Goal: Task Accomplishment & Management: Manage account settings

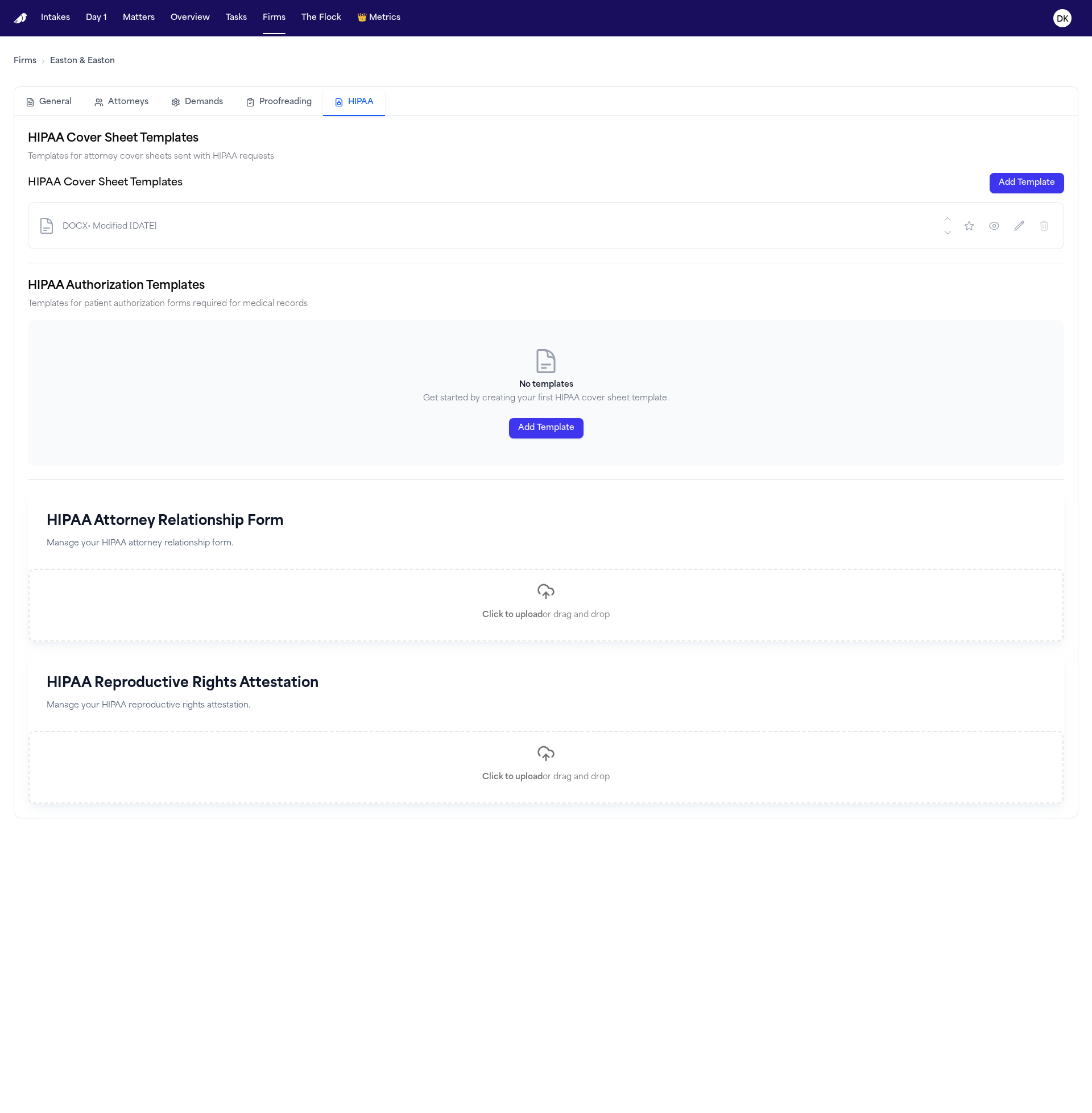
click at [329, 281] on h2 "HIPAA Authorization Templates" at bounding box center [546, 286] width 1036 height 18
click at [555, 414] on div "No templates Get started by creating your first HIPAA cover sheet template. Add…" at bounding box center [546, 393] width 1036 height 145
click at [547, 430] on button "Add Template" at bounding box center [546, 428] width 74 height 20
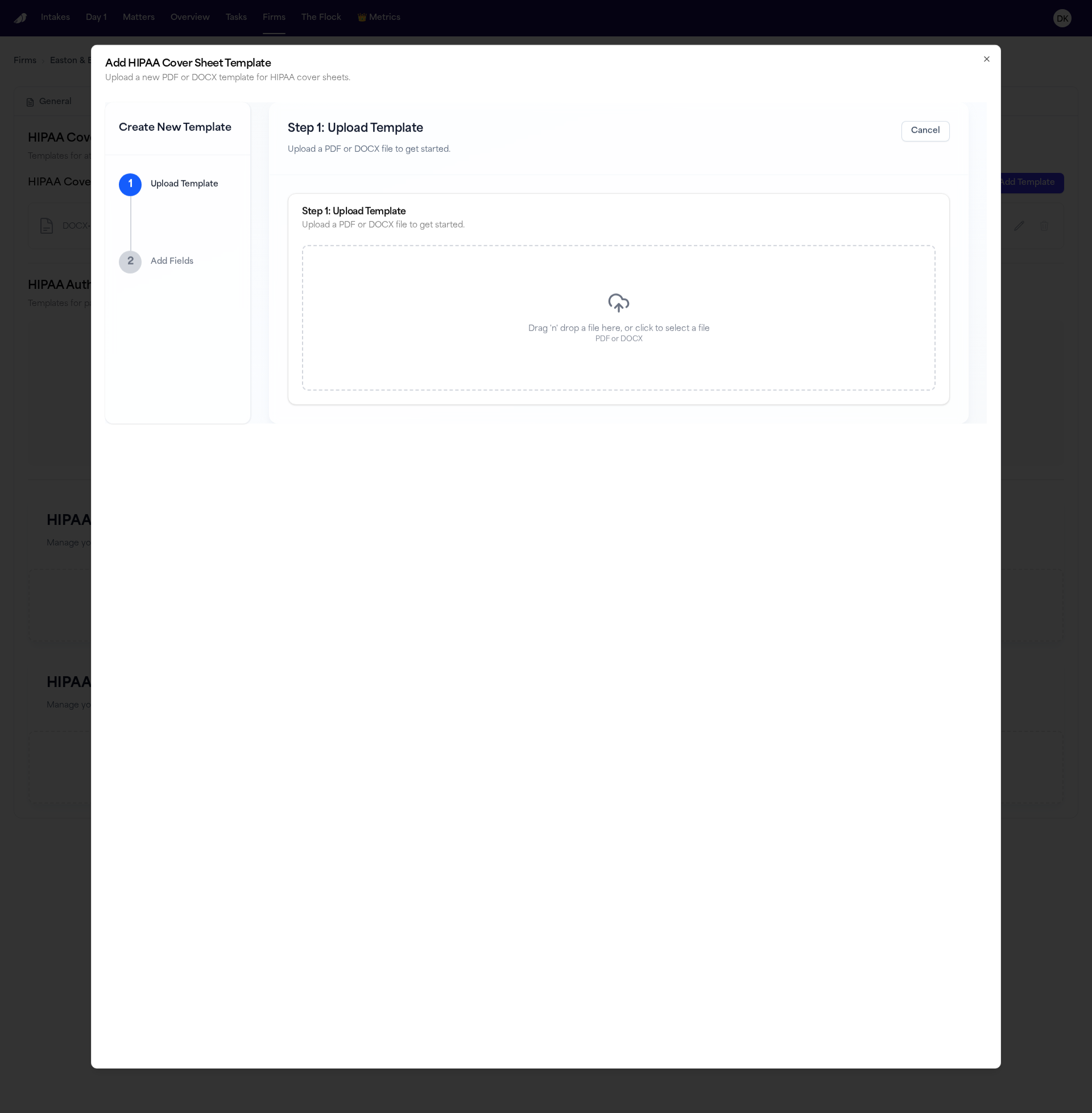
click at [498, 339] on div "Drag 'n' drop a file here, or click to select a file PDF or DOCX" at bounding box center [619, 317] width 633 height 145
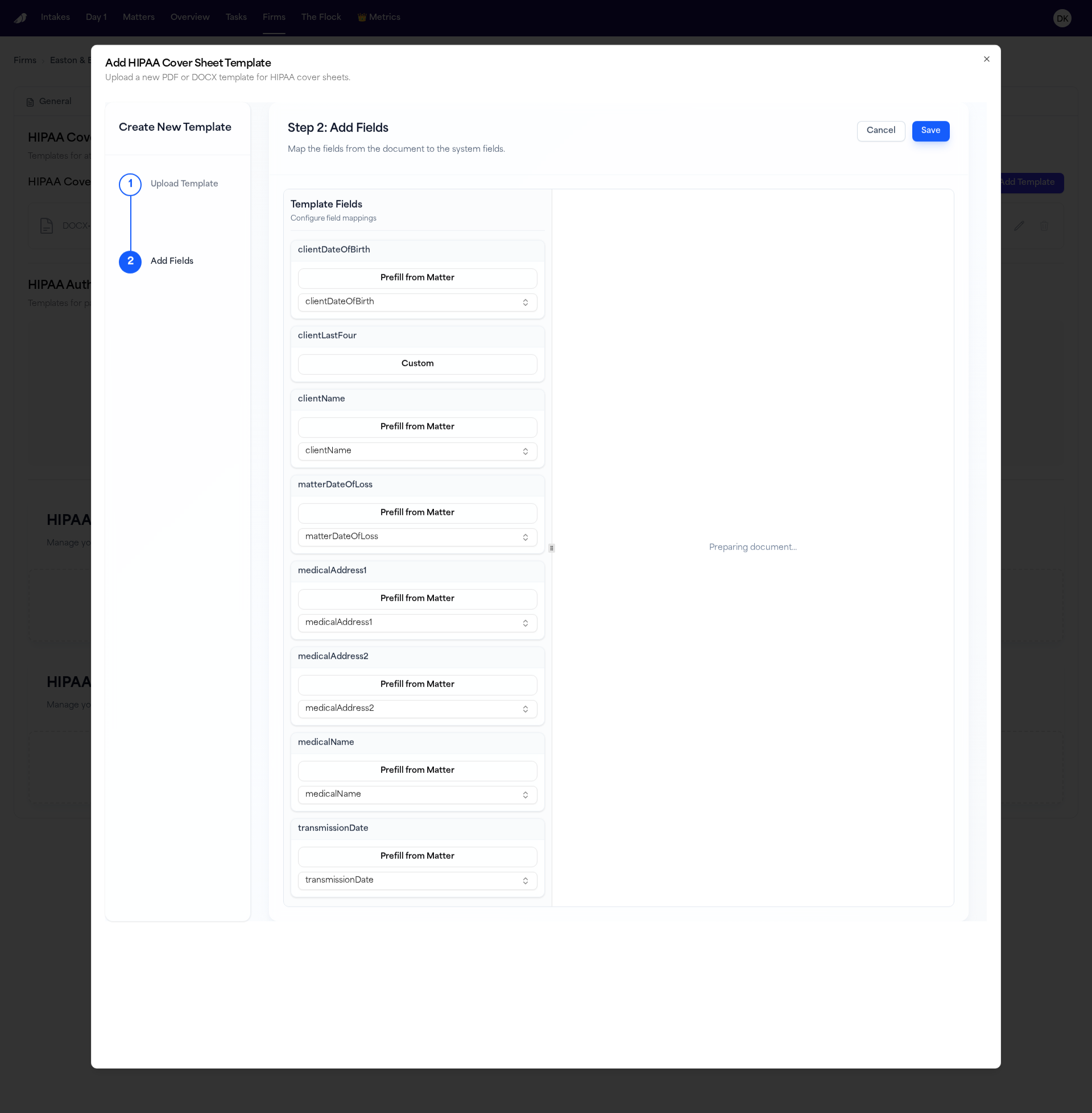
click at [347, 342] on h3 "clientLastFour" at bounding box center [417, 336] width 239 height 12
click at [872, 122] on button "Cancel" at bounding box center [881, 130] width 48 height 20
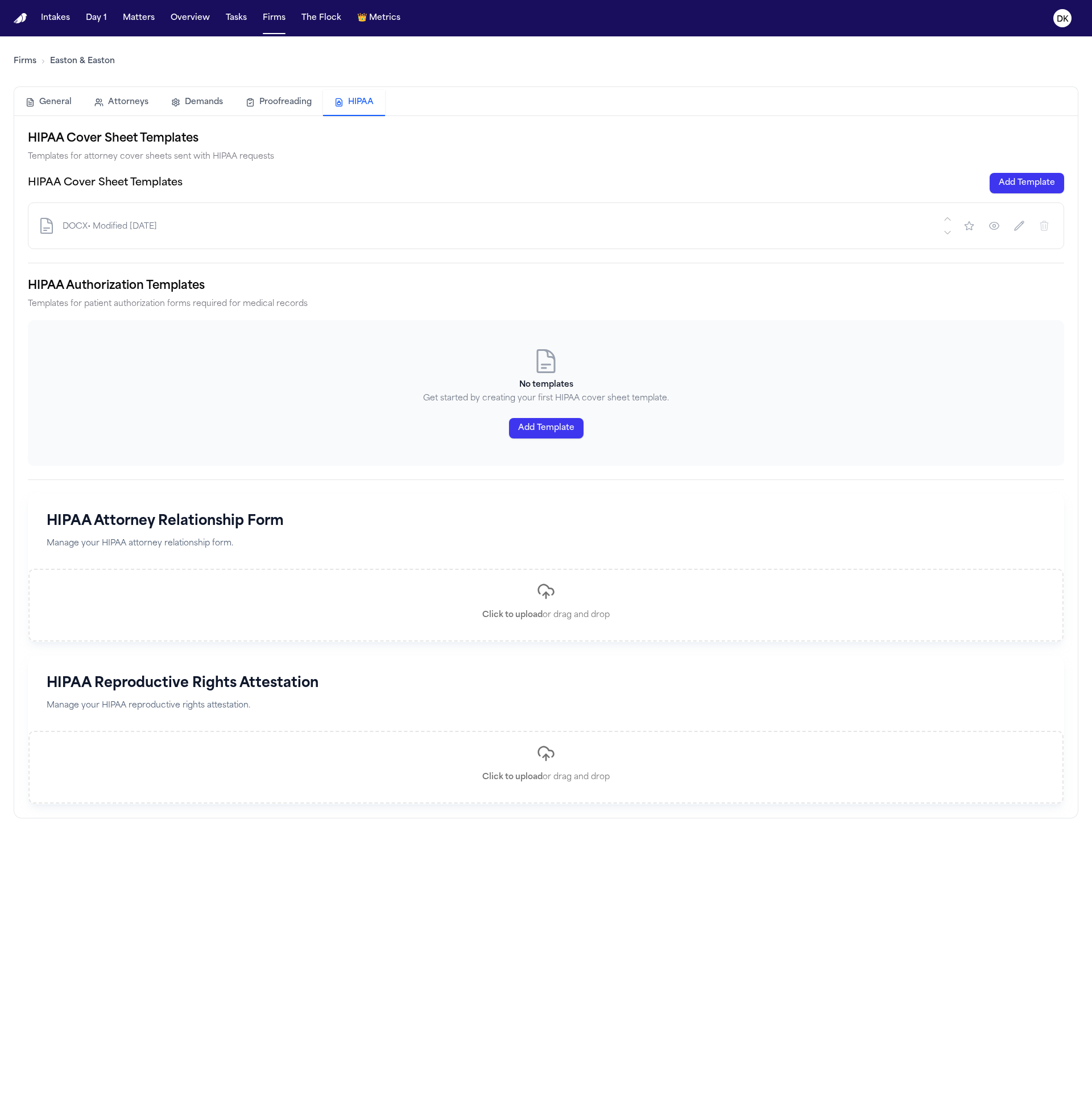
click at [546, 432] on button "Add Template" at bounding box center [546, 428] width 74 height 20
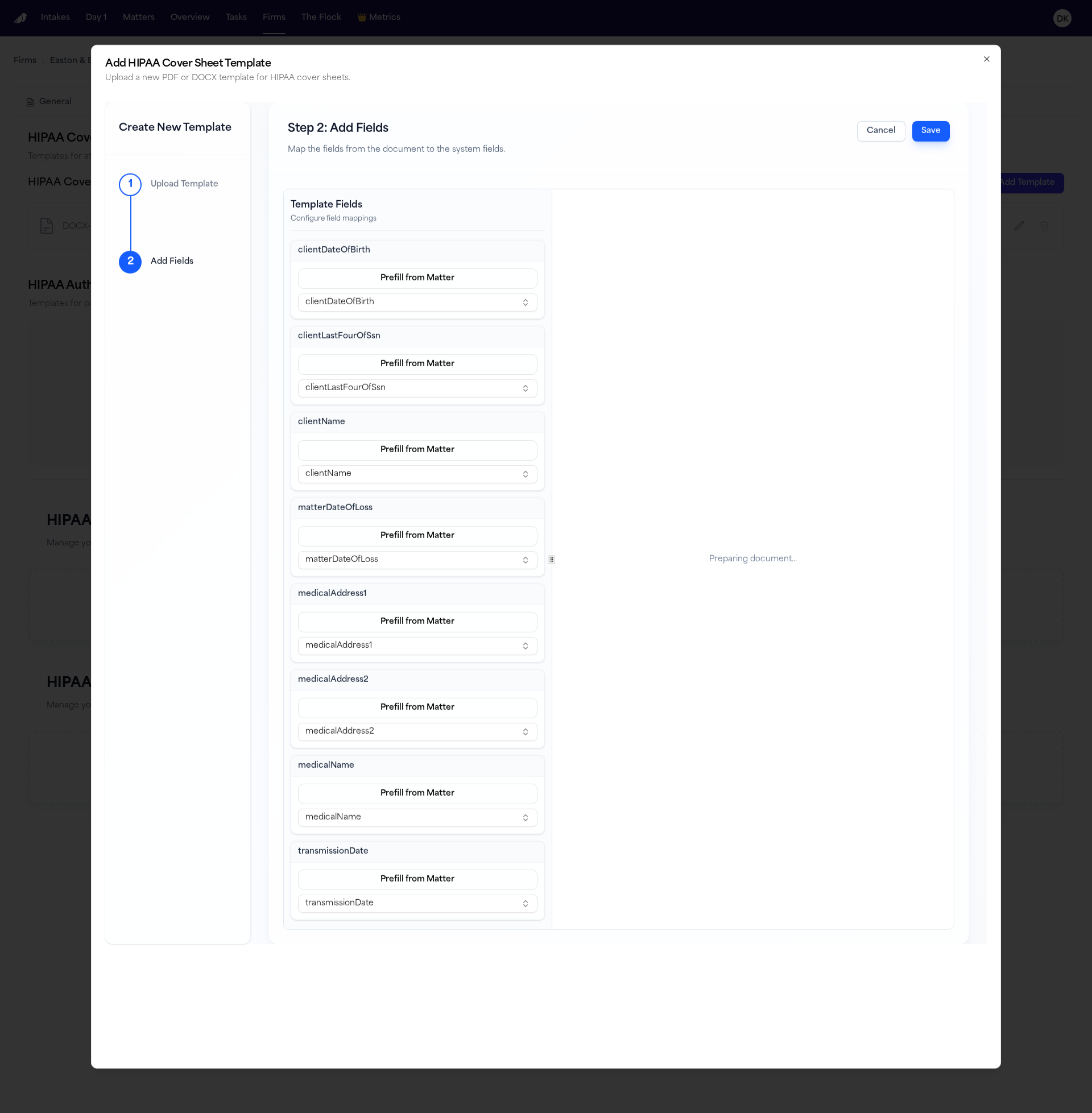
click at [940, 129] on button "Save" at bounding box center [931, 130] width 37 height 20
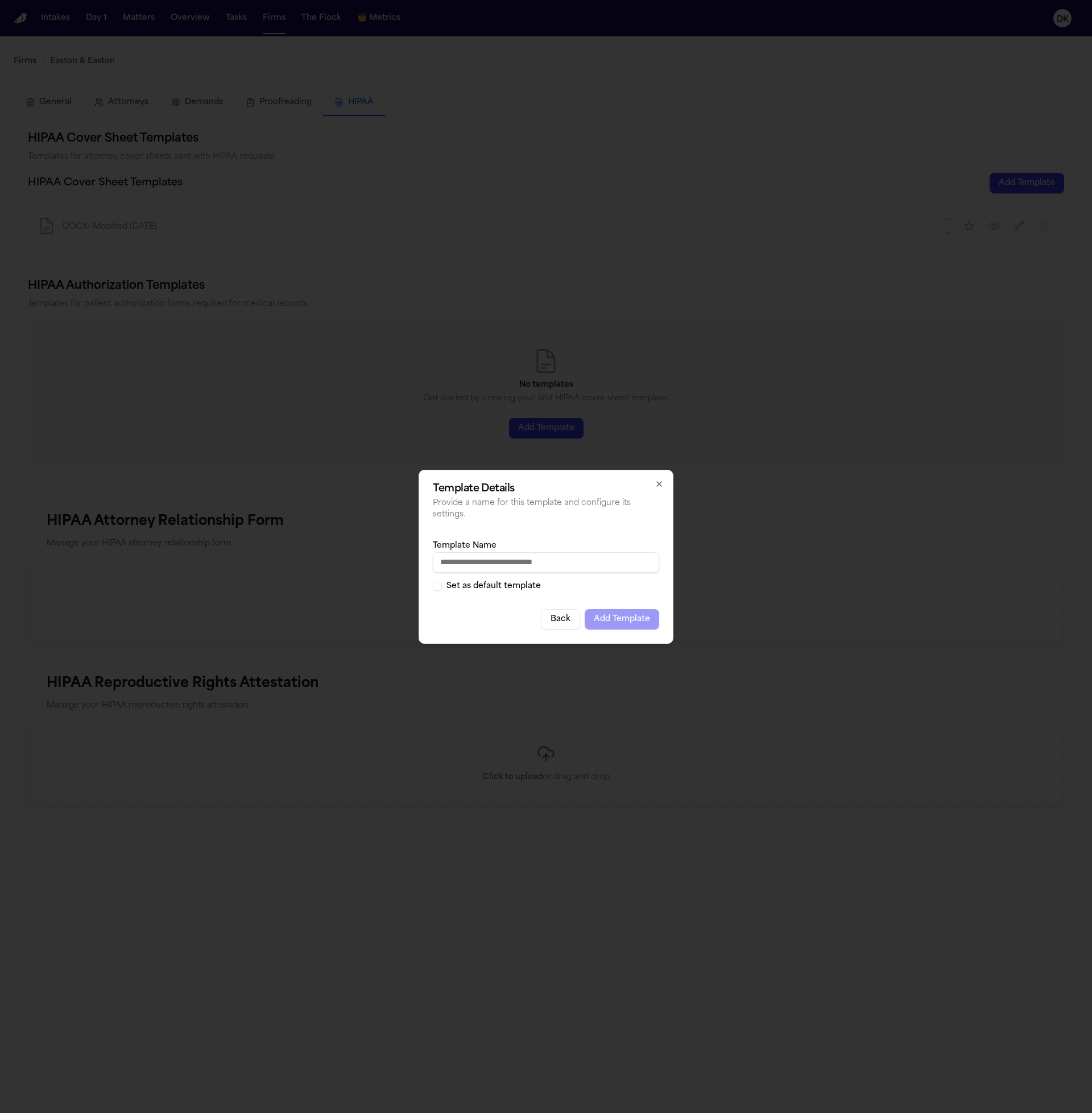
click at [605, 559] on input "Template Name" at bounding box center [546, 562] width 227 height 20
type input "**********"
click at [633, 623] on button "Add Template" at bounding box center [621, 619] width 74 height 20
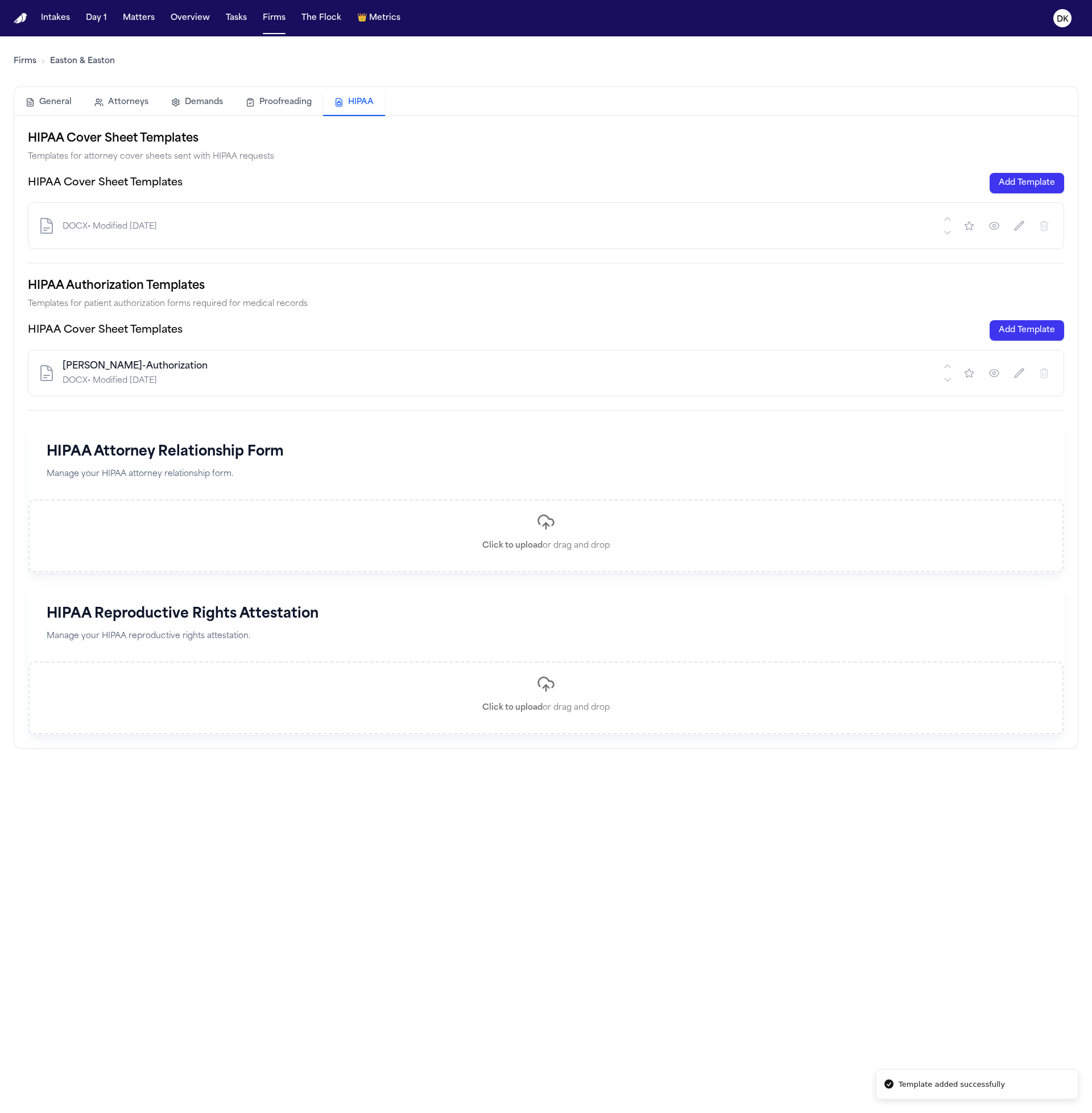
click at [1018, 223] on icon "button" at bounding box center [1019, 226] width 12 height 12
type input "**********"
click at [268, 231] on button "Save" at bounding box center [266, 226] width 33 height 18
click at [343, 222] on div "DOCX • Modified [DATE]" at bounding box center [501, 227] width 878 height 12
click at [288, 627] on div "HIPAA Reproductive Rights Attestation Manage your HIPAA reproductive rights att…" at bounding box center [546, 624] width 1035 height 74
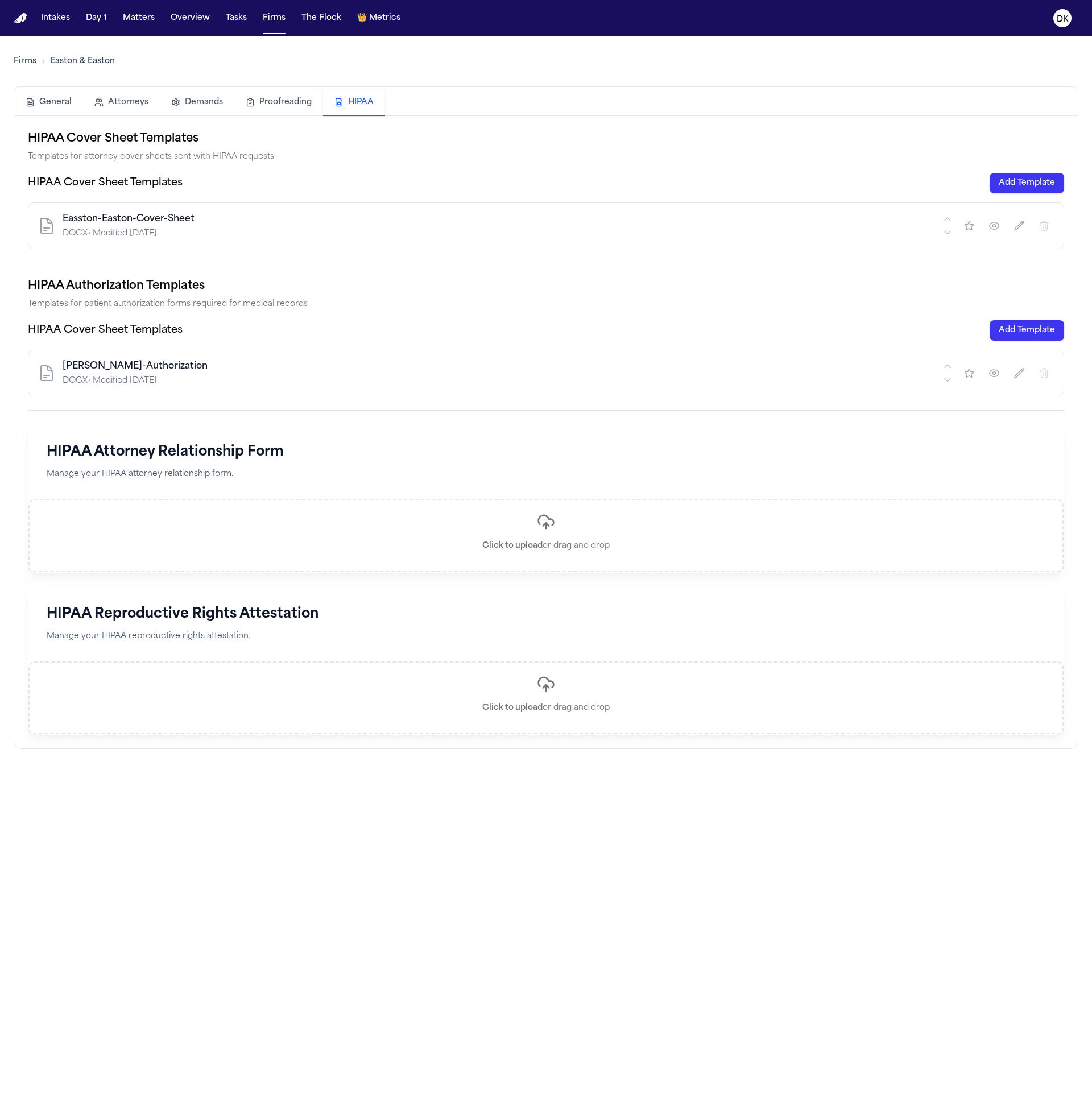
click at [218, 381] on div "DOCX • Modified [DATE]" at bounding box center [501, 381] width 878 height 12
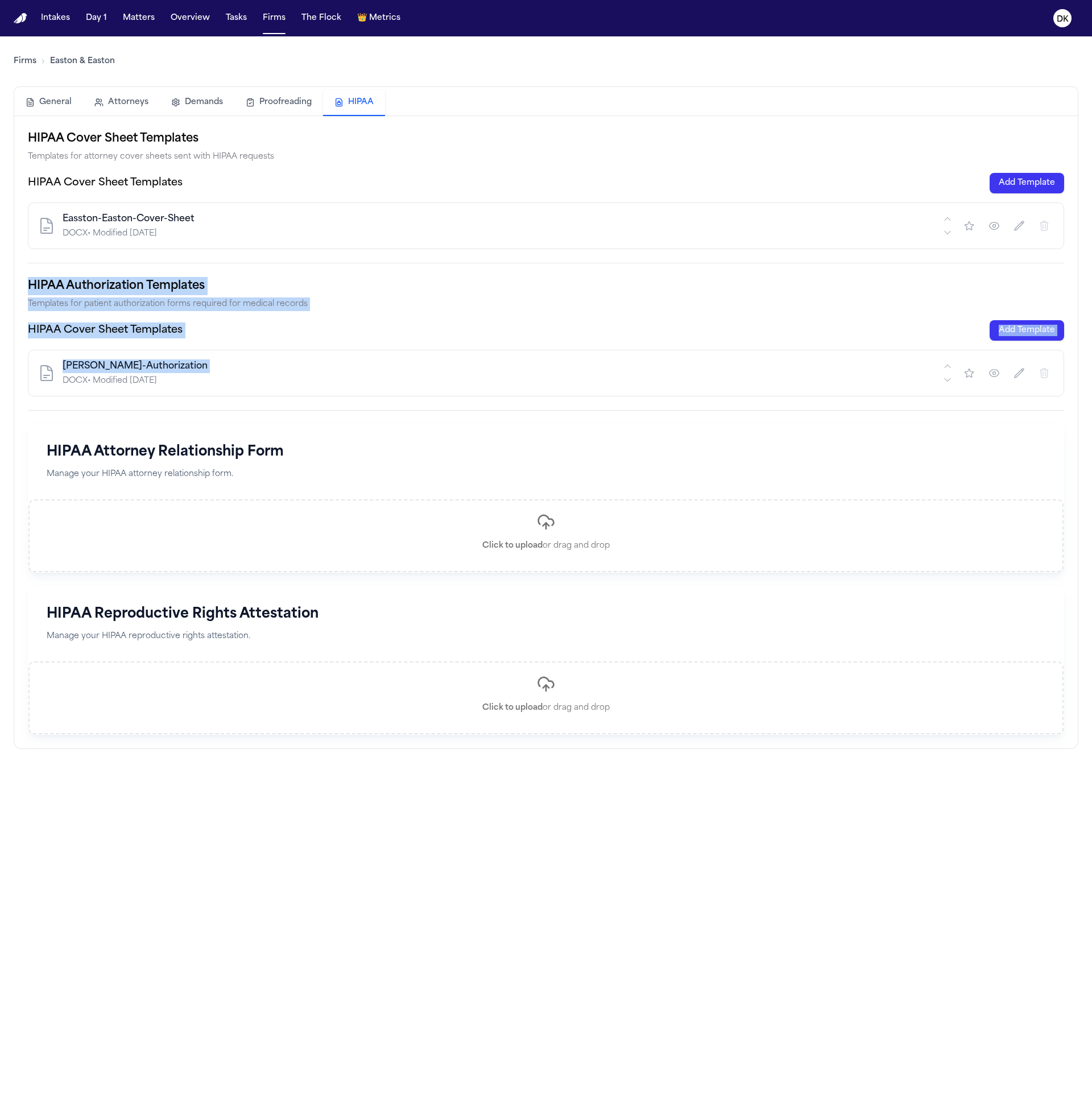
click at [218, 381] on div "DOCX • Modified [DATE]" at bounding box center [501, 381] width 878 height 12
click at [498, 328] on div "HIPAA Cover Sheet Templates Add Template" at bounding box center [546, 330] width 1036 height 20
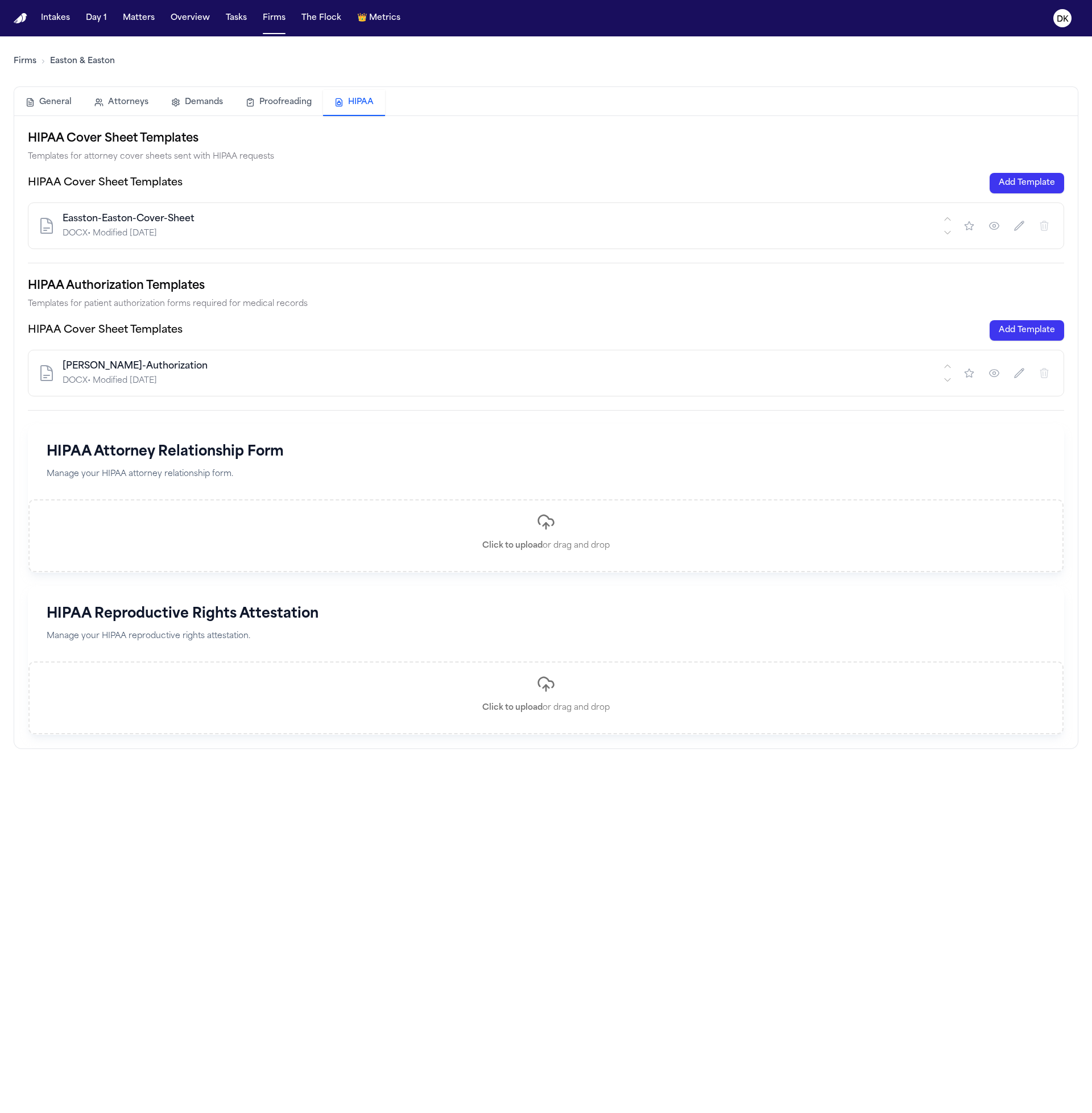
click at [989, 373] on icon "button" at bounding box center [994, 373] width 10 height 7
click at [149, 22] on button "Matters" at bounding box center [139, 18] width 41 height 20
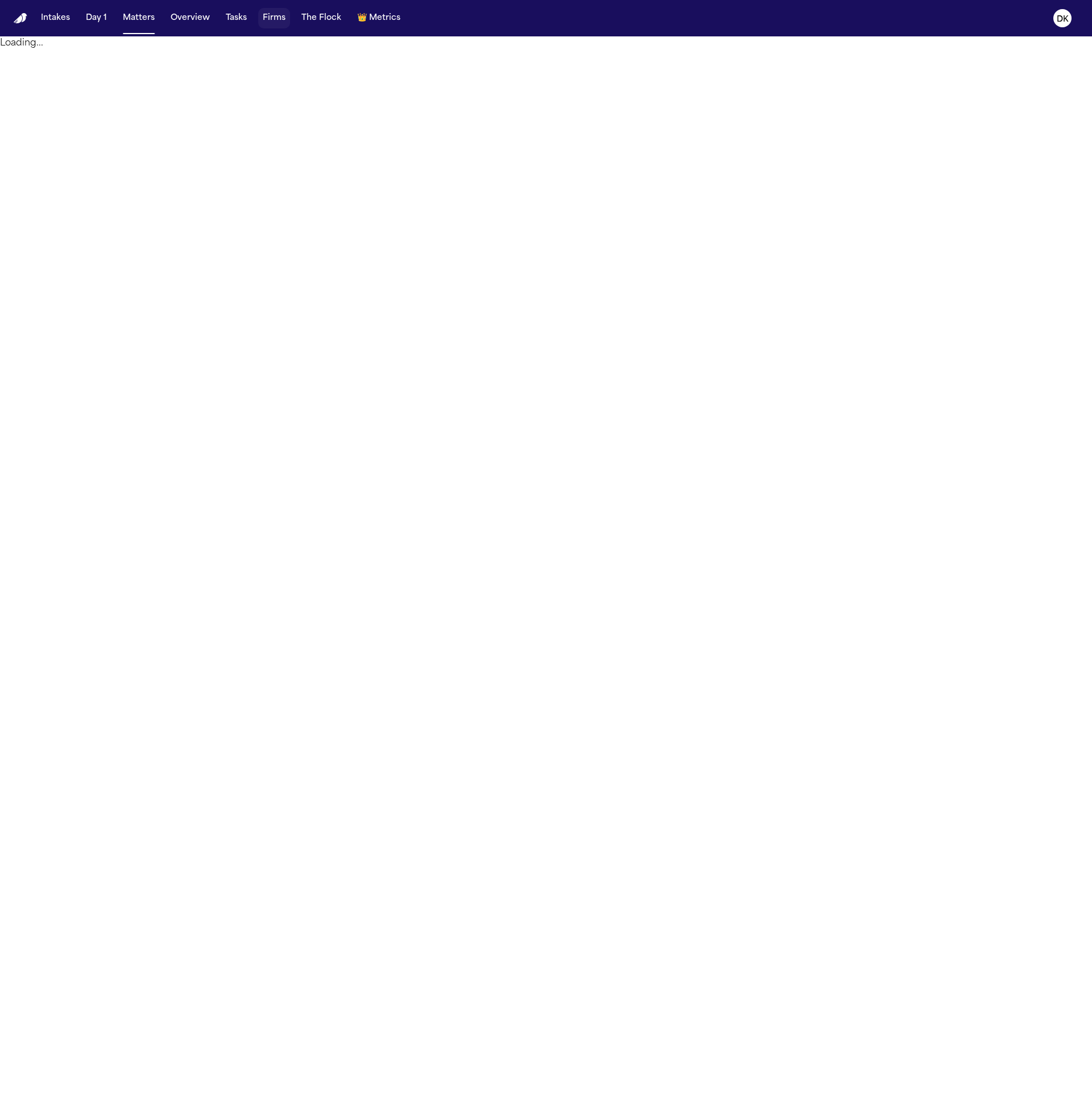
click at [277, 22] on button "Firms" at bounding box center [274, 18] width 32 height 20
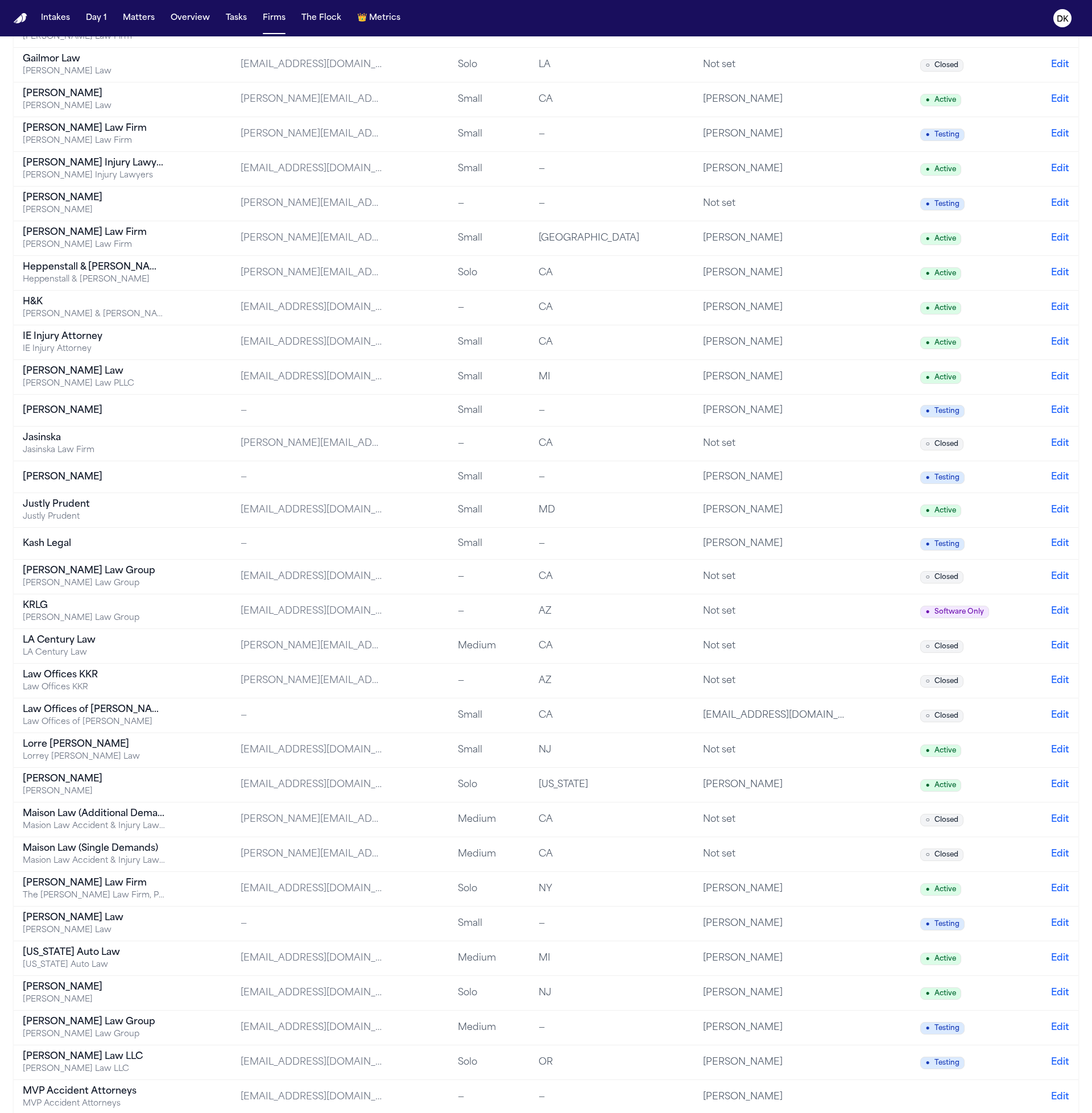
scroll to position [1063, 0]
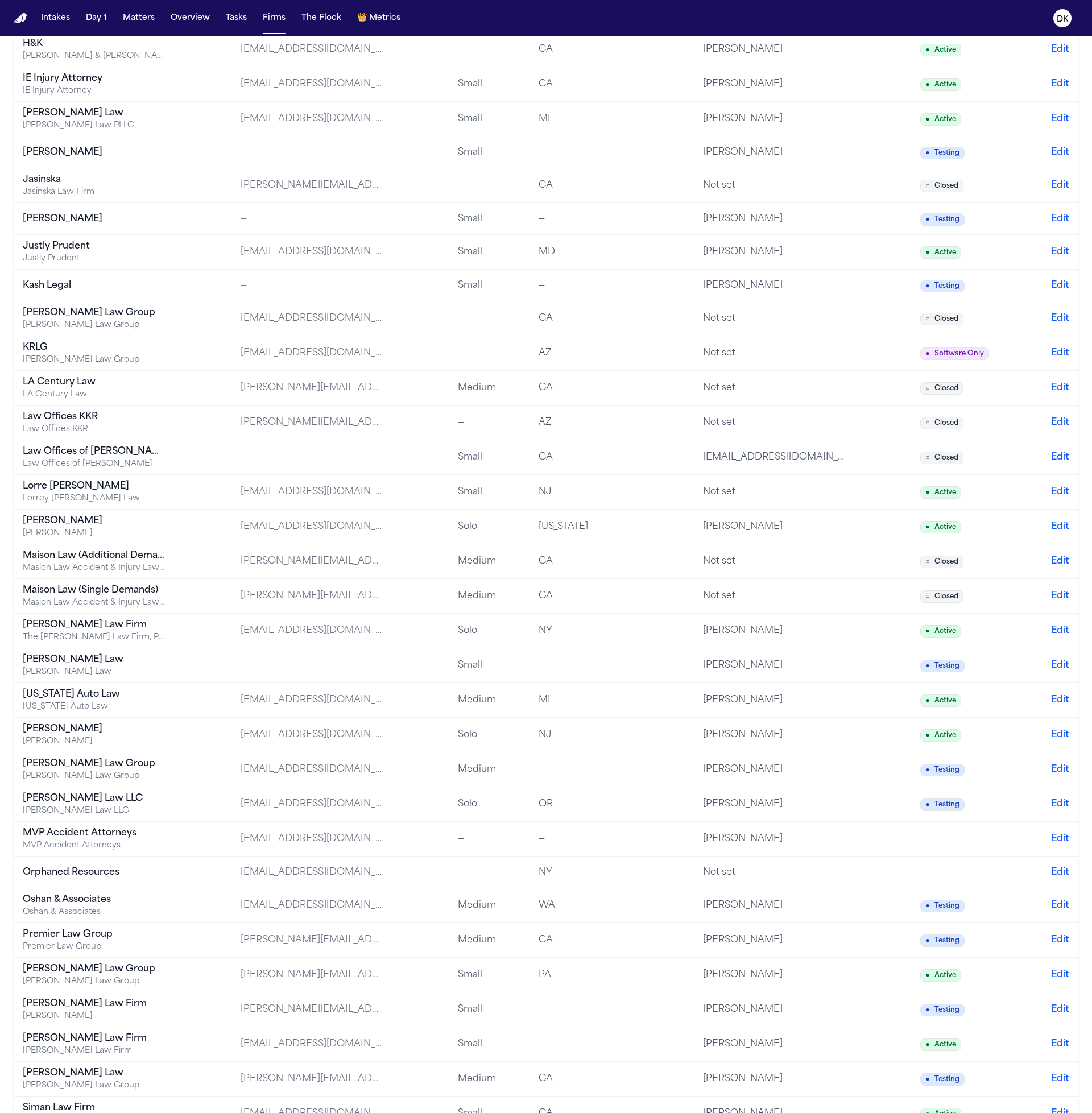
click at [134, 975] on div "[PERSON_NAME] Law Group" at bounding box center [94, 969] width 142 height 14
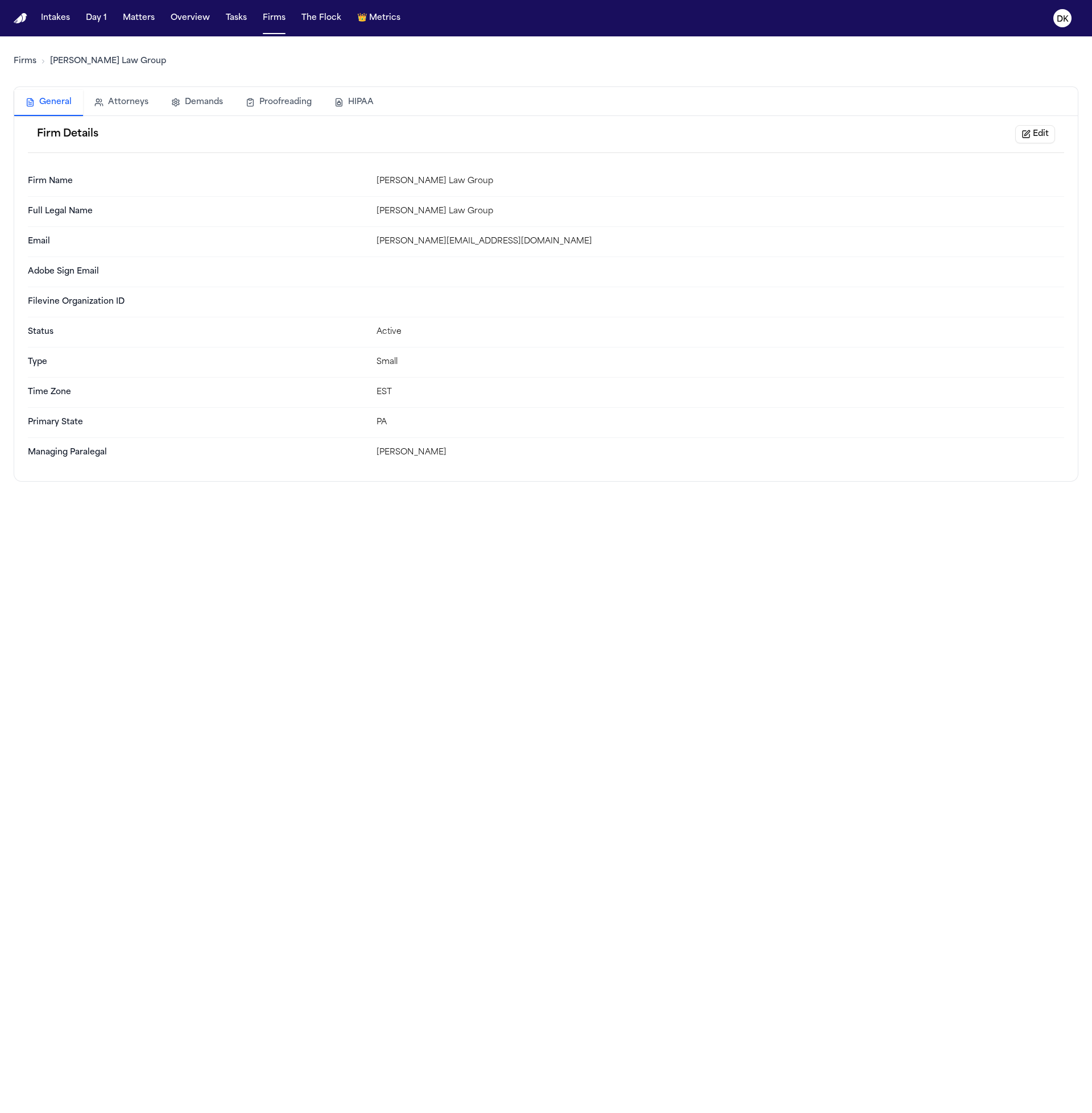
click at [342, 90] on button "HIPAA" at bounding box center [354, 102] width 62 height 25
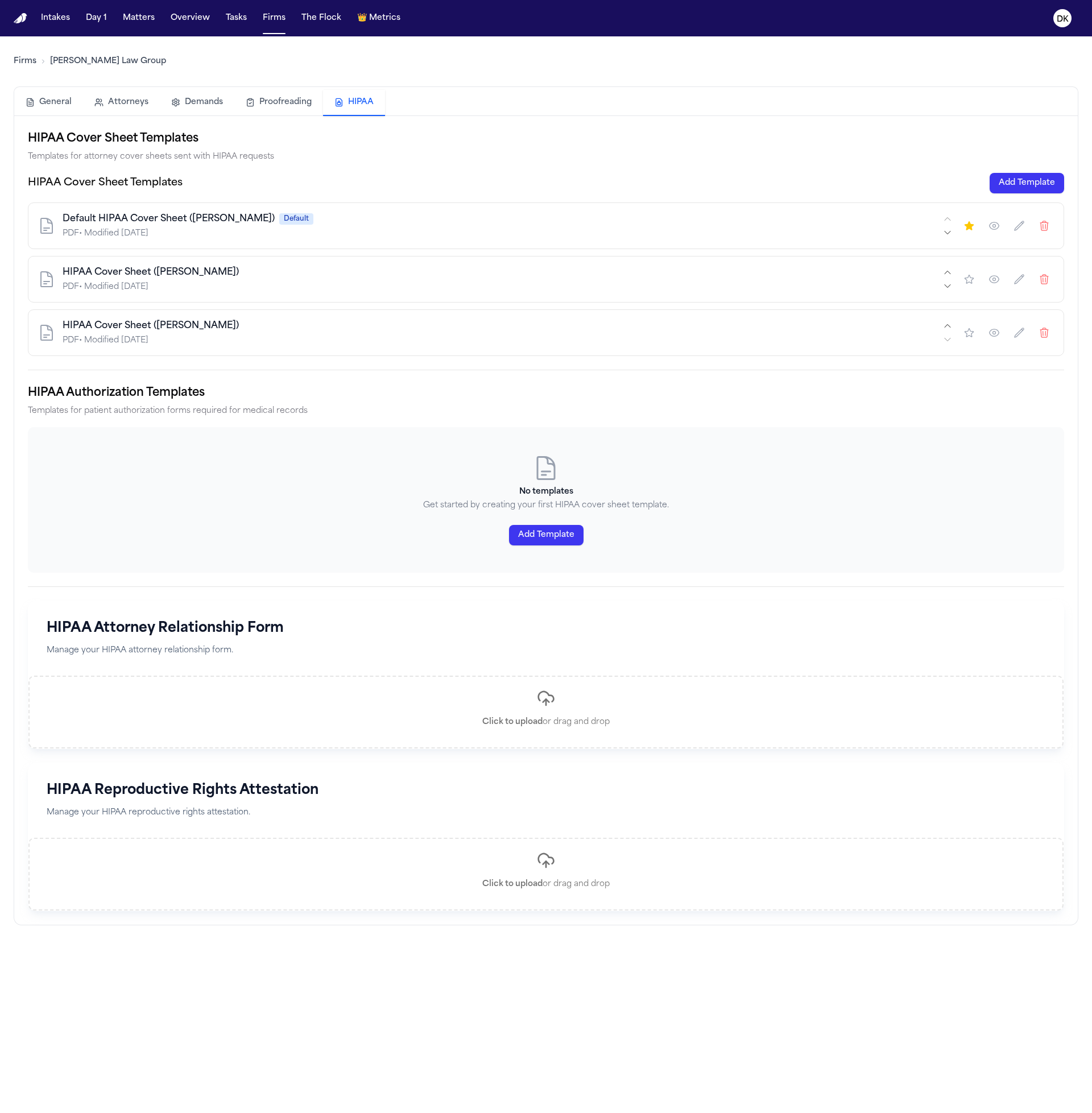
click at [988, 279] on icon "button" at bounding box center [994, 279] width 12 height 12
click at [989, 334] on icon "button" at bounding box center [994, 333] width 12 height 12
click at [988, 336] on icon "button" at bounding box center [994, 333] width 12 height 12
click at [999, 282] on icon "button" at bounding box center [994, 279] width 12 height 12
click at [997, 337] on icon "button" at bounding box center [994, 333] width 12 height 12
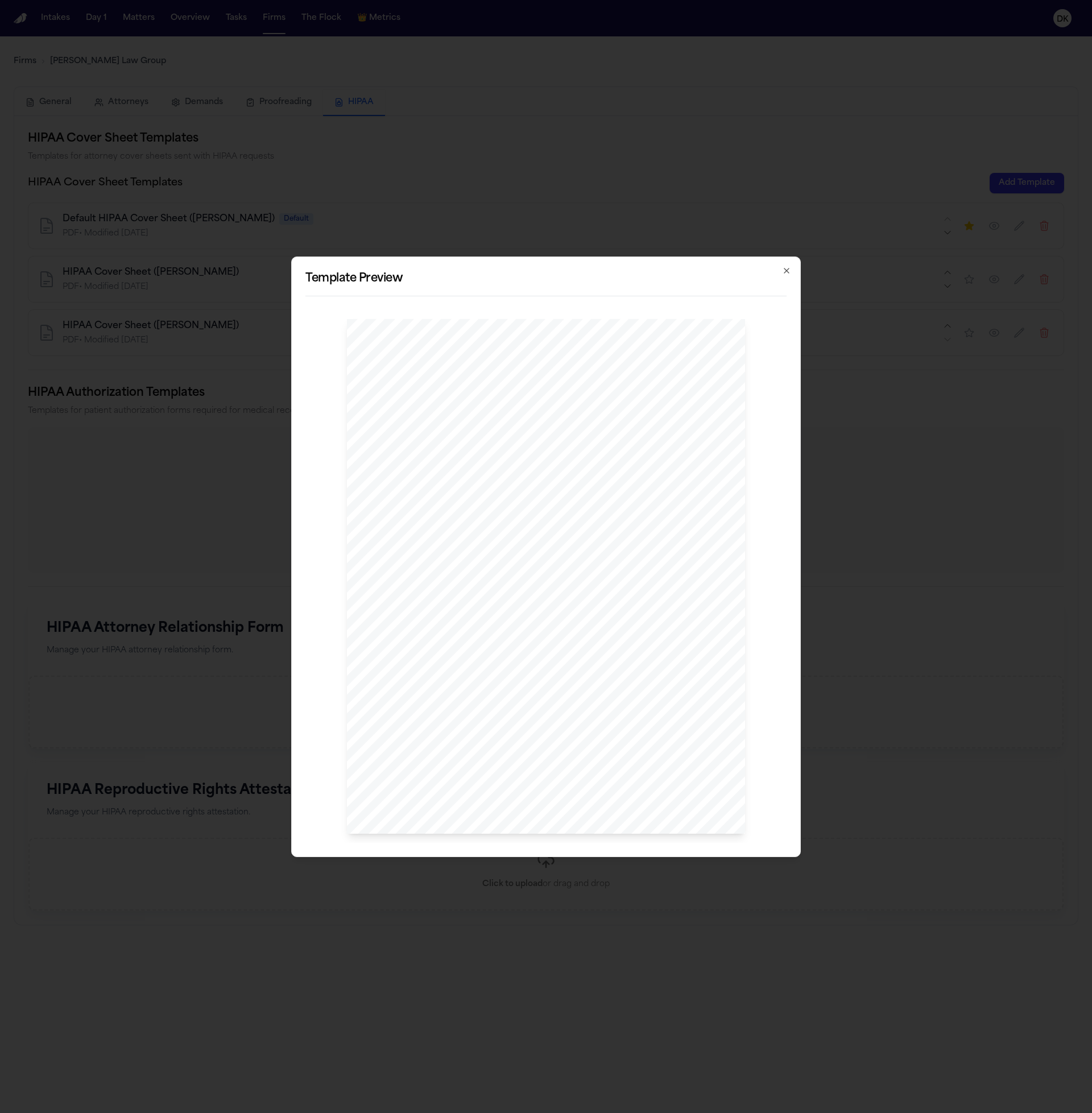
click at [593, 637] on div "I sma il Yousef , Esq P: 412.642.9100 F: 412.642.9239 [DOMAIN_NAME] @[DOMAIN_NA…" at bounding box center [546, 576] width 398 height 515
drag, startPoint x: 614, startPoint y: 750, endPoint x: 553, endPoint y: 536, distance: 222.5
click at [553, 536] on div "I sma il Yousef , Esq P: 412.642.9100 F: 412.642.9239 [DOMAIN_NAME] @[DOMAIN_NA…" at bounding box center [546, 576] width 398 height 515
click at [509, 589] on div "I sma il Yousef , Esq P: 412.642.9100 F: 412.642.9239 [DOMAIN_NAME] @[DOMAIN_NA…" at bounding box center [546, 576] width 398 height 515
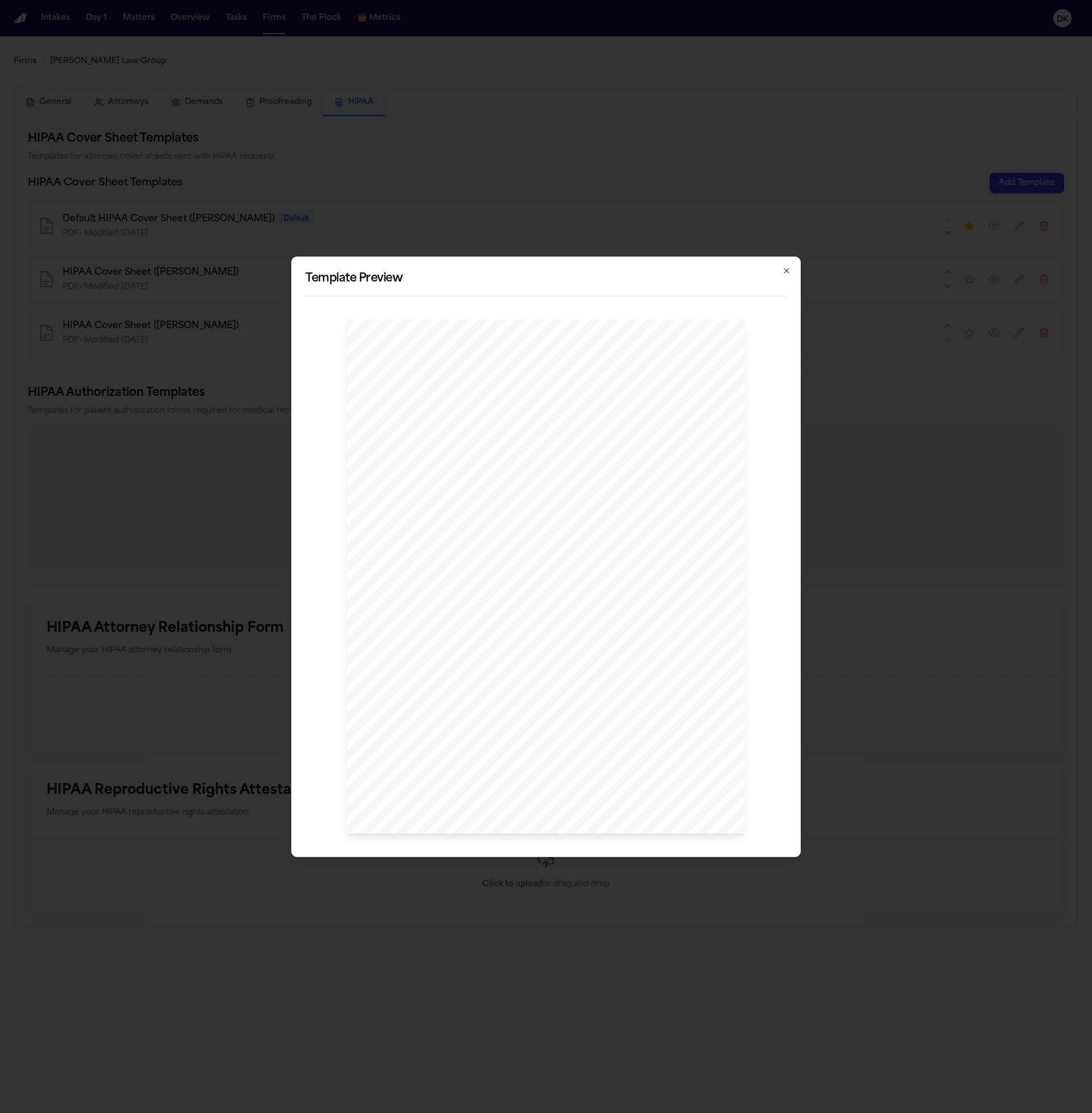
drag, startPoint x: 674, startPoint y: 534, endPoint x: 675, endPoint y: 567, distance: 33.0
click at [674, 534] on div "I sma il Yousef , Esq P: 412.642.9100 F: 412.642.9239 [DOMAIN_NAME] @[DOMAIN_NA…" at bounding box center [546, 576] width 398 height 515
drag, startPoint x: 649, startPoint y: 659, endPoint x: 519, endPoint y: 528, distance: 184.6
click at [495, 476] on div "I sma il Yousef , Esq P: 412.642.9100 F: 412.642.9239 [DOMAIN_NAME] @[DOMAIN_NA…" at bounding box center [546, 576] width 398 height 515
click at [576, 664] on span "[PERSON_NAME] LAW GROUP" at bounding box center [614, 662] width 112 height 8
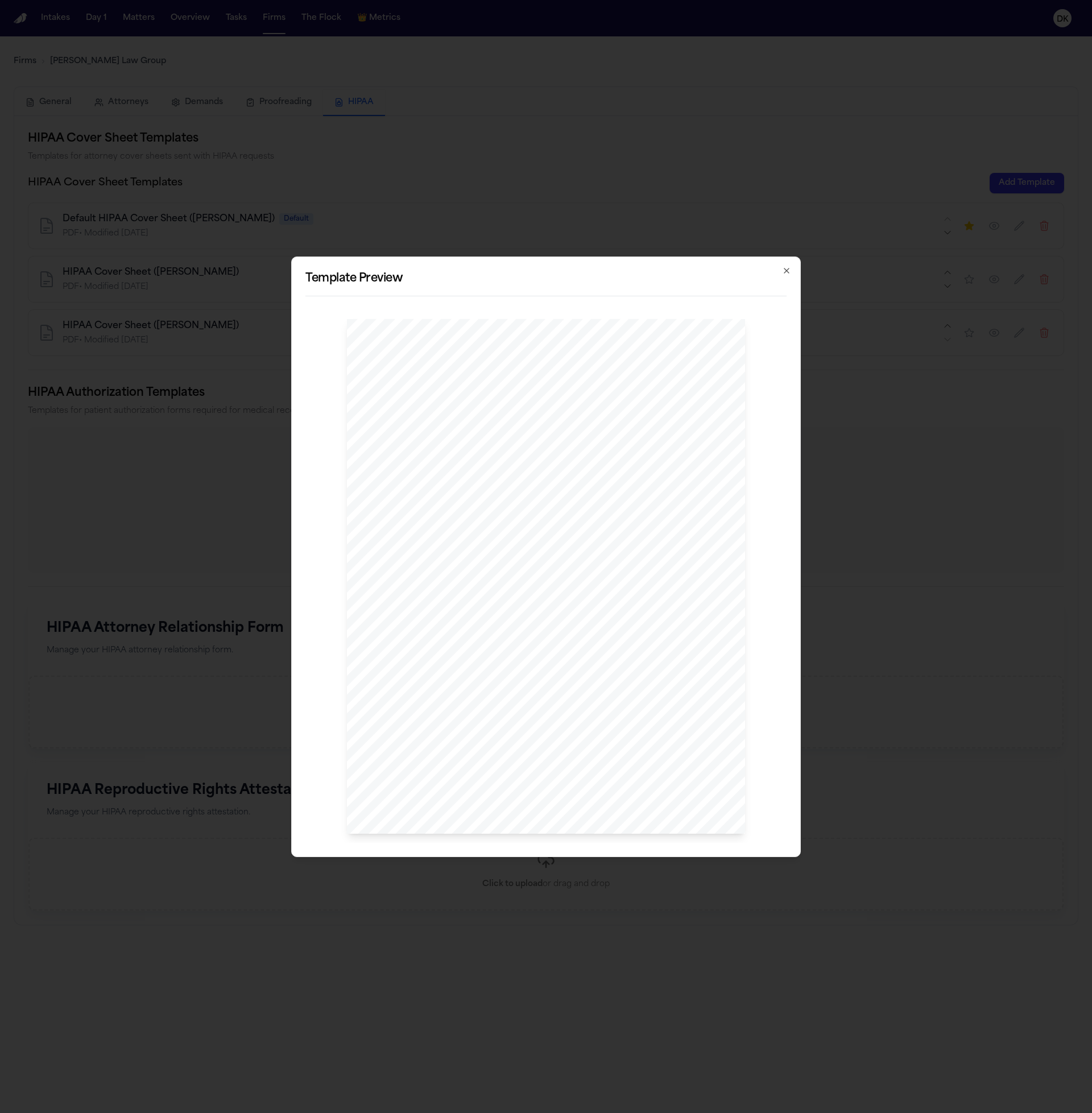
click at [474, 626] on span "to present" at bounding box center [483, 626] width 33 height 8
click at [474, 626] on span "to present" at bounding box center [483, 626] width 33 height 8
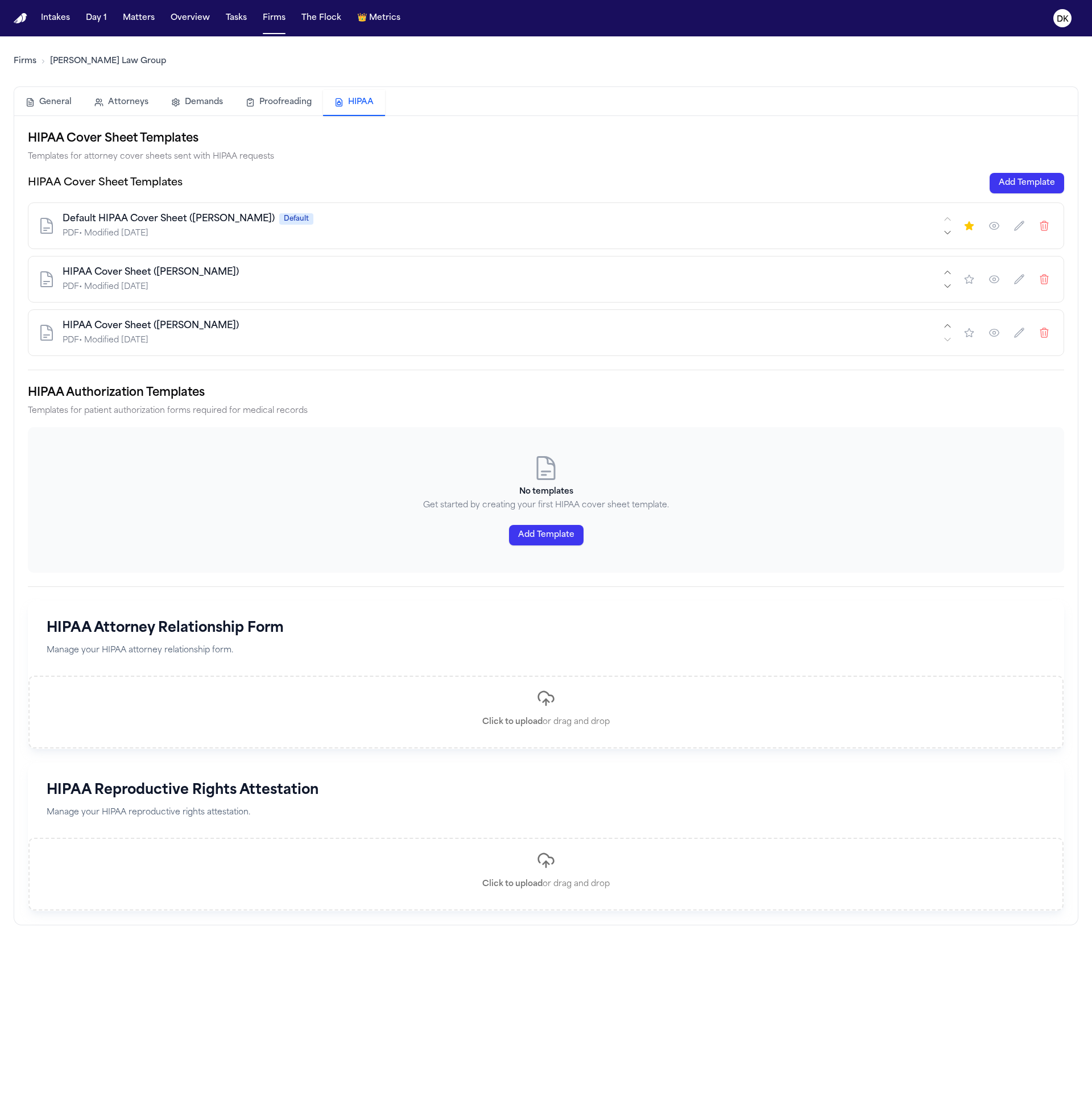
click at [522, 220] on div "Default HIPAA Cover Sheet ([PERSON_NAME]) Default" at bounding box center [501, 219] width 878 height 14
click at [989, 231] on icon "button" at bounding box center [994, 226] width 12 height 12
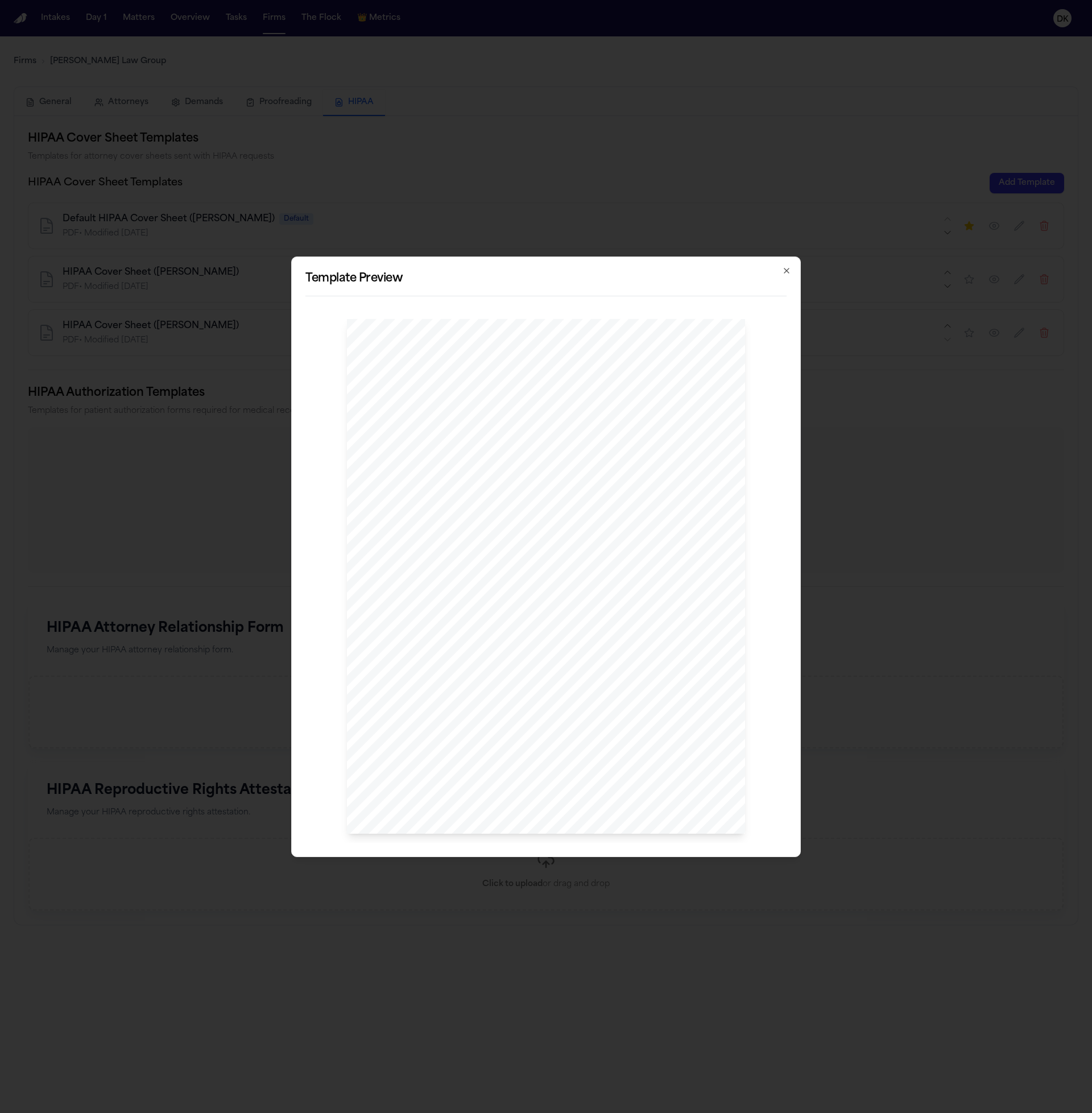
drag, startPoint x: 645, startPoint y: 666, endPoint x: 632, endPoint y: 727, distance: 62.4
click at [632, 727] on div "[PERSON_NAME] , Esq P: 412.642.9100 F: 412.642.9239 [DOMAIN_NAME] @[DOMAIN_NAME…" at bounding box center [546, 576] width 398 height 515
drag, startPoint x: 613, startPoint y: 637, endPoint x: 612, endPoint y: 645, distance: 8.1
click at [612, 645] on div "[PERSON_NAME] , Esq P: 412.642.9100 F: 412.642.9239 [DOMAIN_NAME] @[DOMAIN_NAME…" at bounding box center [546, 576] width 398 height 515
click at [610, 691] on div "[PERSON_NAME] , Esq P: 412.642.9100 F: 412.642.9239 [DOMAIN_NAME] @[DOMAIN_NAME…" at bounding box center [546, 576] width 398 height 515
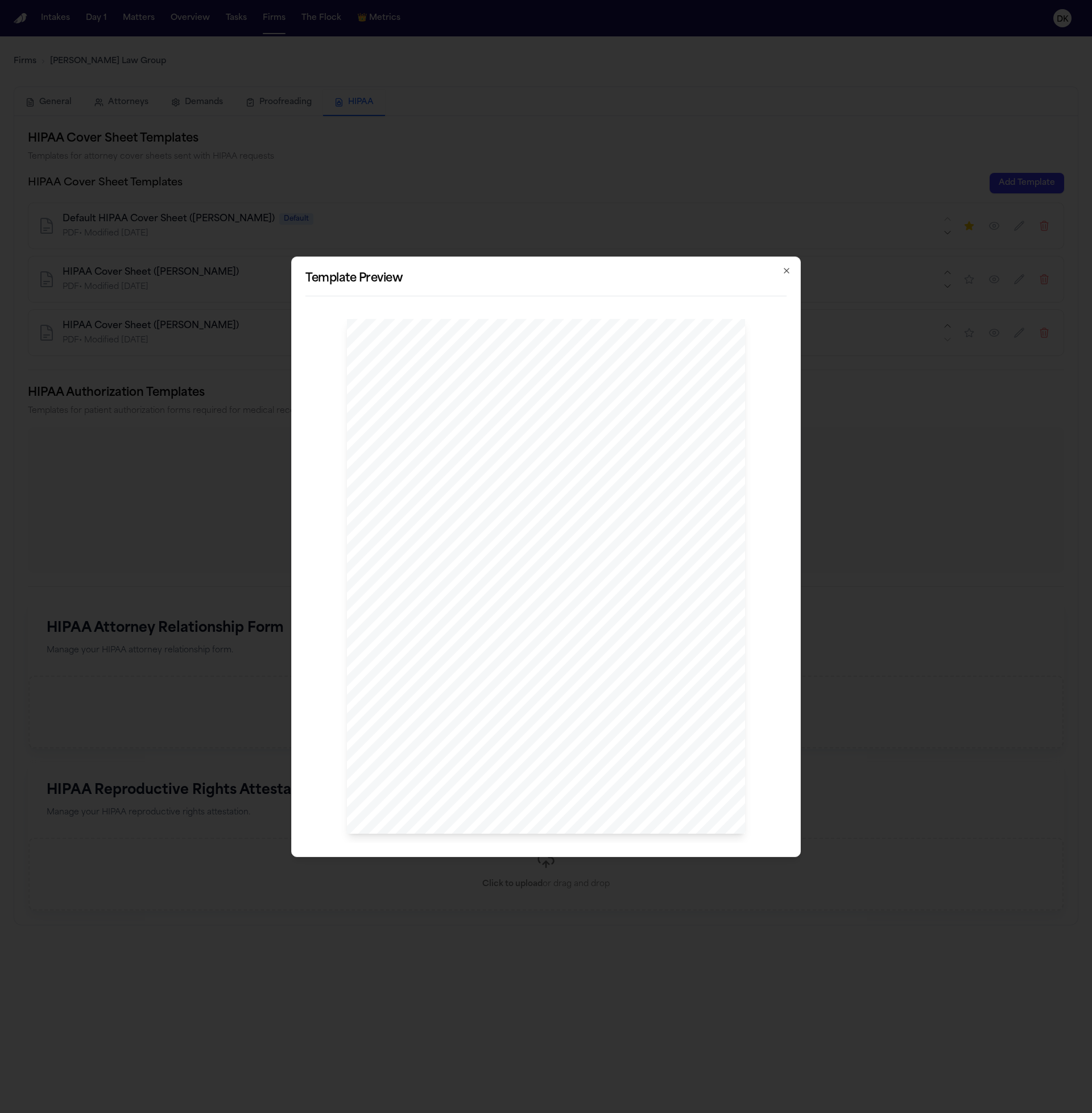
click at [610, 691] on div "[PERSON_NAME] , Esq P: 412.642.9100 F: 412.642.9239 [DOMAIN_NAME] @[DOMAIN_NAME…" at bounding box center [546, 576] width 398 height 515
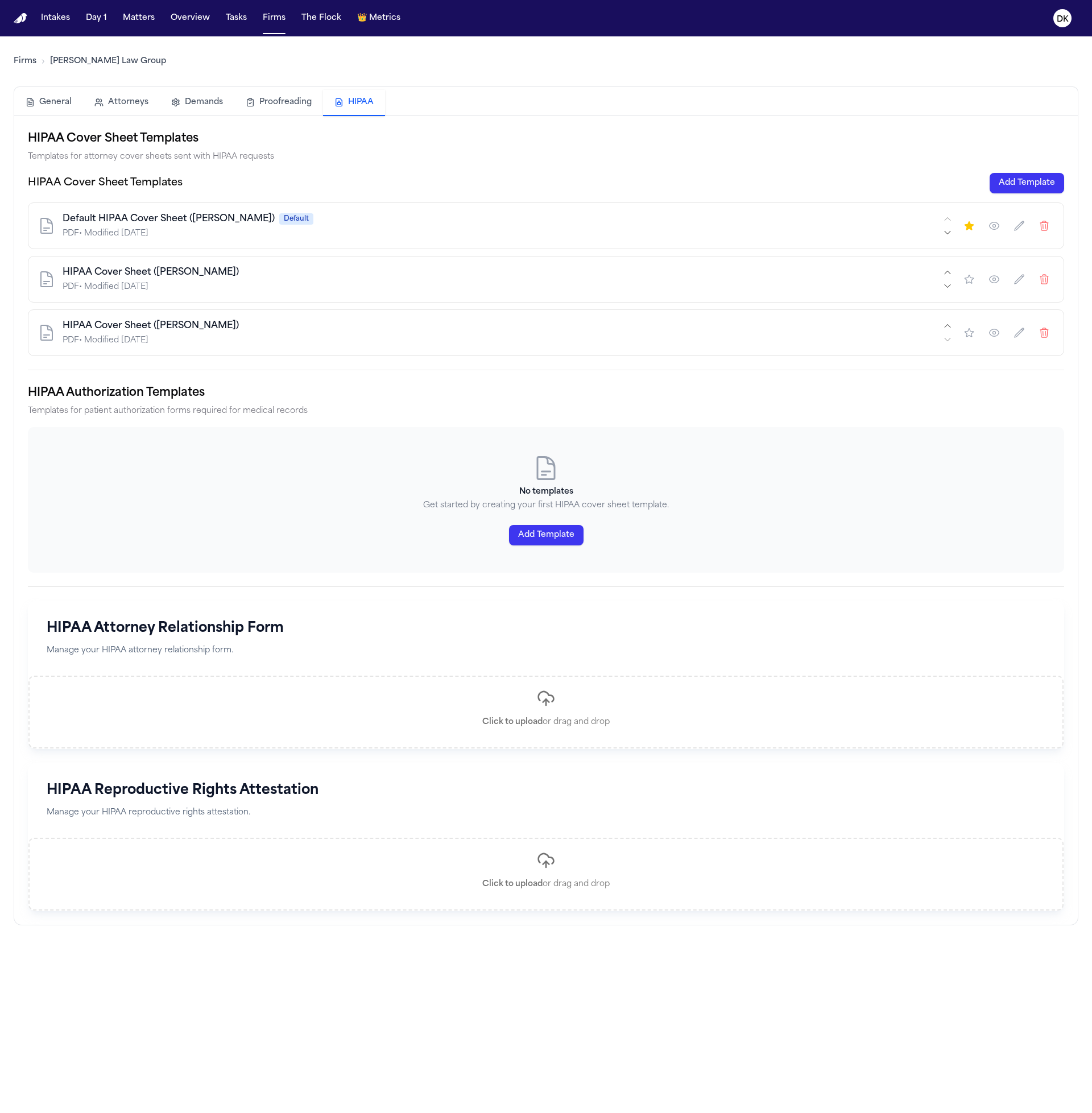
drag, startPoint x: 852, startPoint y: 314, endPoint x: 829, endPoint y: 354, distance: 46.1
click at [829, 354] on div "Default HIPAA Cover Sheet ([PERSON_NAME]) Default PDF • Modified [DATE] HIPAA C…" at bounding box center [546, 279] width 1036 height 153
click at [827, 354] on div "HIPAA Cover Sheet ([PERSON_NAME]) PDF • Modified [DATE]" at bounding box center [546, 333] width 1036 height 47
drag, startPoint x: 827, startPoint y: 354, endPoint x: 344, endPoint y: 170, distance: 516.9
click at [344, 170] on div "HIPAA Cover Sheet Templates Templates for attorney cover sheets sent with HIPAA…" at bounding box center [546, 242] width 1036 height 227
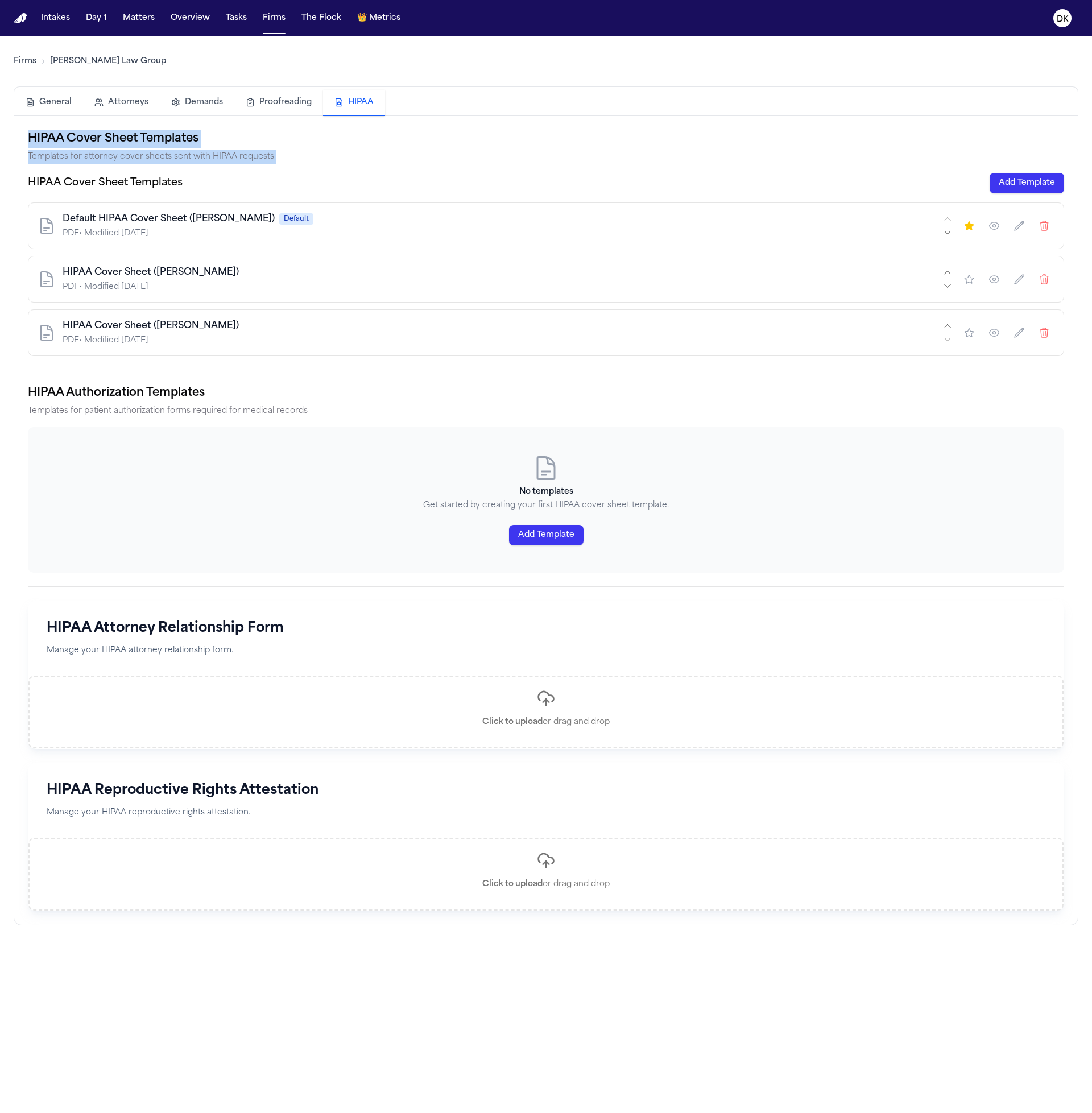
click at [381, 239] on div "PDF • Modified [DATE]" at bounding box center [501, 234] width 878 height 12
click at [1035, 186] on button "Add Template" at bounding box center [1026, 183] width 74 height 20
click at [991, 235] on button "button" at bounding box center [994, 225] width 20 height 20
click at [988, 230] on icon "button" at bounding box center [994, 226] width 12 height 12
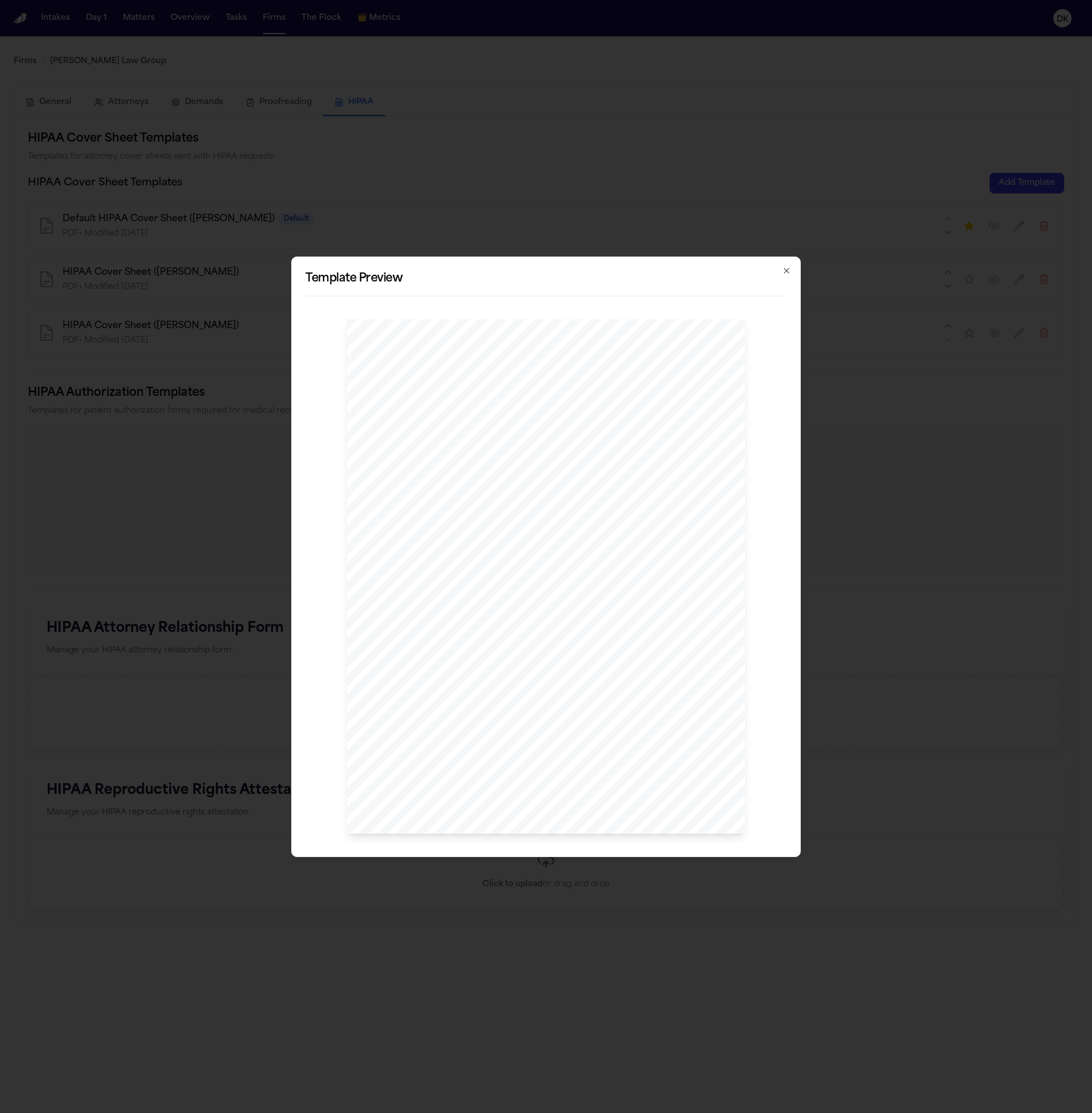
drag, startPoint x: 555, startPoint y: 563, endPoint x: 573, endPoint y: 697, distance: 135.2
click at [573, 697] on div "[PERSON_NAME] , Esq P: 412.642.9100 F: 412.642.9239 [DOMAIN_NAME] @[DOMAIN_NAME…" at bounding box center [546, 576] width 398 height 515
drag, startPoint x: 610, startPoint y: 723, endPoint x: 608, endPoint y: 669, distance: 54.0
click at [608, 669] on div "[PERSON_NAME] , Esq P: 412.642.9100 F: 412.642.9239 [DOMAIN_NAME] @[DOMAIN_NAME…" at bounding box center [546, 576] width 398 height 515
click at [555, 625] on span "Please fill this request as soon as possible." at bounding box center [544, 626] width 132 height 8
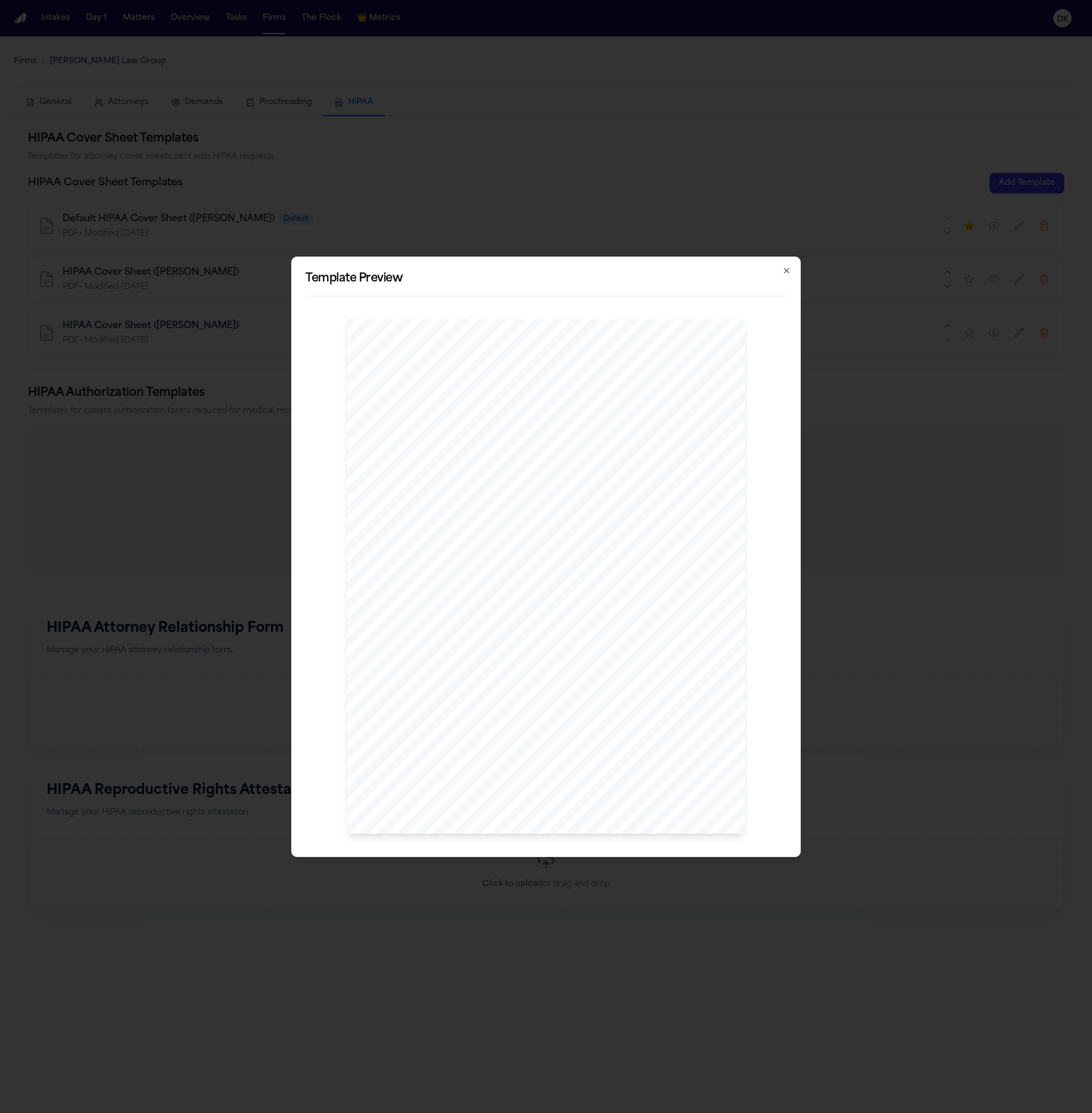
click at [499, 562] on div "[PERSON_NAME] , Esq P: 412.642.9100 F: 412.642.9239 [DOMAIN_NAME] @[DOMAIN_NAME…" at bounding box center [546, 576] width 398 height 515
click at [564, 650] on div "[PERSON_NAME] , Esq P: 412.642.9100 F: 412.642.9239 [DOMAIN_NAME] @[DOMAIN_NAME…" at bounding box center [546, 576] width 398 height 515
click at [591, 706] on span "[PERSON_NAME], Esq." at bounding box center [597, 710] width 77 height 8
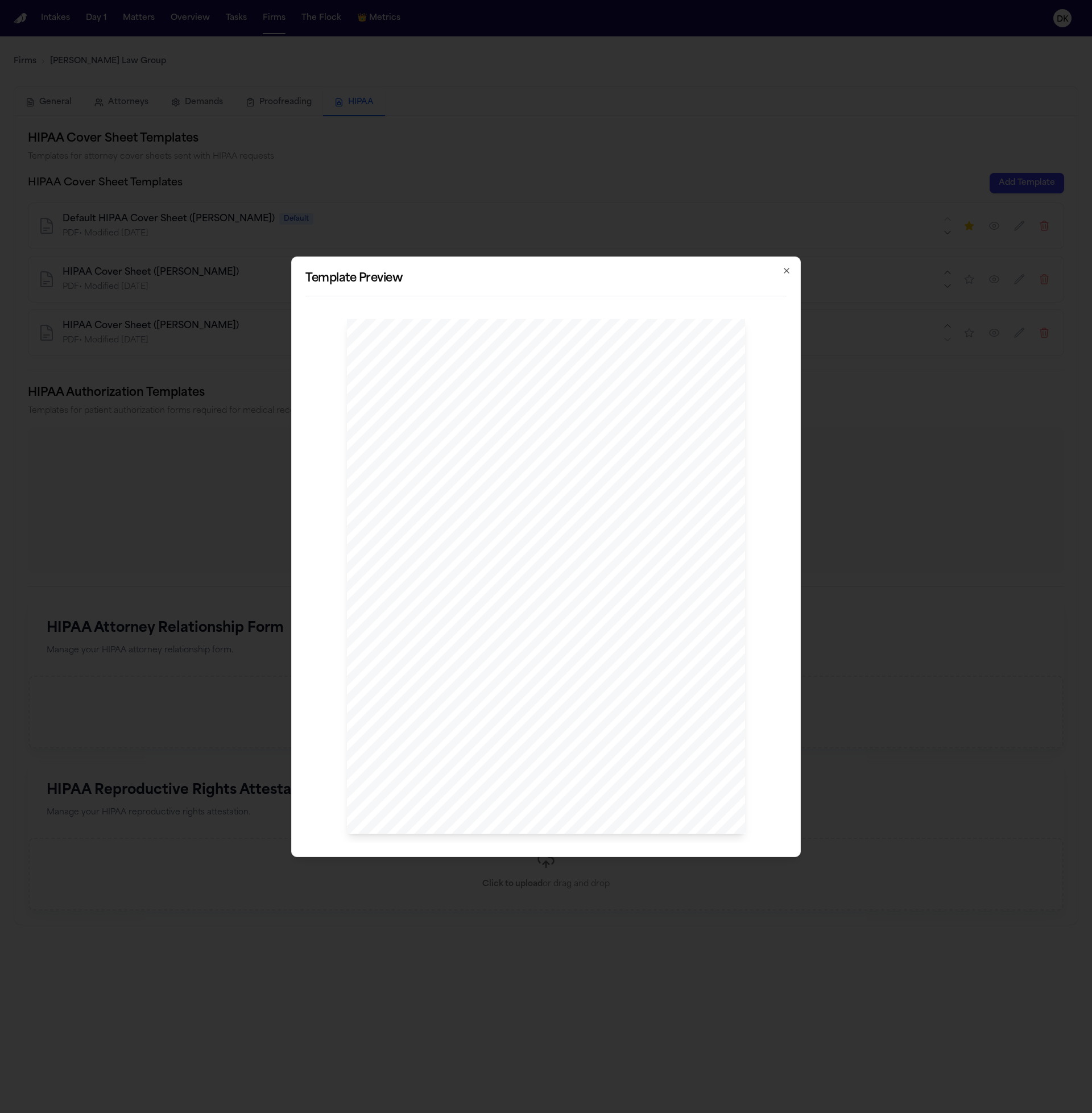
click at [608, 694] on div "[PERSON_NAME] , Esq P: 412.642.9100 F: 412.642.9239 [DOMAIN_NAME] @[DOMAIN_NAME…" at bounding box center [546, 576] width 398 height 515
click at [582, 700] on span "__________" at bounding box center [578, 700] width 39 height 8
click at [562, 706] on span "[PERSON_NAME], Esq." at bounding box center [597, 710] width 77 height 8
click at [645, 683] on div "[PERSON_NAME] , Esq P: 412.642.9100 F: 412.642.9239 [DOMAIN_NAME] @[DOMAIN_NAME…" at bounding box center [546, 576] width 398 height 515
click at [645, 682] on div "[PERSON_NAME] , Esq P: 412.642.9100 F: 412.642.9239 [DOMAIN_NAME] @[DOMAIN_NAME…" at bounding box center [546, 576] width 398 height 515
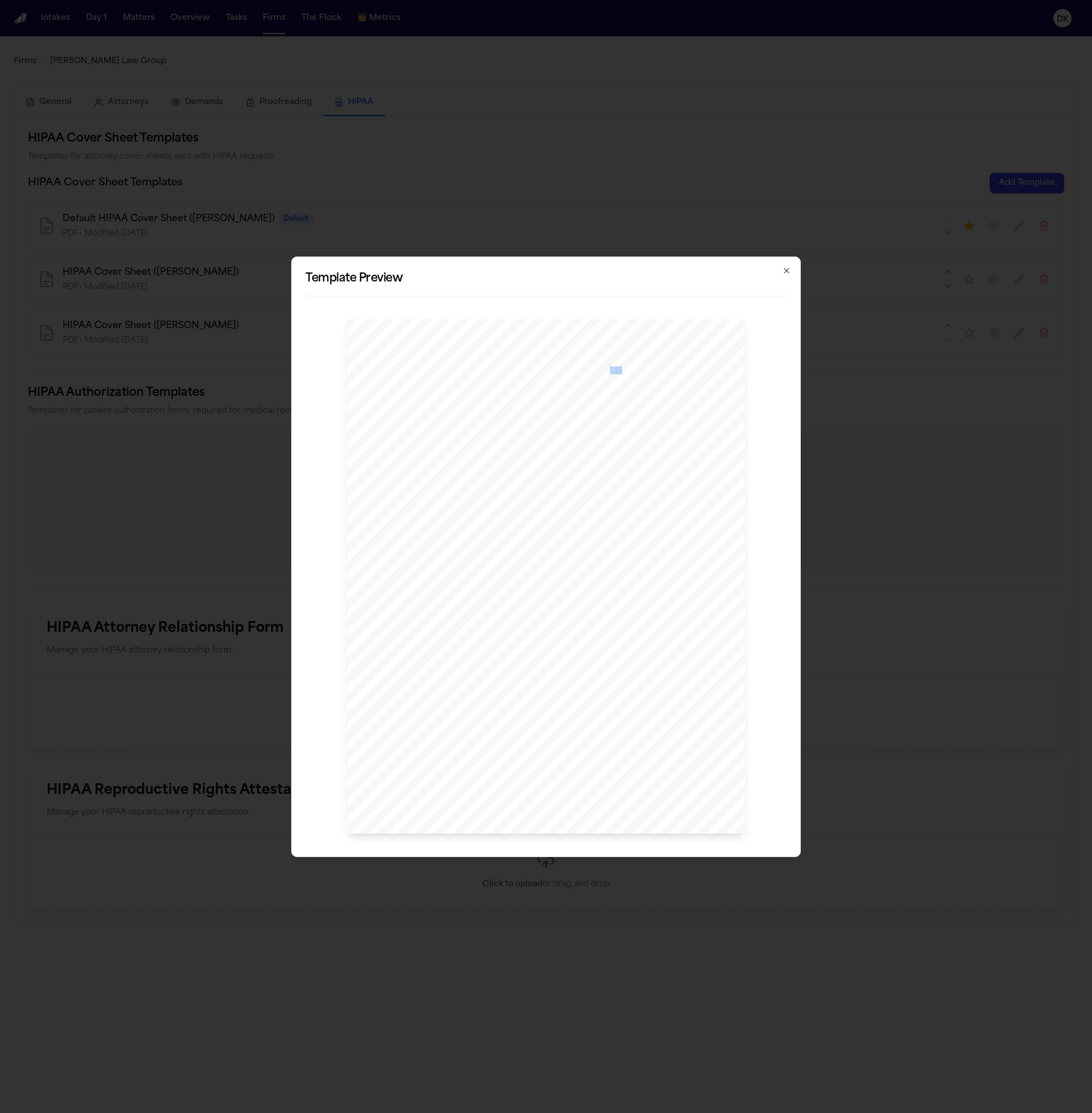
click at [645, 682] on div "[PERSON_NAME] , Esq P: 412.642.9100 F: 412.642.9239 [DOMAIN_NAME] @[DOMAIN_NAME…" at bounding box center [546, 576] width 398 height 515
drag, startPoint x: 619, startPoint y: 692, endPoint x: 507, endPoint y: 688, distance: 112.1
click at [508, 688] on div "[PERSON_NAME] , Esq P: 412.642.9100 F: 412.642.9239 [DOMAIN_NAME] @[DOMAIN_NAME…" at bounding box center [546, 576] width 398 height 515
click at [507, 688] on div "[PERSON_NAME] , Esq P: 412.642.9100 F: 412.642.9239 [DOMAIN_NAME] @[DOMAIN_NAME…" at bounding box center [546, 576] width 398 height 515
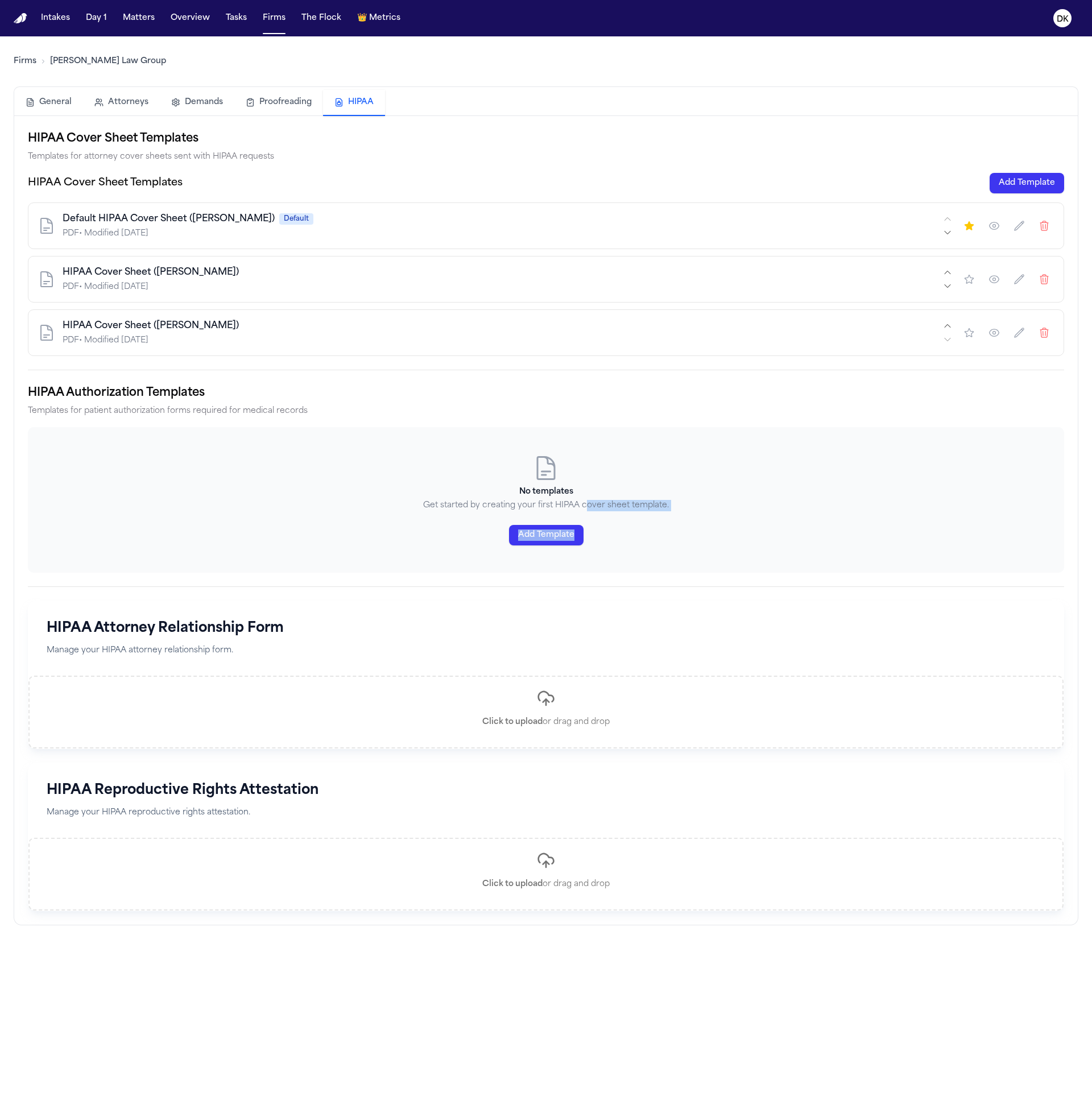
drag, startPoint x: 622, startPoint y: 539, endPoint x: 588, endPoint y: 507, distance: 46.7
click at [588, 507] on div "No templates Get started by creating your first HIPAA cover sheet template. Add…" at bounding box center [546, 500] width 1036 height 145
click at [588, 507] on p "Get started by creating your first HIPAA cover sheet template." at bounding box center [546, 505] width 1036 height 12
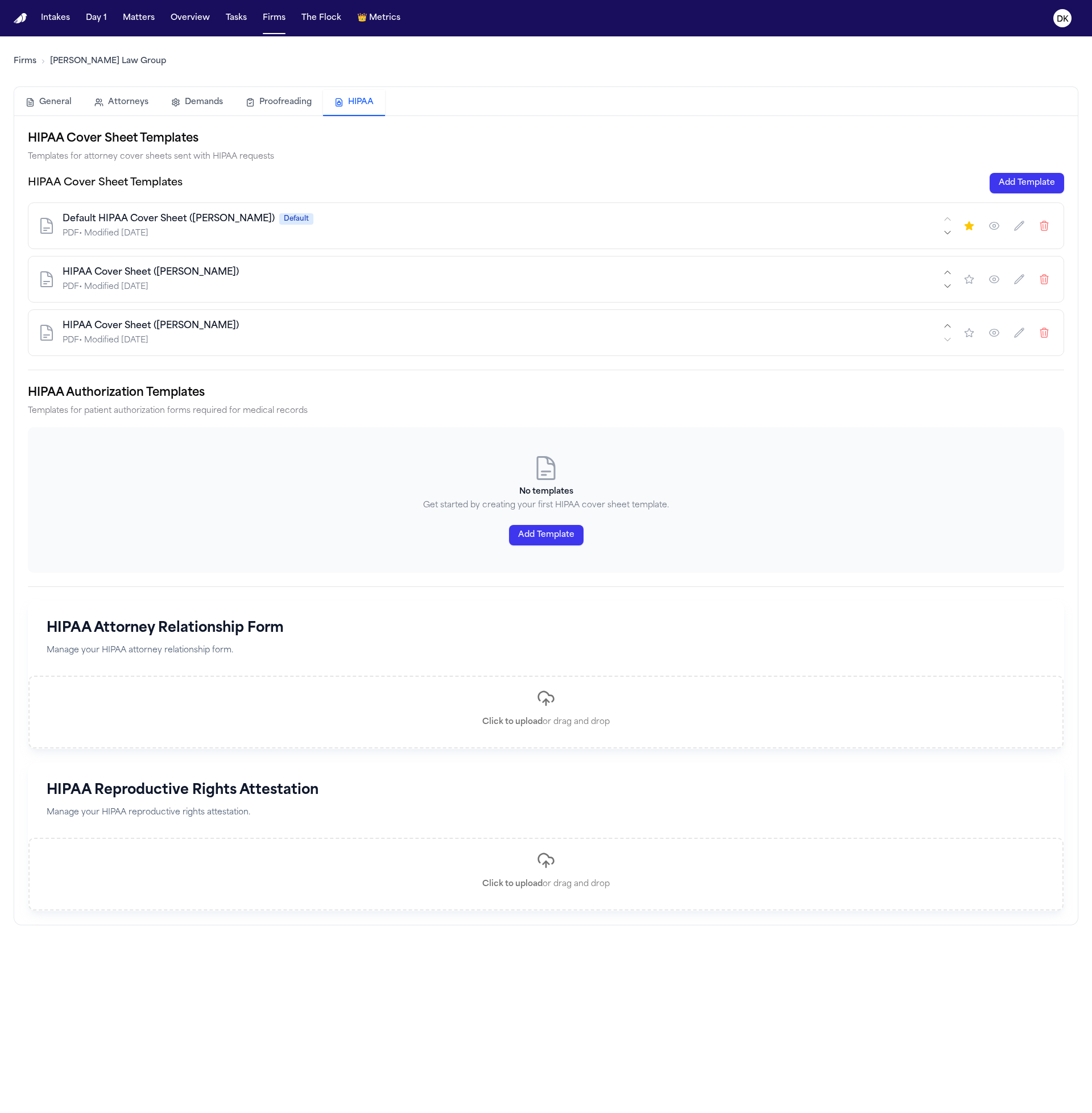
click at [606, 487] on h3 "No templates" at bounding box center [546, 492] width 1036 height 12
click at [559, 491] on h3 "No templates" at bounding box center [546, 492] width 1036 height 12
click at [420, 519] on div "No templates Get started by creating your first HIPAA cover sheet template. Add…" at bounding box center [546, 500] width 1036 height 145
click at [422, 489] on h3 "No templates" at bounding box center [546, 492] width 1036 height 12
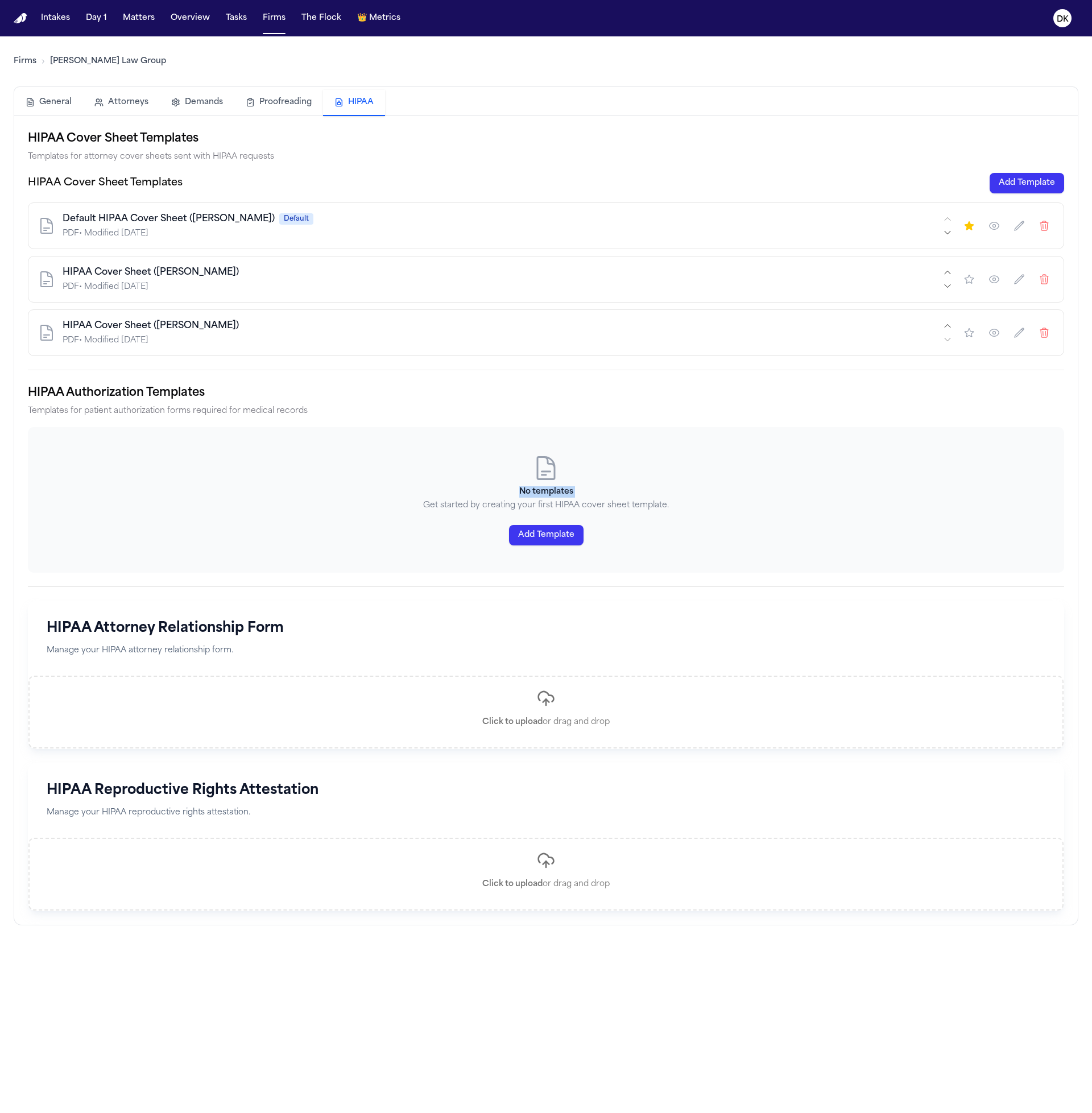
click at [422, 489] on h3 "No templates" at bounding box center [546, 492] width 1036 height 12
click at [445, 504] on p "Get started by creating your first HIPAA cover sheet template." at bounding box center [546, 505] width 1036 height 12
click at [452, 484] on div "No templates Get started by creating your first HIPAA cover sheet template. Add…" at bounding box center [546, 500] width 1036 height 145
click at [452, 486] on div "No templates Get started by creating your first HIPAA cover sheet template. Add…" at bounding box center [546, 500] width 1036 height 145
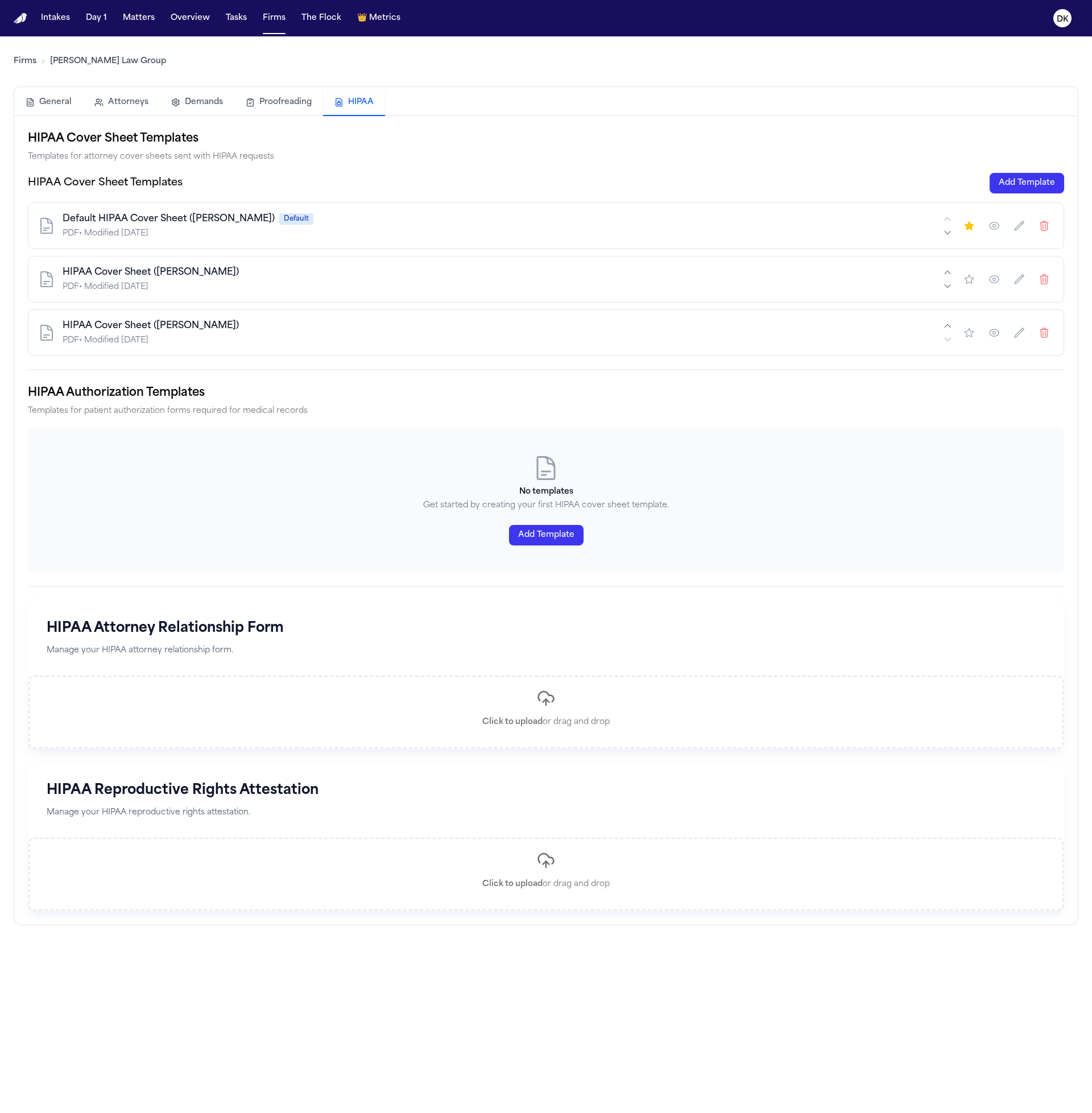
click at [453, 488] on h3 "No templates" at bounding box center [546, 492] width 1036 height 12
click at [454, 504] on p "Get started by creating your first HIPAA cover sheet template." at bounding box center [546, 505] width 1036 height 12
click at [454, 505] on p "Get started by creating your first HIPAA cover sheet template." at bounding box center [546, 505] width 1036 height 12
click at [455, 504] on p "Get started by creating your first HIPAA cover sheet template." at bounding box center [546, 505] width 1036 height 12
click at [417, 568] on div "No templates Get started by creating your first HIPAA cover sheet template. Add…" at bounding box center [546, 500] width 1036 height 145
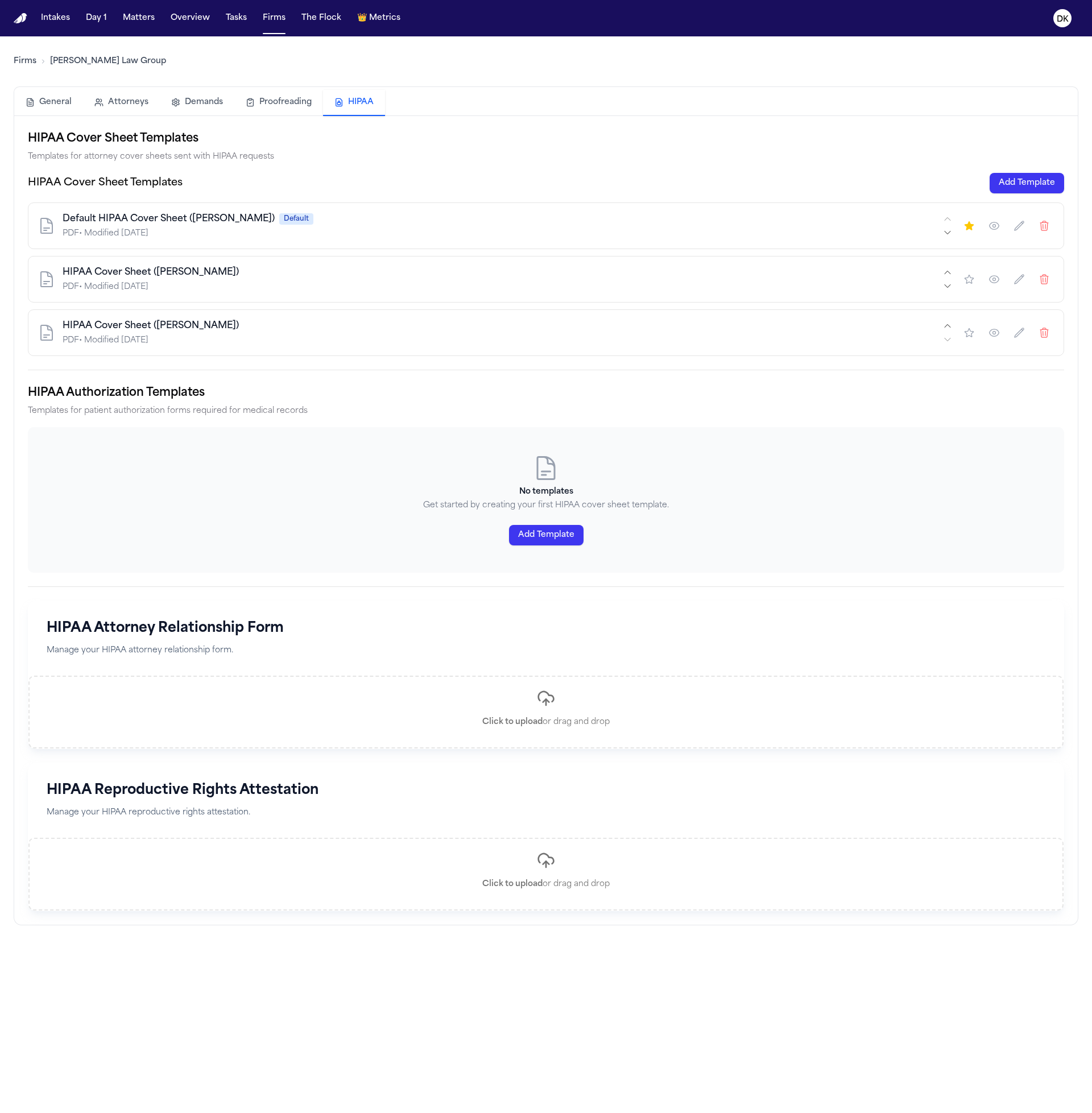
click at [1024, 185] on button "Add Template" at bounding box center [1026, 183] width 74 height 20
click at [986, 231] on button "button" at bounding box center [994, 225] width 20 height 20
click at [626, 233] on div "PDF • Modified [DATE]" at bounding box center [501, 234] width 878 height 12
click at [268, 244] on div "Default HIPAA Cover Sheet ([PERSON_NAME]) Default PDF • Modified [DATE]" at bounding box center [546, 226] width 1036 height 47
click at [468, 390] on h2 "HIPAA Authorization Templates" at bounding box center [546, 393] width 1036 height 18
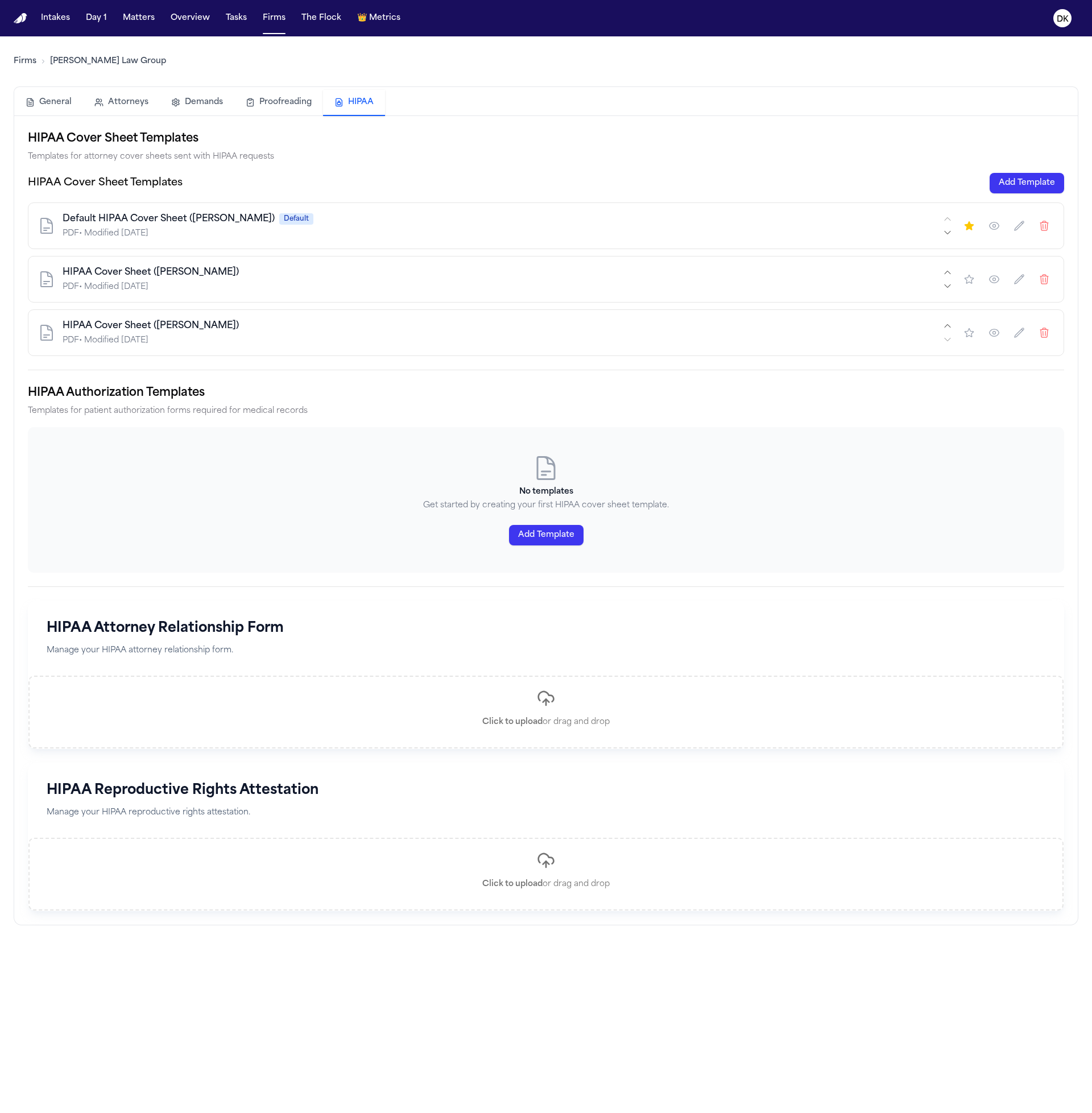
click at [993, 232] on button "button" at bounding box center [994, 225] width 20 height 20
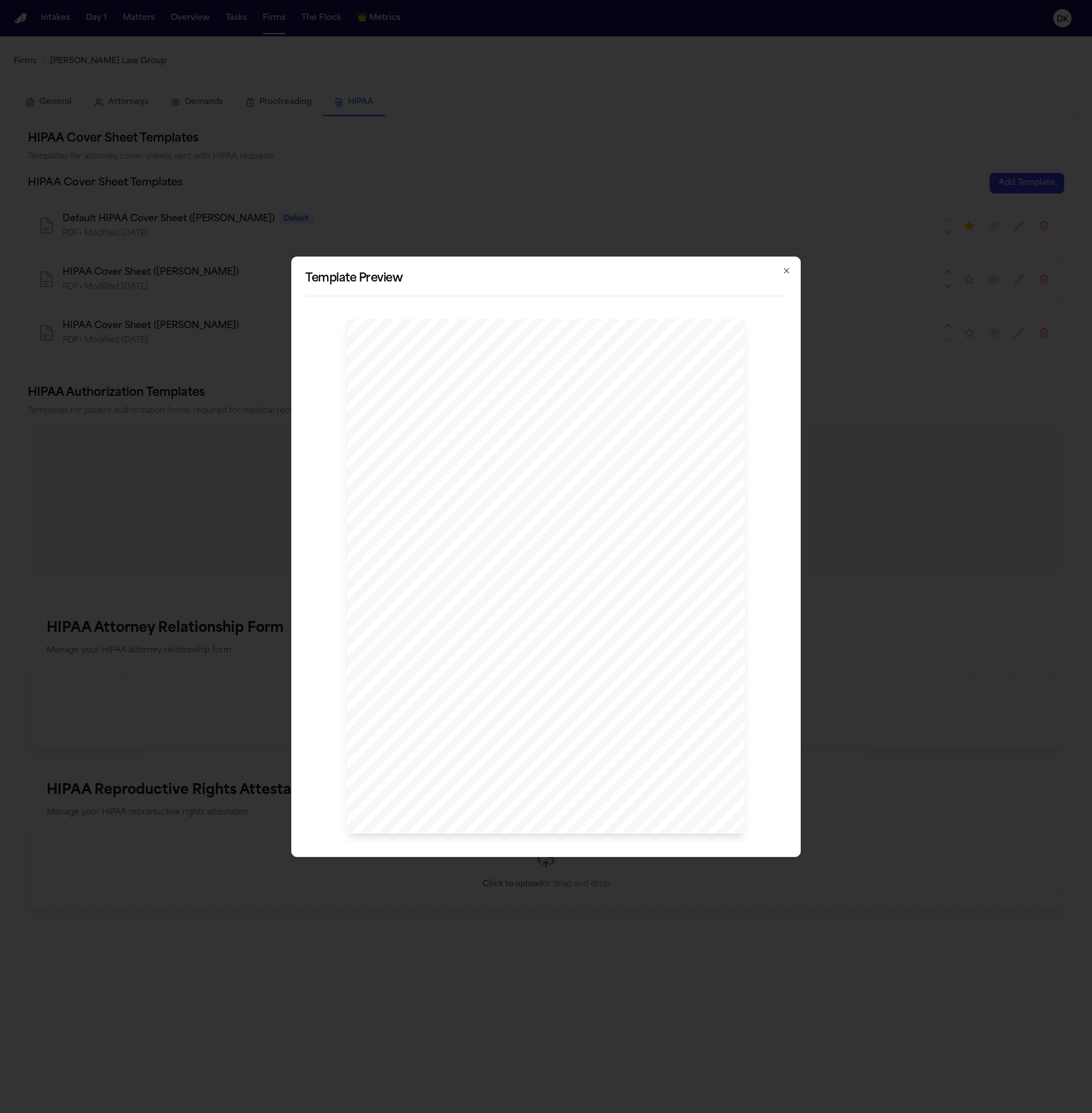
drag, startPoint x: 561, startPoint y: 564, endPoint x: 397, endPoint y: 446, distance: 202.0
click at [397, 446] on div "[PERSON_NAME] , Esq P: 412.642.9100 F: 412.642.9239 [DOMAIN_NAME] @[DOMAIN_NAME…" at bounding box center [546, 576] width 398 height 515
click at [481, 446] on div "[PERSON_NAME] , Esq P: 412.642.9100 F: 412.642.9239 [DOMAIN_NAME] @[DOMAIN_NAME…" at bounding box center [546, 576] width 398 height 515
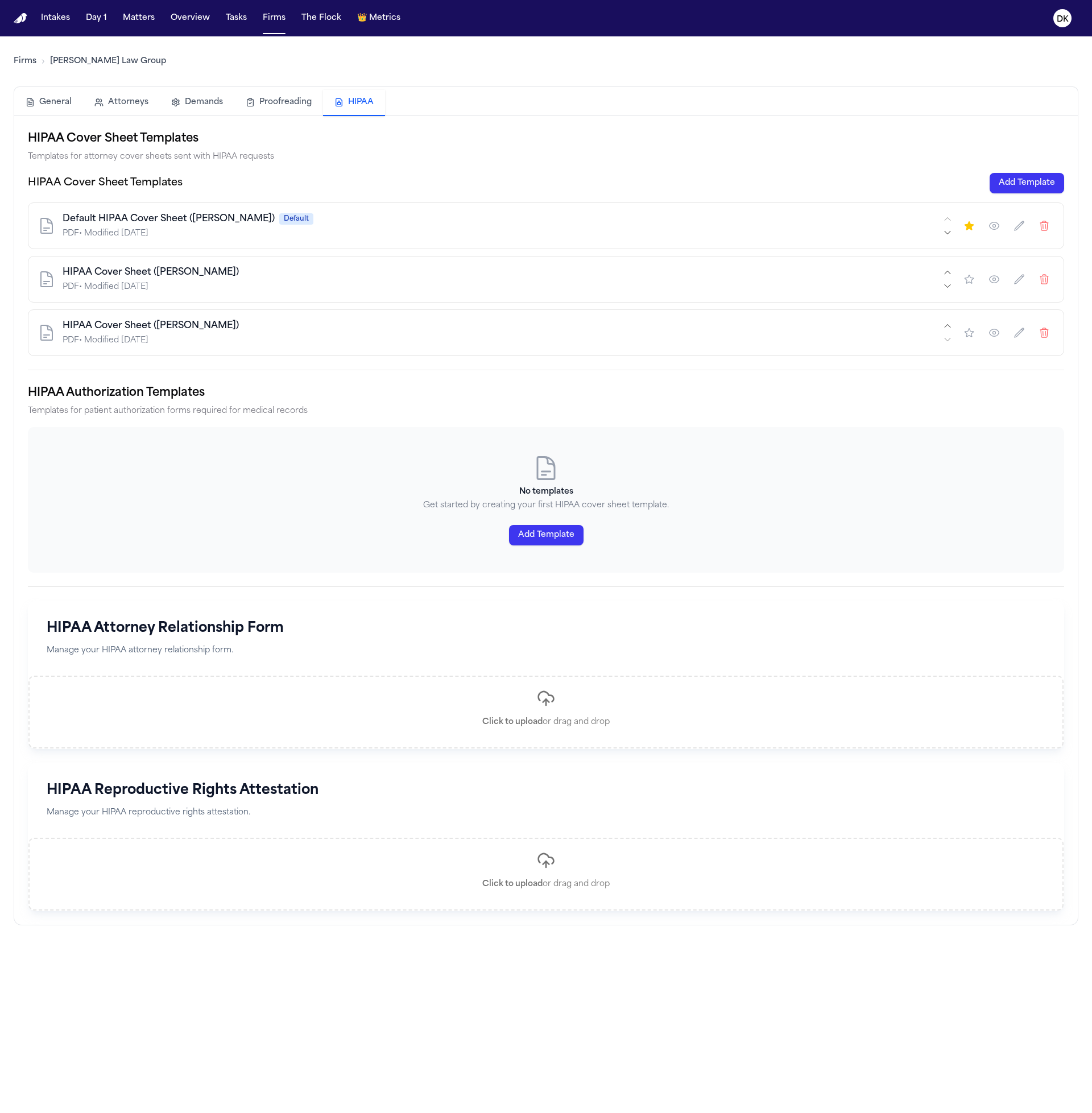
click at [993, 285] on button "button" at bounding box center [994, 279] width 20 height 20
click at [1001, 335] on button "button" at bounding box center [994, 332] width 20 height 20
click at [998, 282] on icon "button" at bounding box center [994, 279] width 12 height 12
click at [1001, 227] on button "button" at bounding box center [994, 225] width 20 height 20
click at [990, 333] on icon "button" at bounding box center [994, 333] width 12 height 12
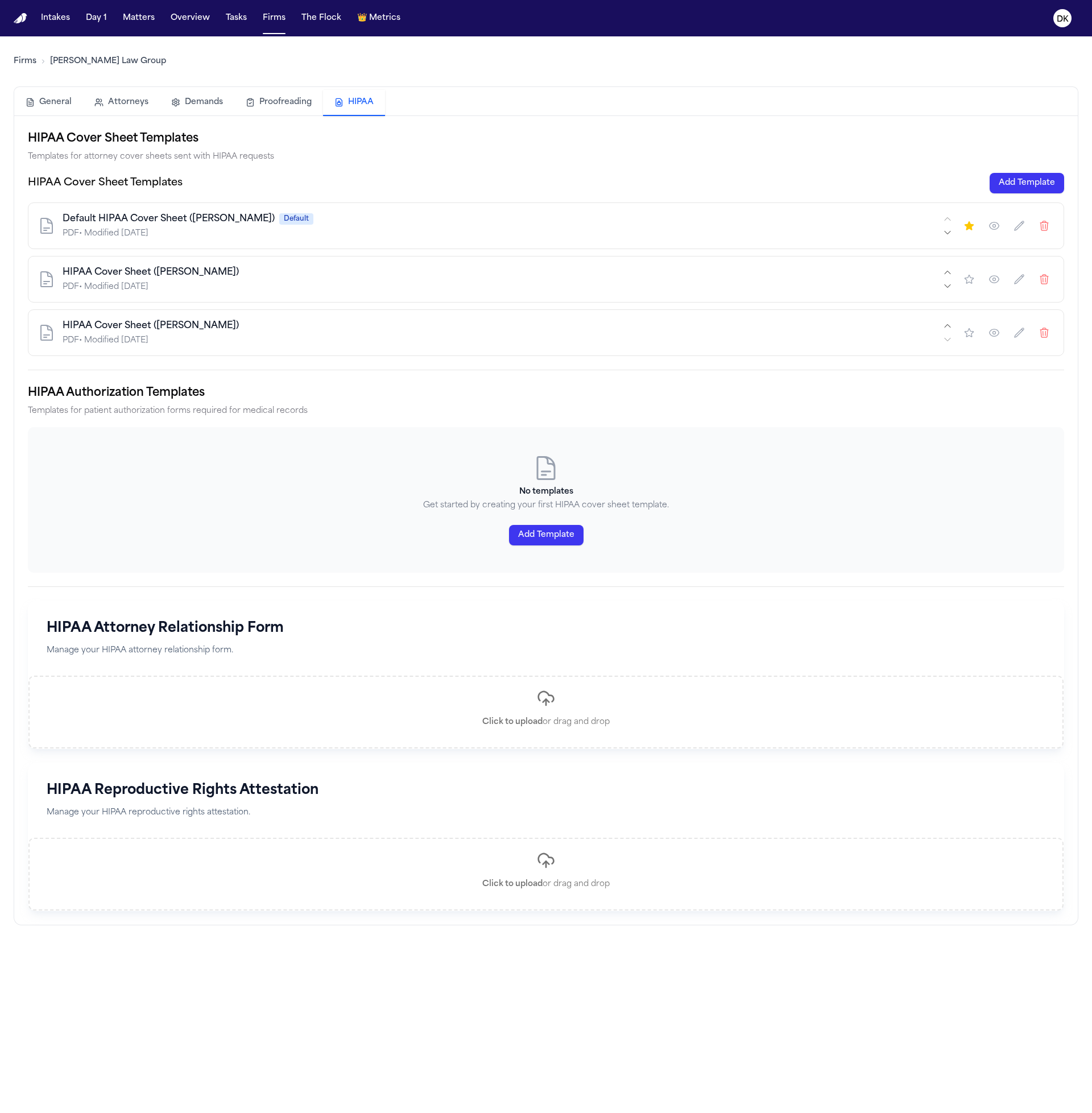
drag, startPoint x: 718, startPoint y: 244, endPoint x: 1012, endPoint y: 246, distance: 294.0
click at [718, 244] on div "Default HIPAA Cover Sheet ([PERSON_NAME]) Default PDF • Modified [DATE]" at bounding box center [546, 226] width 1036 height 47
click at [1001, 236] on button "button" at bounding box center [994, 225] width 20 height 20
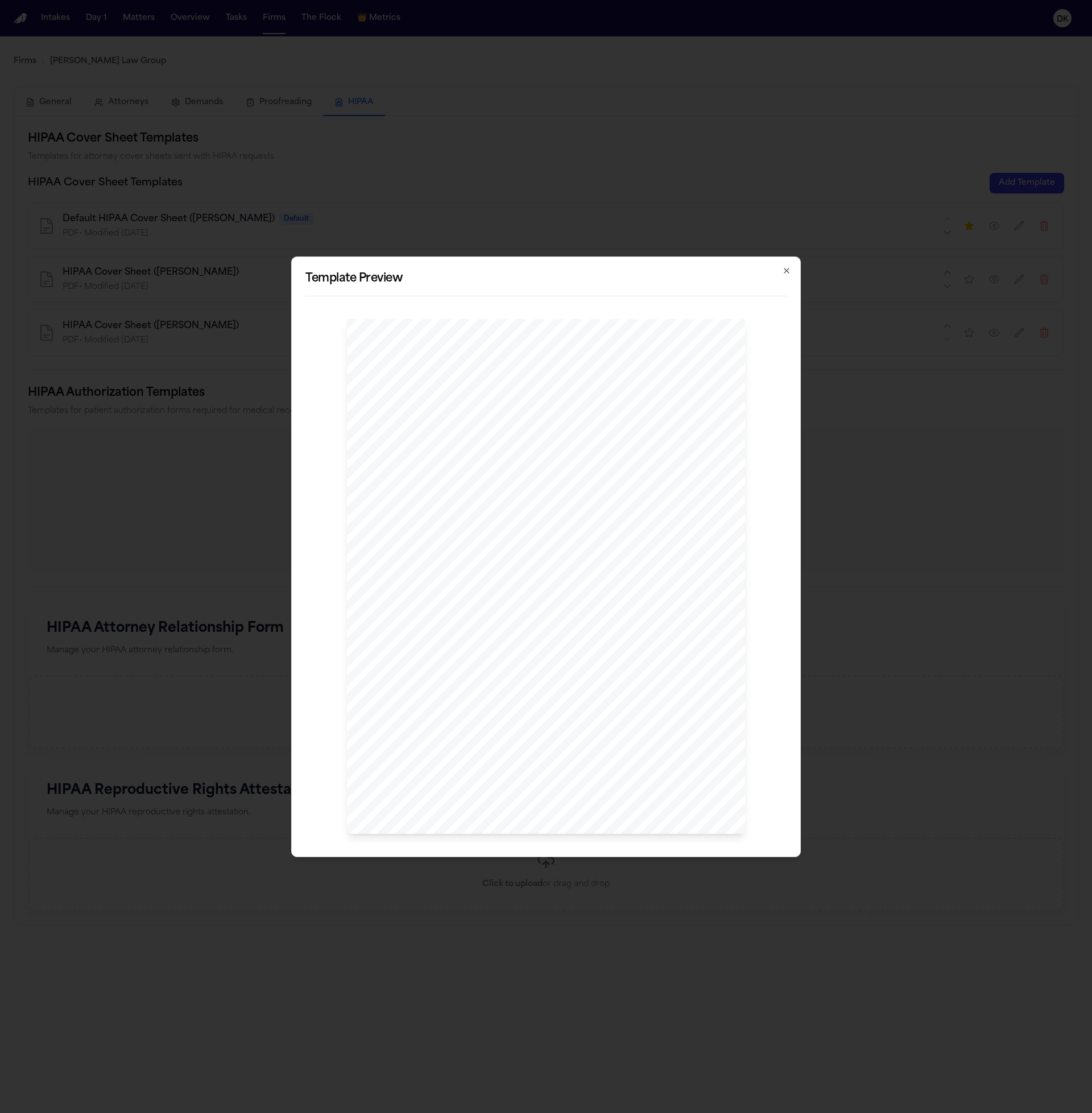
click at [422, 463] on span "SENT VIA" at bounding box center [411, 464] width 36 height 8
drag, startPoint x: 610, startPoint y: 371, endPoint x: 558, endPoint y: 368, distance: 52.1
click at [559, 368] on div "[PERSON_NAME] , Esq P: 412.642.9100 F: 412.642.9239 [DOMAIN_NAME] @[DOMAIN_NAME…" at bounding box center [546, 576] width 398 height 515
click at [558, 368] on span "[PERSON_NAME]" at bounding box center [585, 371] width 55 height 7
drag, startPoint x: 561, startPoint y: 369, endPoint x: 603, endPoint y: 371, distance: 42.0
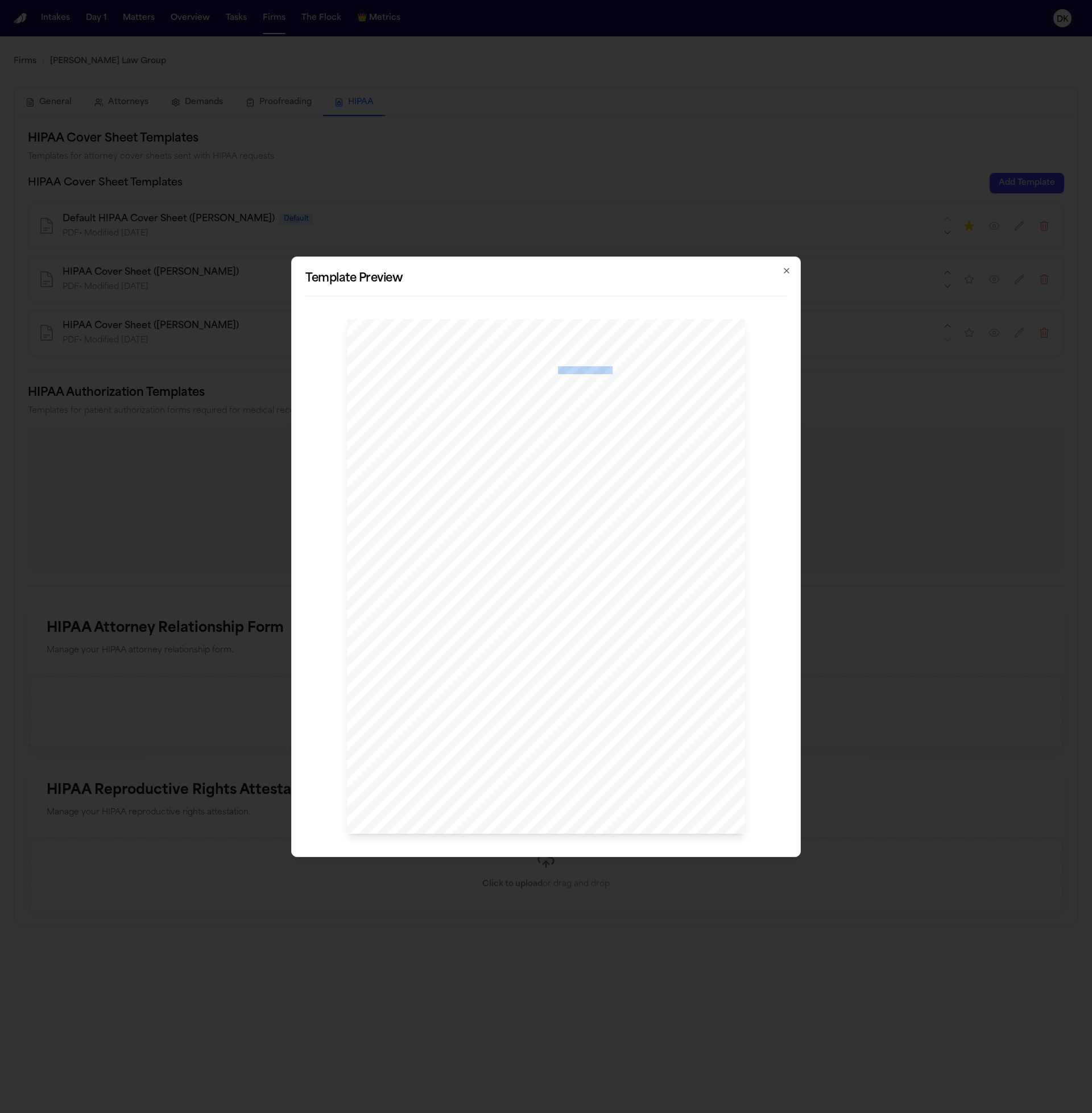
click at [603, 371] on span "[PERSON_NAME]" at bounding box center [585, 371] width 55 height 7
click at [616, 437] on div "[PERSON_NAME] , Esq P: 412.642.9100 F: 412.642.9239 [DOMAIN_NAME] @[DOMAIN_NAME…" at bounding box center [546, 576] width 398 height 515
click at [608, 442] on div "[PERSON_NAME] , Esq P: 412.642.9100 F: 412.642.9239 [DOMAIN_NAME] @[DOMAIN_NAME…" at bounding box center [546, 576] width 398 height 515
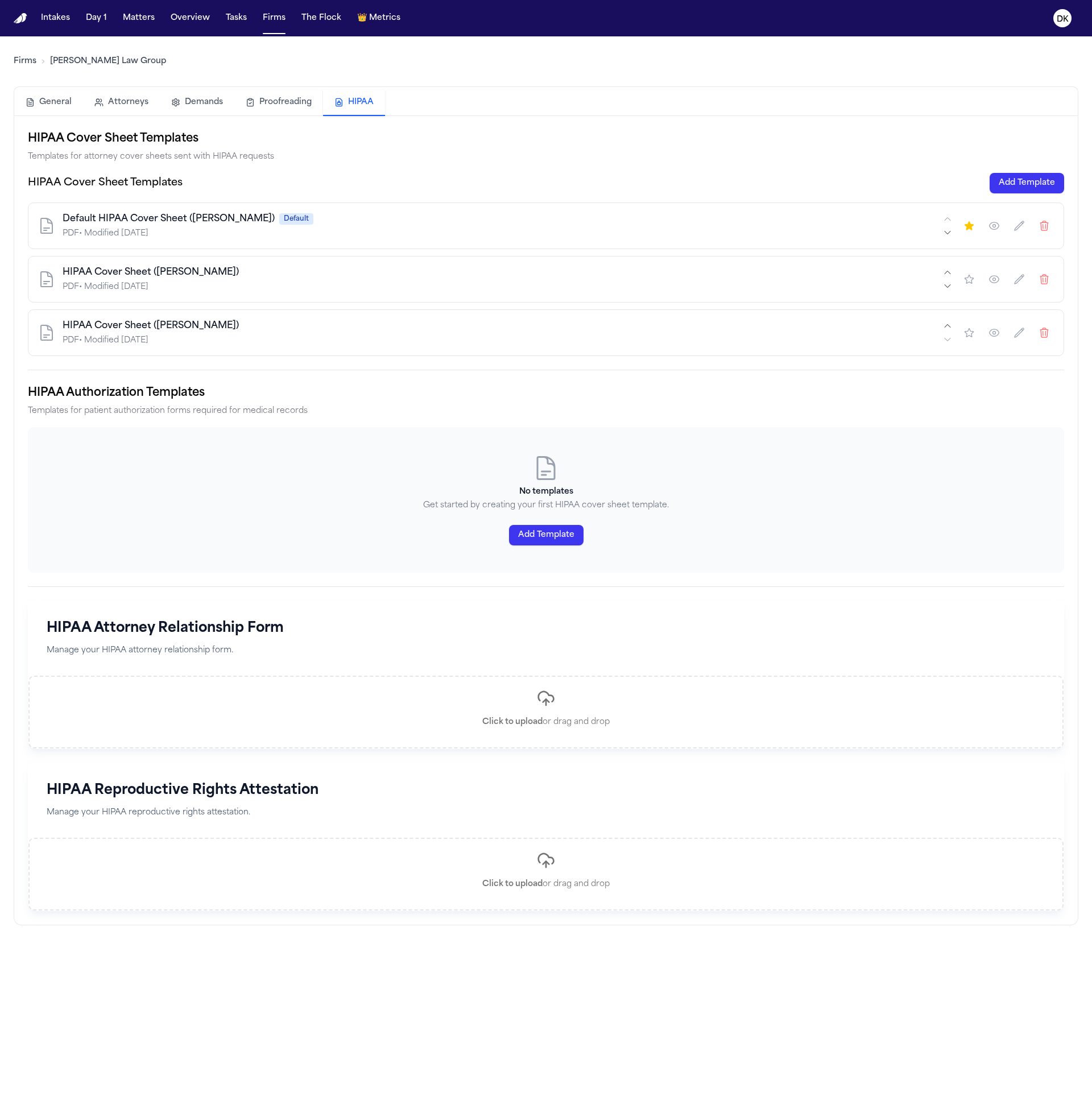
click at [29, 59] on link "Firms" at bounding box center [25, 61] width 23 height 12
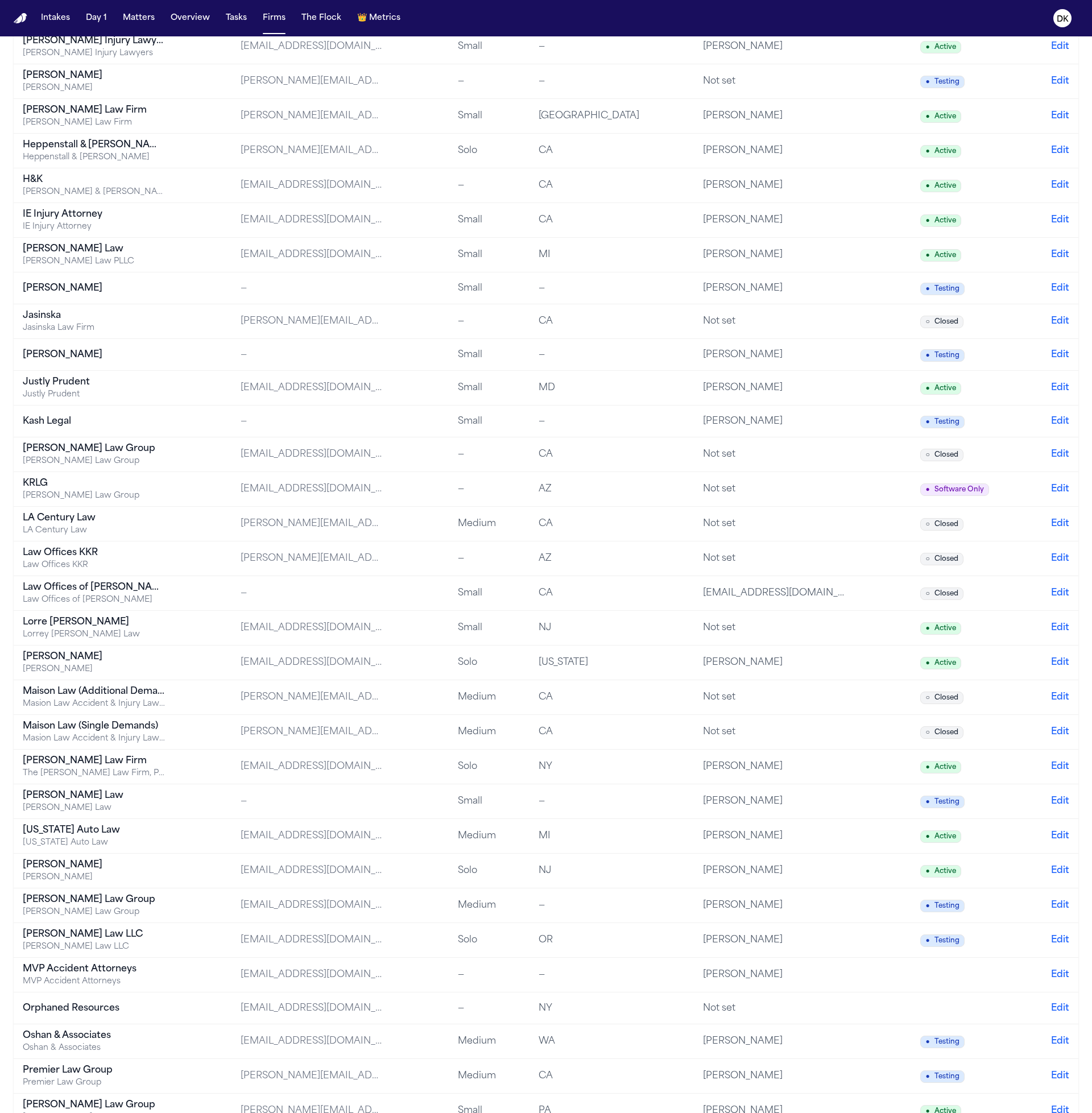
scroll to position [985, 0]
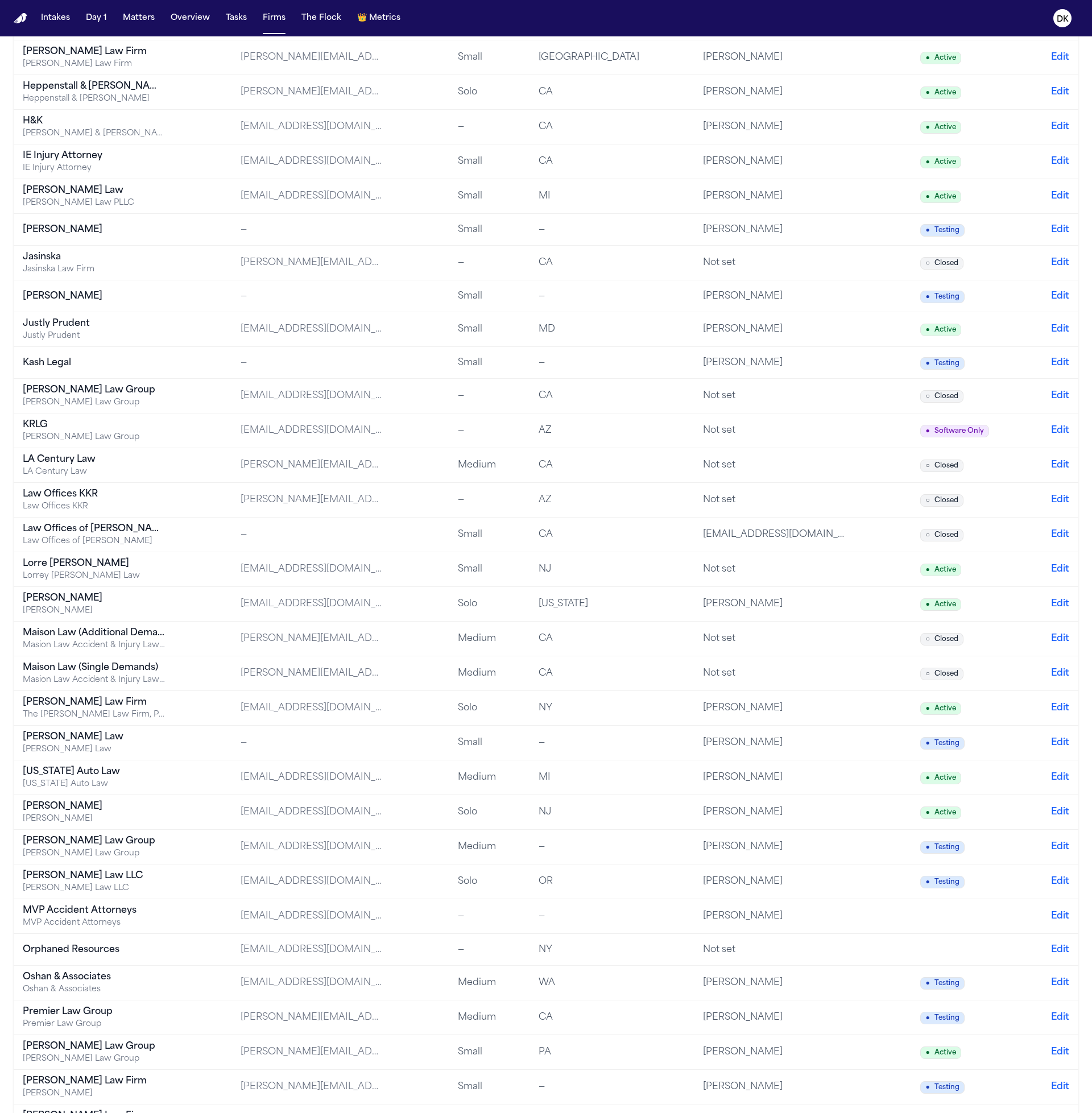
click at [110, 778] on div "[US_STATE] Auto Law" at bounding box center [94, 784] width 142 height 12
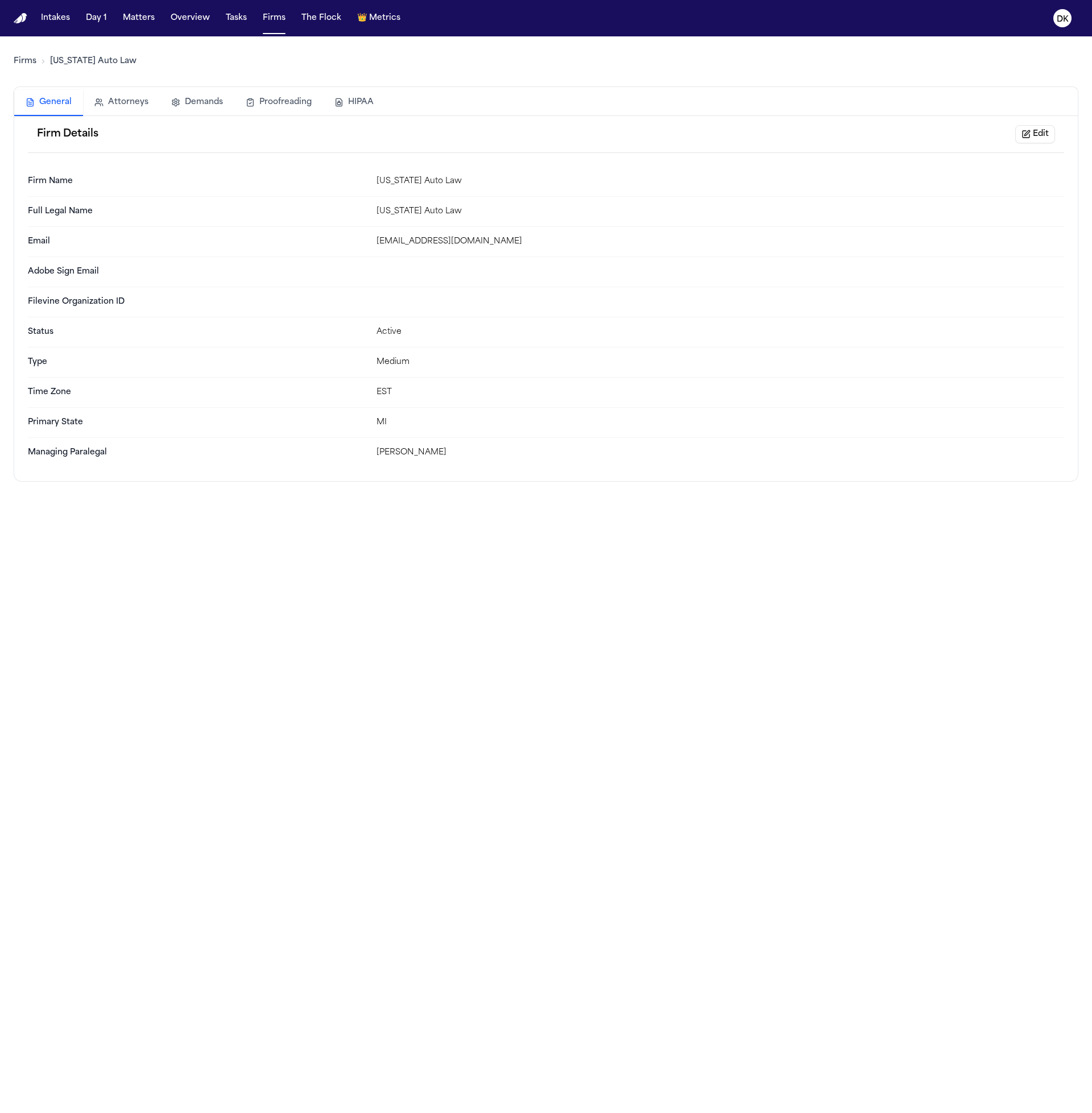
click at [355, 97] on button "HIPAA" at bounding box center [354, 102] width 62 height 25
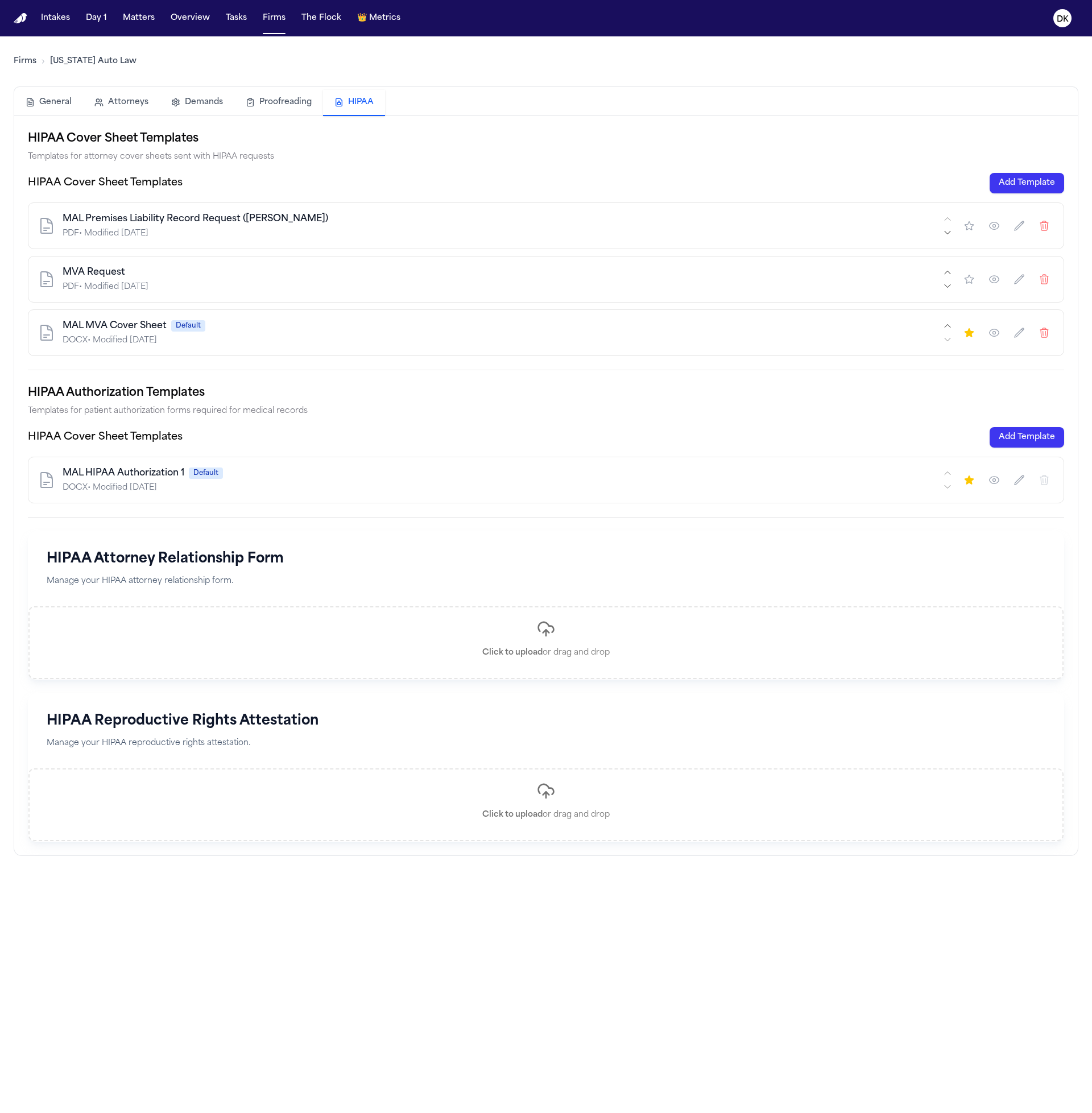
click at [1031, 185] on button "Add Template" at bounding box center [1026, 183] width 74 height 20
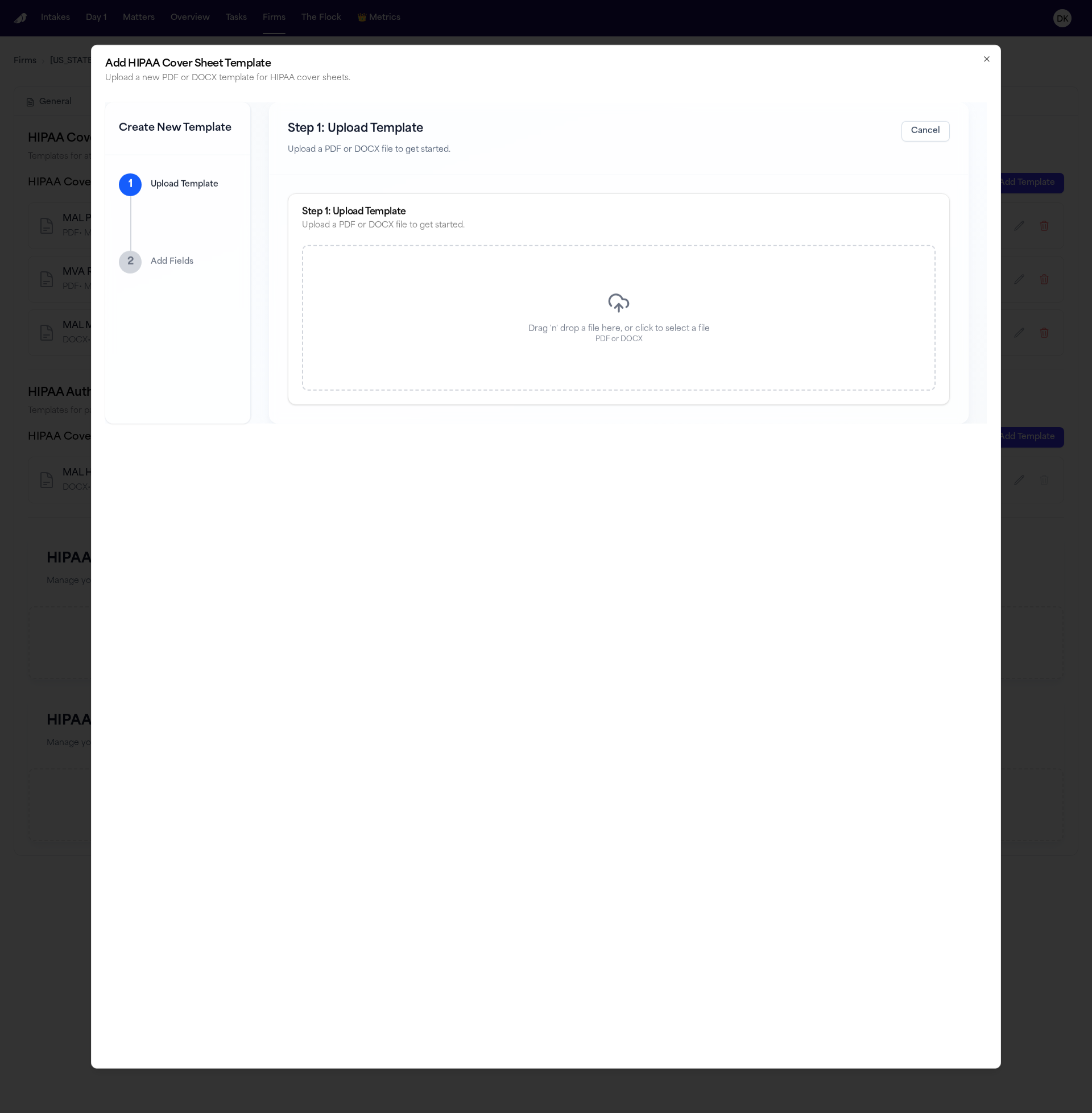
click at [648, 319] on div "Drag 'n' drop a file here, or click to select a file PDF or DOCX" at bounding box center [619, 317] width 633 height 145
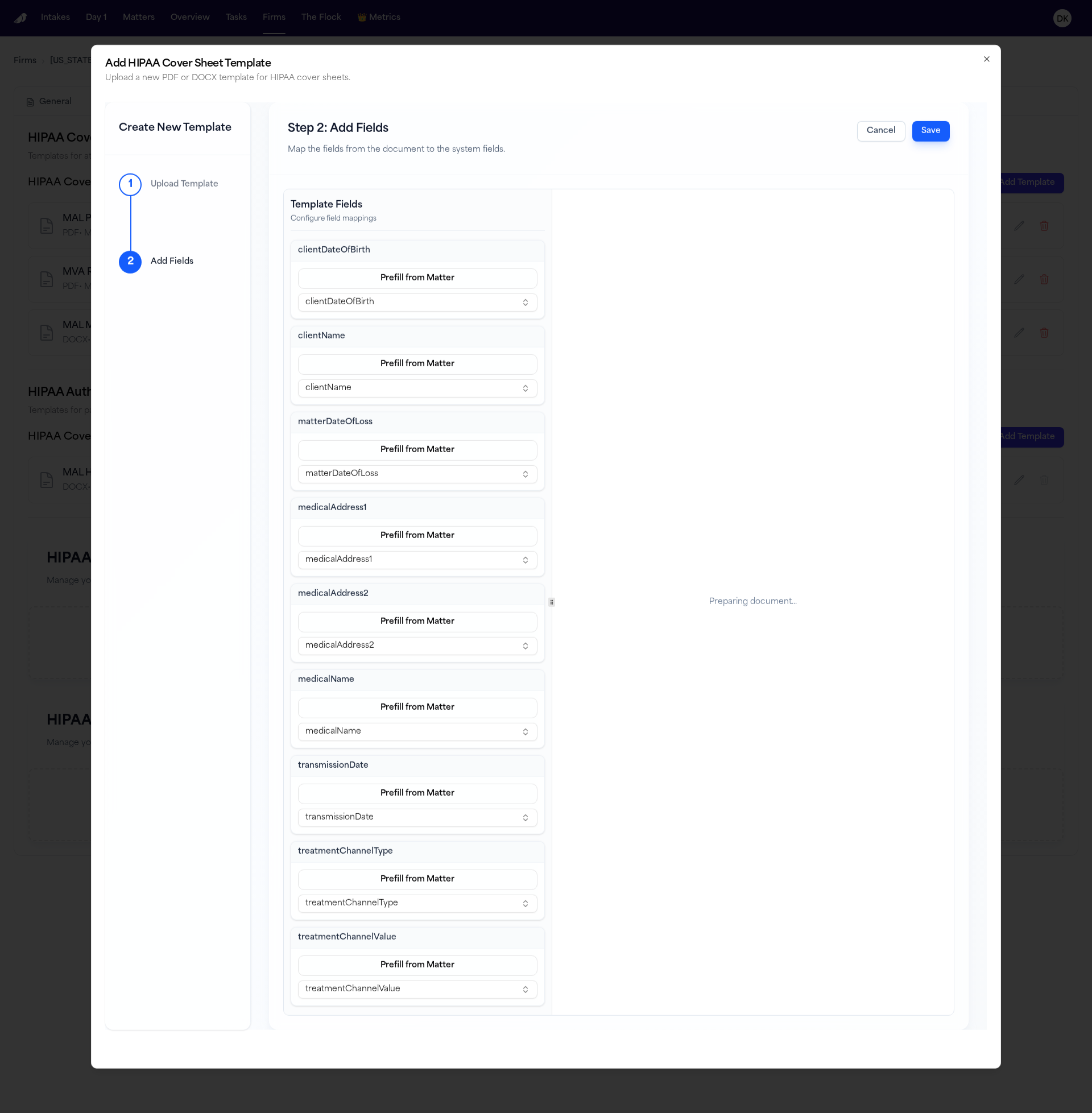
click at [756, 600] on div "Preparing document..." at bounding box center [753, 602] width 88 height 12
click at [557, 564] on div "Template Fields Configure field mappings clientDateOfBirth Prefill from Matter …" at bounding box center [618, 602] width 670 height 826
click at [787, 599] on div "Preparing document..." at bounding box center [757, 602] width 88 height 12
click at [870, 263] on div "Preparing document..." at bounding box center [757, 602] width 393 height 826
click at [510, 600] on div "Template Fields Configure field mappings clientDateOfBirth Prefill from Matter …" at bounding box center [618, 602] width 670 height 826
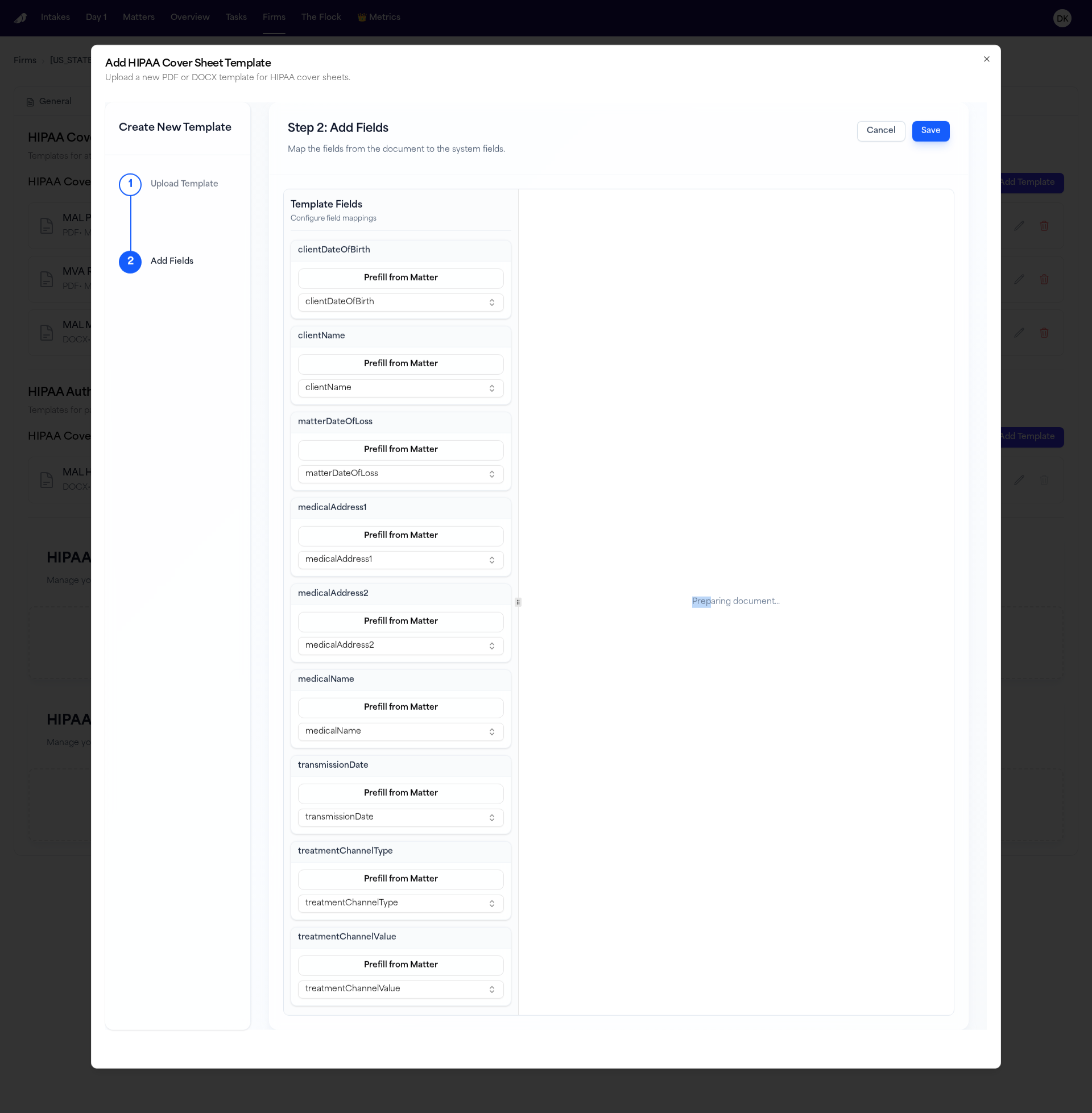
drag, startPoint x: 710, startPoint y: 601, endPoint x: 540, endPoint y: 586, distance: 170.7
click at [540, 586] on div "Preparing document..." at bounding box center [736, 602] width 435 height 826
click at [683, 592] on div "Preparing document..." at bounding box center [736, 602] width 435 height 826
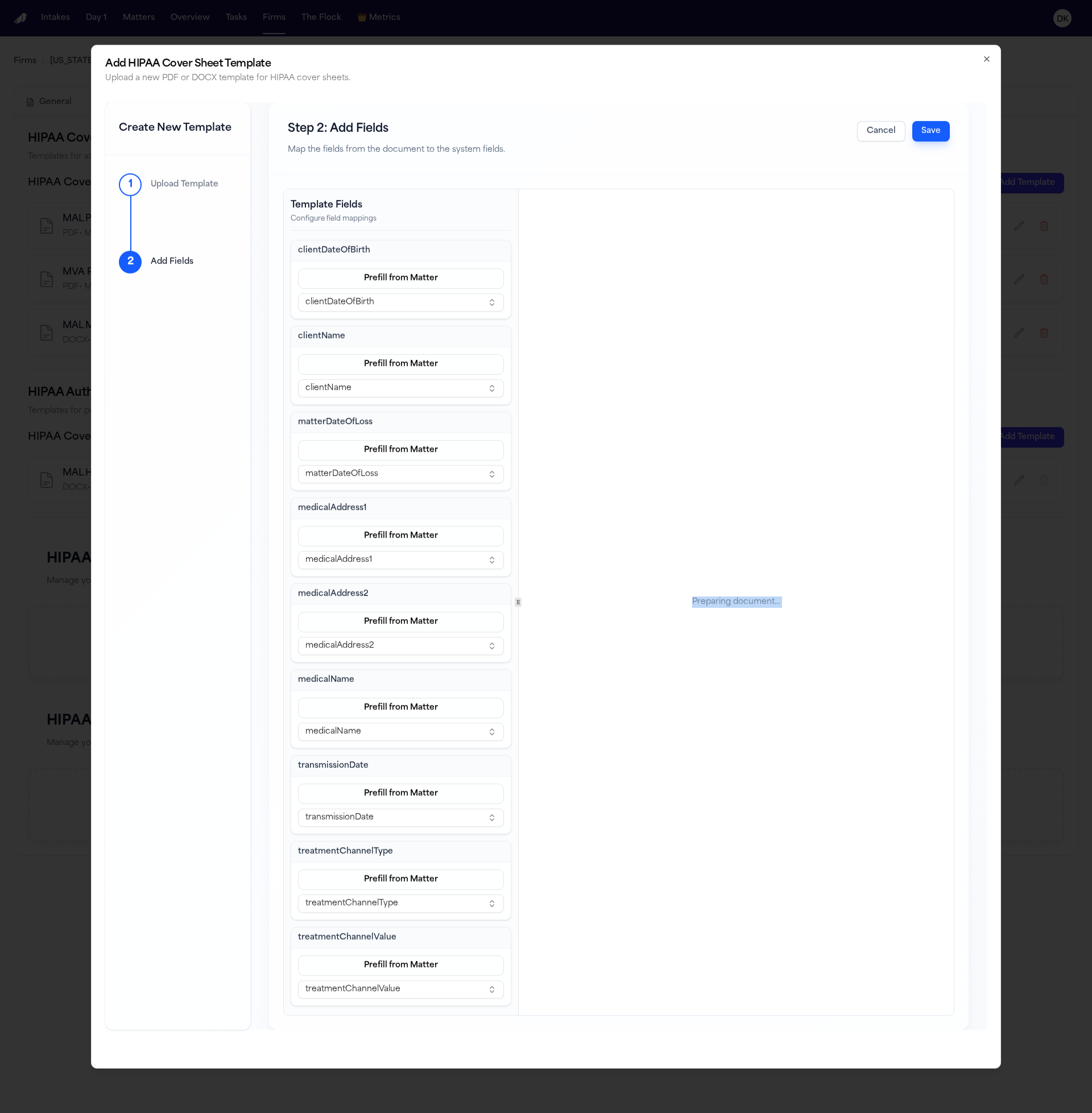
click at [676, 593] on div "Preparing document..." at bounding box center [736, 602] width 435 height 826
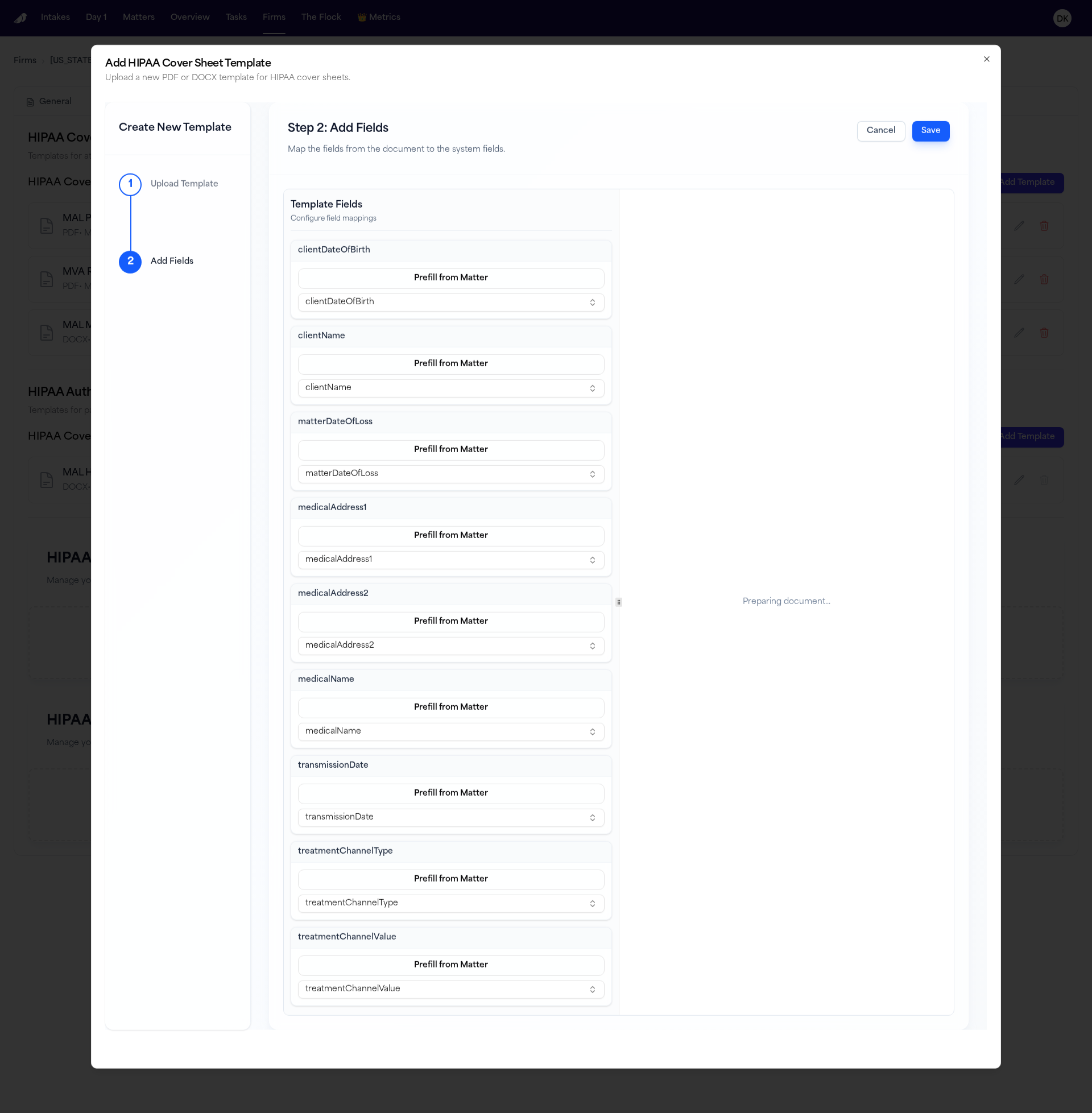
click at [619, 559] on div at bounding box center [619, 602] width 1 height 826
click at [936, 134] on button "Save" at bounding box center [931, 130] width 37 height 20
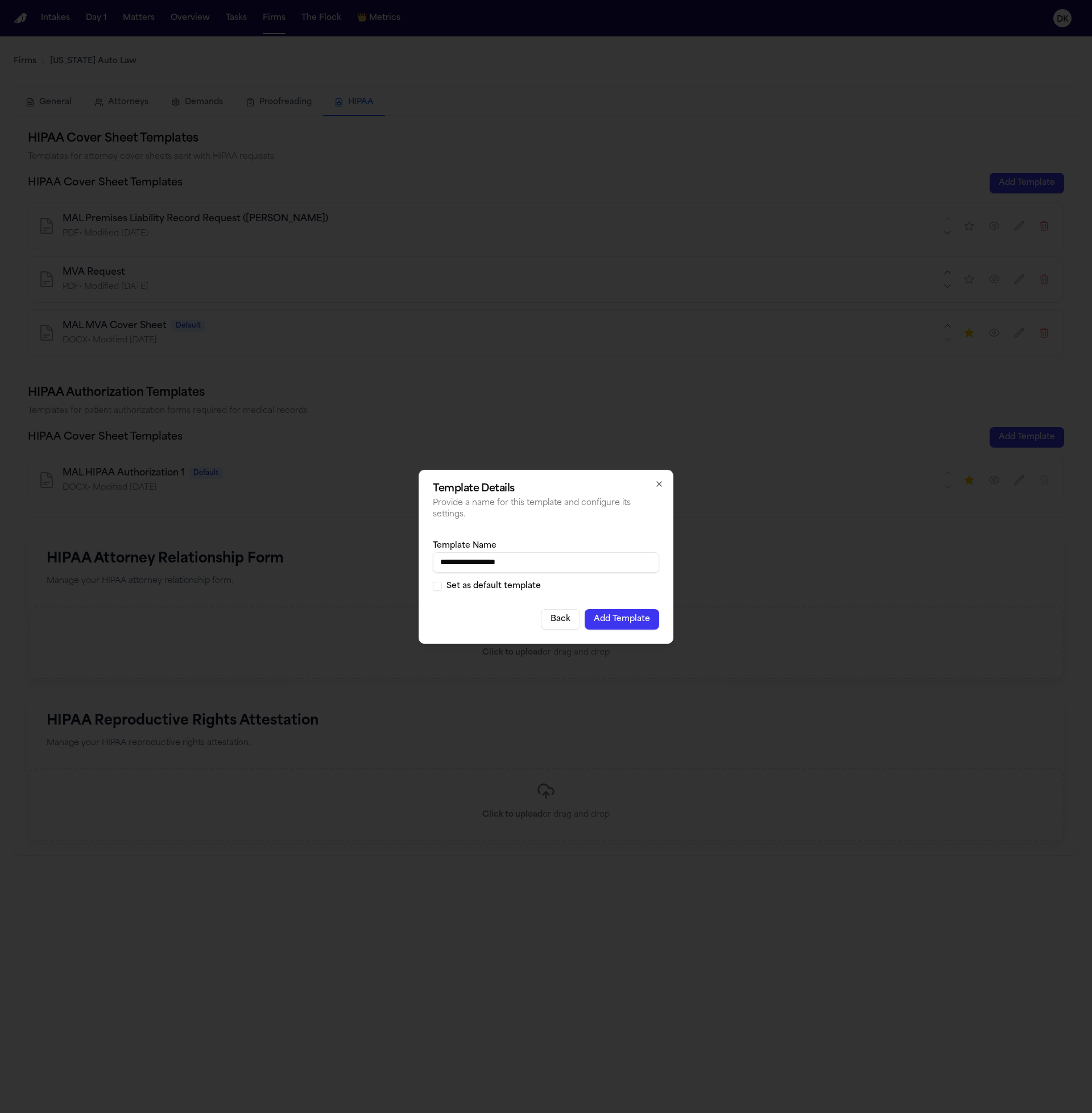
type input "**********"
click at [461, 584] on label "Set as default template" at bounding box center [494, 586] width 95 height 8
click at [442, 584] on button "Set as default template" at bounding box center [437, 586] width 9 height 9
click at [625, 620] on button "Add Template" at bounding box center [621, 619] width 74 height 20
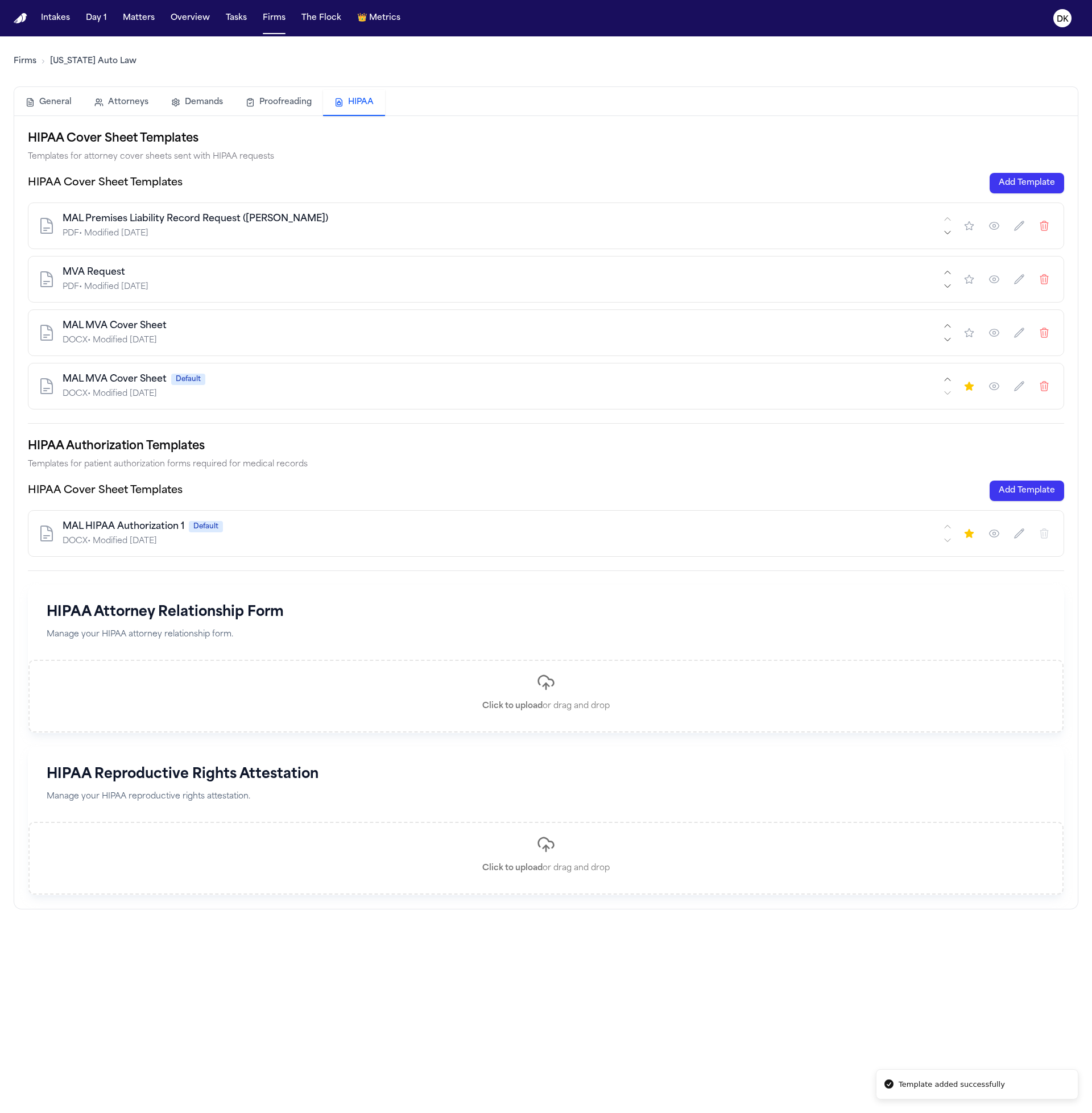
click at [1044, 334] on icon "button" at bounding box center [1044, 333] width 12 height 12
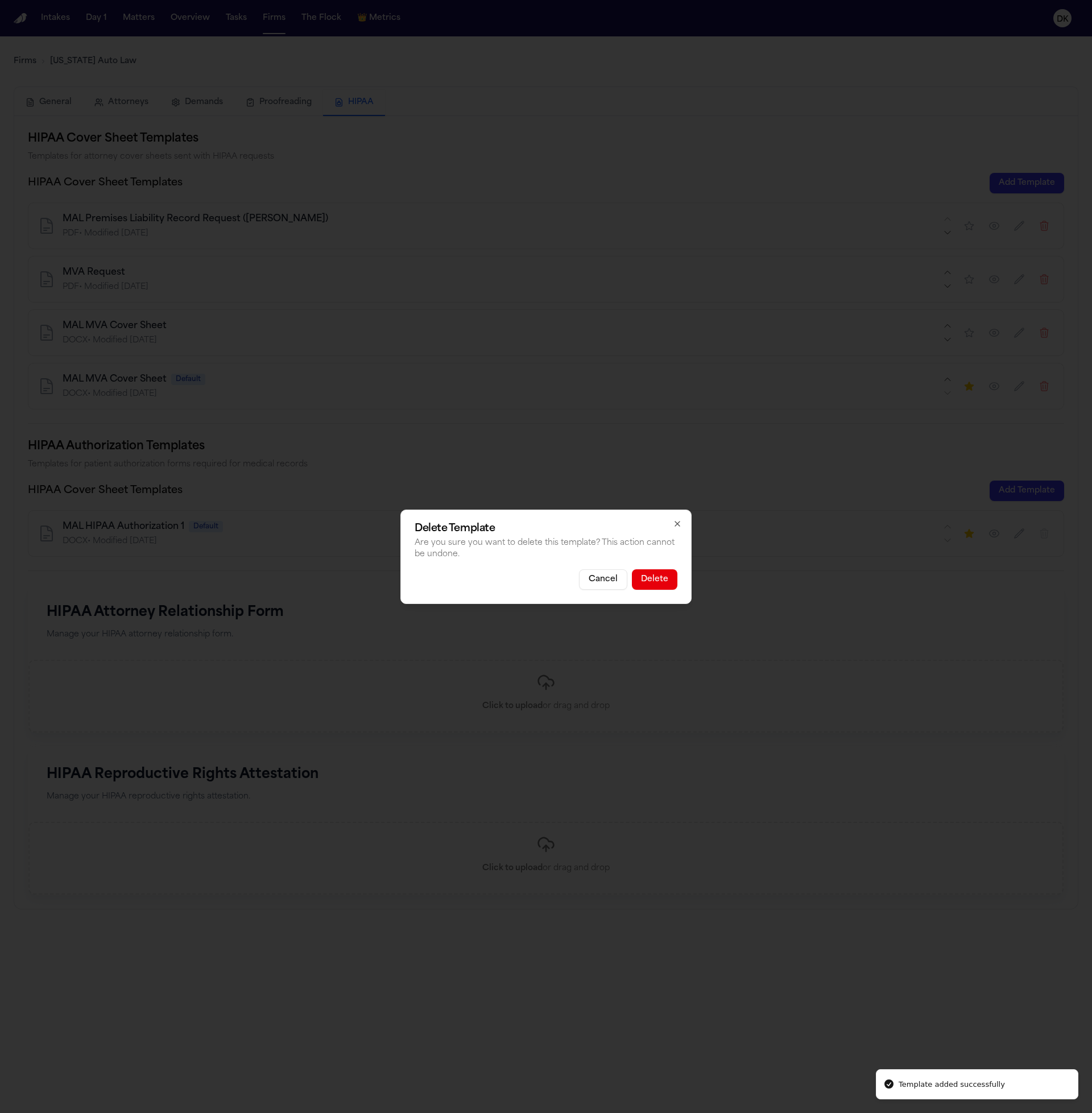
click at [676, 572] on button "Delete" at bounding box center [654, 579] width 45 height 20
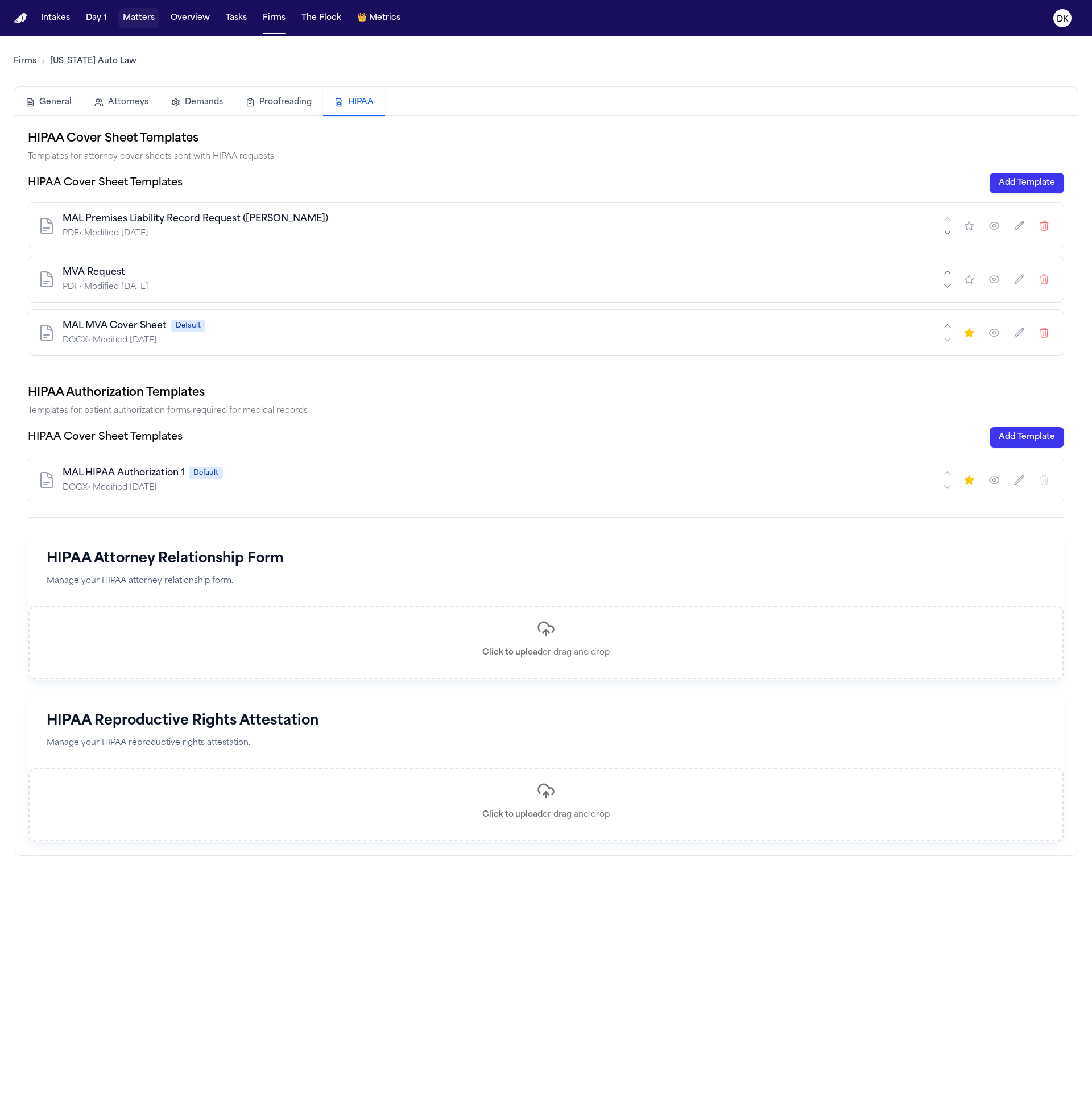
click at [126, 13] on button "Matters" at bounding box center [139, 18] width 41 height 20
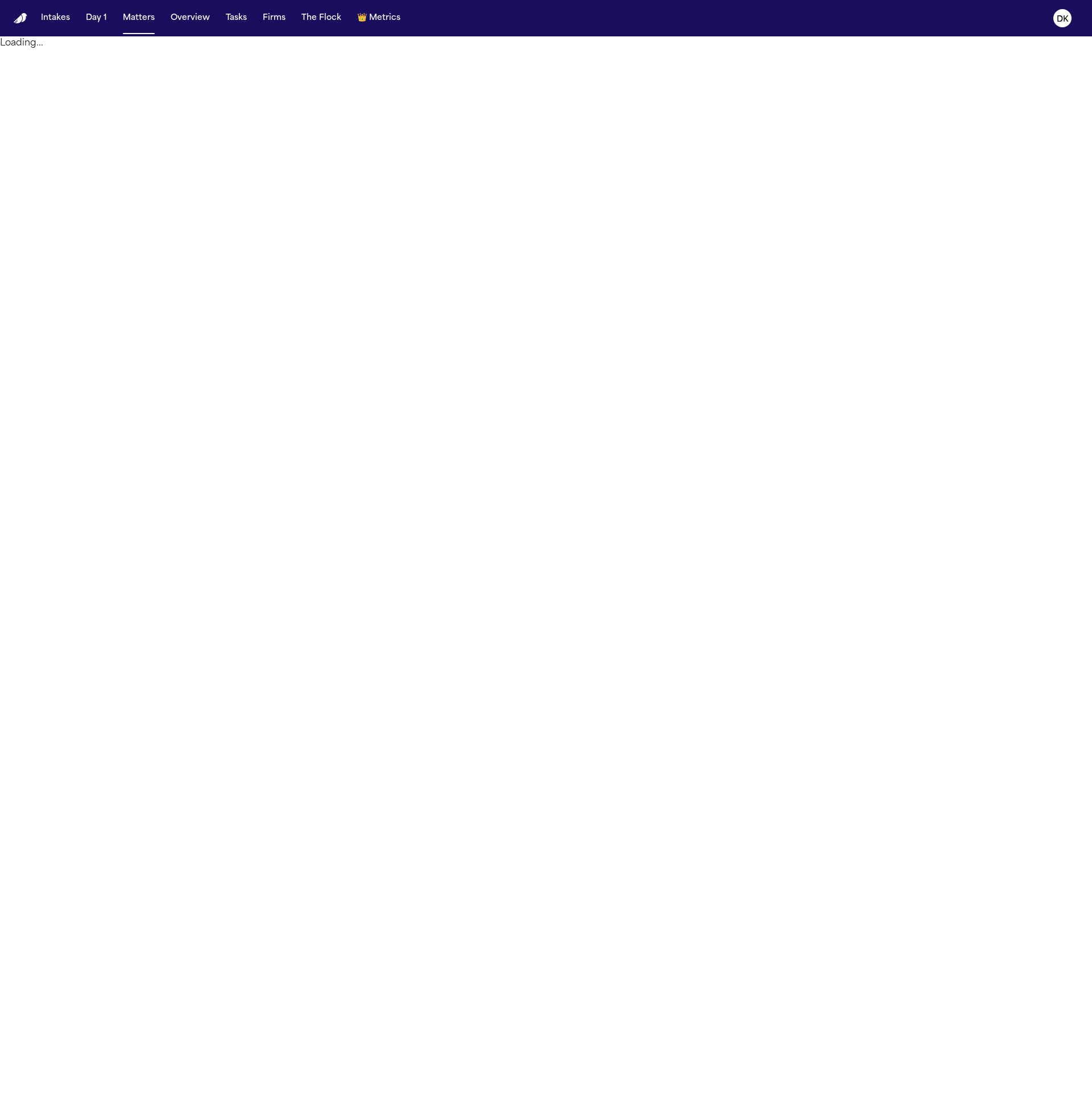
click at [165, 103] on main "Loading..." at bounding box center [546, 575] width 1092 height 1077
click at [64, 71] on main "Loading..." at bounding box center [546, 575] width 1092 height 1077
click at [46, 47] on p "Loading..." at bounding box center [546, 43] width 1092 height 14
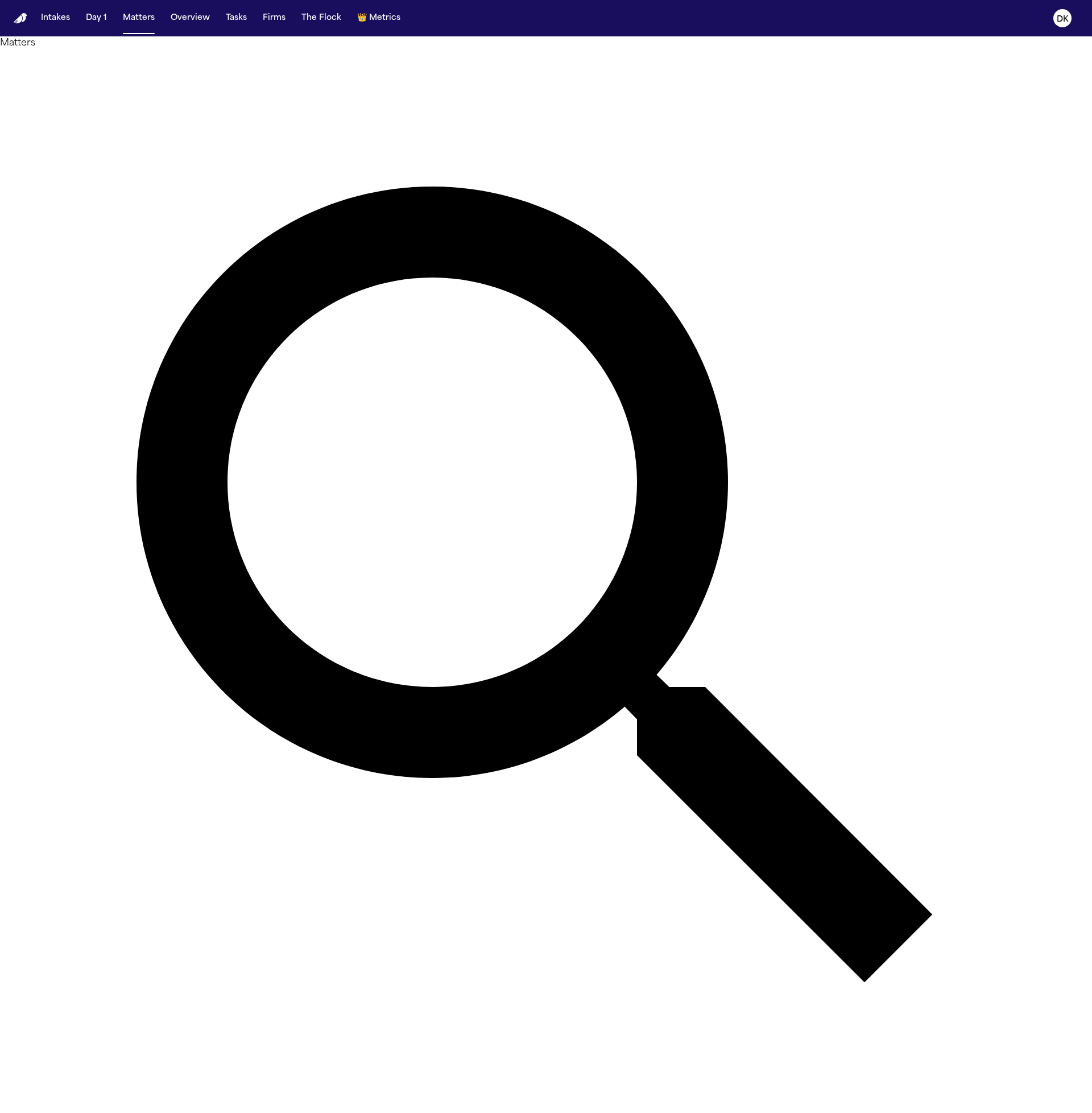
type input "********"
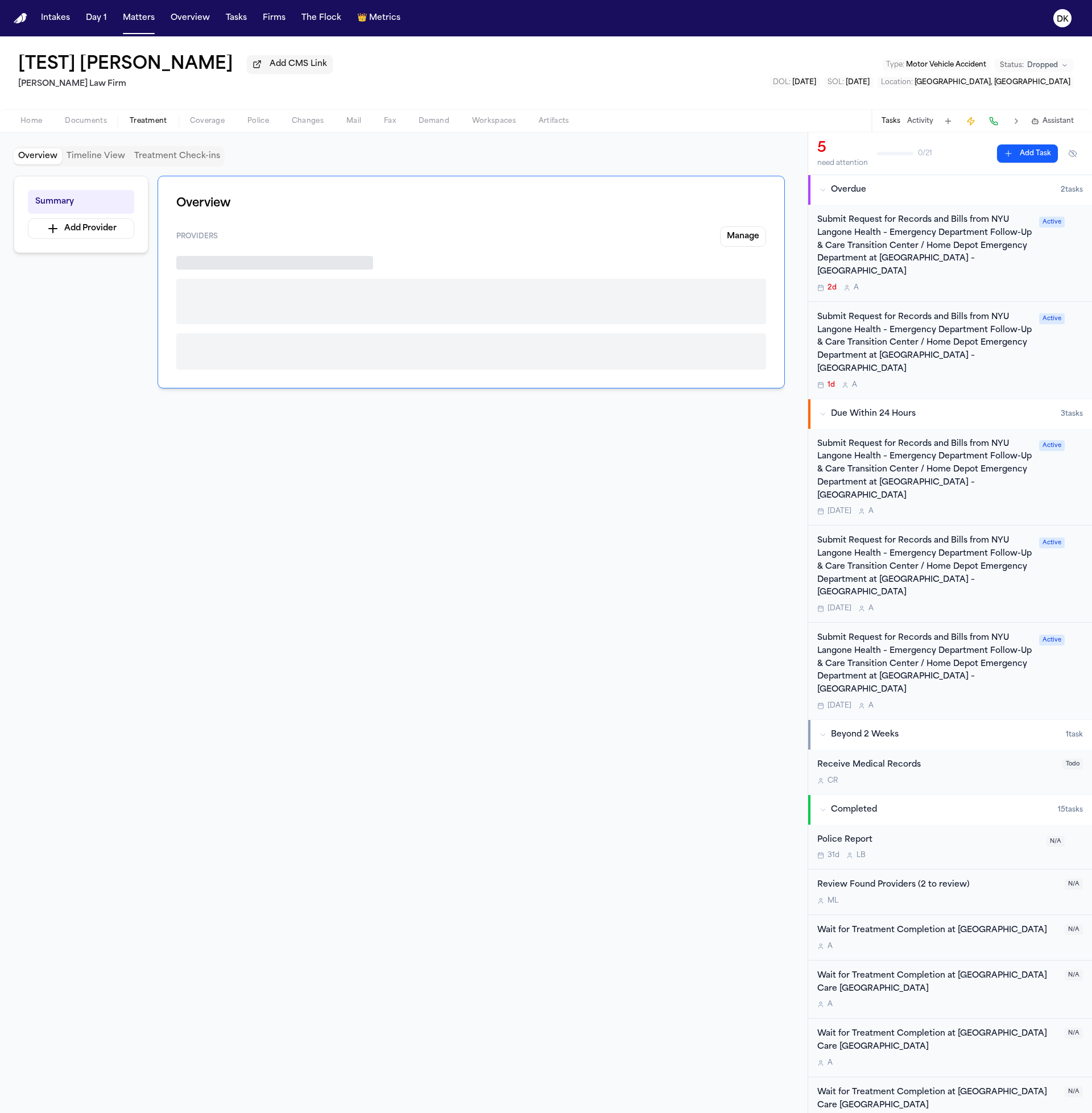
click at [145, 122] on span "Treatment" at bounding box center [148, 121] width 37 height 9
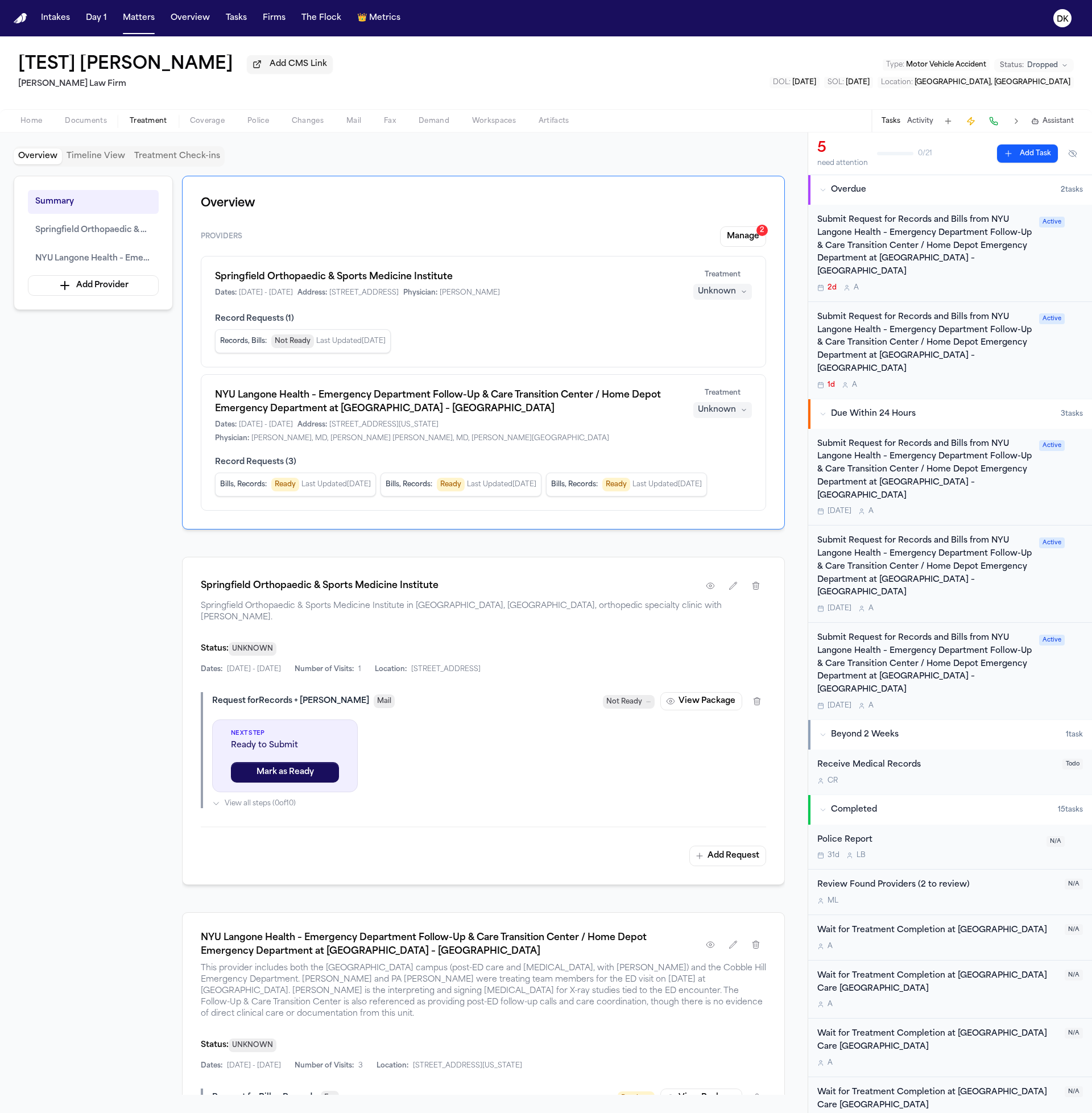
scroll to position [166, 0]
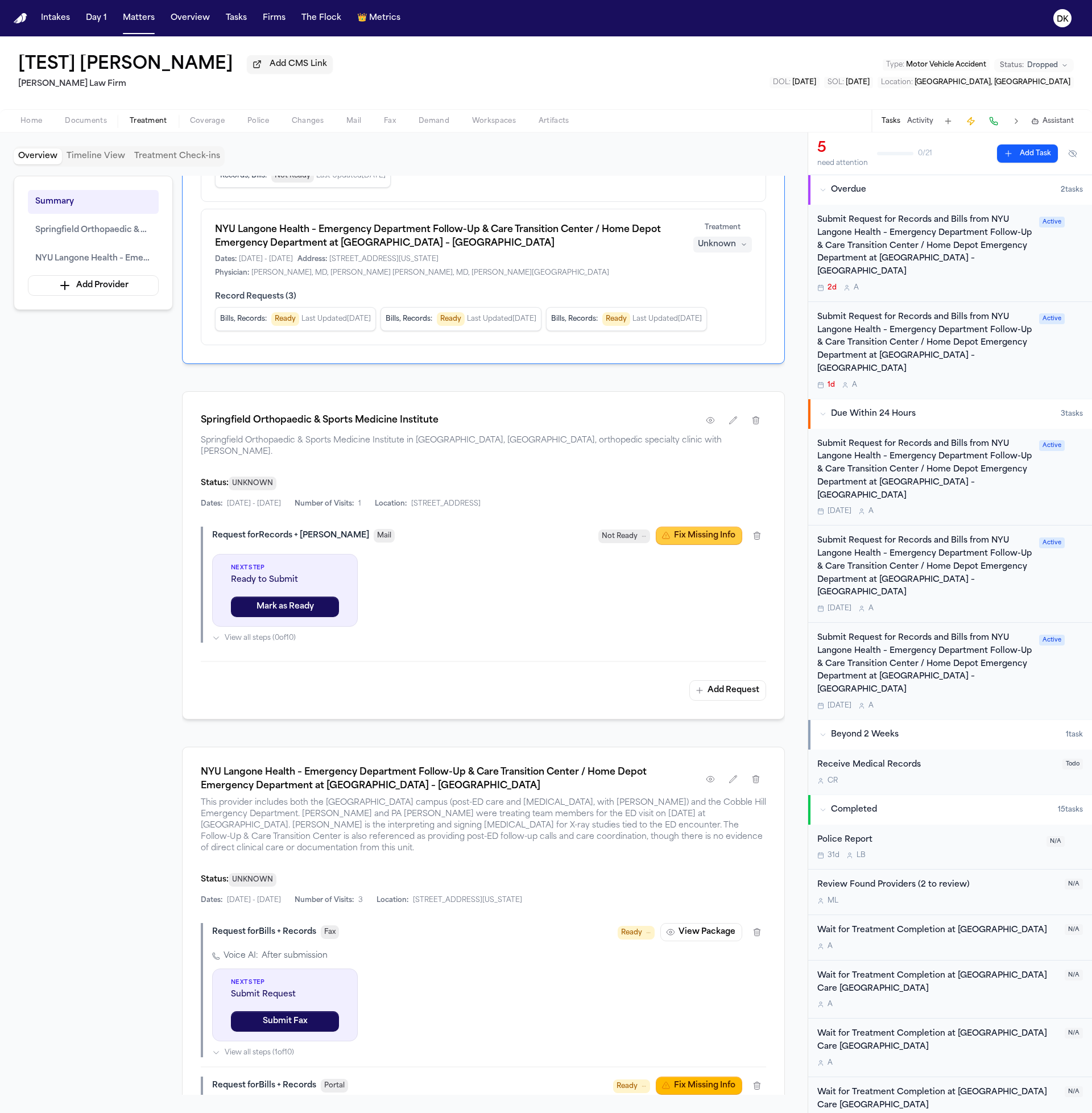
click at [705, 545] on button "Fix Missing Info" at bounding box center [699, 536] width 87 height 18
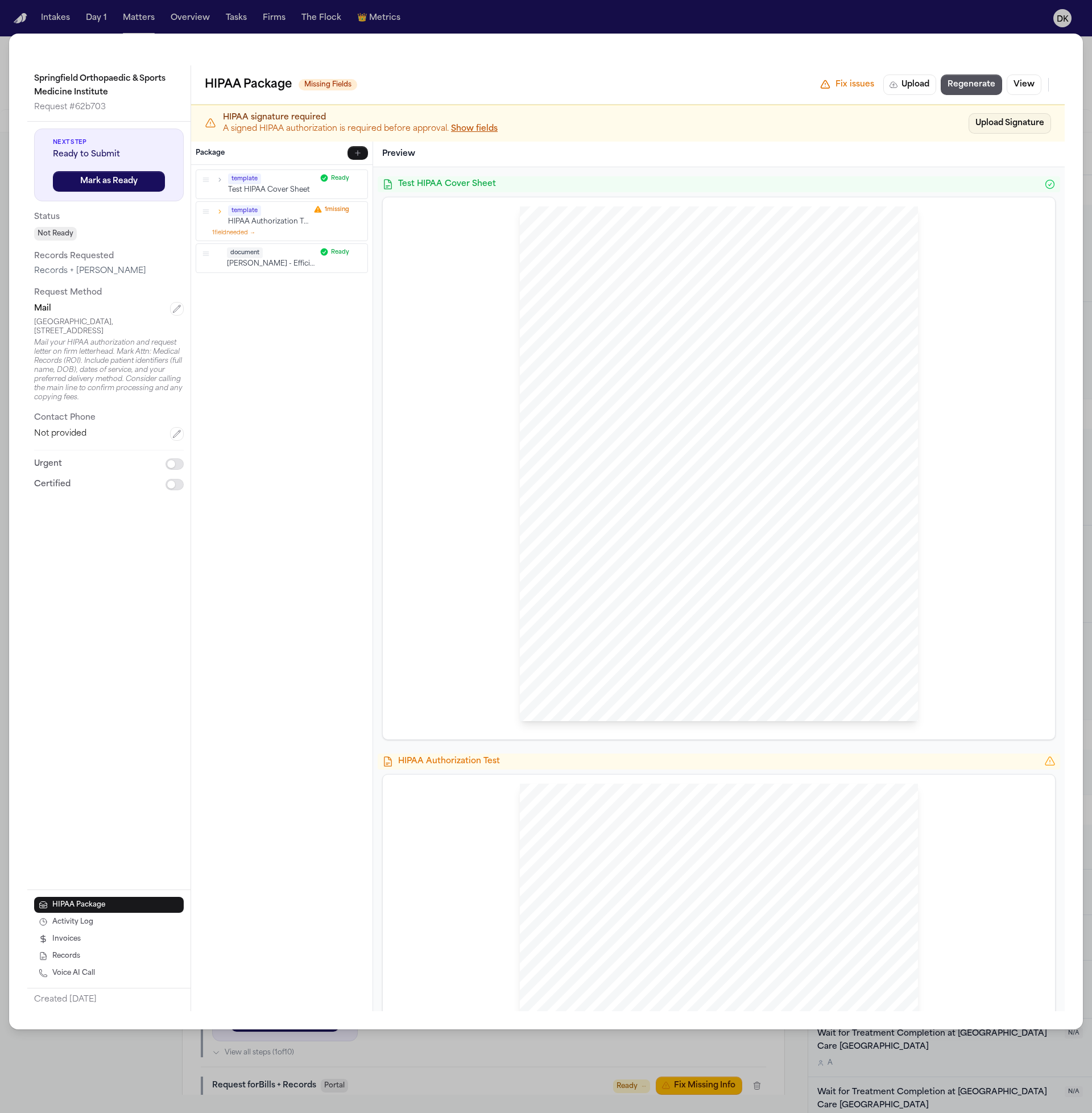
click at [1010, 128] on button "Upload Signature" at bounding box center [1010, 123] width 82 height 20
click at [963, 88] on button "Regenerate" at bounding box center [971, 84] width 61 height 20
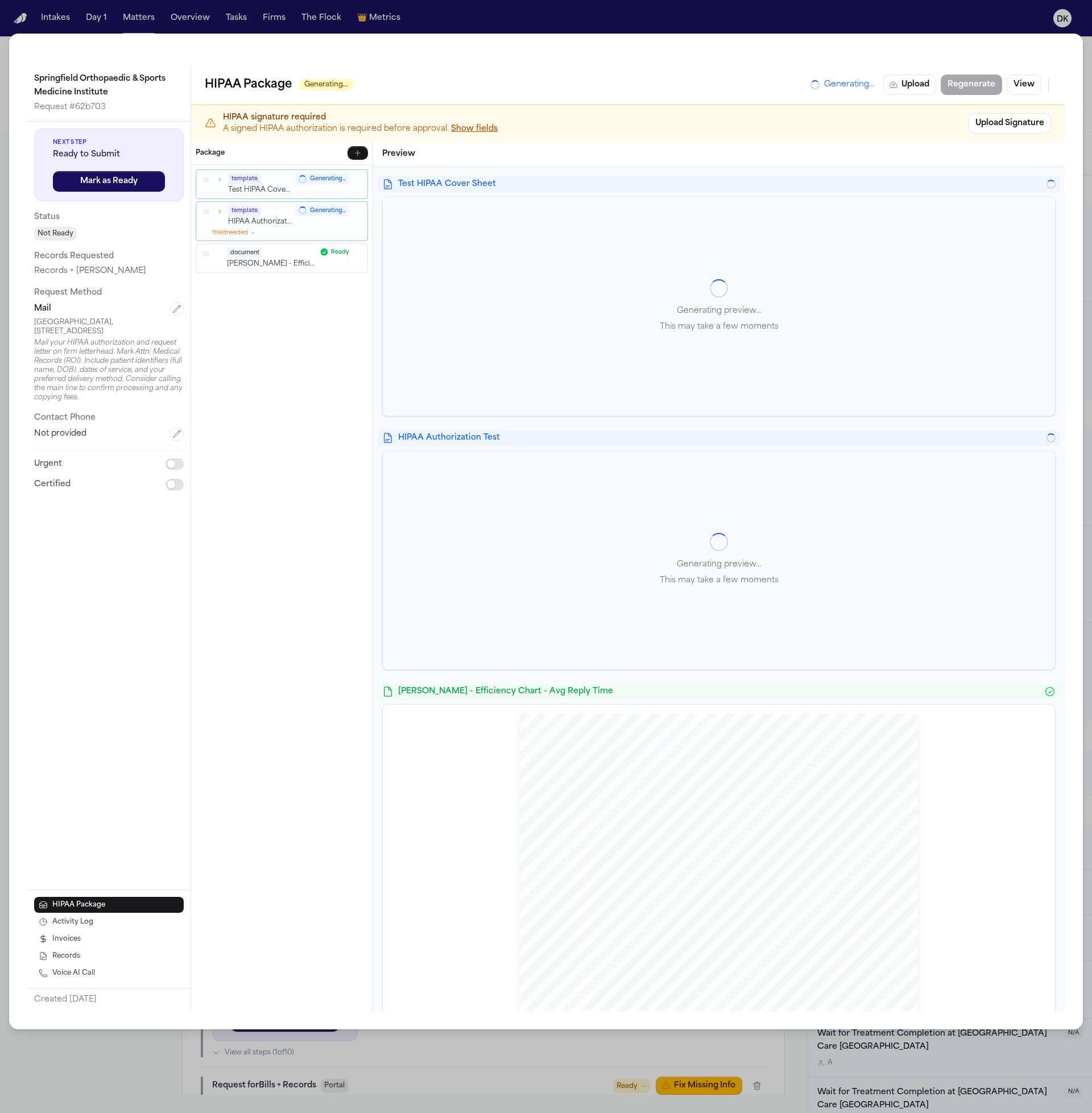
click at [484, 569] on div "Generating preview... This may take a few moments" at bounding box center [719, 560] width 672 height 219
click at [652, 294] on div "Generating preview... This may take a few moments" at bounding box center [719, 306] width 672 height 219
click at [660, 197] on div "Generating preview... This may take a few moments" at bounding box center [719, 307] width 673 height 220
click at [257, 252] on span "document" at bounding box center [245, 253] width 36 height 11
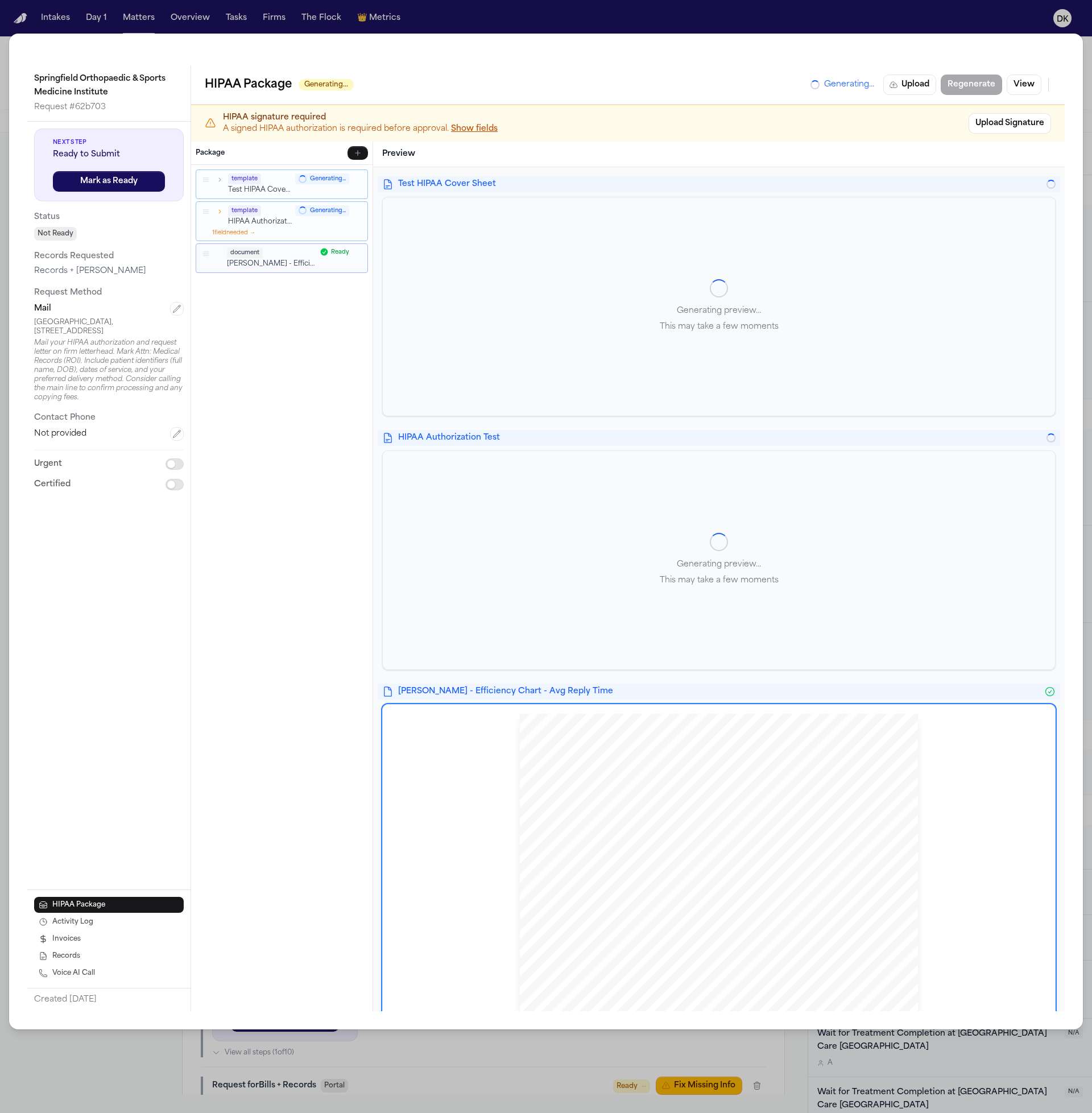
click at [289, 221] on p "HIPAA Authorization Test" at bounding box center [260, 222] width 64 height 10
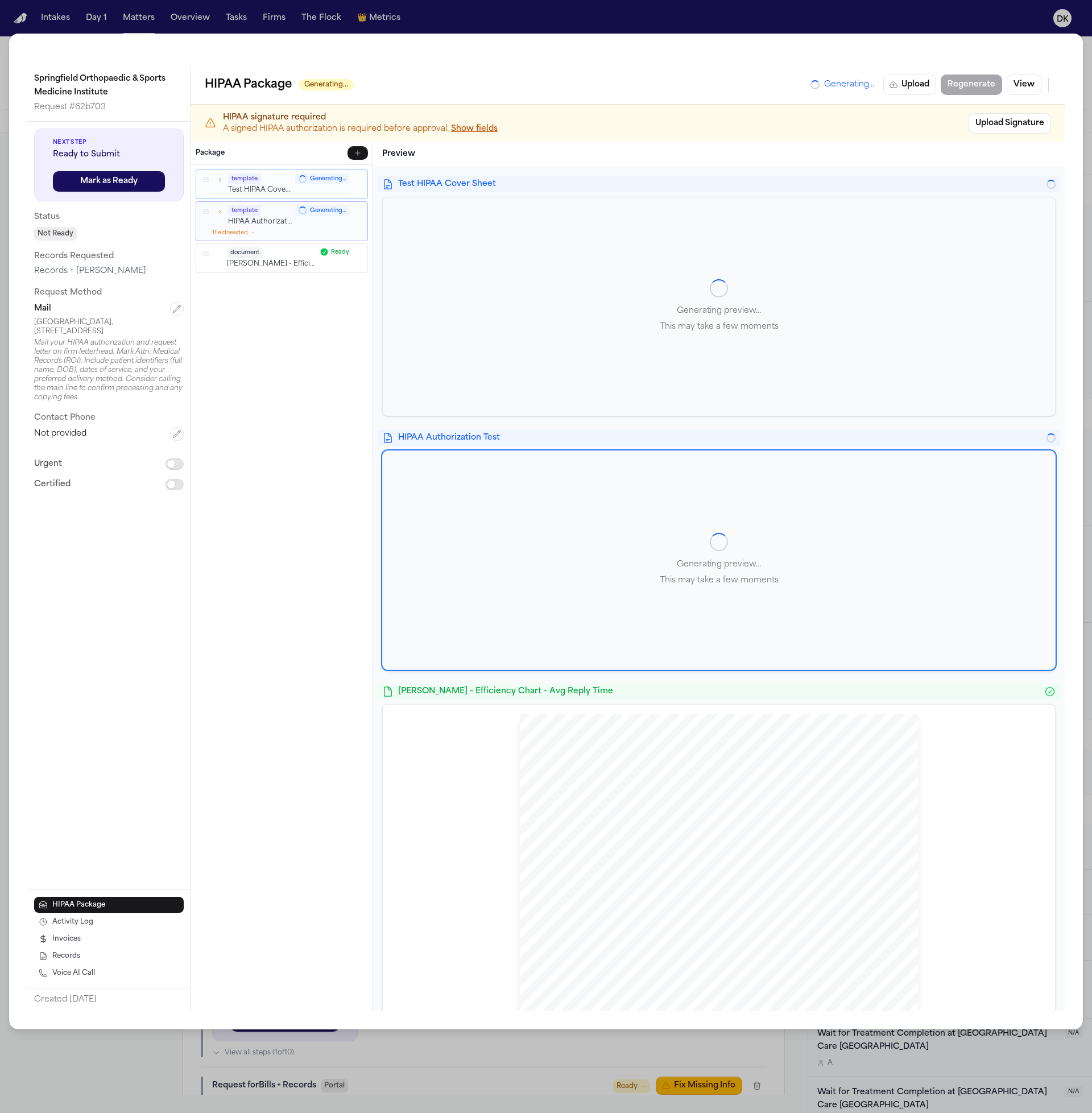
click at [290, 190] on p "Test HIPAA Cover Sheet" at bounding box center [260, 190] width 64 height 10
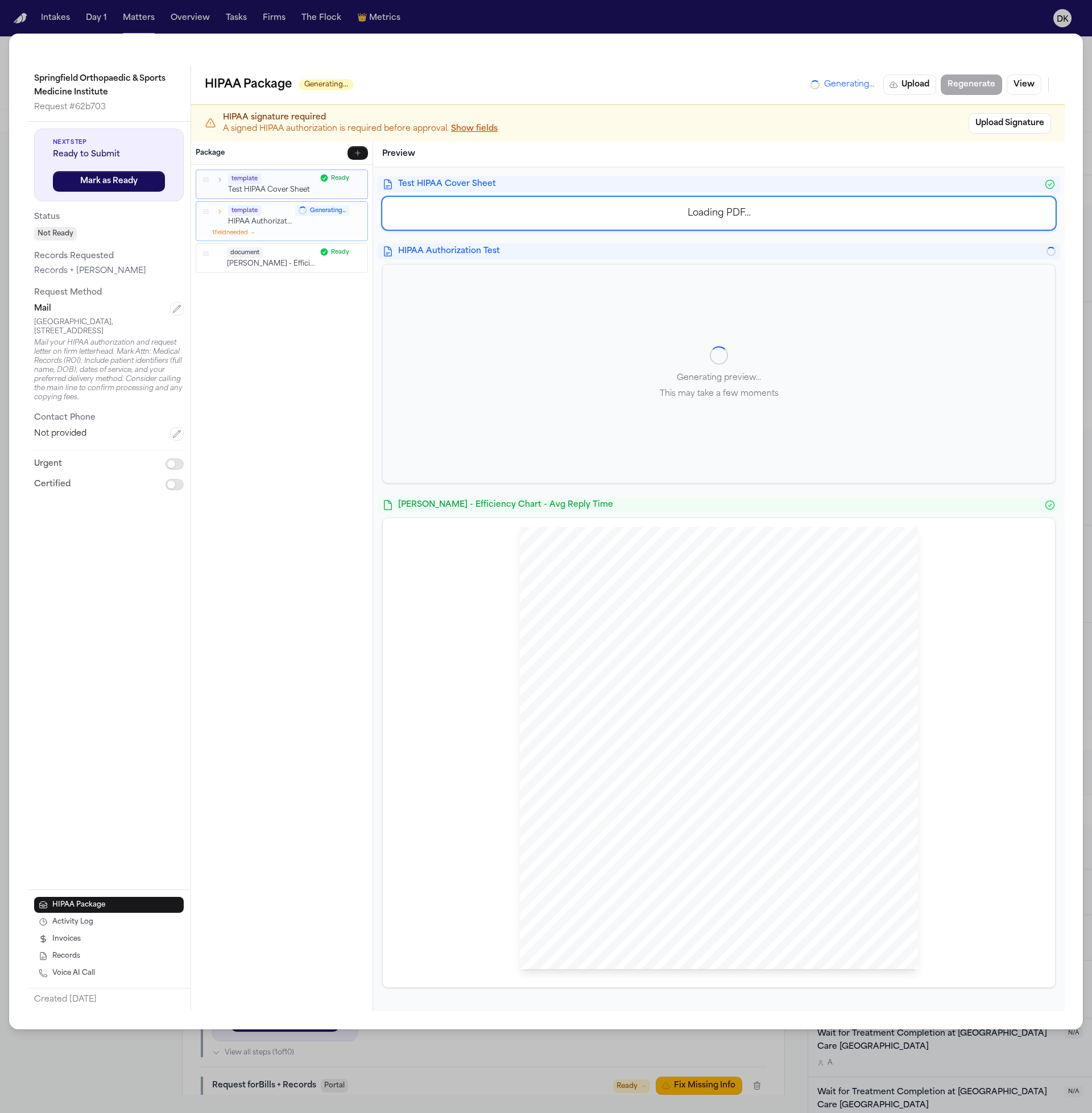
click at [311, 260] on p "[PERSON_NAME] - Efficiency Chart - Avg Reply Time" at bounding box center [271, 264] width 89 height 10
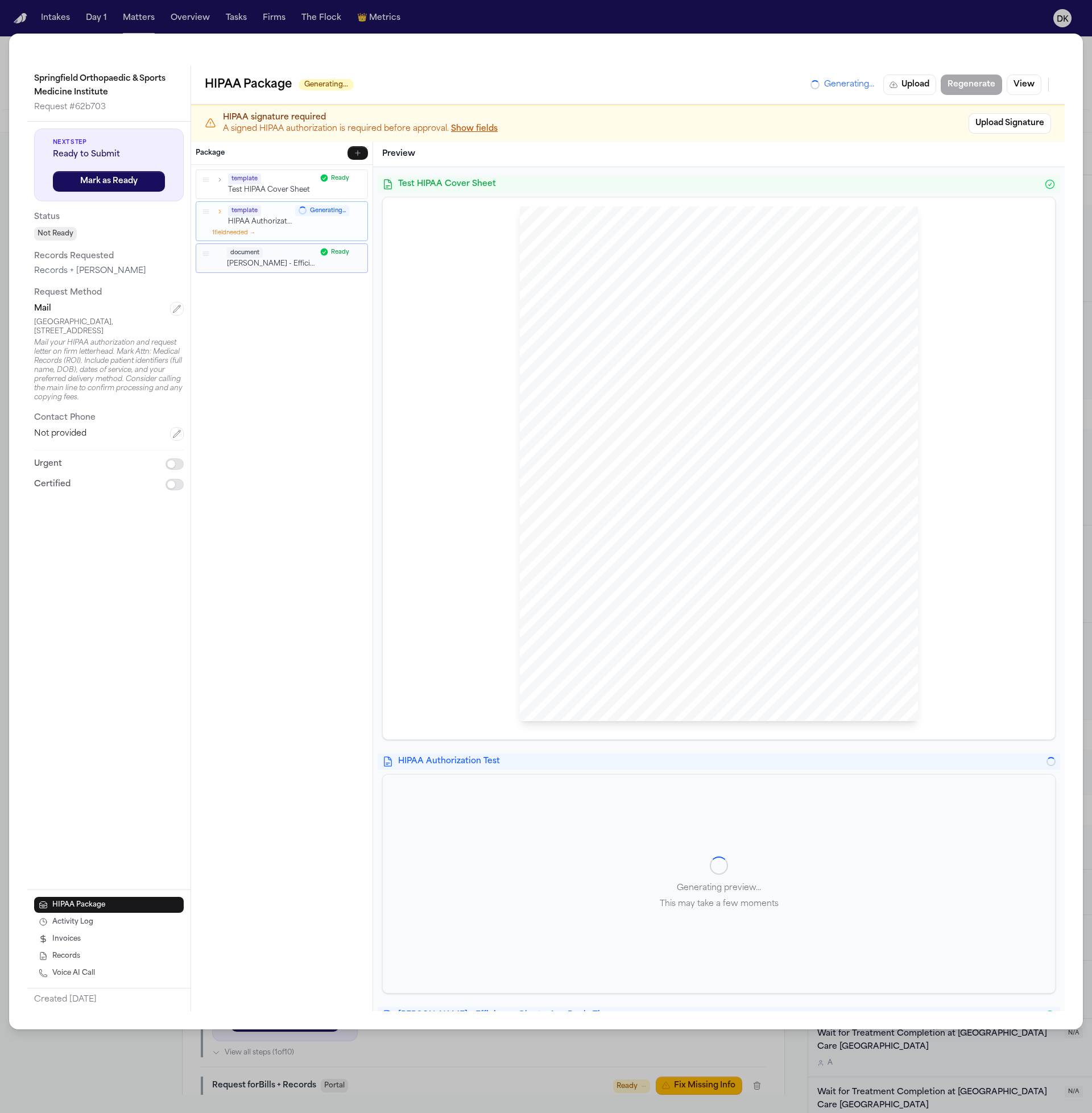
click at [735, 416] on span "Health Information Technology for Economic and Clinical Health" at bounding box center [761, 416] width 211 height 8
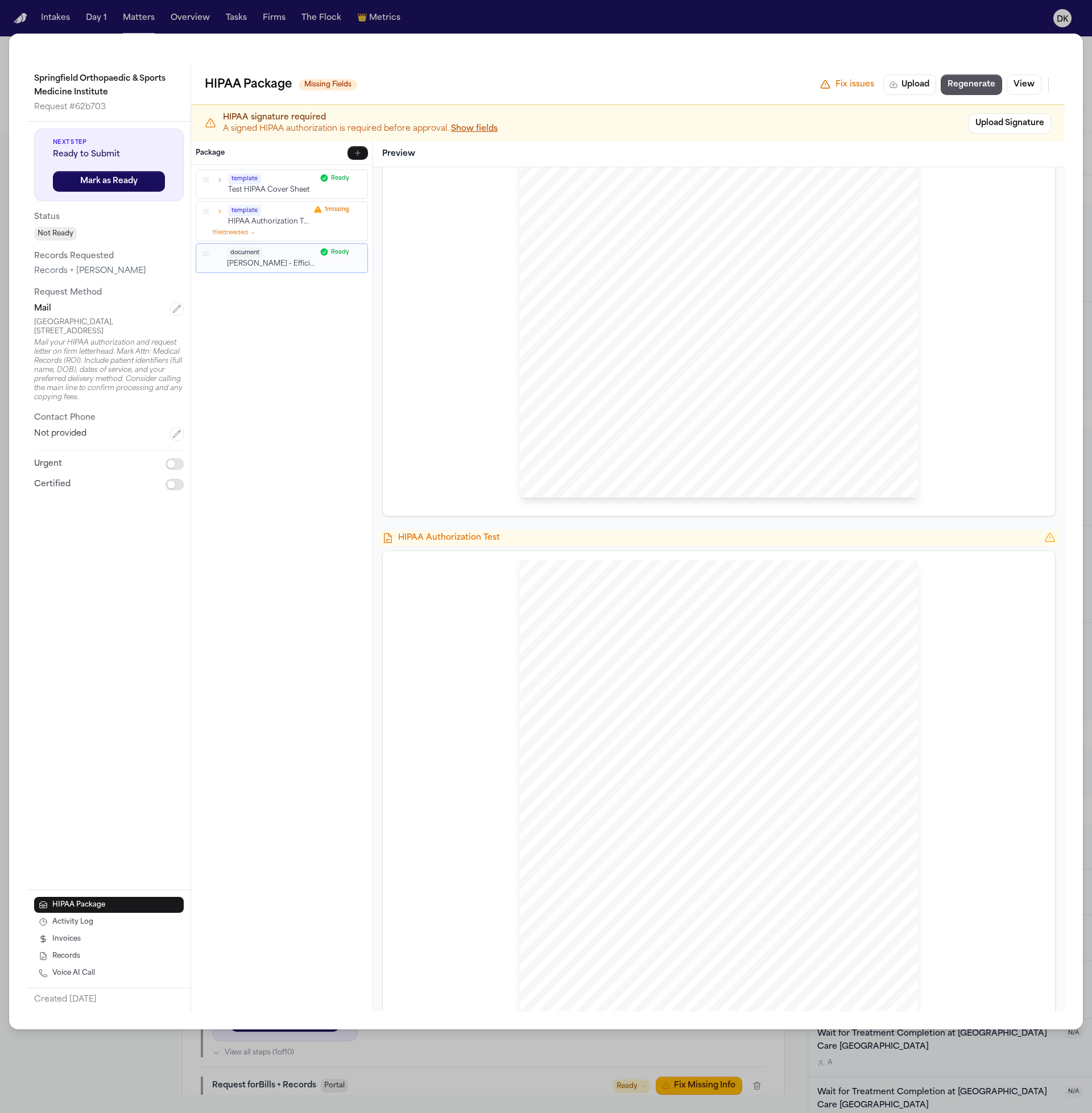
scroll to position [447, 0]
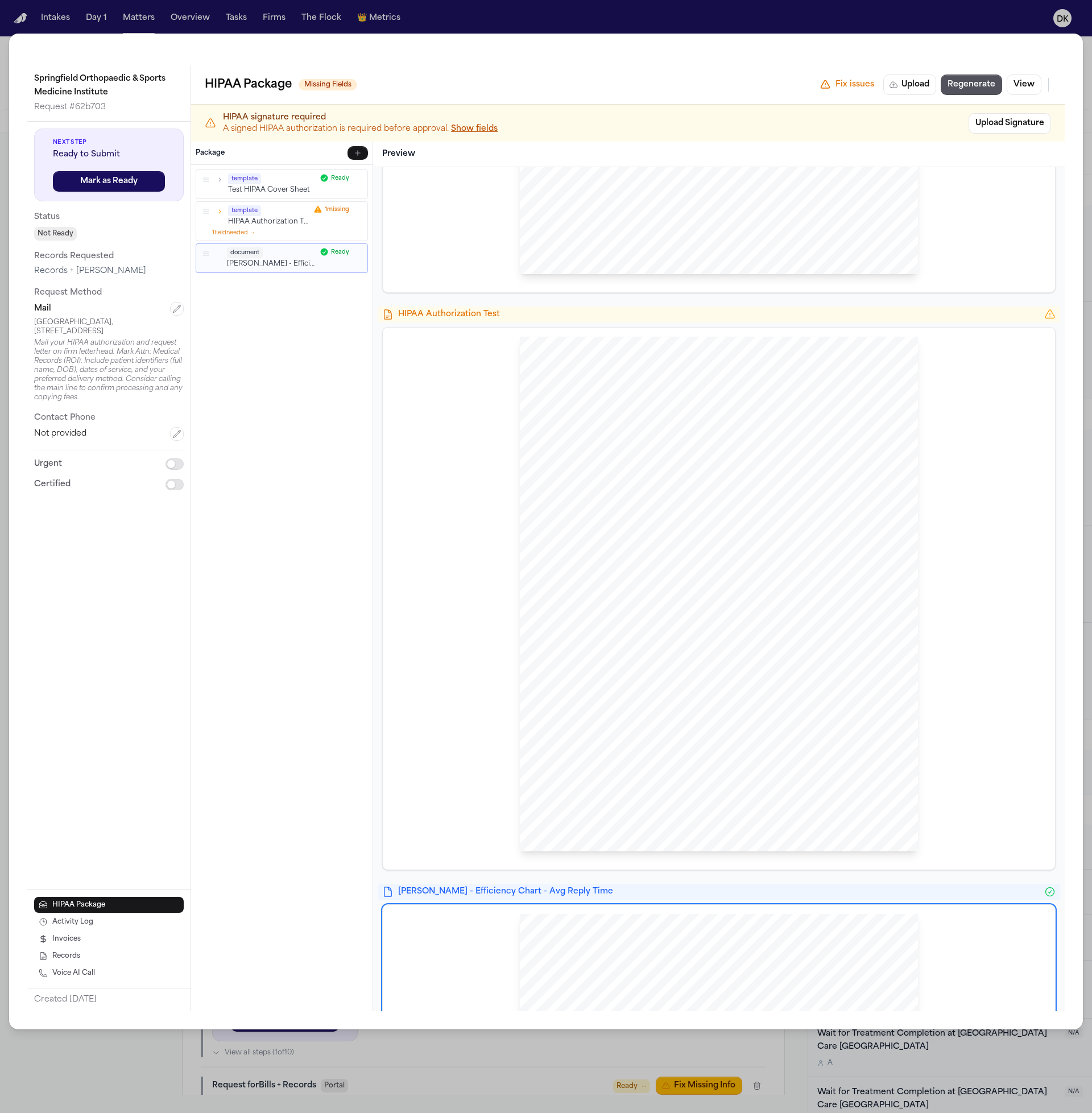
click at [702, 628] on span "This authorization shall be in force and effect until the conclusion of the pen…" at bounding box center [718, 626] width 303 height 6
click at [664, 666] on span "evocation will not apply to information that has already been released in respo…" at bounding box center [702, 669] width 267 height 6
click at [630, 710] on span "eligibility for benefits, or the amount Medicare pays for the health services I…" at bounding box center [676, 713] width 220 height 6
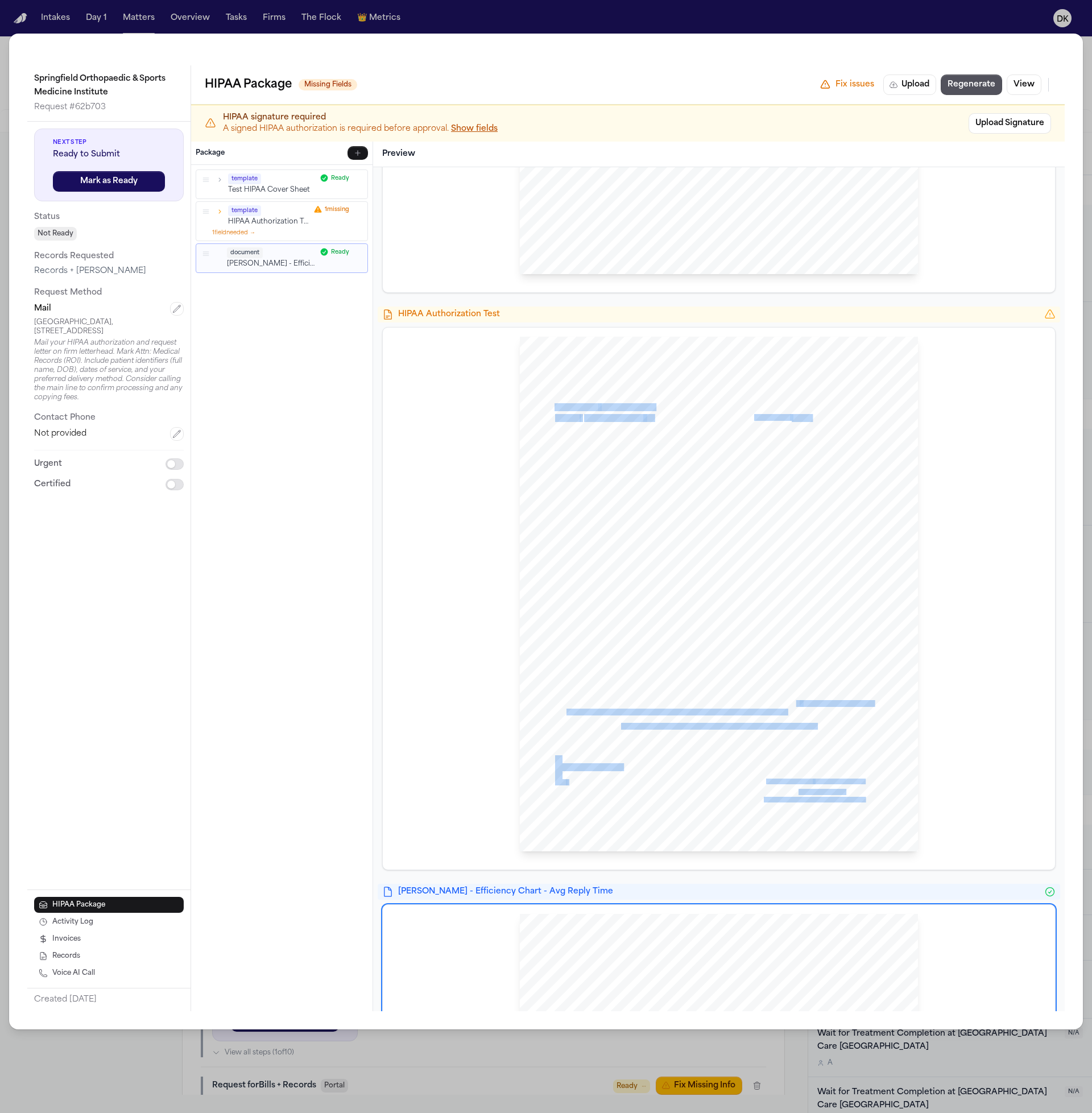
drag, startPoint x: 792, startPoint y: 707, endPoint x: 609, endPoint y: 721, distance: 183.5
click at [609, 721] on div "HIPAA Privacy Authorization For Disclosure of Protected Health Information Rele…" at bounding box center [719, 594] width 398 height 515
click at [608, 714] on span "eligibility for benefits, or the amount Medicare pays for the health services I…" at bounding box center [676, 713] width 220 height 6
click at [608, 714] on span "eligibility for benefits, or the amount Medicare pays for the health services I…" at bounding box center [676, 713] width 220 height 6
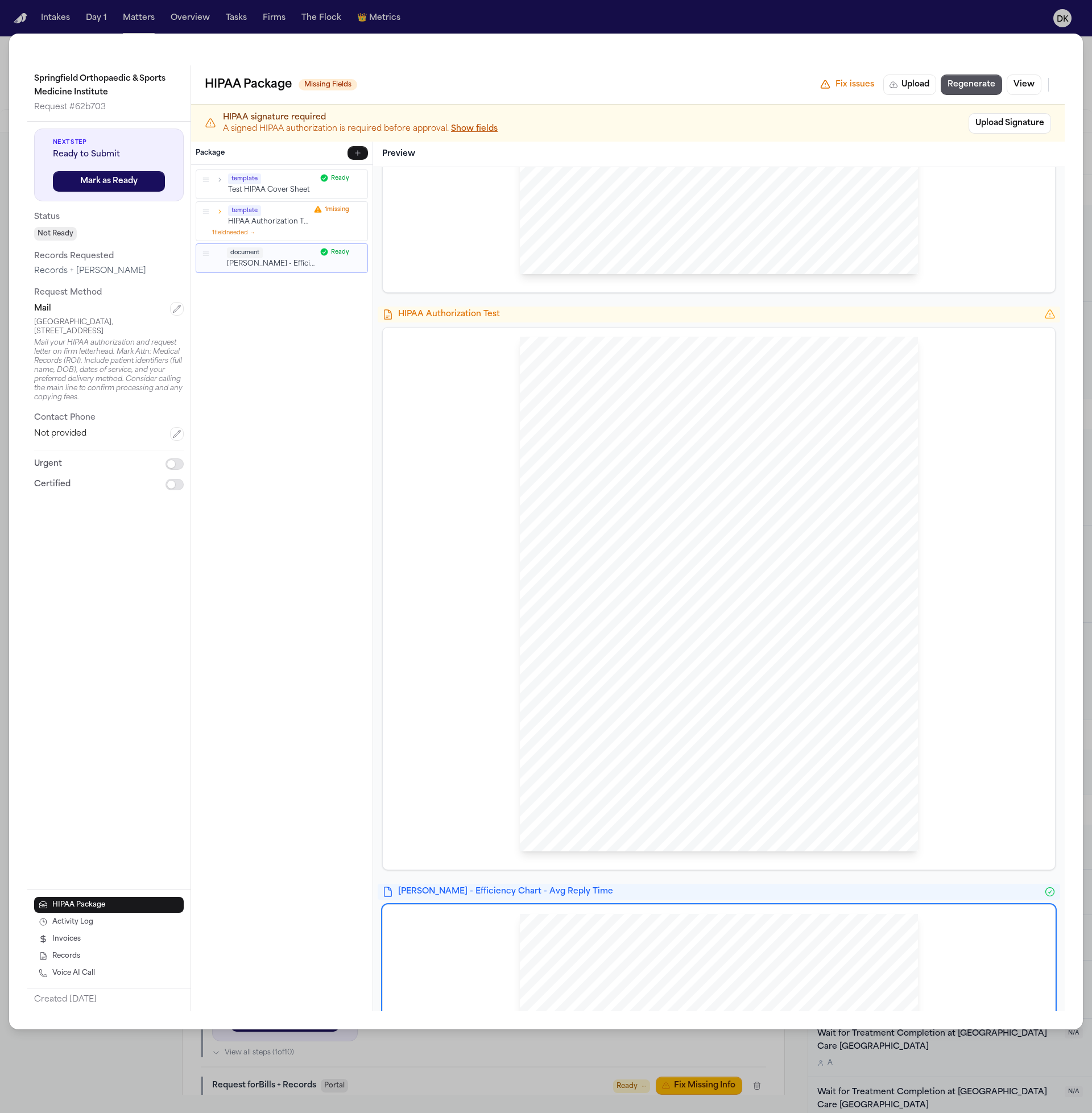
click at [608, 715] on span "eligibility for benefits, or the amount Medicare pays for the health services I…" at bounding box center [676, 713] width 220 height 6
click at [731, 700] on span "I understand refusal to authorize disclosure of my personal medical" at bounding box center [654, 704] width 174 height 6
drag, startPoint x: 787, startPoint y: 711, endPoint x: 608, endPoint y: 711, distance: 179.0
click at [608, 711] on div "HIPAA Privacy Authorization For Disclosure of Protected Health Information Rele…" at bounding box center [719, 594] width 398 height 515
click at [607, 711] on span "eligibility for benefits, or the amount Medicare pays for the health services I…" at bounding box center [676, 713] width 220 height 6
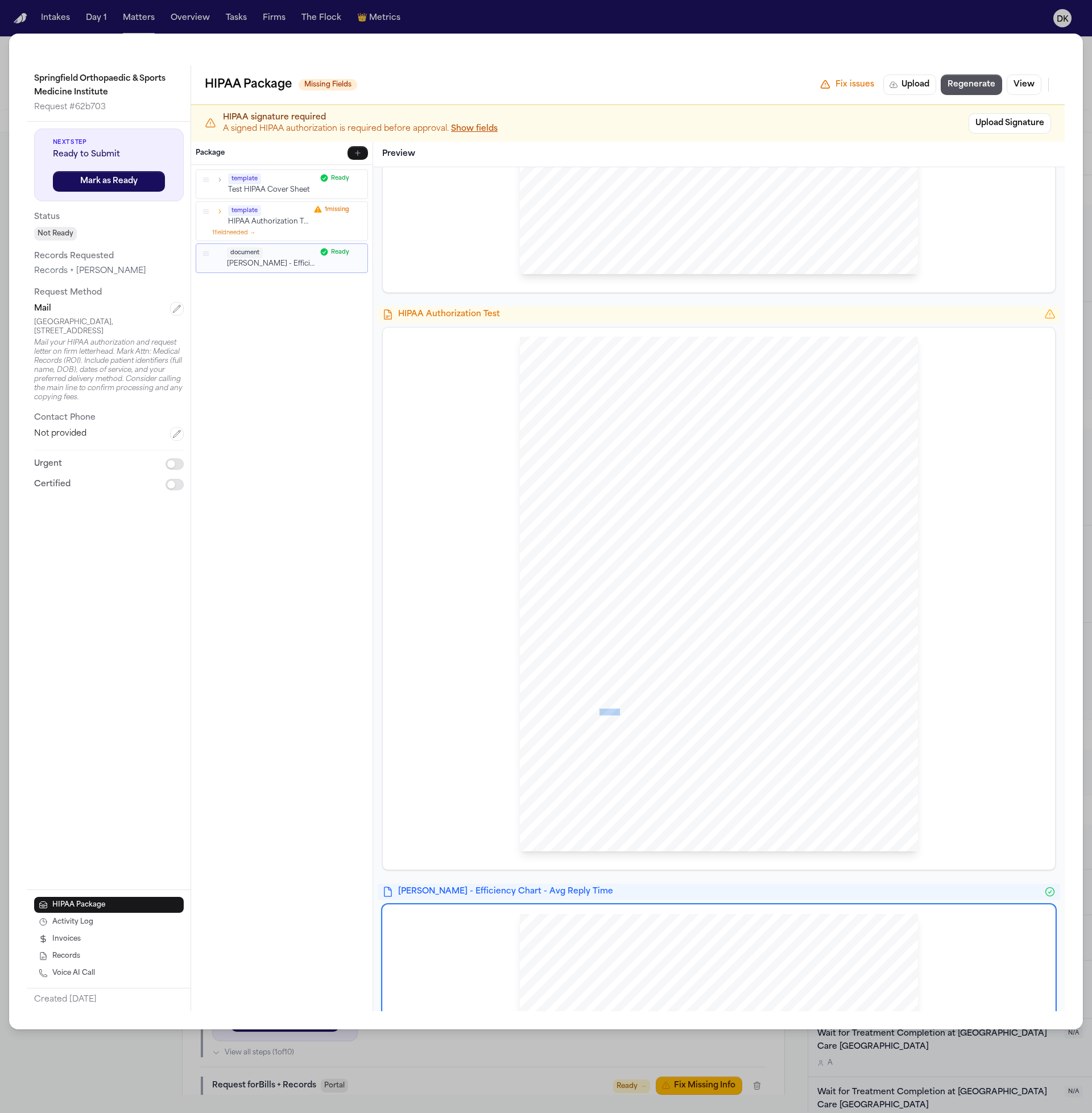
click at [607, 711] on span "eligibility for benefits, or the amount Medicare pays for the health services I…" at bounding box center [676, 713] width 220 height 6
click at [608, 707] on span "I understand refusal to authorize disclosure of my personal medical" at bounding box center [654, 704] width 174 height 6
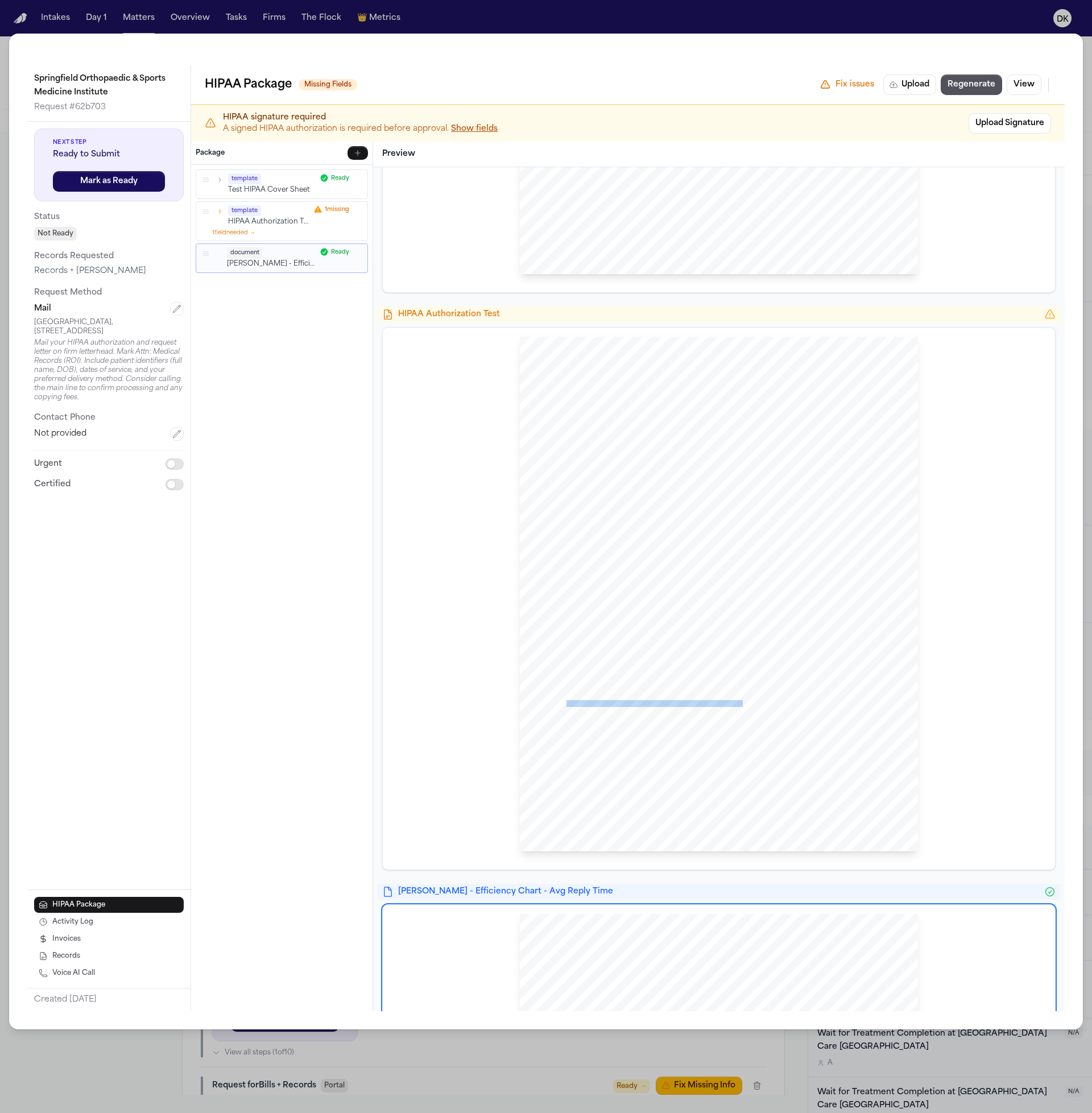
click at [608, 707] on span "I understand refusal to authorize disclosure of my personal medical" at bounding box center [654, 704] width 174 height 6
click at [608, 710] on span "eligibility for benefits, or the amount Medicare pays for the health services I…" at bounding box center [676, 713] width 220 height 6
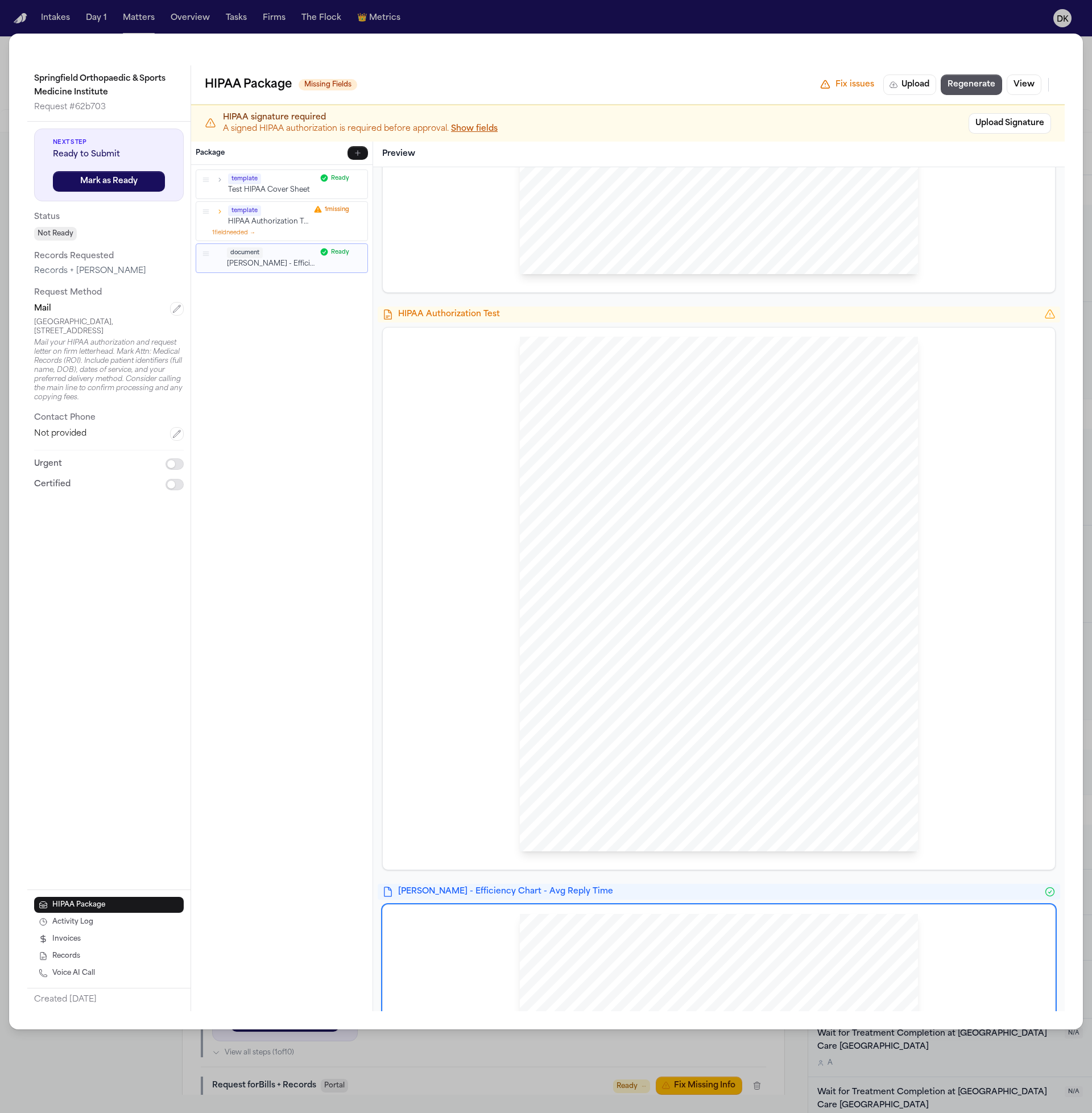
click at [608, 710] on span "eligibility for benefits, or the amount Medicare pays for the health services I…" at bounding box center [676, 713] width 220 height 6
click at [602, 712] on span "eligibility for benefits, or the amount Medicare pays for the health services I…" at bounding box center [676, 713] width 220 height 6
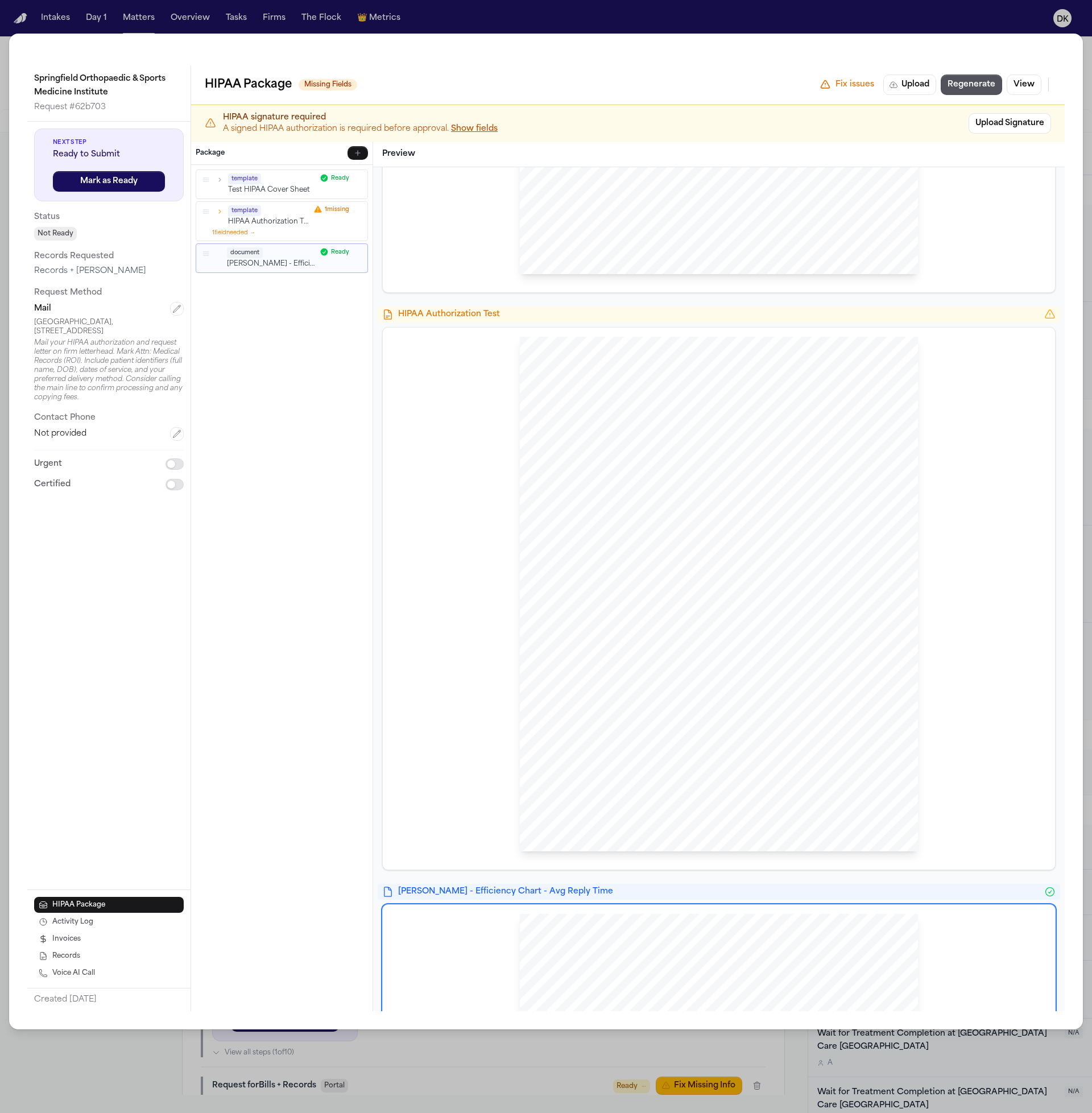
click at [611, 704] on span "I understand refusal to authorize disclosure of my personal medical" at bounding box center [654, 704] width 174 height 6
click at [641, 662] on span "must do so in writing and send it to the hospital, doctor, or other custodian o…" at bounding box center [722, 661] width 311 height 6
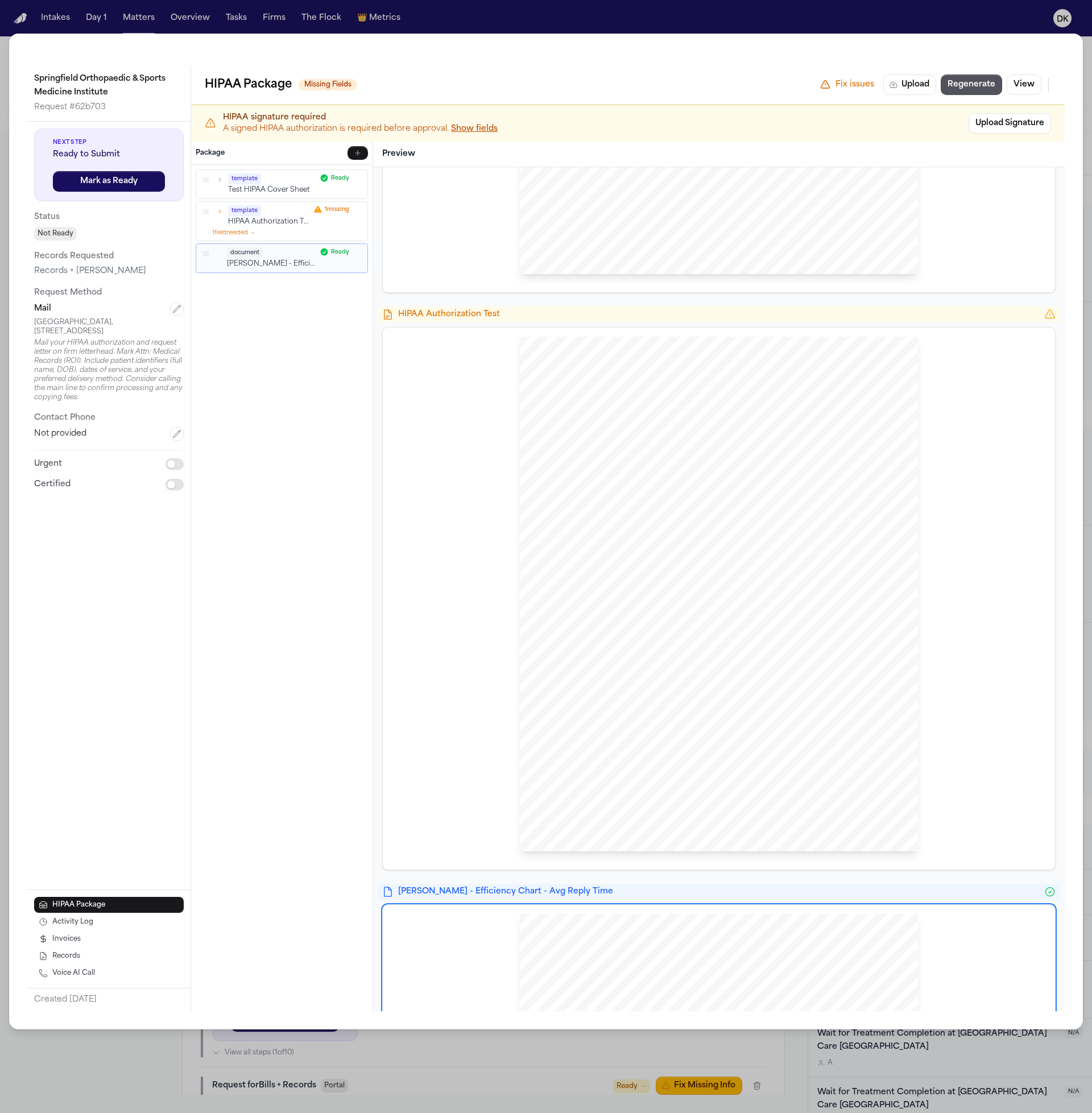
click at [641, 662] on span "must do so in writing and send it to the hospital, doctor, or other custodian o…" at bounding box center [722, 661] width 311 height 6
click at [631, 679] on div "HIPAA Privacy Authorization For Disclosure of Protected Health Information Rele…" at bounding box center [719, 594] width 398 height 515
click at [638, 670] on span "evocation will not apply to information that has already been released in respo…" at bounding box center [702, 669] width 267 height 6
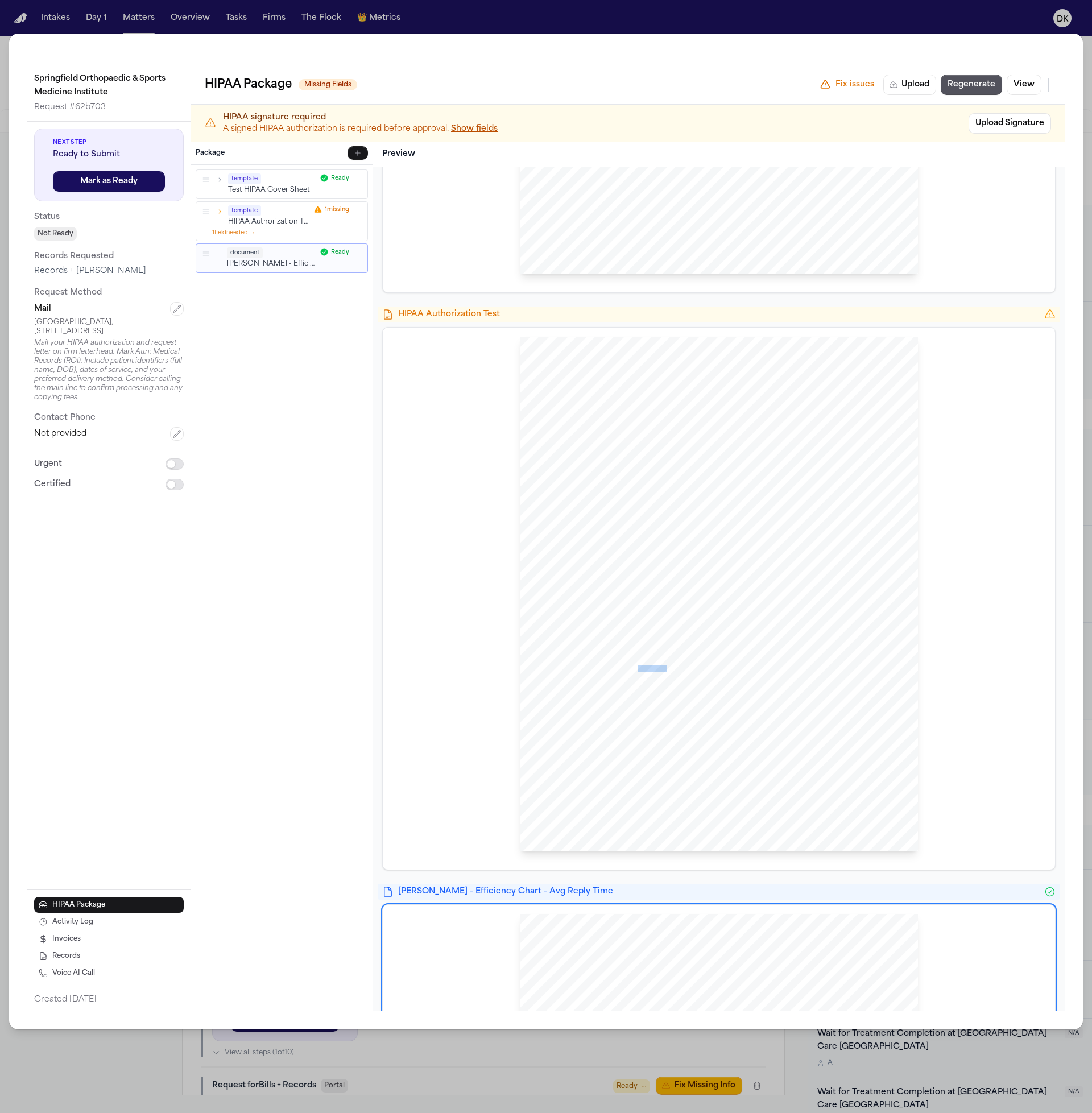
click at [638, 670] on span "evocation will not apply to information that has already been released in respo…" at bounding box center [702, 669] width 267 height 6
click at [641, 643] on div "HIPAA Privacy Authorization For Disclosure of Protected Health Information Rele…" at bounding box center [719, 594] width 398 height 515
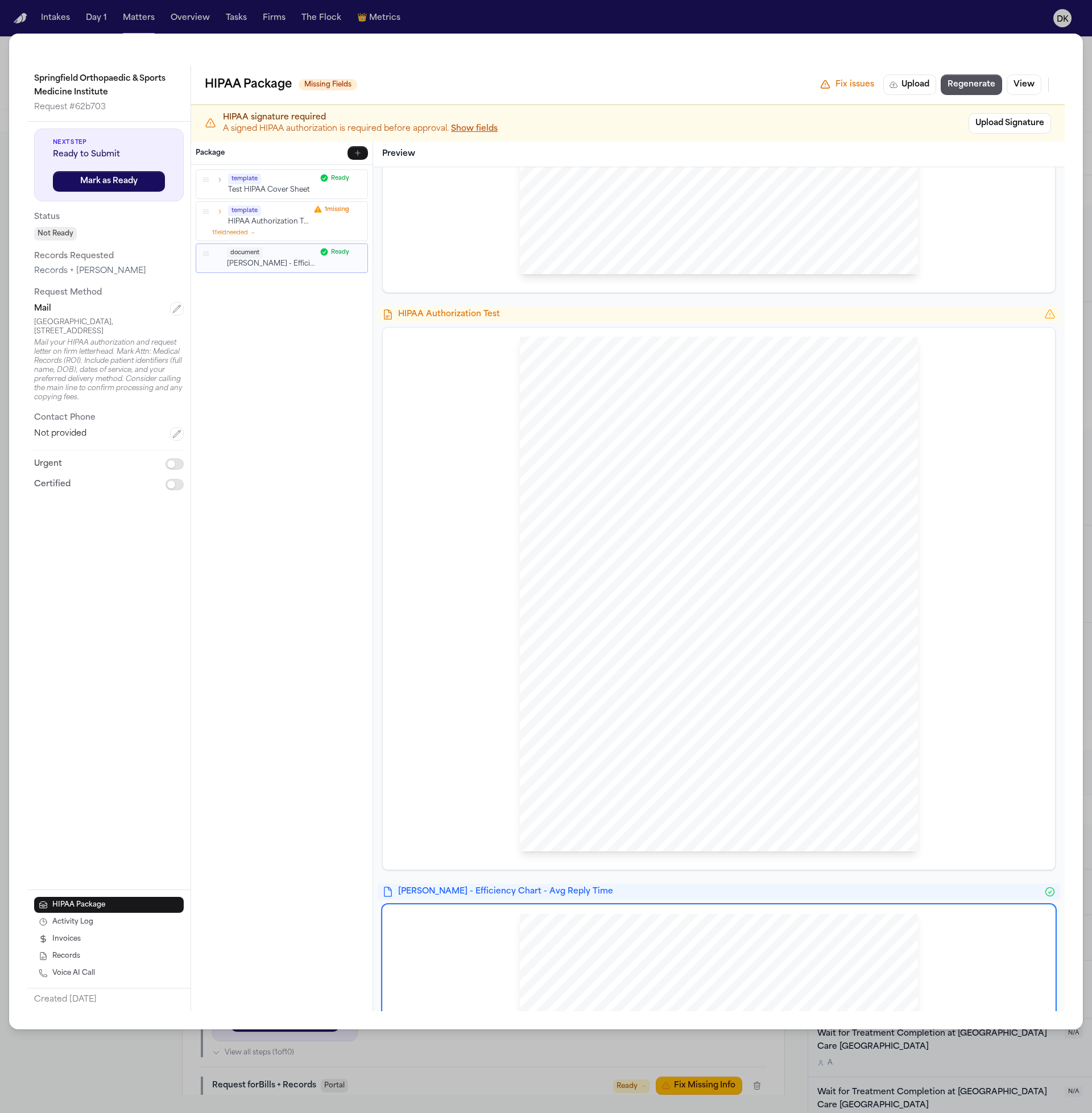
click at [643, 633] on div "HIPAA Privacy Authorization For Disclosure of Protected Health Information Rele…" at bounding box center [719, 594] width 398 height 515
click at [651, 592] on div "HIPAA Privacy Authorization For Disclosure of Protected Health Information Rele…" at bounding box center [719, 594] width 398 height 515
click at [651, 602] on span "I understand that information used or disclosed p" at bounding box center [630, 600] width 127 height 6
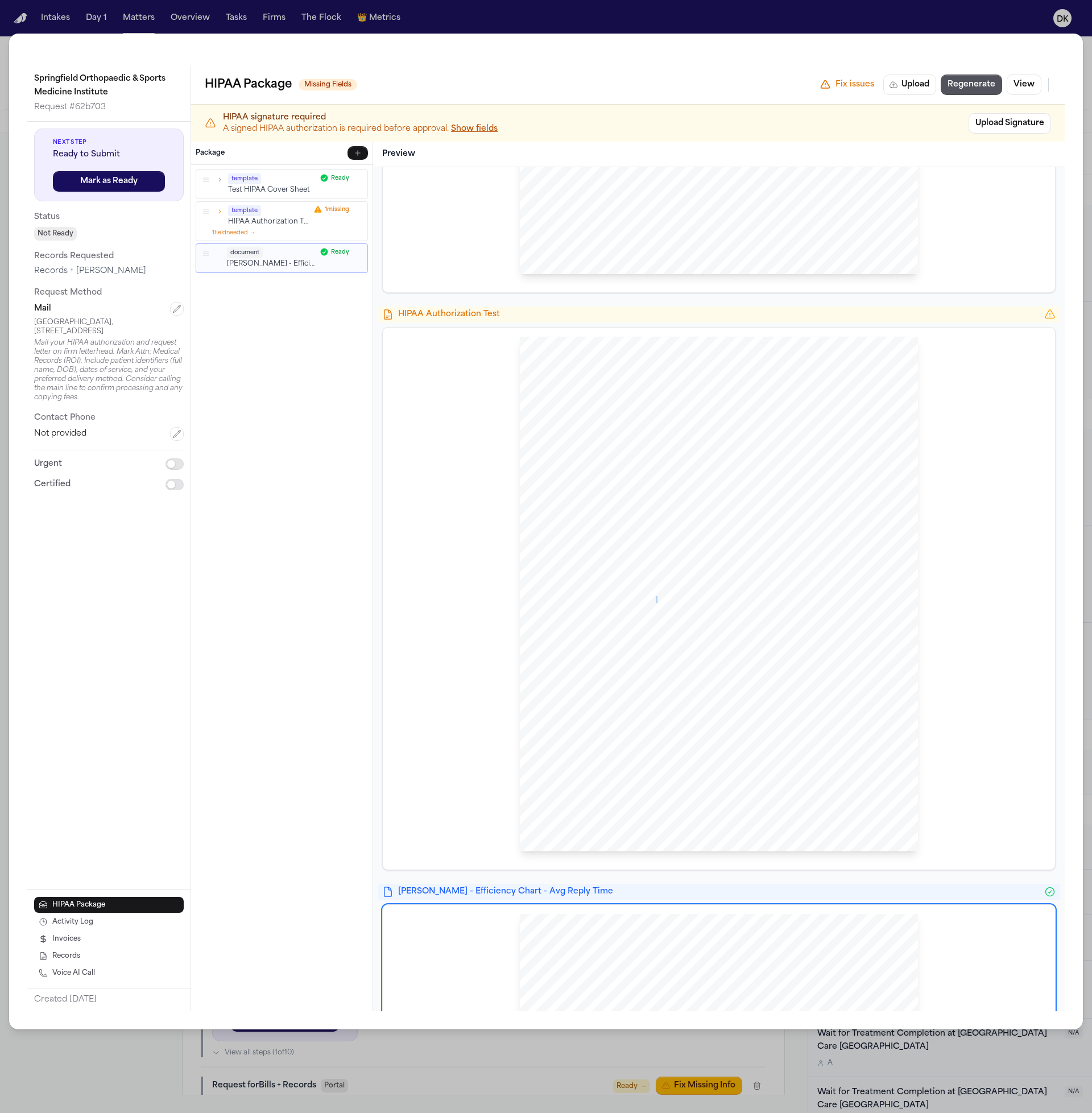
click at [651, 602] on span "I understand that information used or disclosed p" at bounding box center [630, 600] width 127 height 6
click at [648, 618] on div "HIPAA Privacy Authorization For Disclosure of Protected Health Information Rele…" at bounding box center [719, 594] width 398 height 515
click at [659, 607] on span "no longer be protected by the Federal Privacy Rules." at bounding box center [635, 609] width 136 height 6
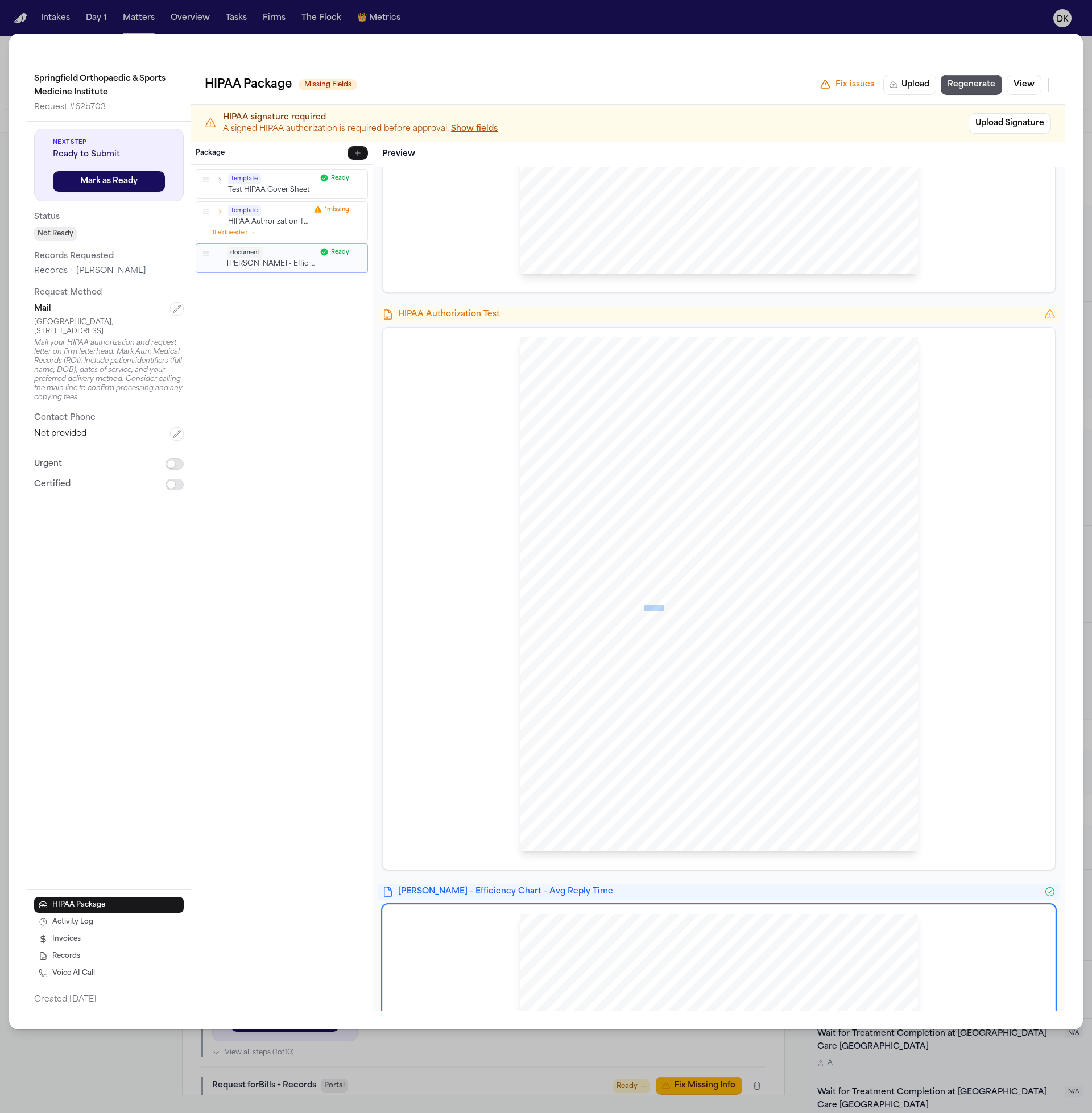
click at [659, 607] on span "no longer be protected by the Federal Privacy Rules." at bounding box center [635, 609] width 136 height 6
click at [662, 625] on span "This authorization shall be in force and effect until the conclusion of the pen…" at bounding box center [718, 626] width 303 height 6
drag, startPoint x: 637, startPoint y: 634, endPoint x: 563, endPoint y: 627, distance: 74.3
click at [543, 629] on div "HIPAA Privacy Authorization For Disclosure of Protected Health Information Rele…" at bounding box center [719, 594] width 398 height 515
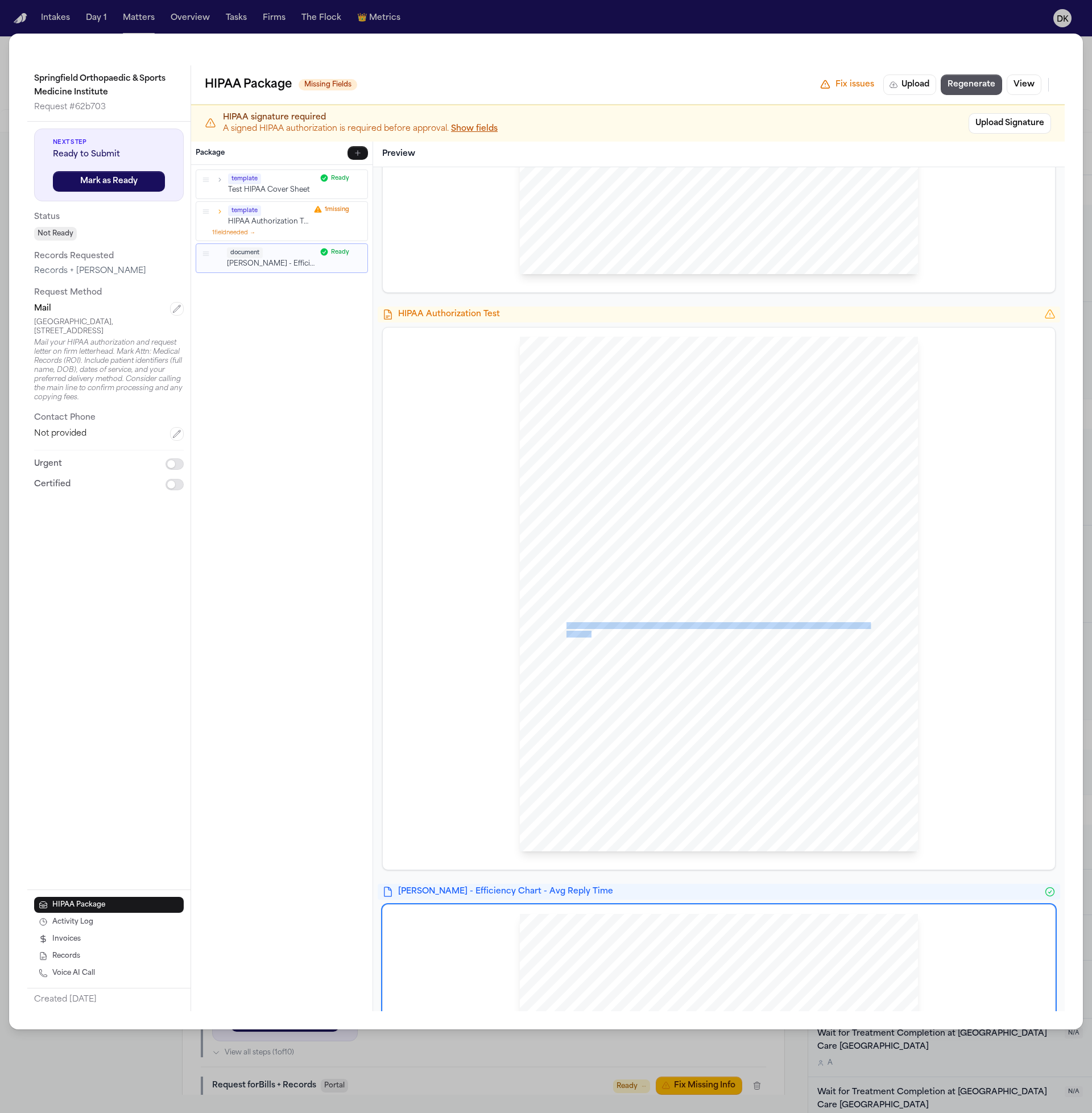
drag, startPoint x: 563, startPoint y: 625, endPoint x: 586, endPoint y: 637, distance: 25.9
click at [586, 637] on div "HIPAA Privacy Authorization For Disclosure of Protected Health Information Rele…" at bounding box center [719, 594] width 398 height 515
click at [591, 637] on span "." at bounding box center [591, 634] width 2 height 6
drag, startPoint x: 587, startPoint y: 636, endPoint x: 566, endPoint y: 627, distance: 22.8
click at [566, 627] on div "HIPAA Privacy Authorization For Disclosure of Protected Health Information Rele…" at bounding box center [719, 594] width 398 height 515
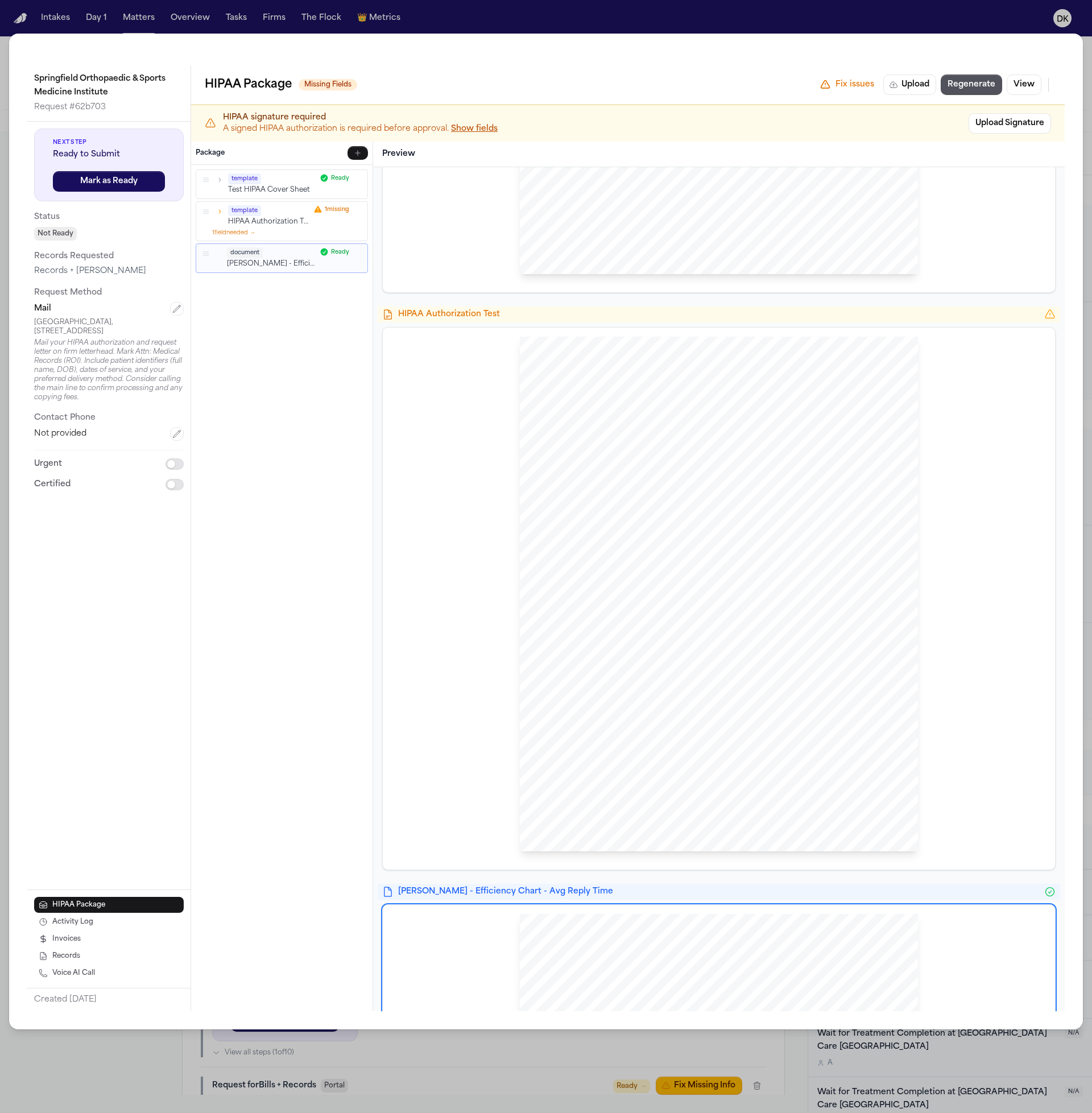
click at [648, 528] on span "understand that medical _information may include records, if any, relating to t…" at bounding box center [714, 531] width 296 height 6
click at [662, 555] on span "which can include tuberculosis, venereal diseases, s" at bounding box center [633, 556] width 134 height 6
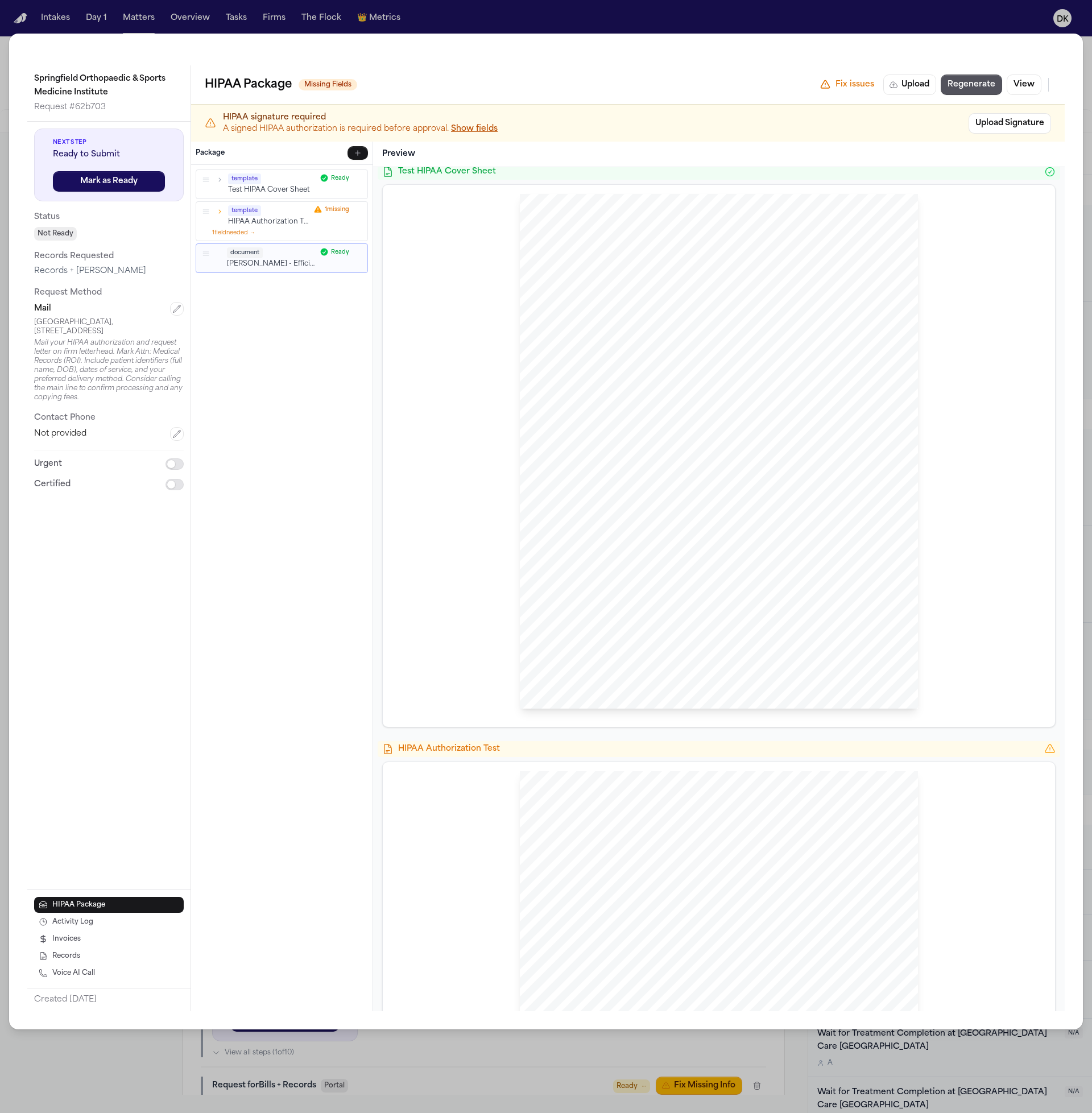
scroll to position [0, 0]
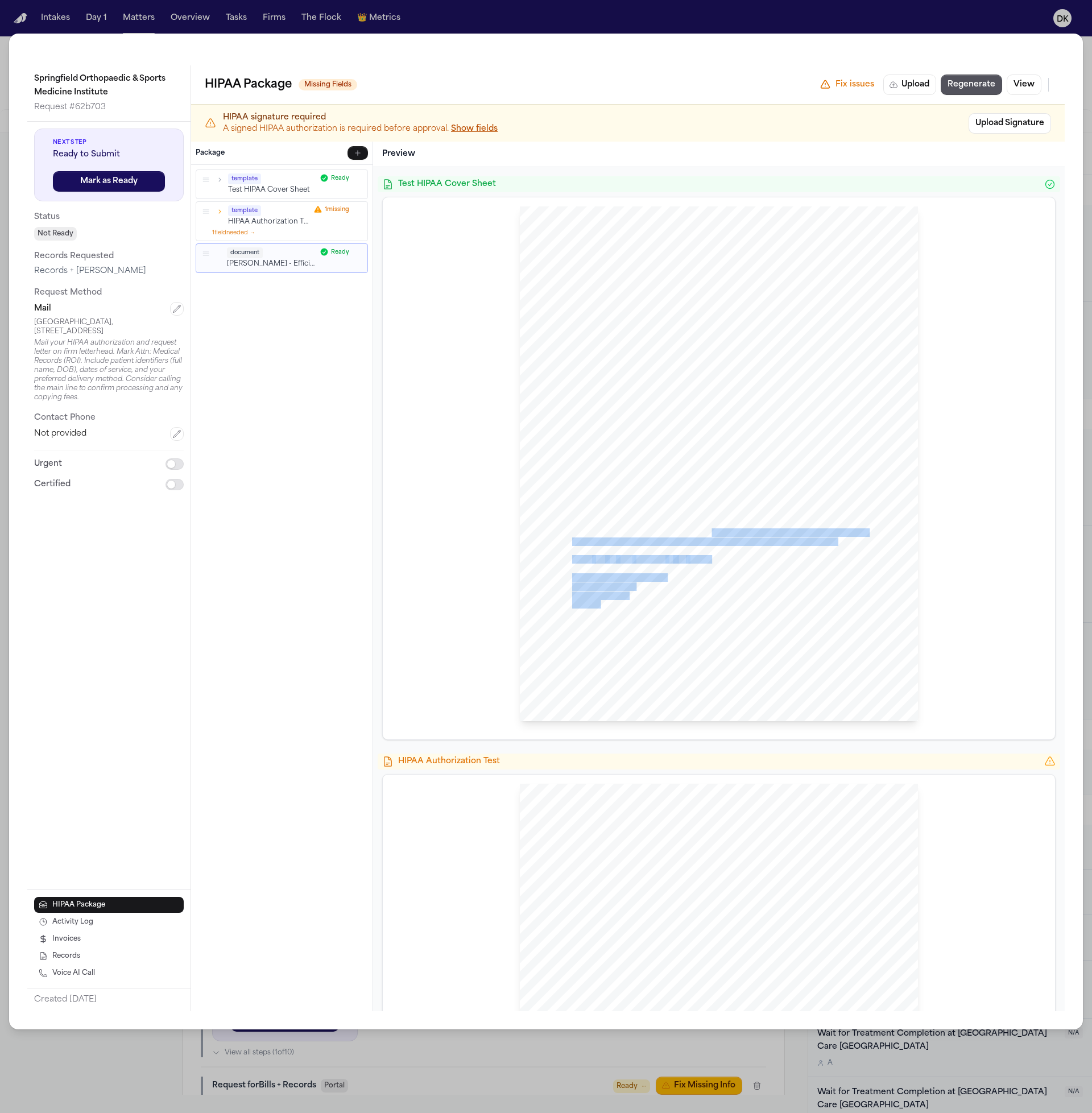
drag, startPoint x: 703, startPoint y: 527, endPoint x: 624, endPoint y: 386, distance: 161.6
click at [617, 381] on div "[PERSON_NAME] Law Firm Sent Via MAIL: [GEOGRAPHIC_DATA], [STREET_ADDRESS] [GEOG…" at bounding box center [719, 463] width 398 height 515
click at [685, 484] on span "information; per the requirements of 45 CFR 164.524(c)(2)(" at bounding box center [666, 487] width 188 height 8
drag, startPoint x: 632, startPoint y: 443, endPoint x: 687, endPoint y: 567, distance: 135.7
click at [687, 567] on div "[PERSON_NAME] Law Firm Sent Via MAIL: [GEOGRAPHIC_DATA], [STREET_ADDRESS] [GEOG…" at bounding box center [719, 463] width 398 height 515
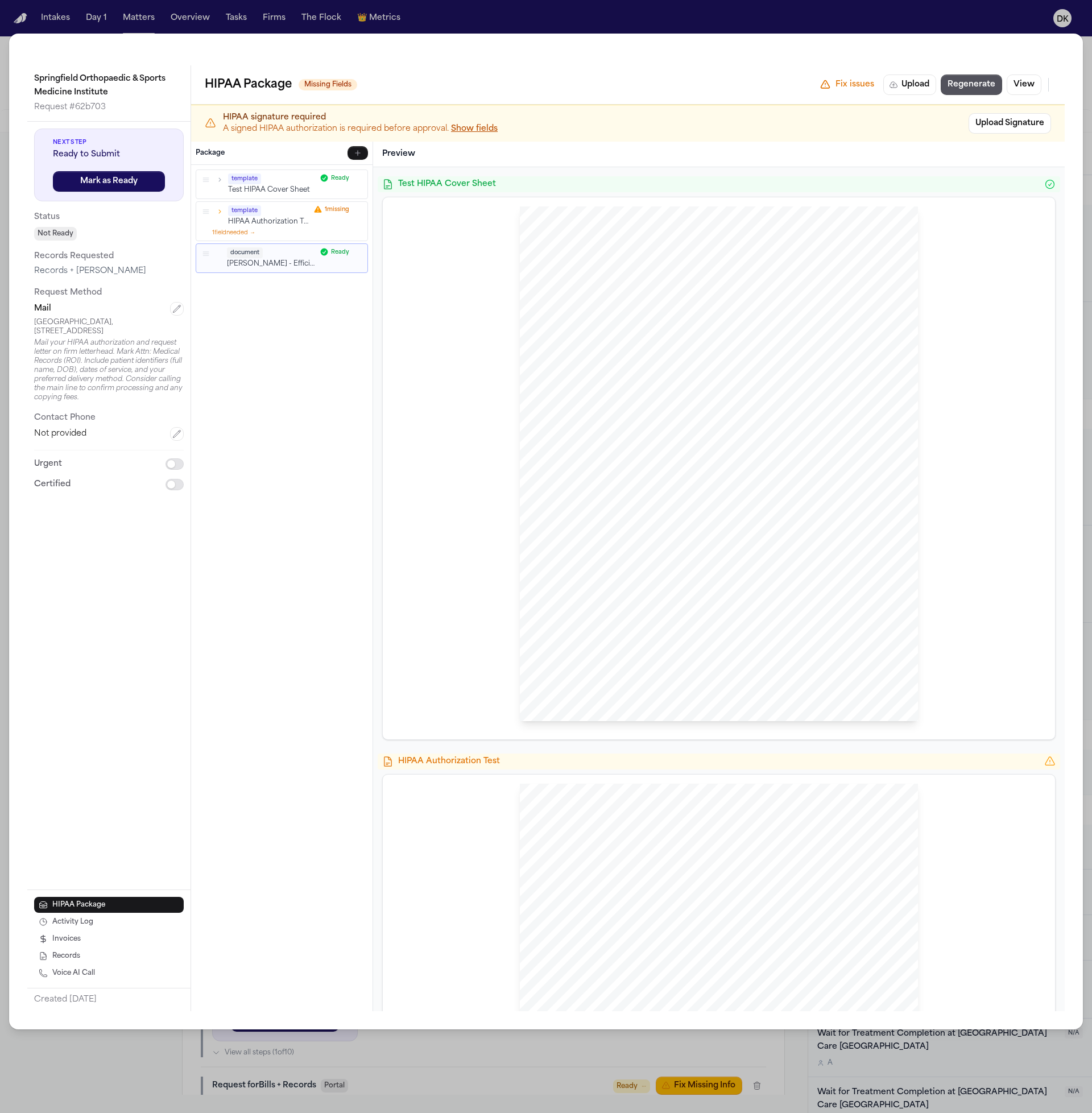
click at [687, 567] on div "[PERSON_NAME] Law Firm Sent Via MAIL: [GEOGRAPHIC_DATA], [STREET_ADDRESS] [GEOG…" at bounding box center [719, 463] width 398 height 515
click at [718, 301] on div "[PERSON_NAME] Law Firm Sent Via MAIL: [GEOGRAPHIC_DATA], [STREET_ADDRESS] [GEOG…" at bounding box center [719, 463] width 398 height 515
drag, startPoint x: 686, startPoint y: 303, endPoint x: 636, endPoint y: 290, distance: 51.7
click at [636, 290] on div "[PERSON_NAME] Law Firm Sent Via MAIL: [GEOGRAPHIC_DATA], [STREET_ADDRESS] [GEOG…" at bounding box center [719, 463] width 398 height 515
click at [636, 290] on span "Springfield Orthopaedic & [GEOGRAPHIC_DATA], [STREET_ADDRESS]," at bounding box center [748, 289] width 244 height 8
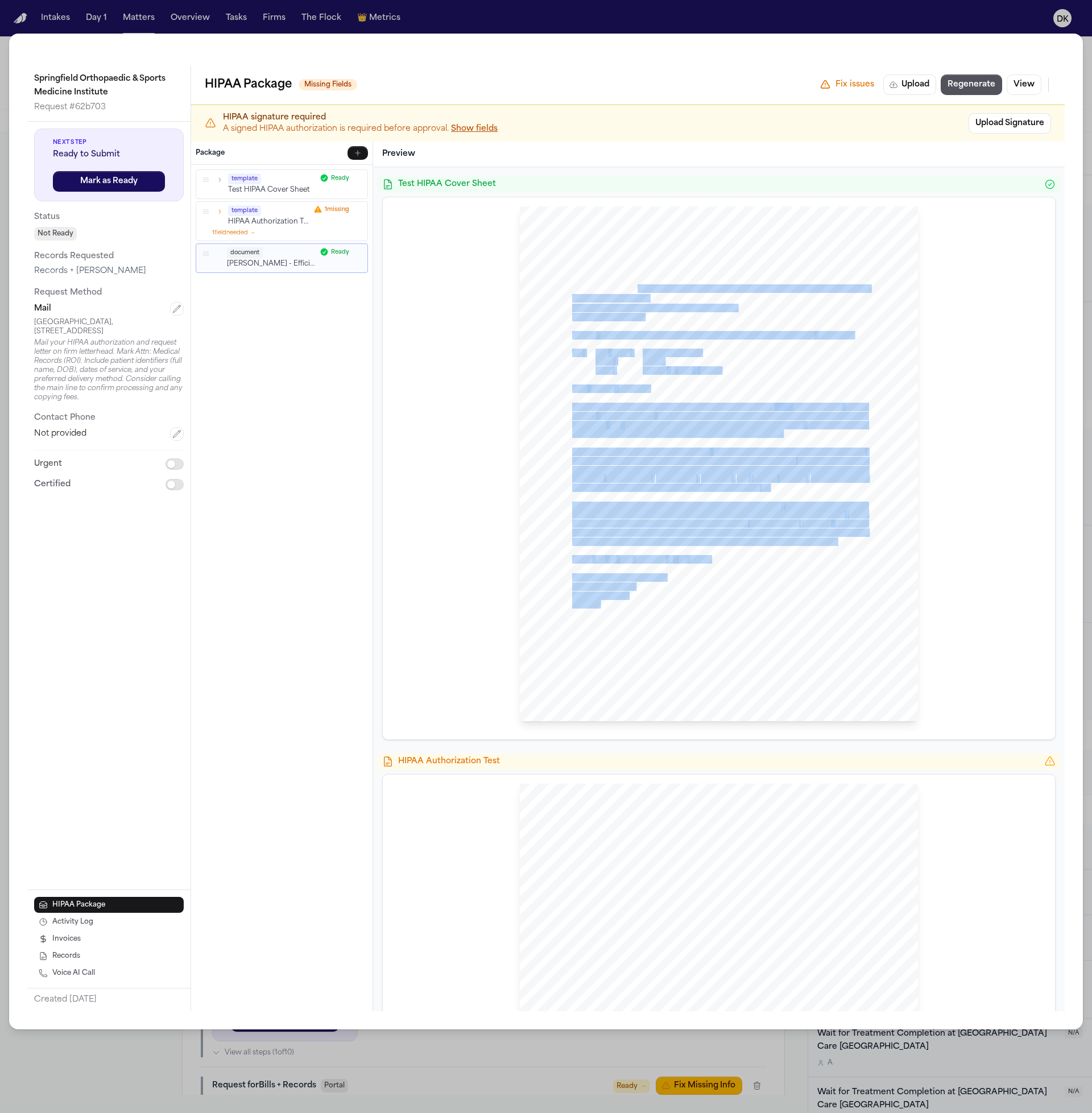
drag, startPoint x: 633, startPoint y: 290, endPoint x: 725, endPoint y: 302, distance: 92.8
click at [740, 305] on div "[PERSON_NAME] Law Firm Sent Via MAIL: [GEOGRAPHIC_DATA], [STREET_ADDRESS] [GEOG…" at bounding box center [719, 463] width 398 height 515
click at [711, 299] on div "[PERSON_NAME] Law Firm Sent Via MAIL: [GEOGRAPHIC_DATA], [STREET_ADDRESS] [GEOG…" at bounding box center [719, 463] width 398 height 515
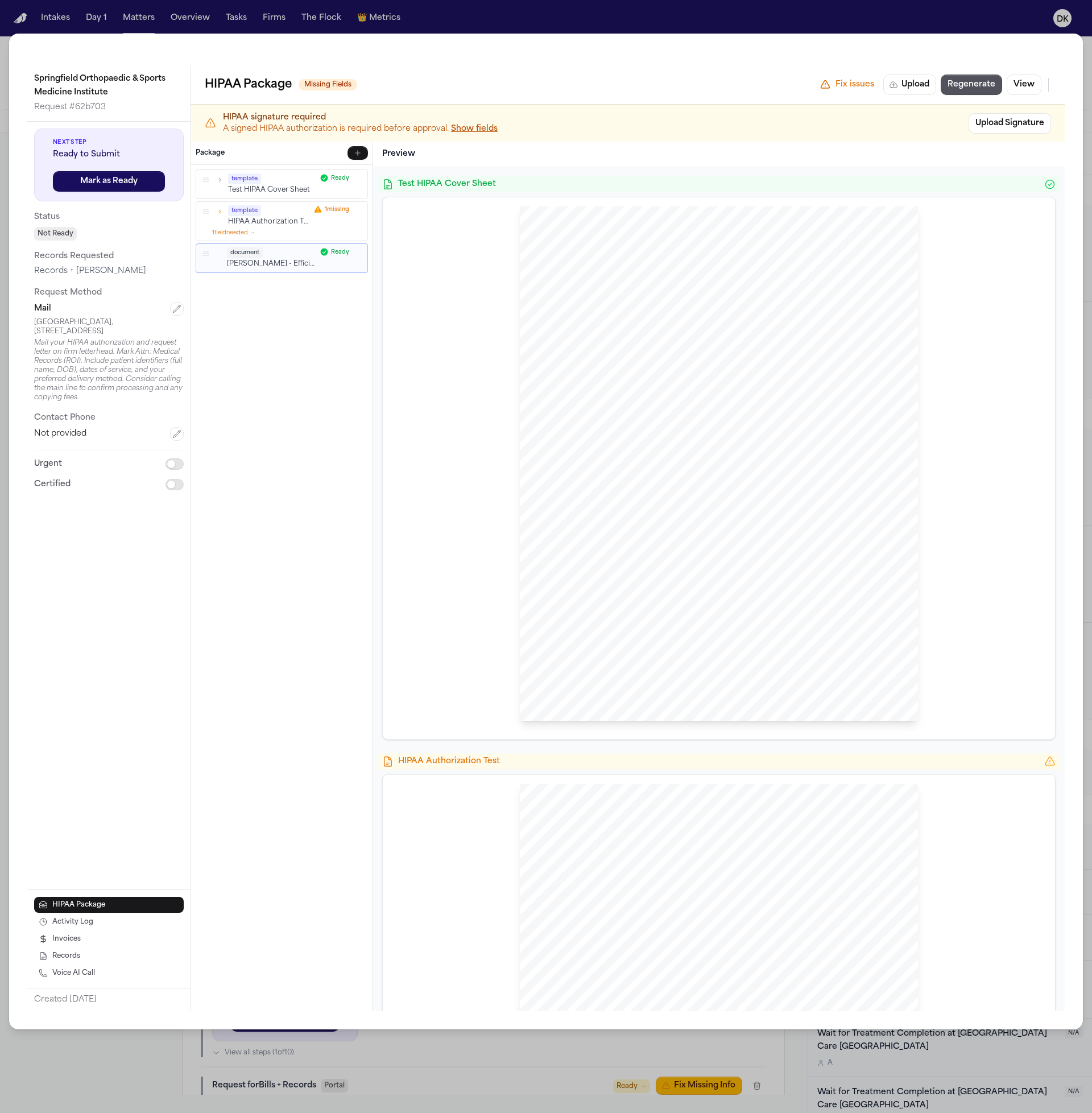
click at [648, 297] on span "[GEOGRAPHIC_DATA]" at bounding box center [610, 299] width 76 height 8
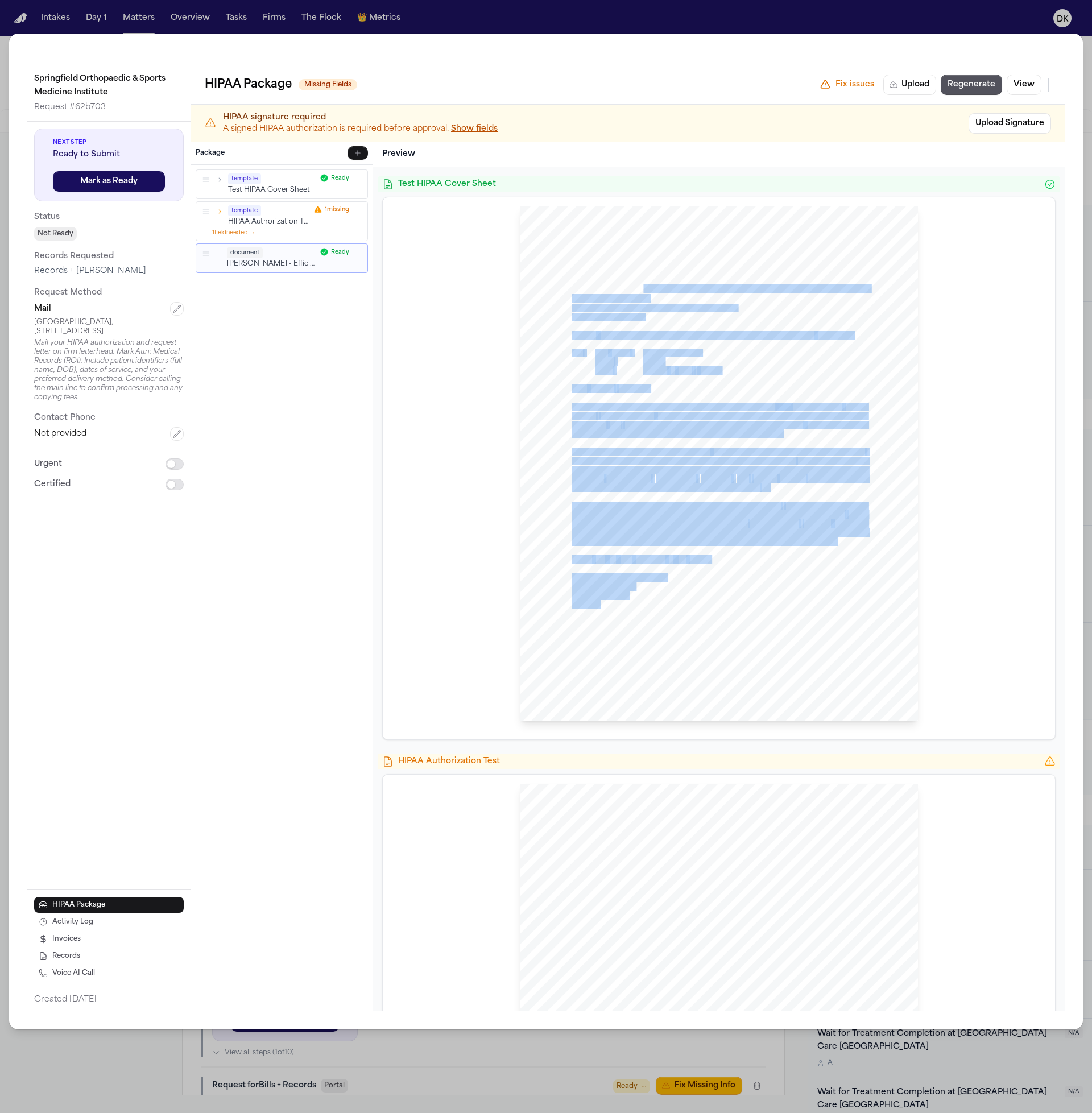
drag, startPoint x: 696, startPoint y: 297, endPoint x: 637, endPoint y: 289, distance: 59.5
click at [637, 289] on div "[PERSON_NAME] Law Firm Sent Via MAIL: [GEOGRAPHIC_DATA], [STREET_ADDRESS] [GEOG…" at bounding box center [719, 463] width 398 height 515
click at [637, 289] on span "Springfield Orthopaedic & [GEOGRAPHIC_DATA], [STREET_ADDRESS]," at bounding box center [748, 289] width 244 height 8
drag, startPoint x: 625, startPoint y: 290, endPoint x: 734, endPoint y: 297, distance: 109.2
click at [734, 297] on div "[PERSON_NAME] Law Firm Sent Via MAIL: [GEOGRAPHIC_DATA], [STREET_ADDRESS] [GEOG…" at bounding box center [719, 463] width 398 height 515
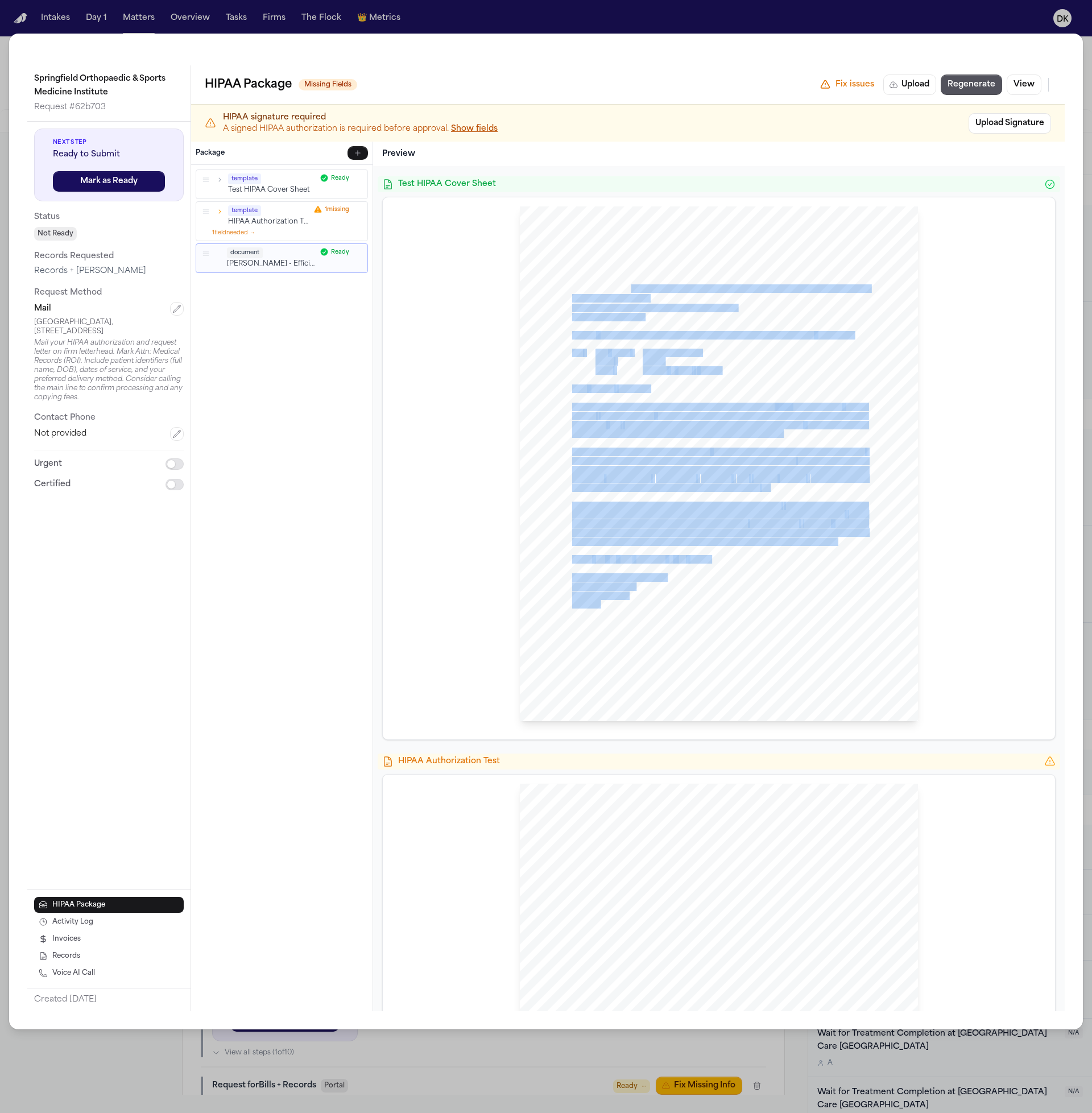
click at [728, 297] on div "[PERSON_NAME] Law Firm Sent Via MAIL: [GEOGRAPHIC_DATA], [STREET_ADDRESS] [GEOG…" at bounding box center [719, 463] width 398 height 515
drag, startPoint x: 692, startPoint y: 317, endPoint x: 591, endPoint y: 312, distance: 101.1
click at [591, 312] on div "[PERSON_NAME] Law Firm Sent Via MAIL: [GEOGRAPHIC_DATA], [STREET_ADDRESS] [GEOG…" at bounding box center [719, 463] width 398 height 515
click at [591, 314] on span "[STREET_ADDRESS]" at bounding box center [608, 317] width 71 height 8
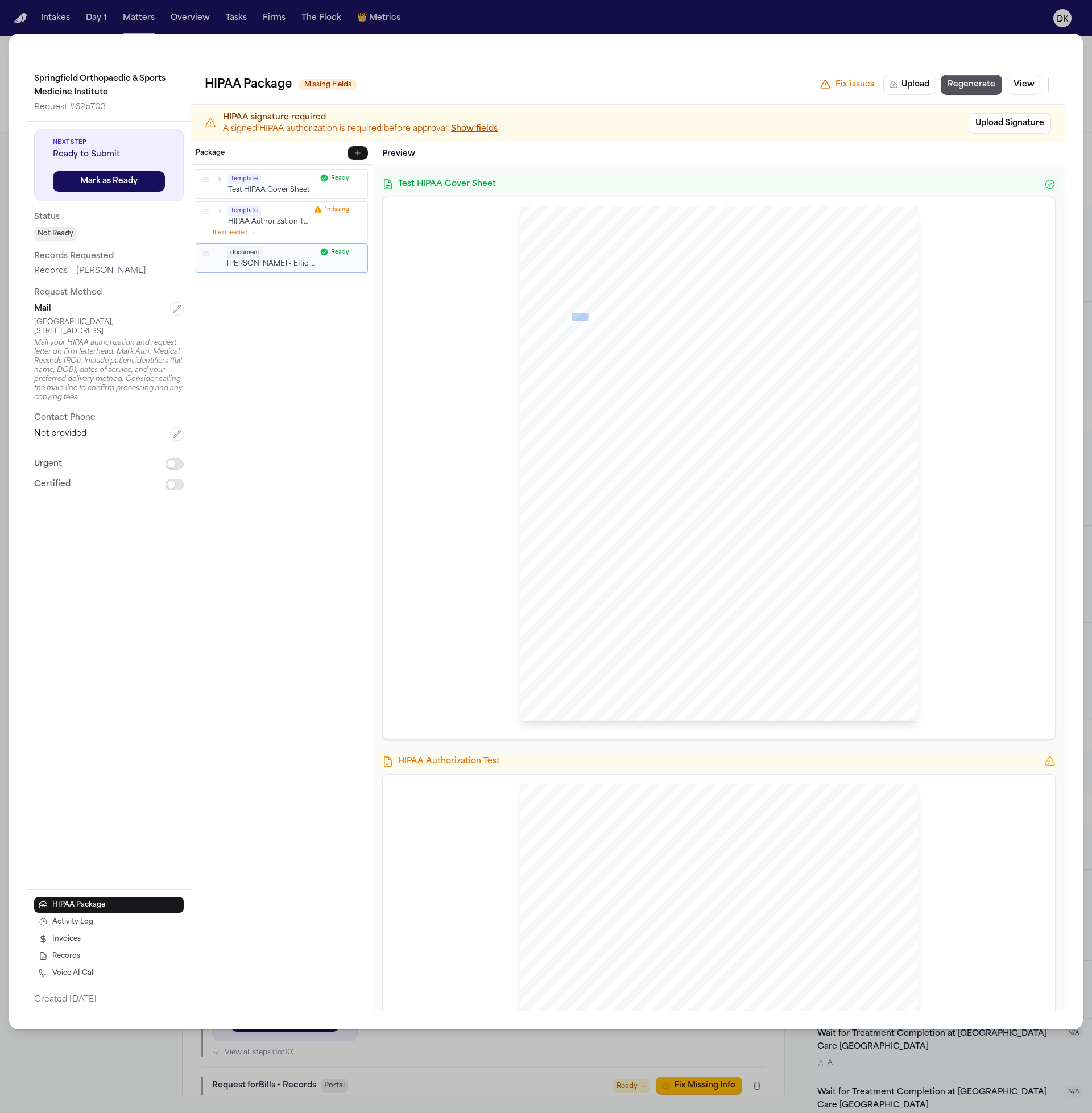
click at [591, 314] on span "[STREET_ADDRESS]" at bounding box center [608, 317] width 71 height 8
click at [786, 338] on span "Springfield Orthopaedic & Sports Medicine Institute MEDICAL" at bounding box center [706, 335] width 216 height 8
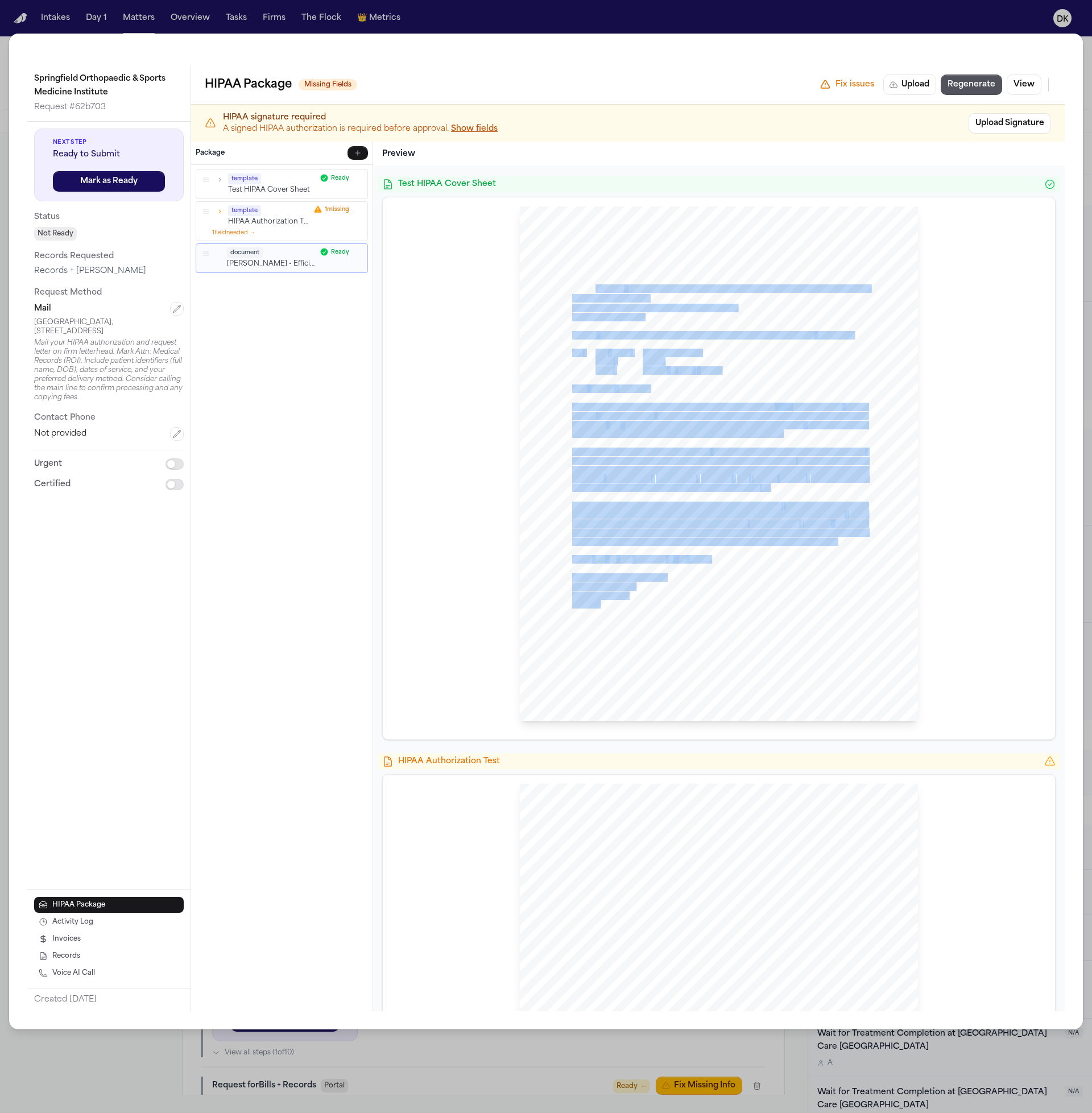
drag, startPoint x: 695, startPoint y: 298, endPoint x: 606, endPoint y: 290, distance: 89.4
click at [598, 290] on div "[PERSON_NAME] Law Firm Sent Via MAIL: [GEOGRAPHIC_DATA], [STREET_ADDRESS] [GEOG…" at bounding box center [719, 463] width 398 height 515
click at [606, 290] on span "Sent Via MAIL:" at bounding box center [598, 289] width 52 height 8
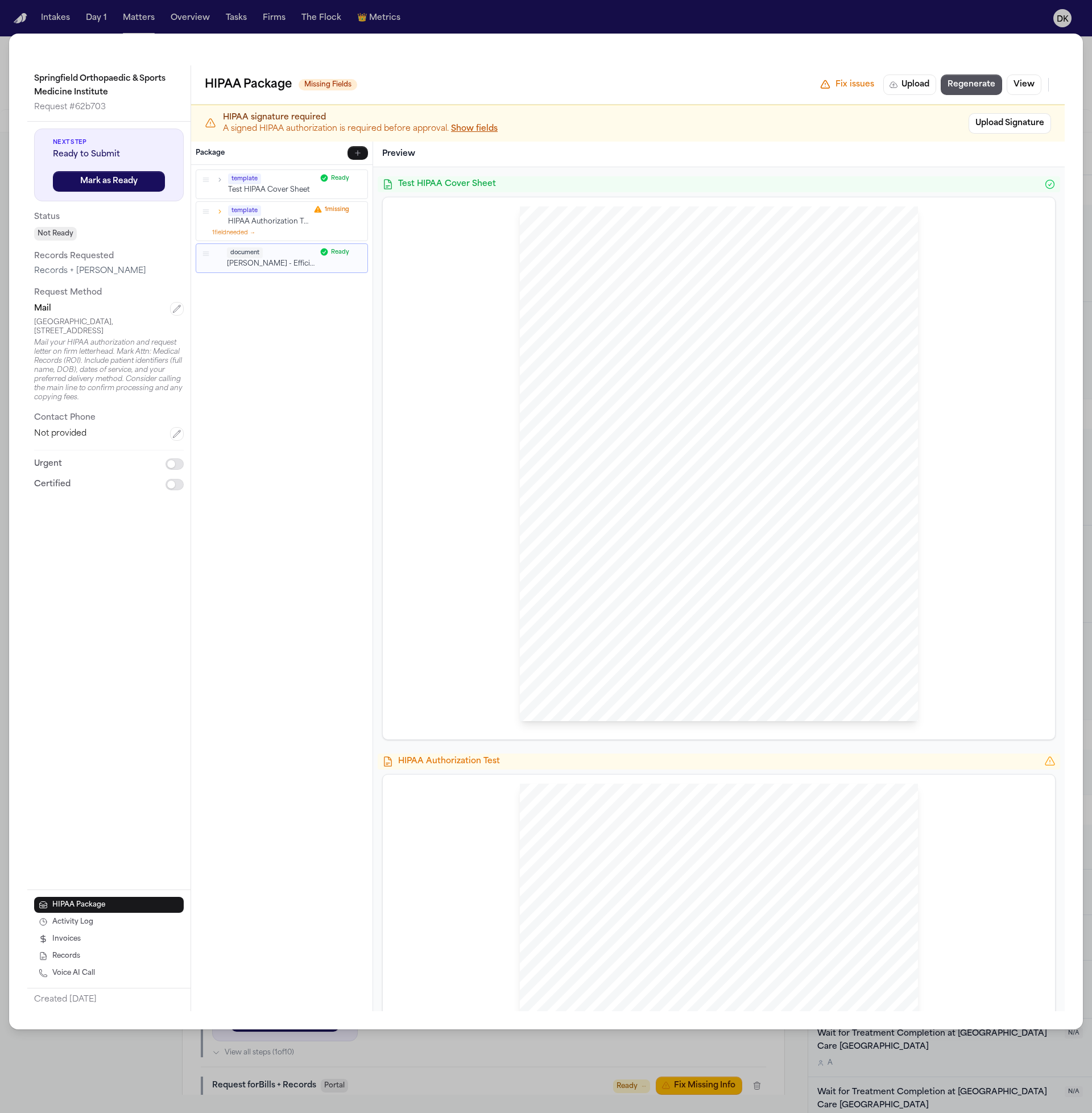
drag, startPoint x: 621, startPoint y: 289, endPoint x: 696, endPoint y: 298, distance: 75.5
click at [702, 299] on div "[PERSON_NAME] Law Firm Sent Via MAIL: [GEOGRAPHIC_DATA], [STREET_ADDRESS] [GEOG…" at bounding box center [719, 463] width 398 height 515
click at [695, 298] on div "[PERSON_NAME] Law Firm Sent Via MAIL: [GEOGRAPHIC_DATA], [STREET_ADDRESS] [GEOG…" at bounding box center [719, 463] width 398 height 515
click at [648, 299] on span "[GEOGRAPHIC_DATA]" at bounding box center [610, 299] width 76 height 8
click at [220, 211] on icon "button" at bounding box center [219, 211] width 8 height 8
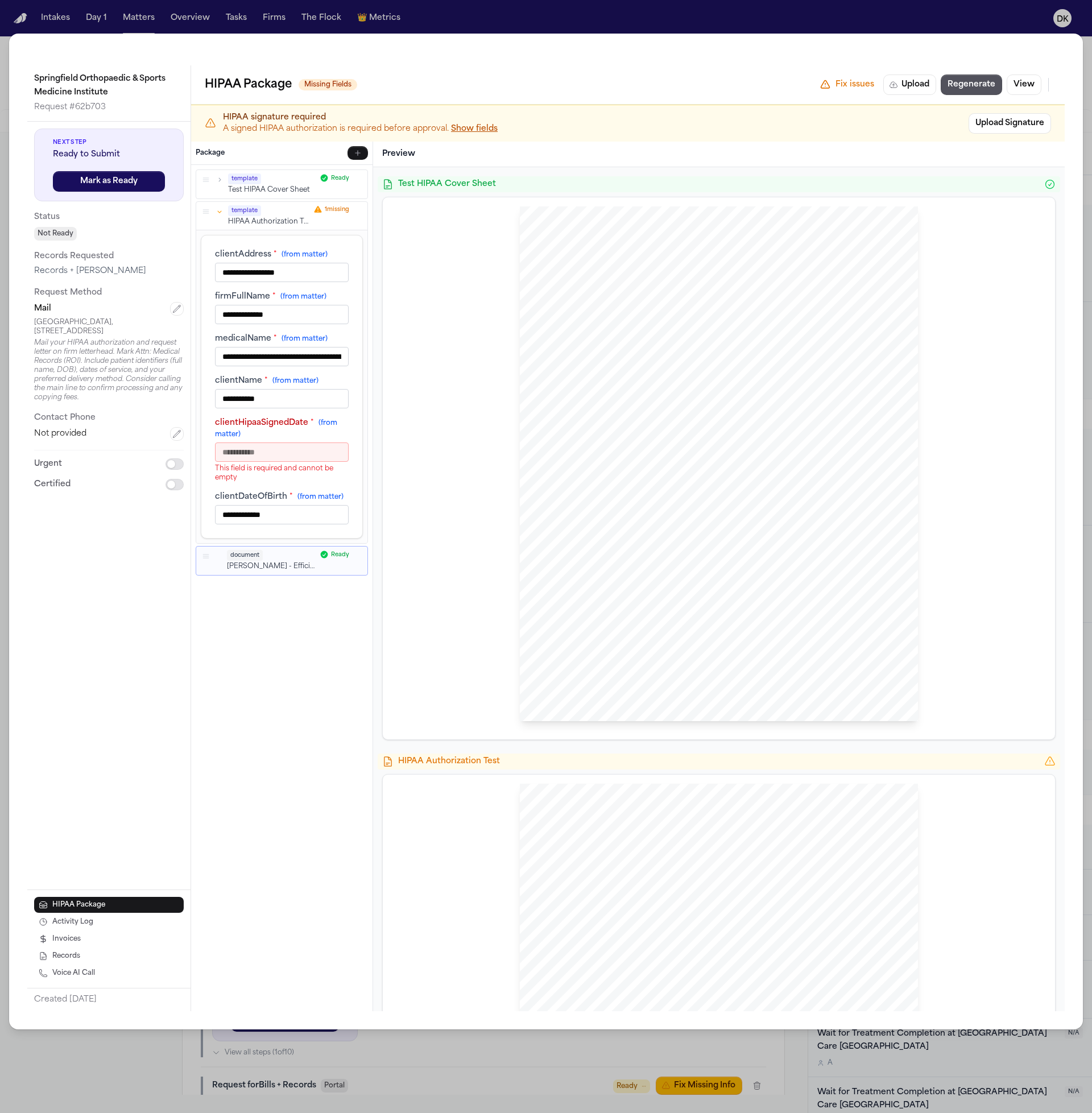
scroll to position [1, 0]
click at [219, 179] on icon "button" at bounding box center [219, 179] width 8 height 8
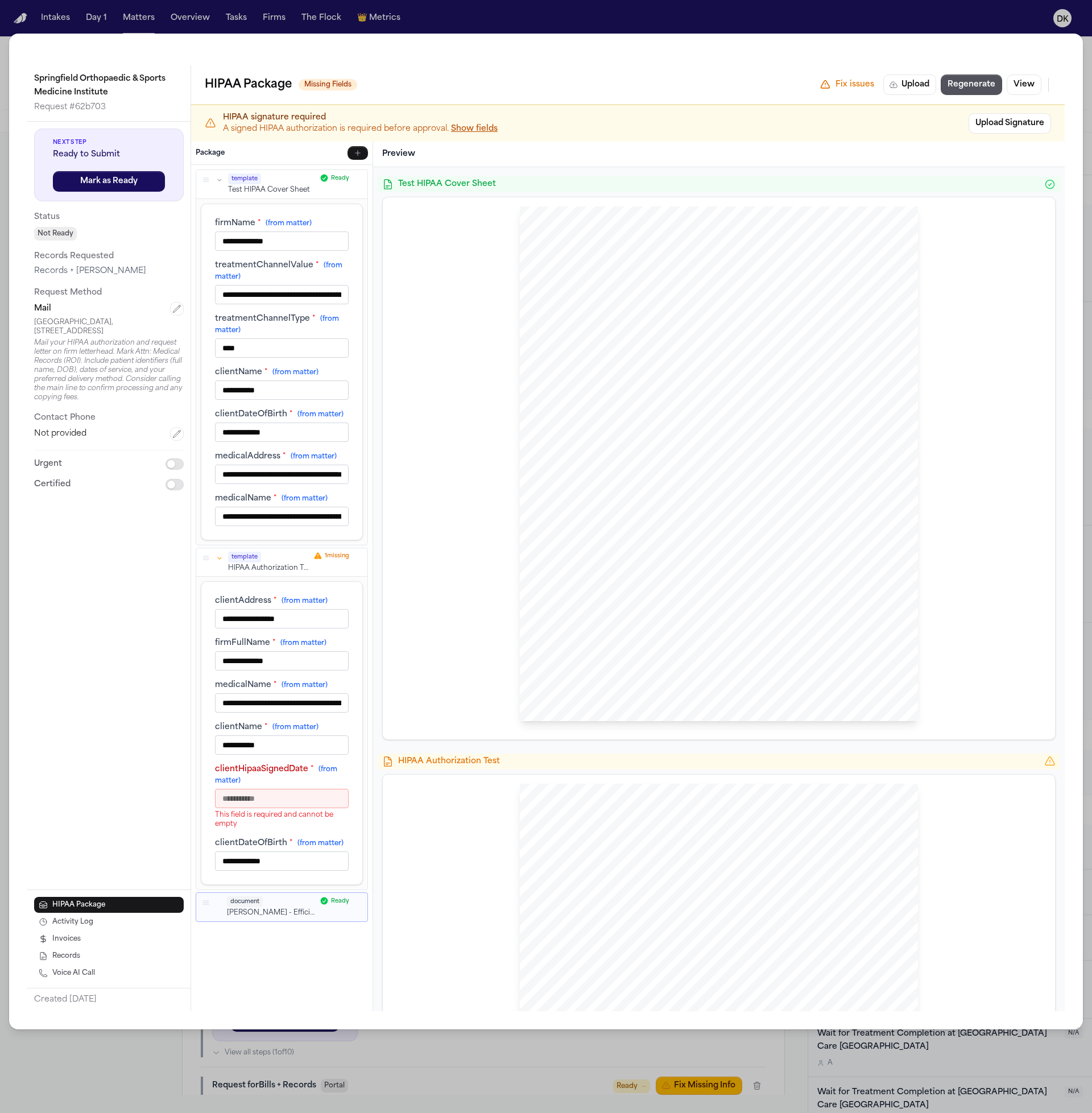
drag, startPoint x: 304, startPoint y: 518, endPoint x: 322, endPoint y: 347, distance: 171.9
click at [321, 366] on div "**********" at bounding box center [282, 372] width 134 height 308
click at [308, 248] on input "**********" at bounding box center [282, 241] width 134 height 20
click at [408, 262] on div "[PERSON_NAME] Law Firm Sent Via MAIL: [GEOGRAPHIC_DATA], [STREET_ADDRESS] [GEOG…" at bounding box center [718, 468] width 654 height 524
click at [281, 277] on label "treatmentChannelValue * (from matter)" at bounding box center [282, 271] width 134 height 23
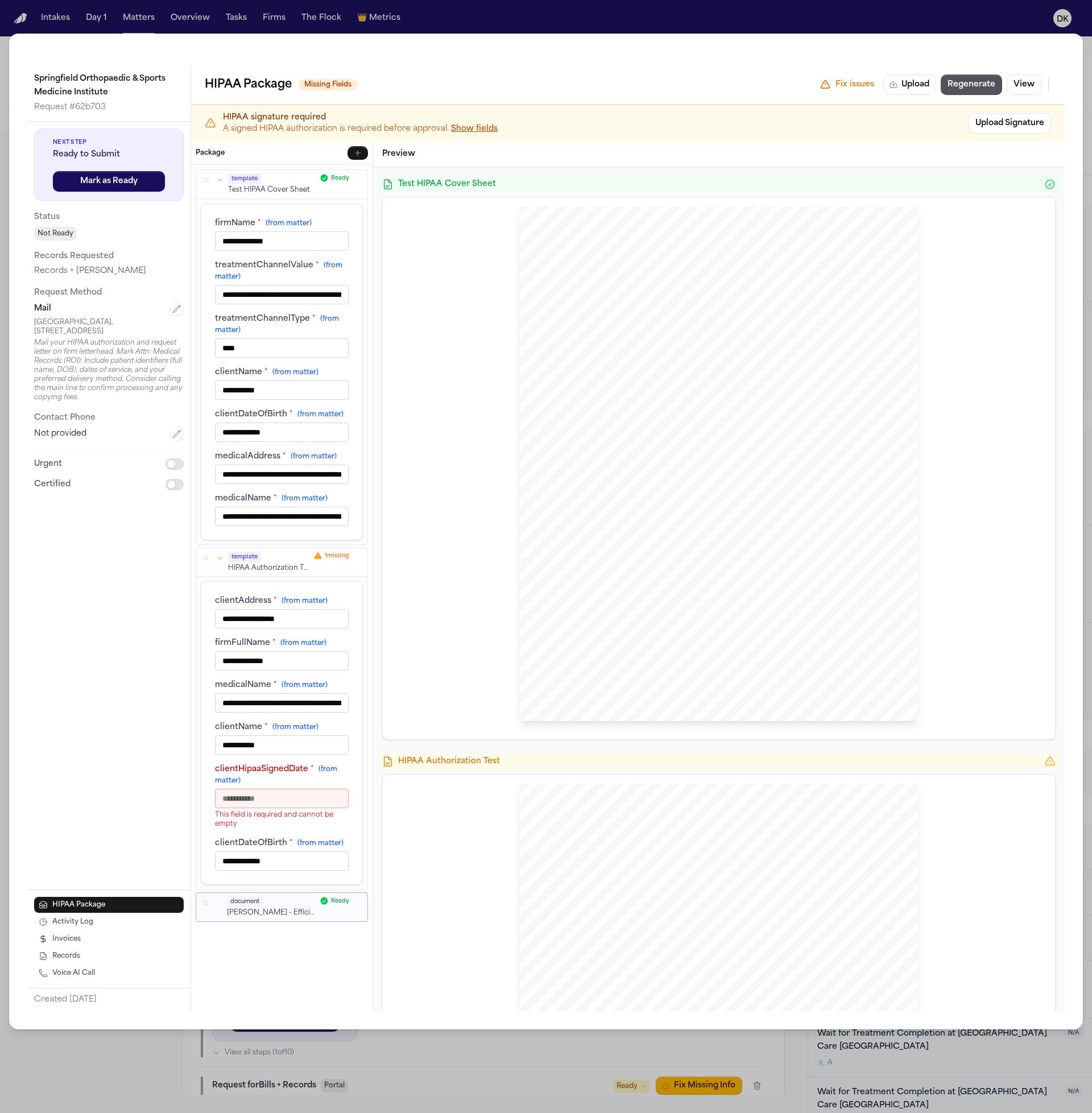
click at [281, 285] on input "**********" at bounding box center [282, 295] width 134 height 20
click at [286, 285] on input "**********" at bounding box center [282, 295] width 134 height 20
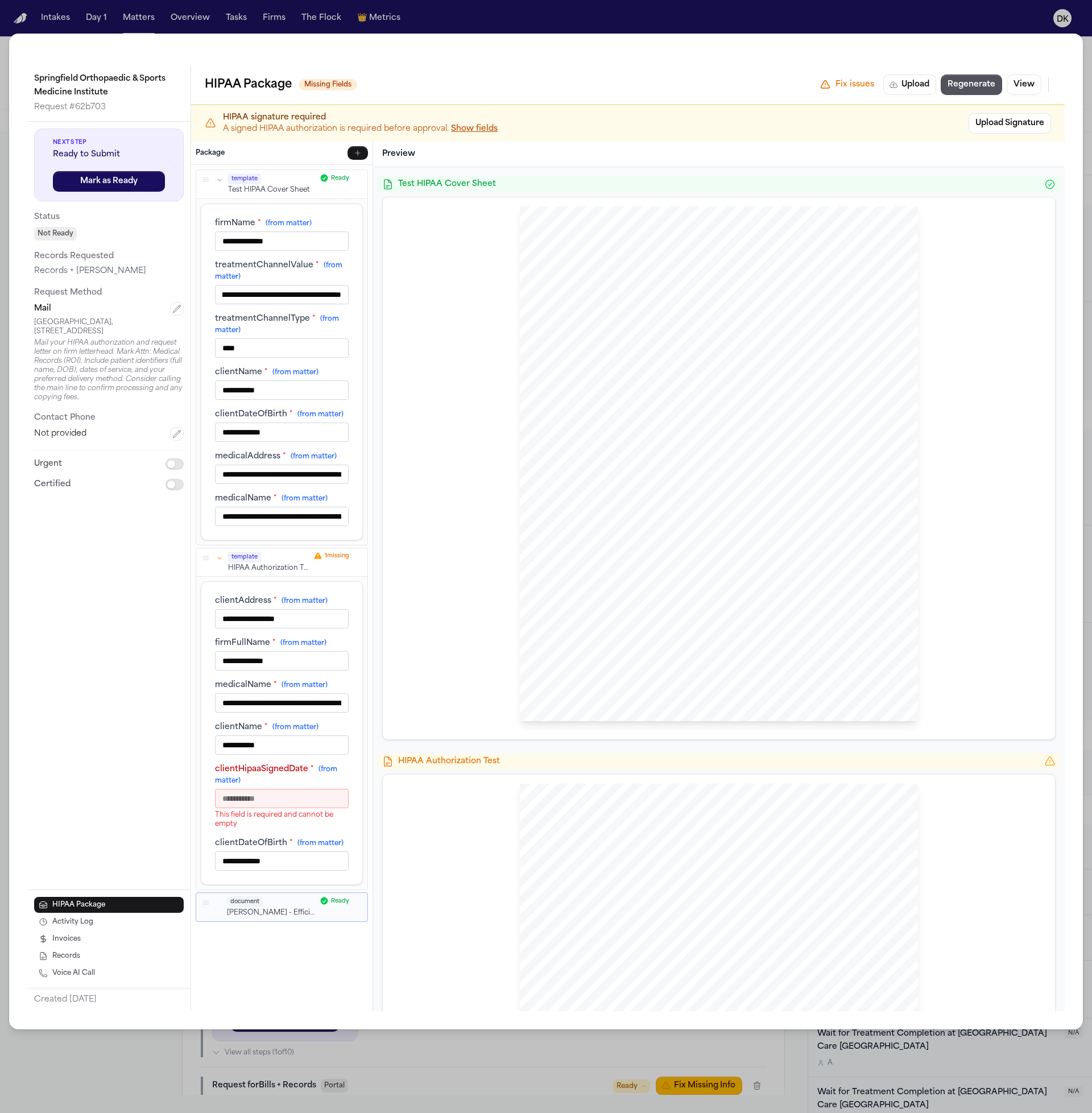
click at [296, 365] on div "**********" at bounding box center [282, 372] width 134 height 308
click at [546, 362] on div "[PERSON_NAME] Law Firm Sent Via MAIL: [GEOGRAPHIC_DATA], [STREET_ADDRESS] [GEOG…" at bounding box center [719, 463] width 398 height 515
click at [648, 300] on span "[GEOGRAPHIC_DATA]" at bounding box center [610, 299] width 76 height 8
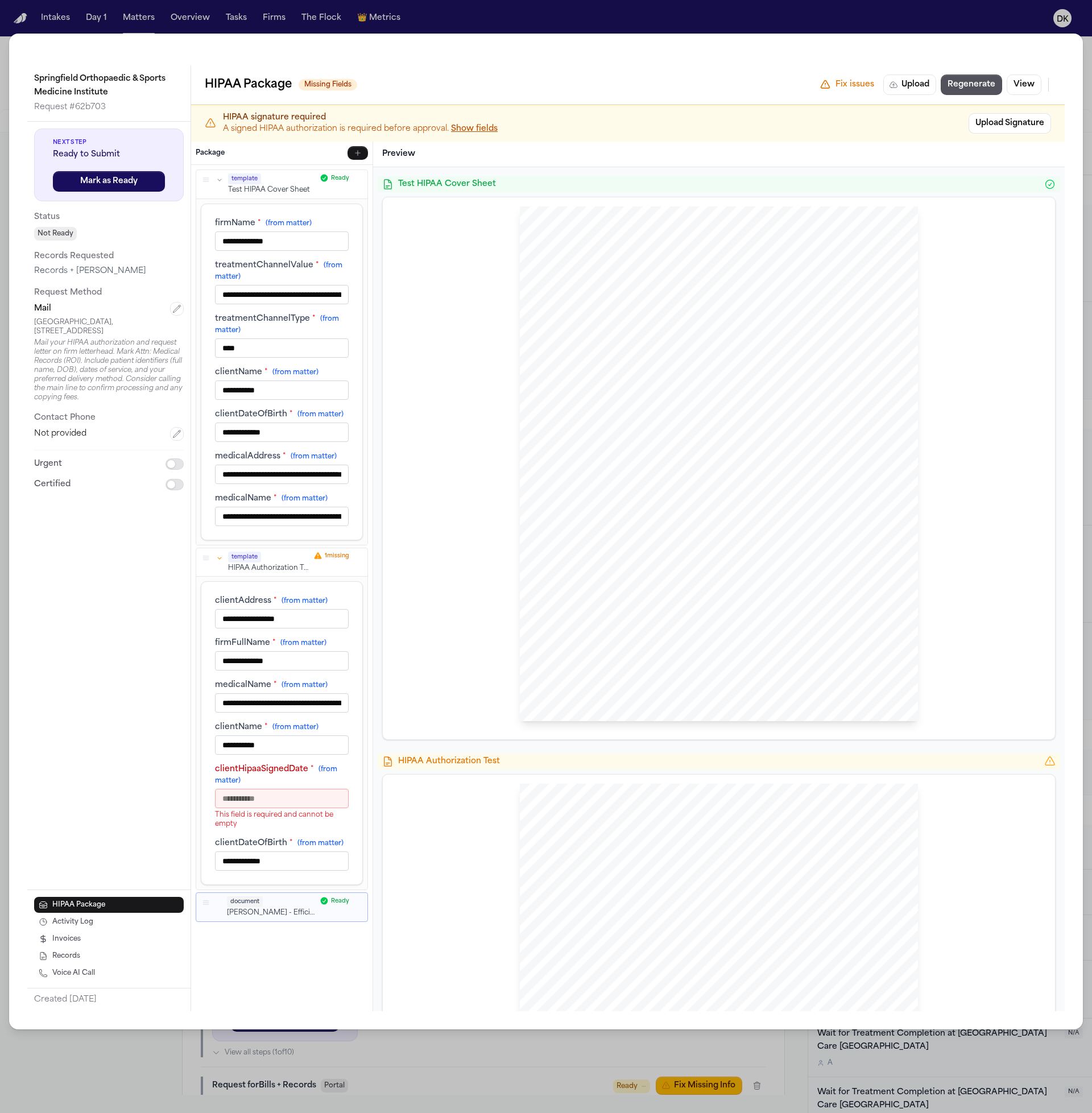
click at [648, 300] on span "[GEOGRAPHIC_DATA]" at bounding box center [610, 299] width 76 height 8
click at [661, 286] on span "Springfield Orthopaedic & [GEOGRAPHIC_DATA], [STREET_ADDRESS]," at bounding box center [748, 289] width 244 height 8
click at [288, 343] on input "****" at bounding box center [282, 348] width 134 height 20
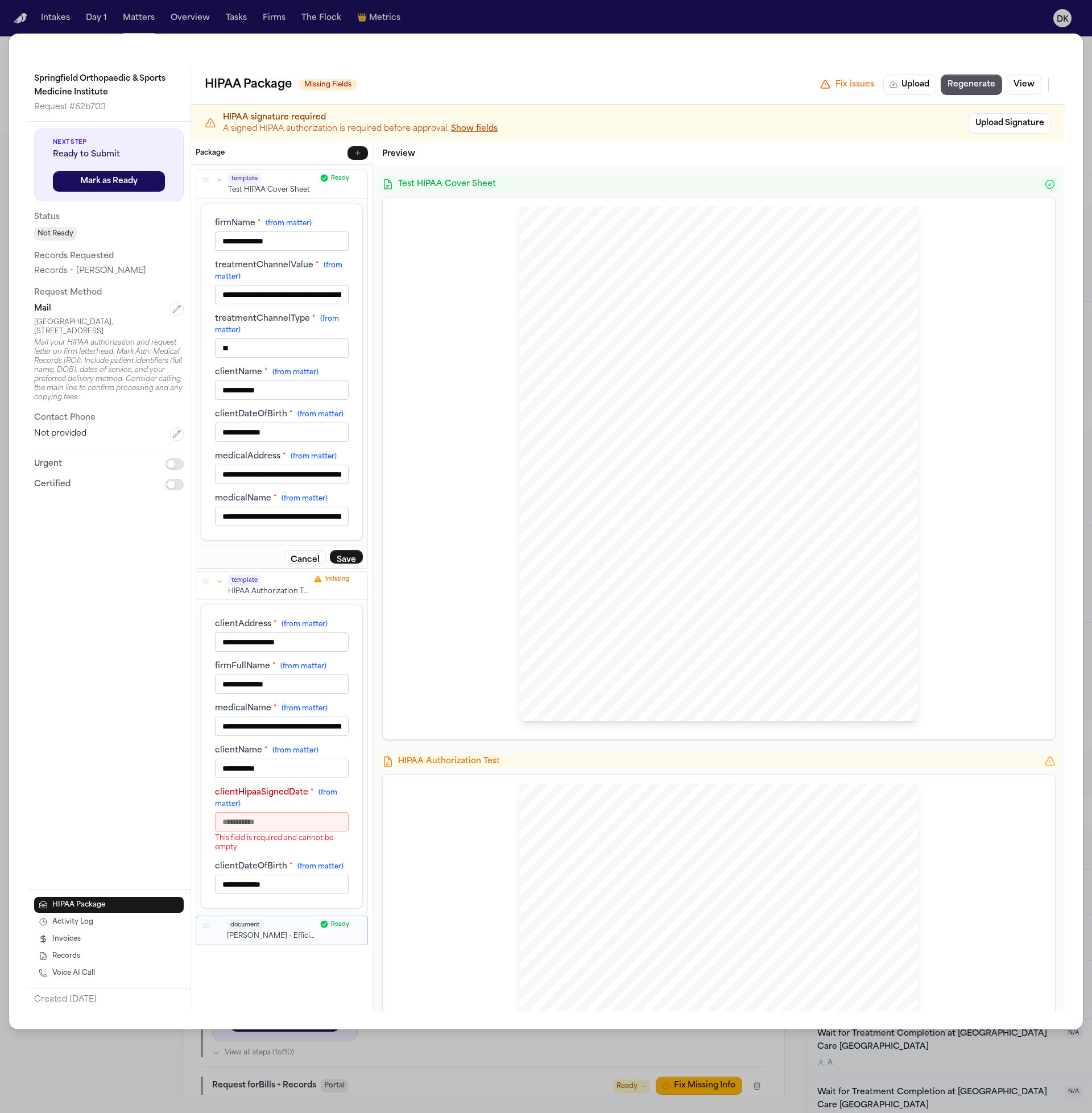
type input "*"
type input "***"
click at [345, 561] on button "Save" at bounding box center [346, 557] width 33 height 14
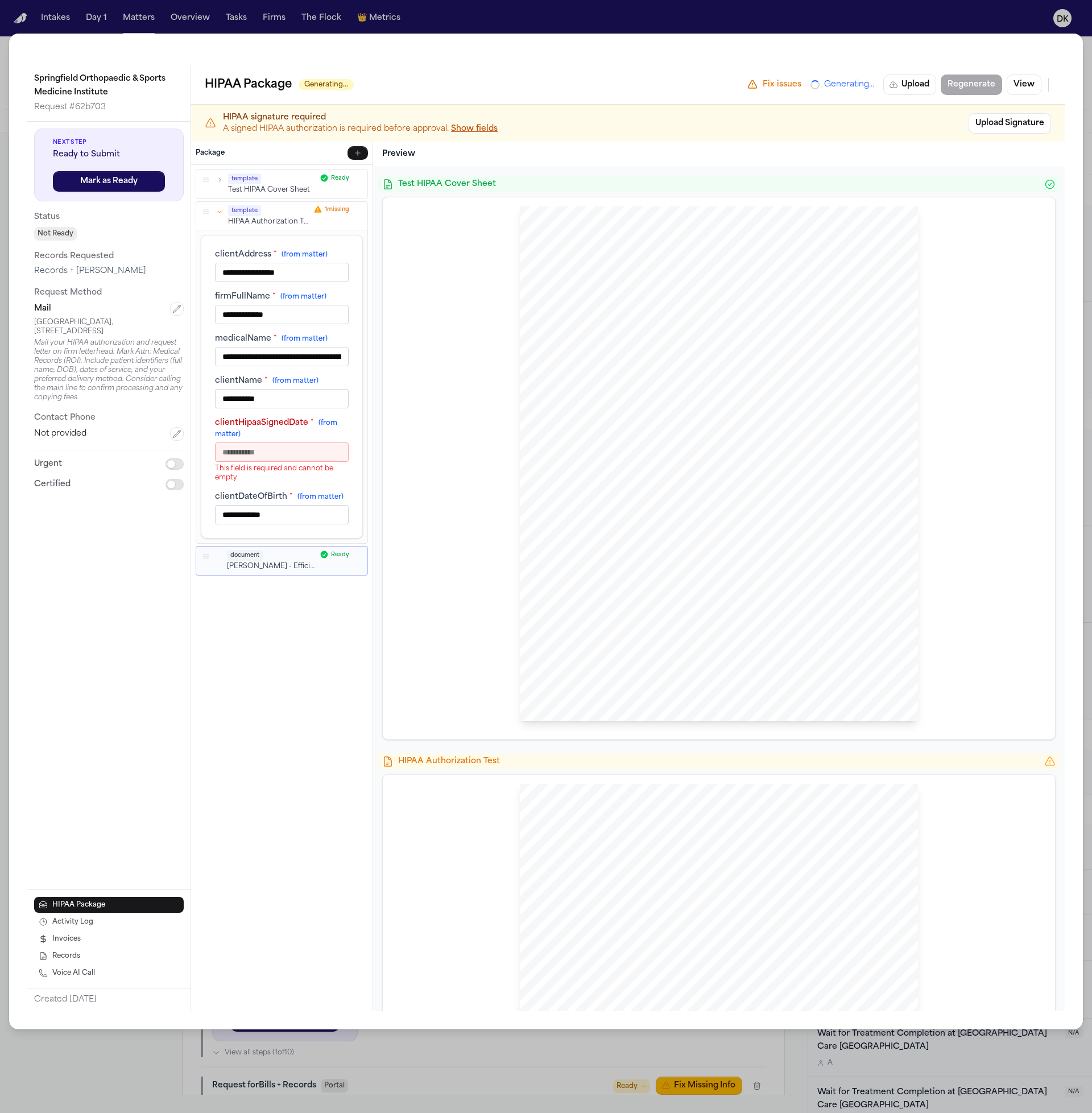
click at [220, 181] on icon "button" at bounding box center [219, 179] width 8 height 8
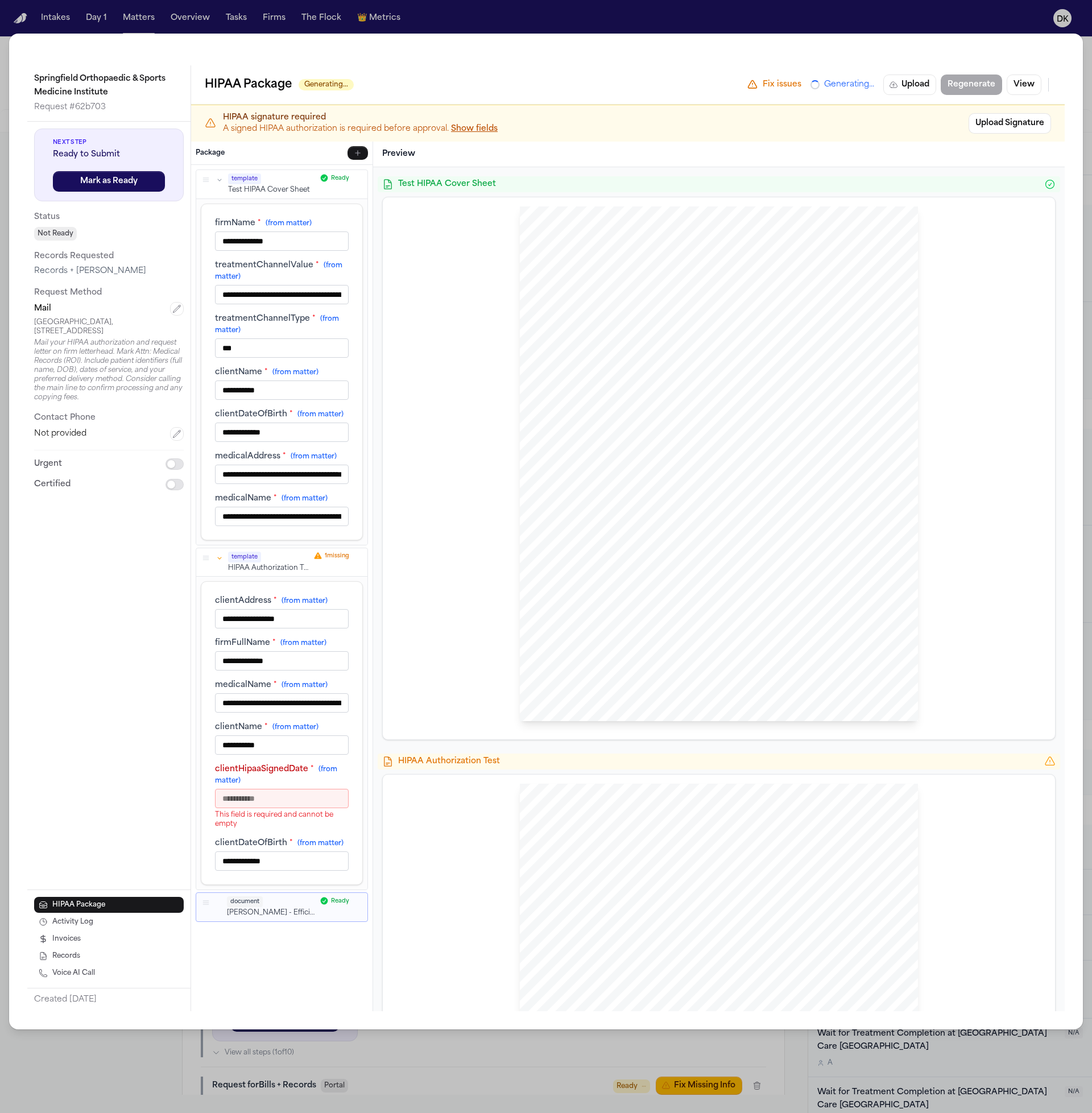
scroll to position [1, 0]
click at [293, 343] on input "***" at bounding box center [282, 348] width 134 height 20
click at [957, 93] on button "Regenerate" at bounding box center [971, 84] width 61 height 20
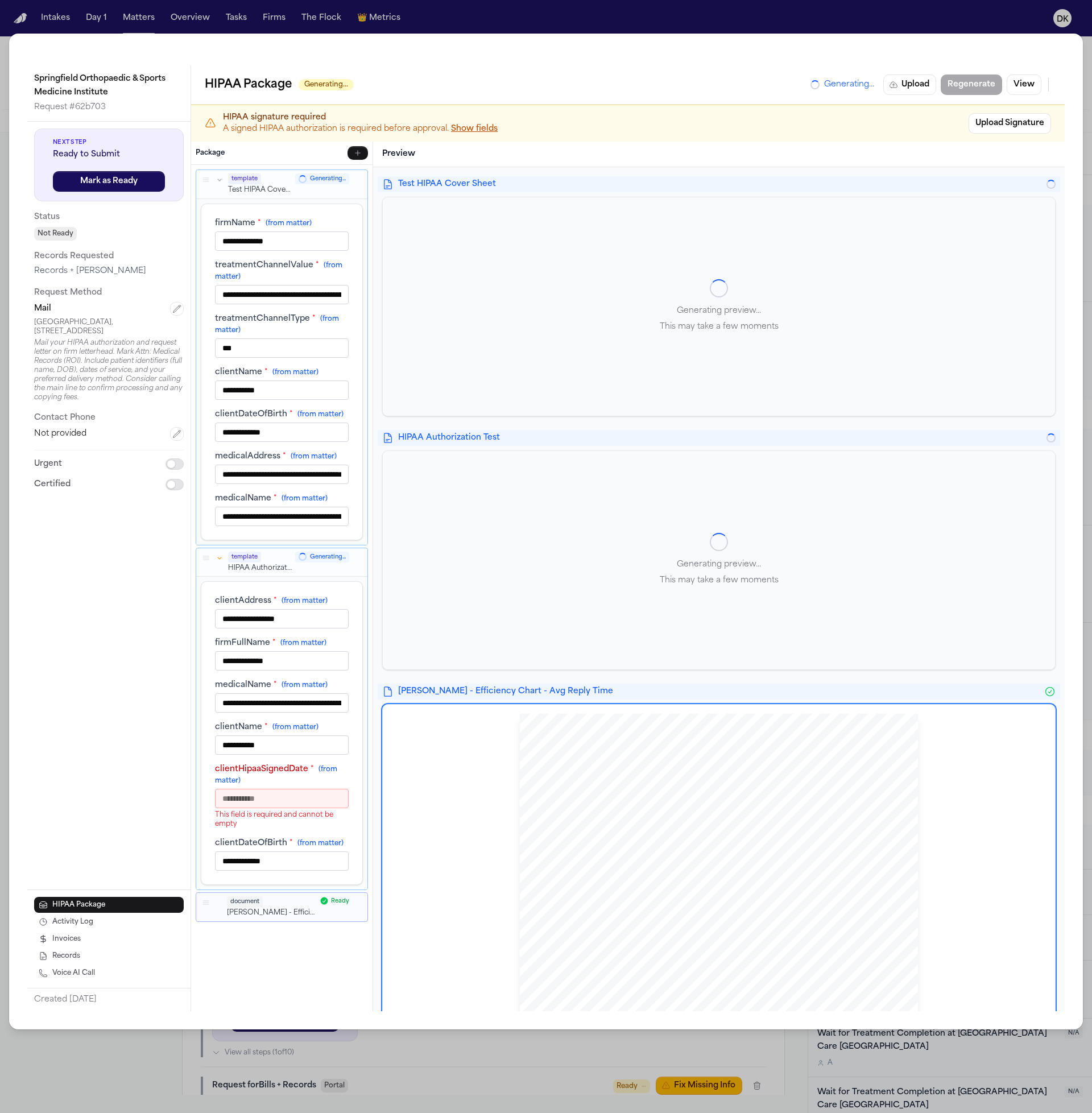
click at [786, 300] on div "Generating preview... This may take a few moments" at bounding box center [719, 306] width 672 height 219
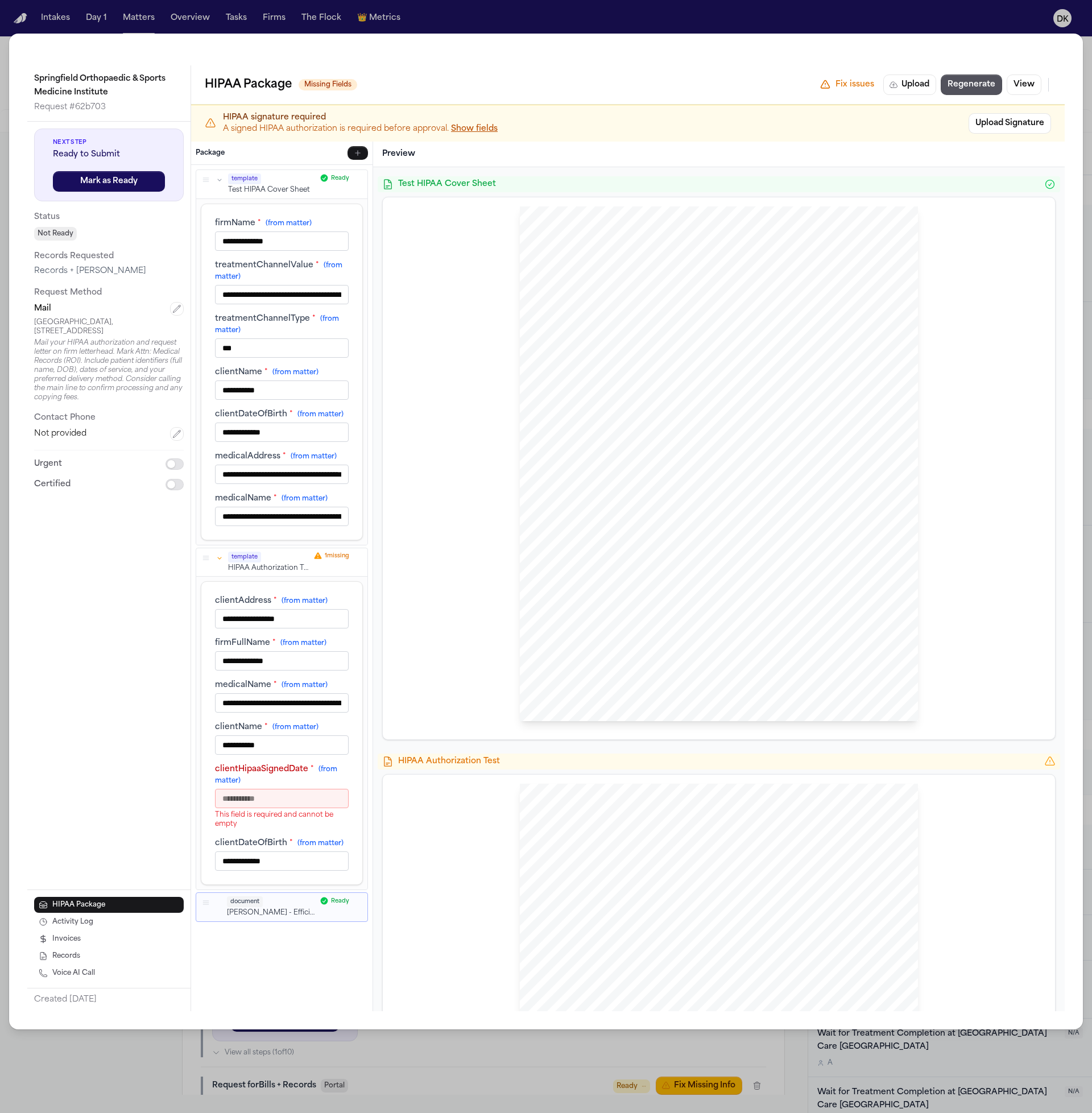
click at [681, 340] on div "[PERSON_NAME] Law Firm Sent Via MAIL: [GEOGRAPHIC_DATA], [STREET_ADDRESS] [GEOG…" at bounding box center [719, 463] width 398 height 515
drag, startPoint x: 676, startPoint y: 548, endPoint x: 633, endPoint y: 372, distance: 181.2
click at [633, 372] on div "[PERSON_NAME] Law Firm Sent Via MAIL: [GEOGRAPHIC_DATA], [STREET_ADDRESS] [GEOG…" at bounding box center [719, 463] width 398 height 515
click at [672, 484] on span "information; per the requirements of 45 CFR 164.524(c)(2)(" at bounding box center [666, 487] width 188 height 8
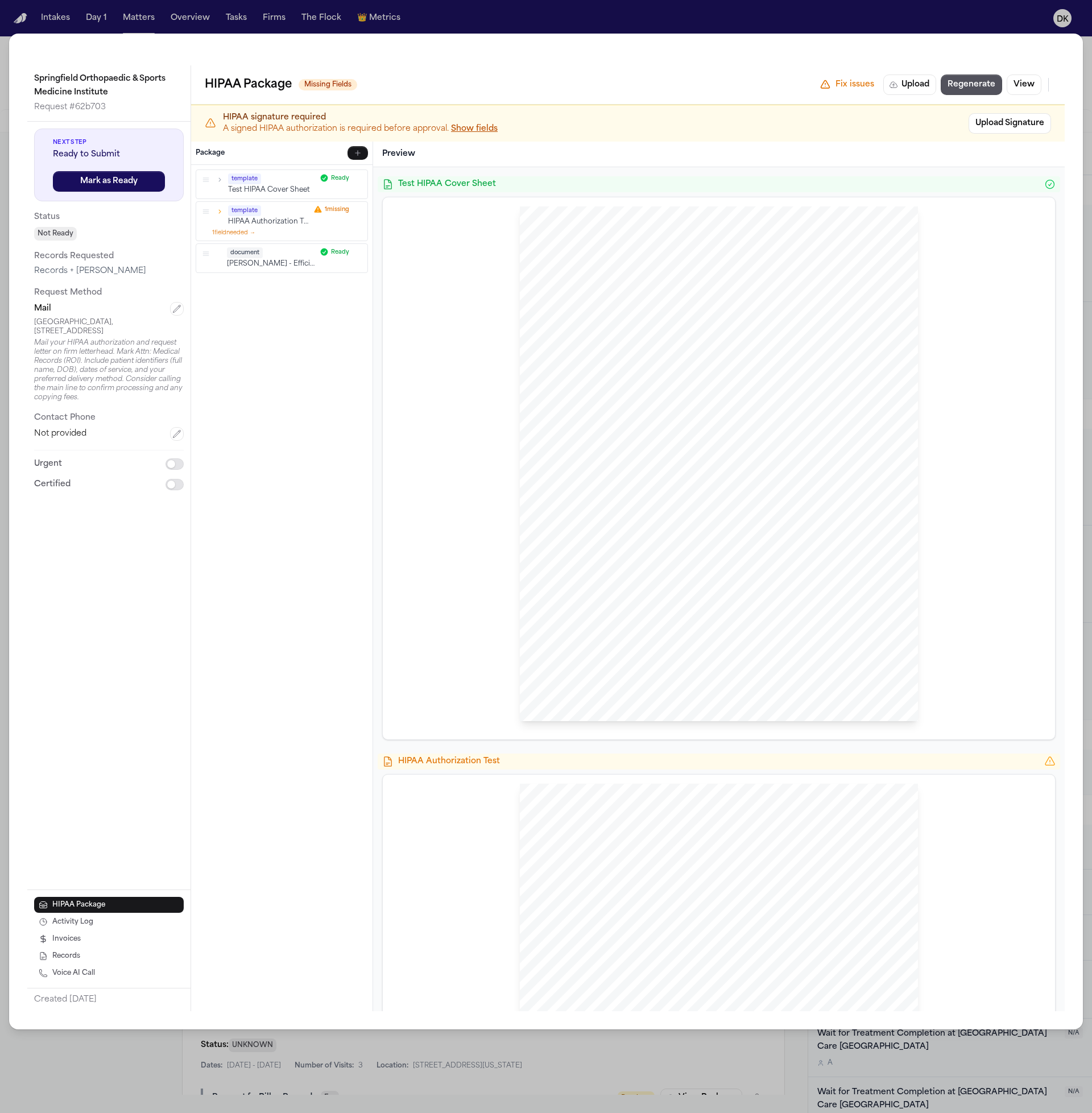
click at [222, 183] on icon "button" at bounding box center [219, 179] width 8 height 8
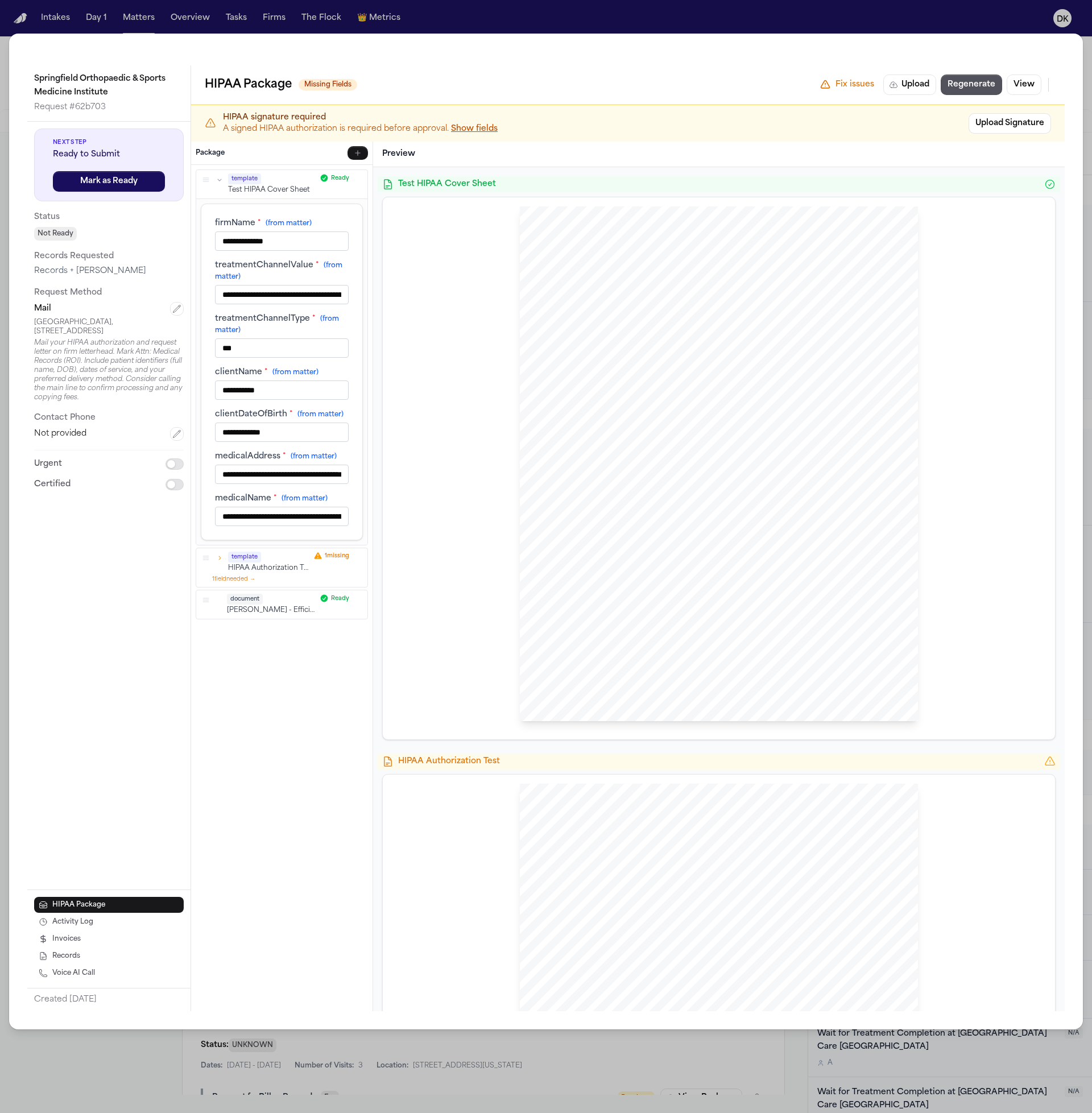
click at [279, 348] on input "***" at bounding box center [282, 348] width 134 height 20
type input "***"
click at [349, 557] on button "Save" at bounding box center [346, 557] width 33 height 14
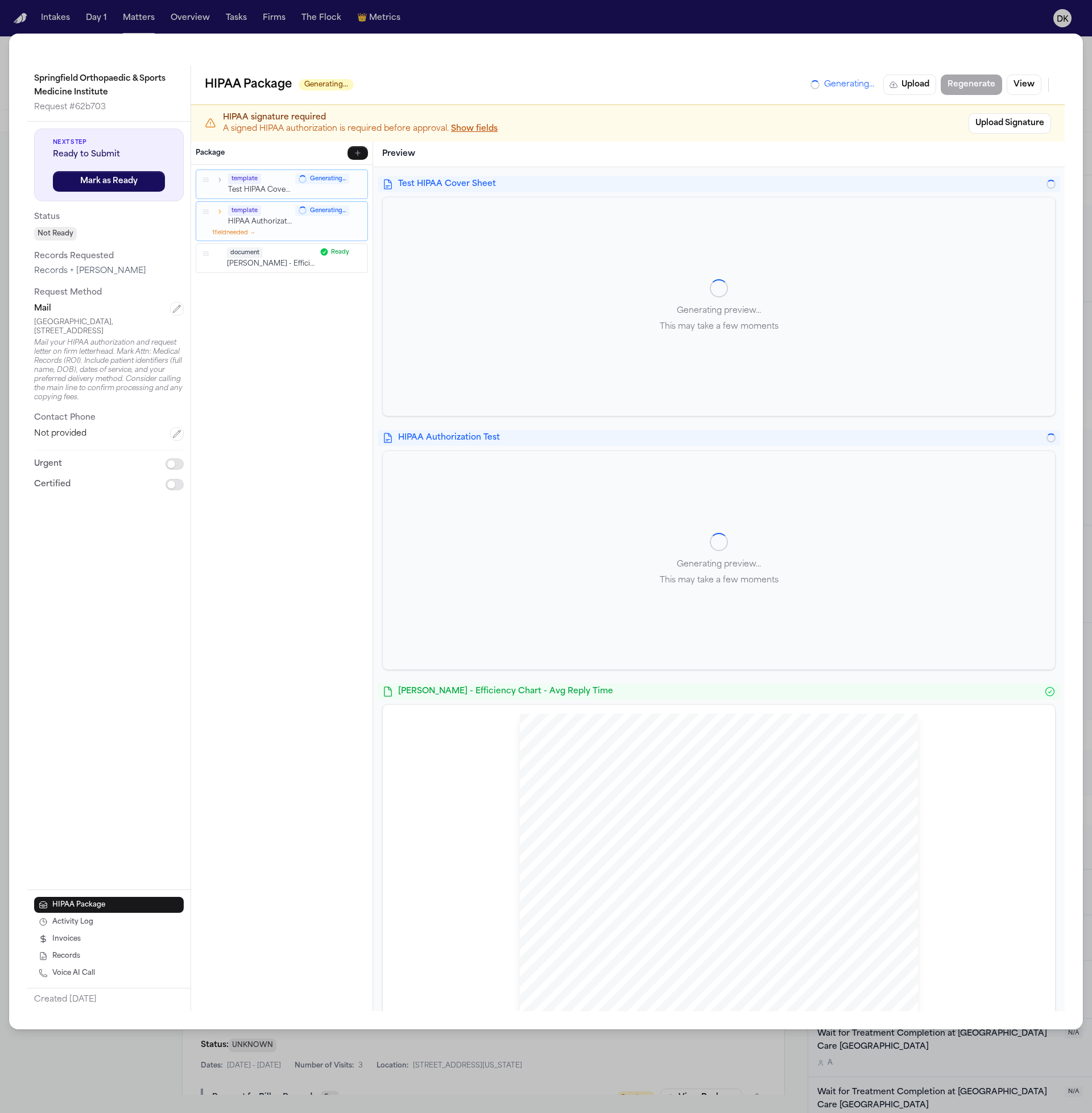
click at [222, 182] on icon "button" at bounding box center [219, 179] width 8 height 8
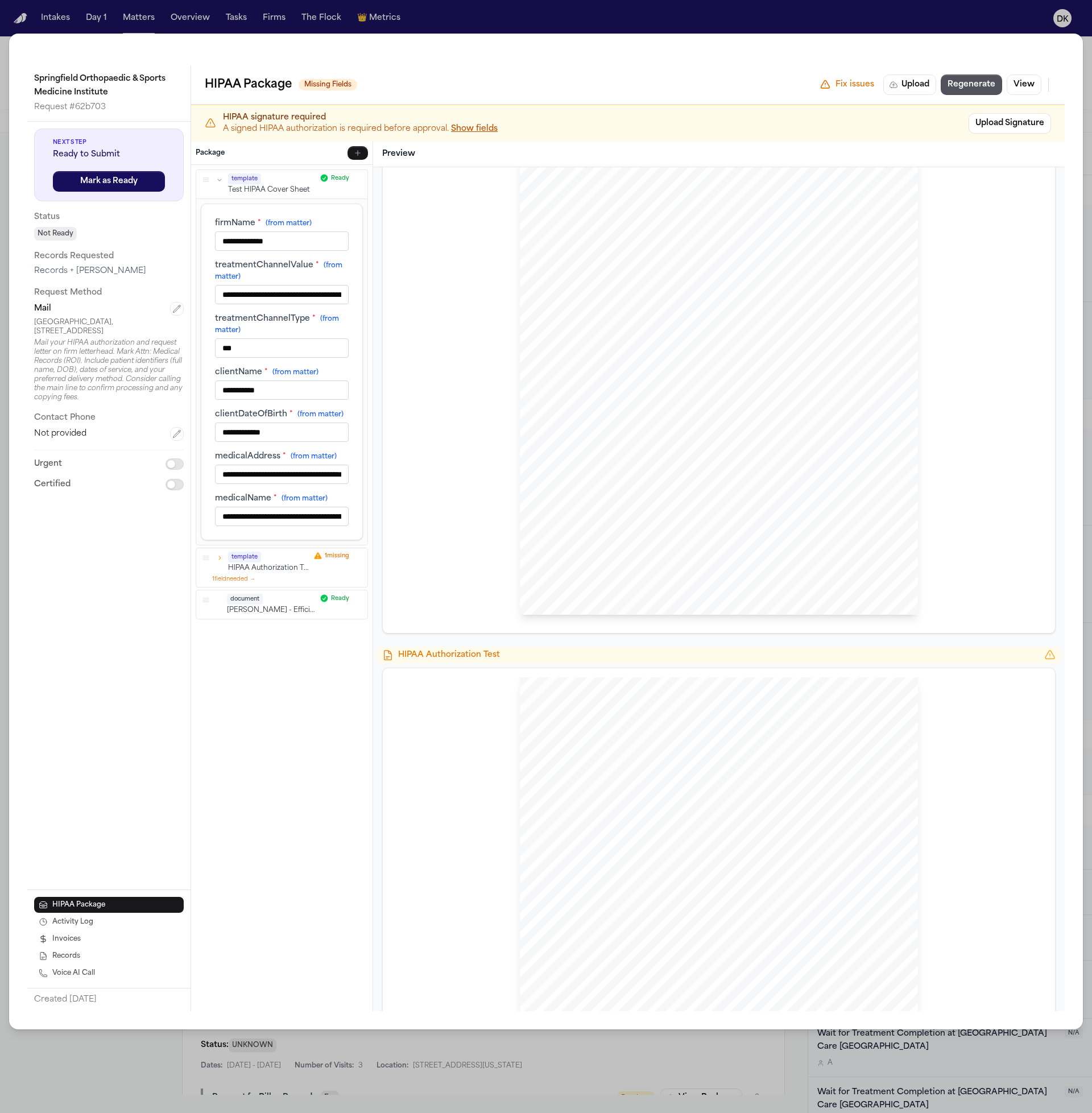
scroll to position [56, 0]
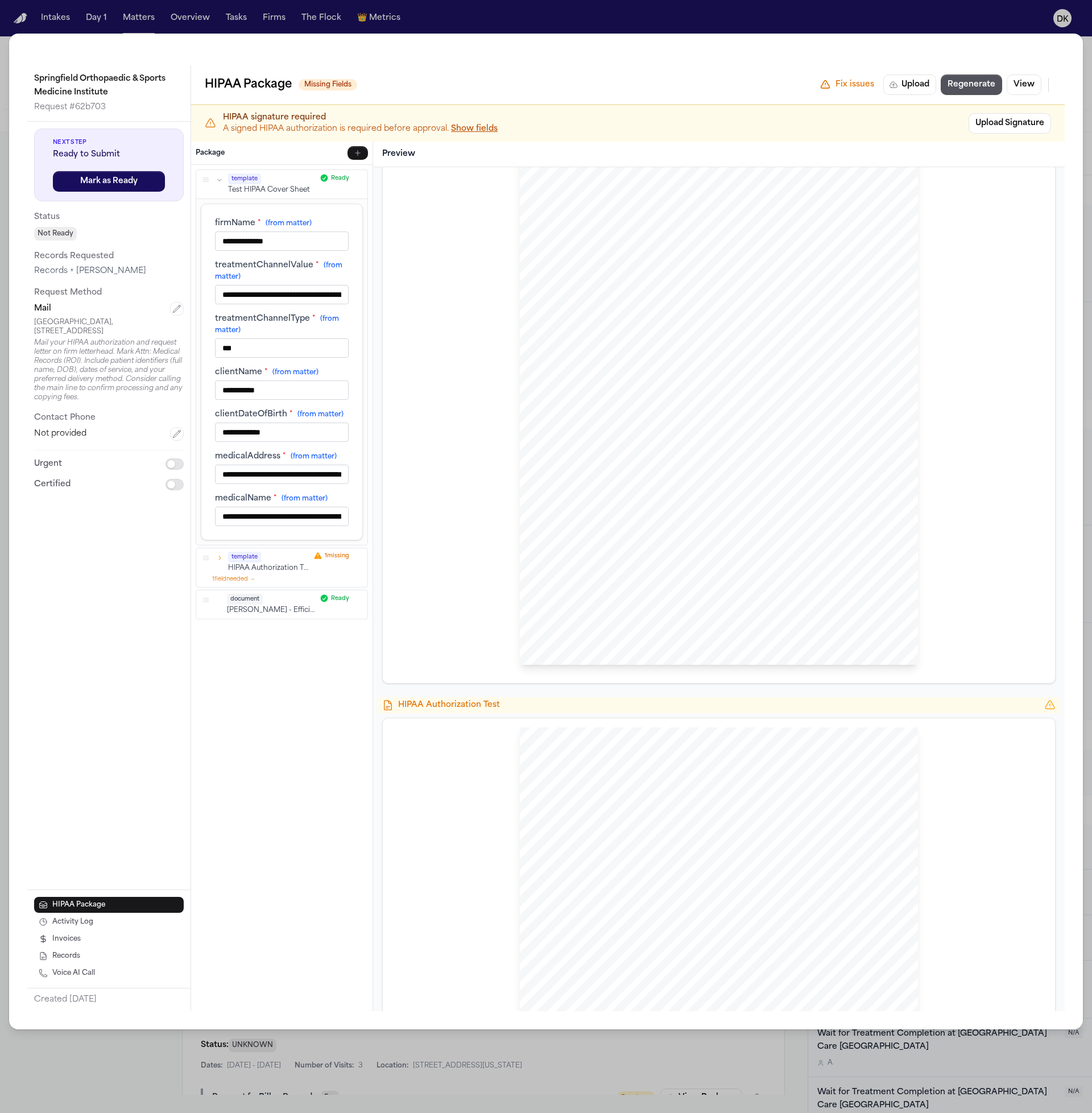
click at [282, 282] on div "**********" at bounding box center [282, 282] width 134 height 44
click at [284, 301] on input "**********" at bounding box center [282, 295] width 134 height 20
drag, startPoint x: 255, startPoint y: 298, endPoint x: 486, endPoint y: 295, distance: 231.0
click at [438, 298] on div "**********" at bounding box center [627, 576] width 873 height 870
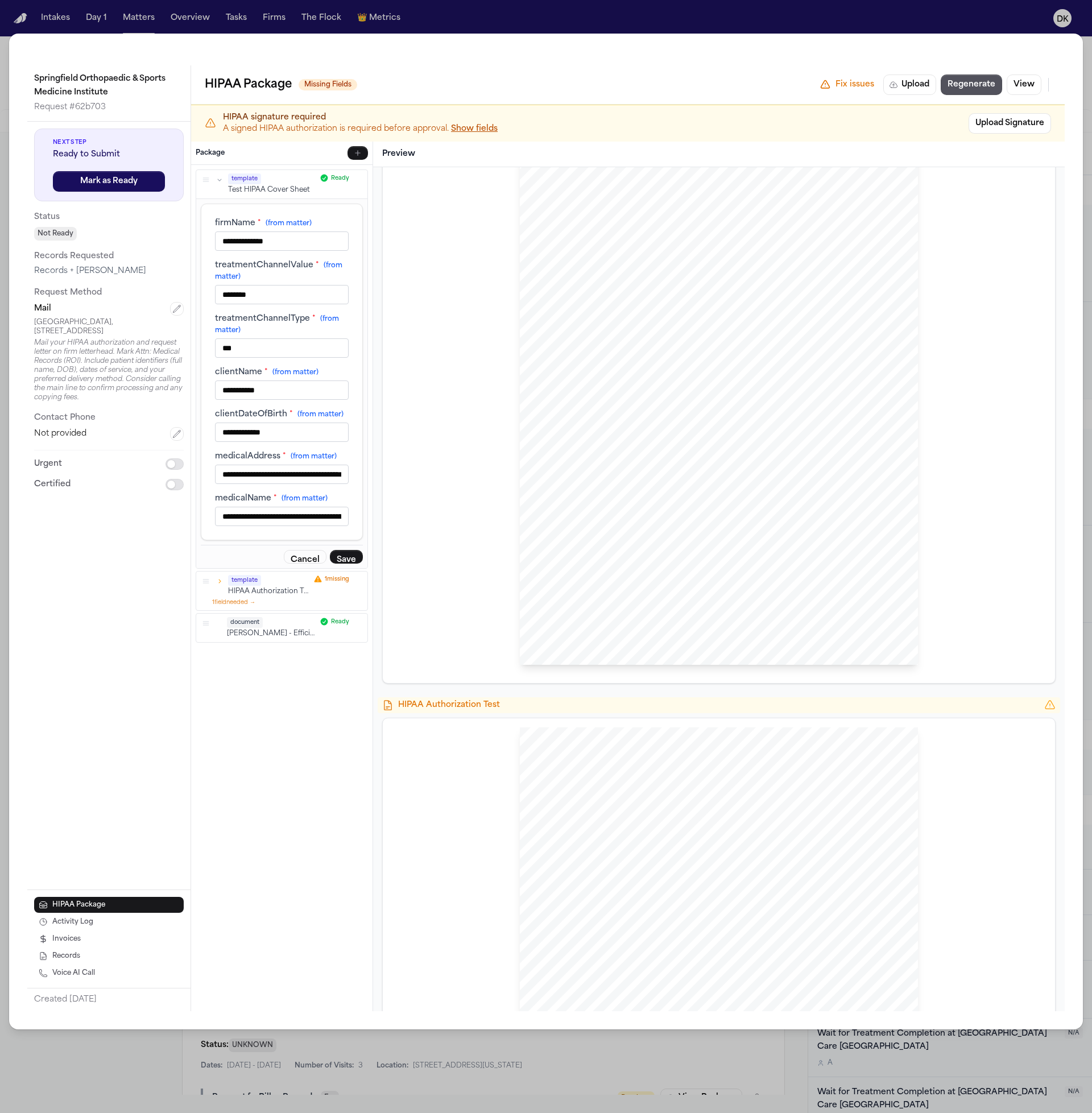
scroll to position [1, 0]
type input "********"
click at [342, 553] on button "Save" at bounding box center [346, 557] width 33 height 14
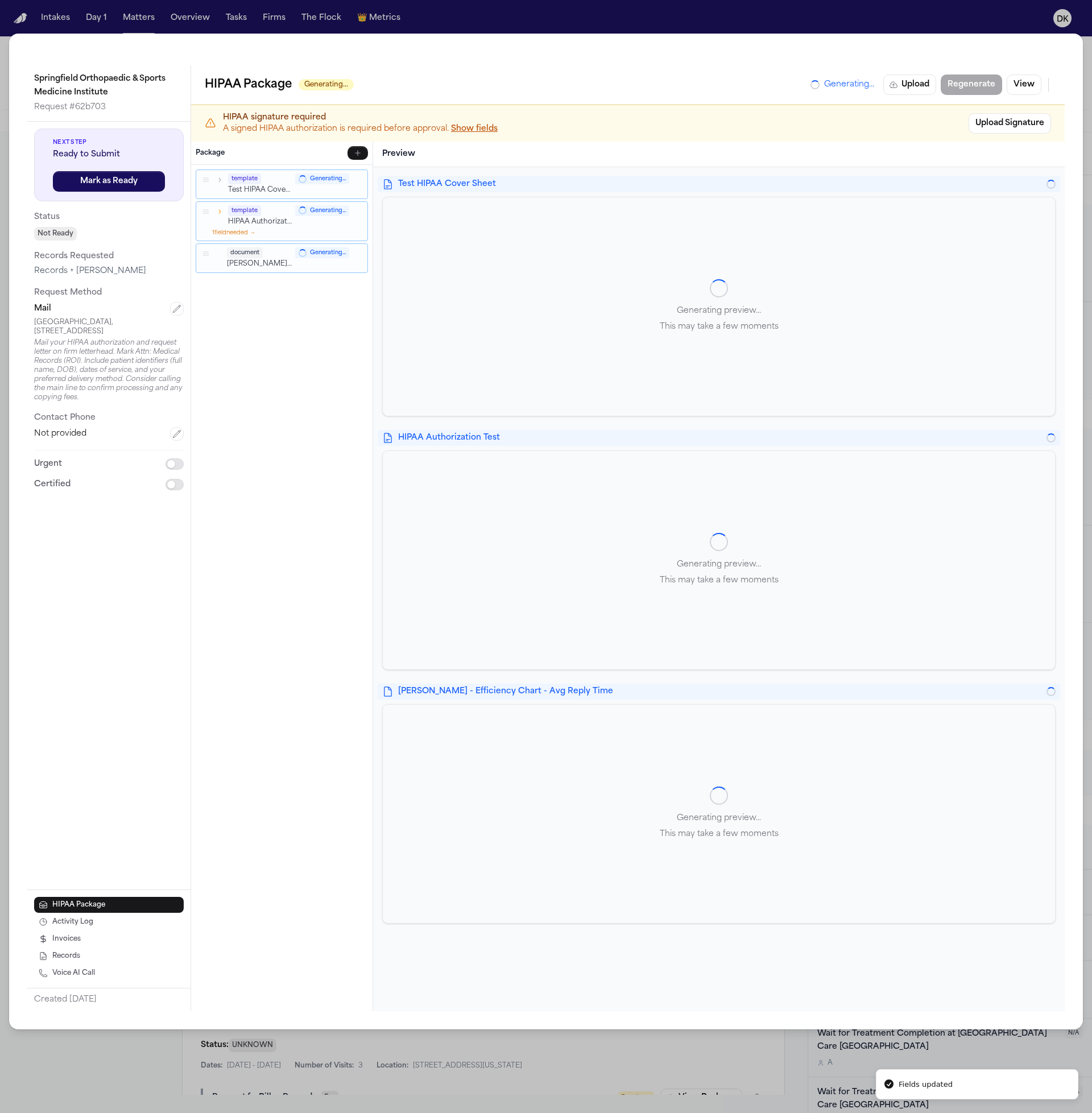
scroll to position [0, 0]
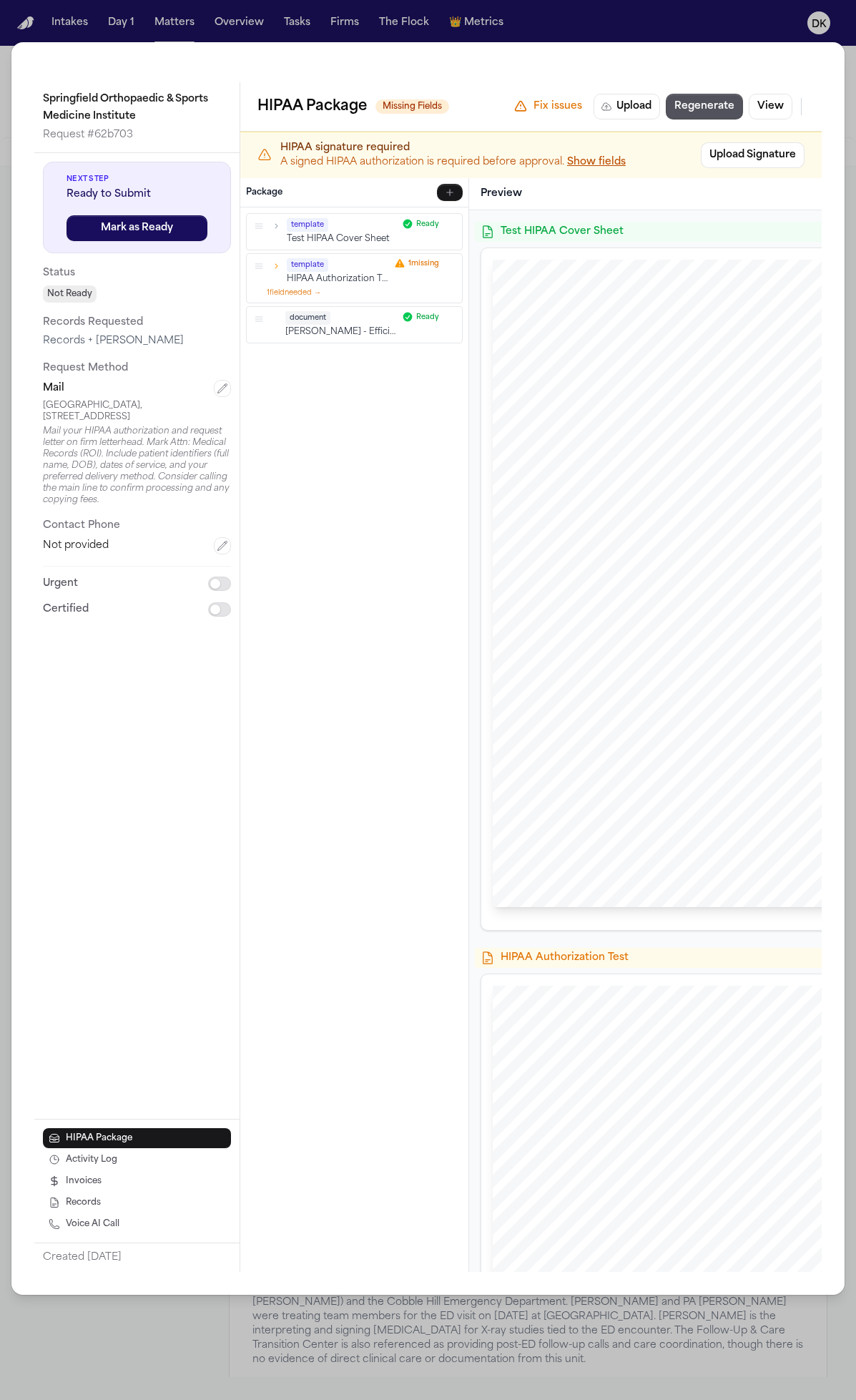
click at [277, 224] on icon "button" at bounding box center [276, 225] width 10 height 10
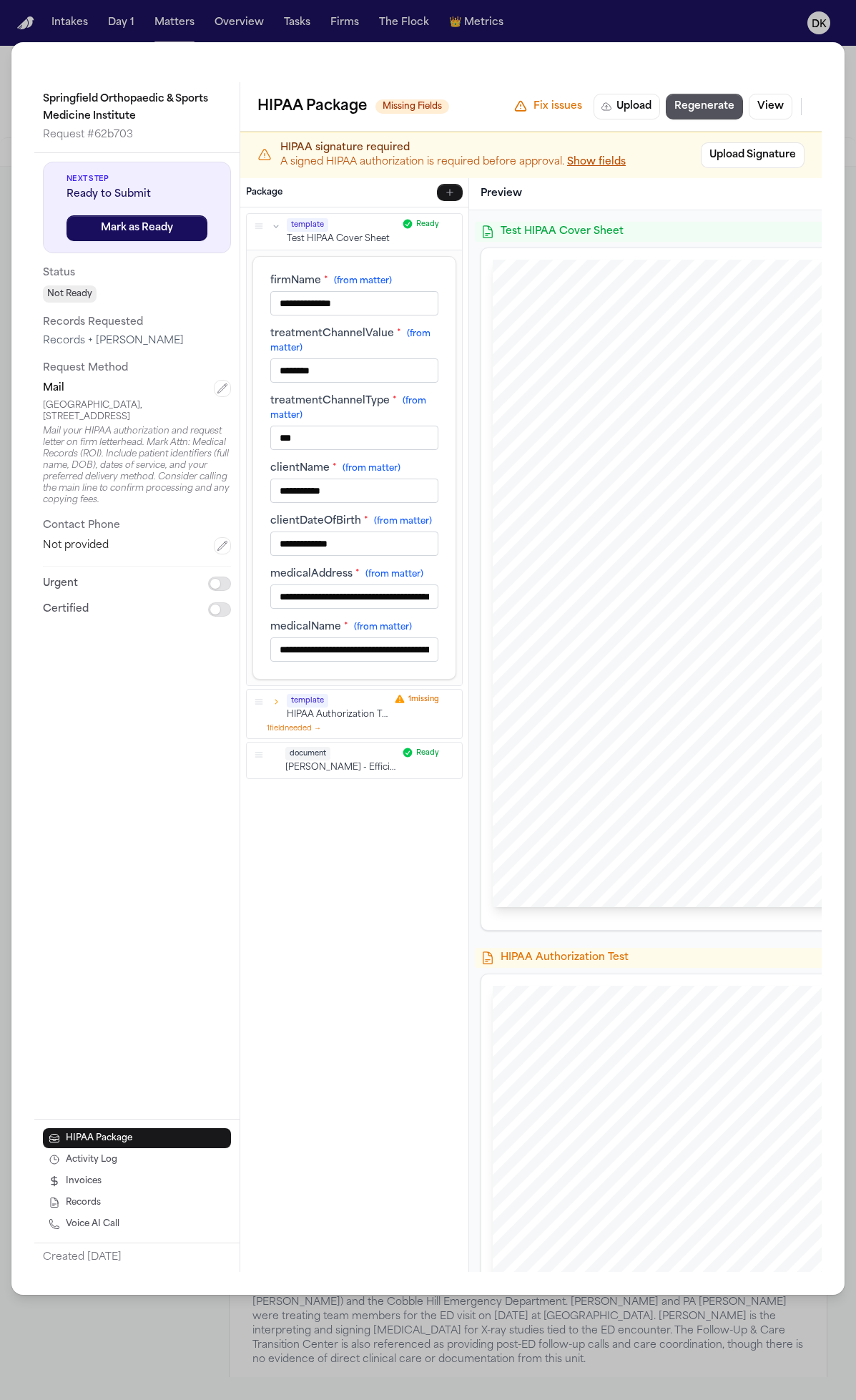
click at [368, 375] on input "********" at bounding box center [354, 371] width 168 height 25
type input "**********"
click at [428, 699] on button "Save" at bounding box center [435, 700] width 42 height 17
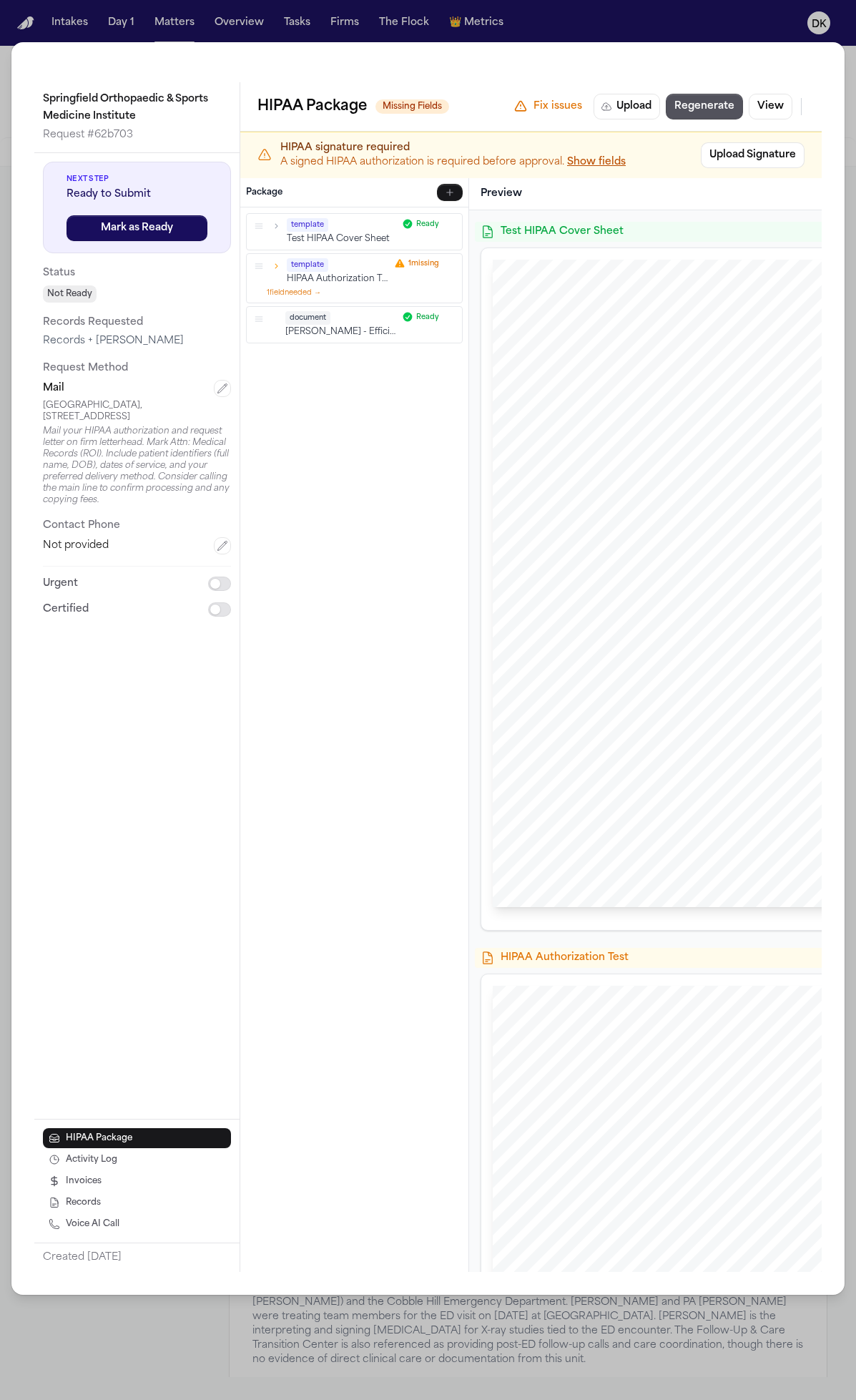
click at [836, 517] on div "Springfield Orthopaedic & Sports Medicine Institute Request # 62b703 Next Step …" at bounding box center [428, 669] width 833 height 1253
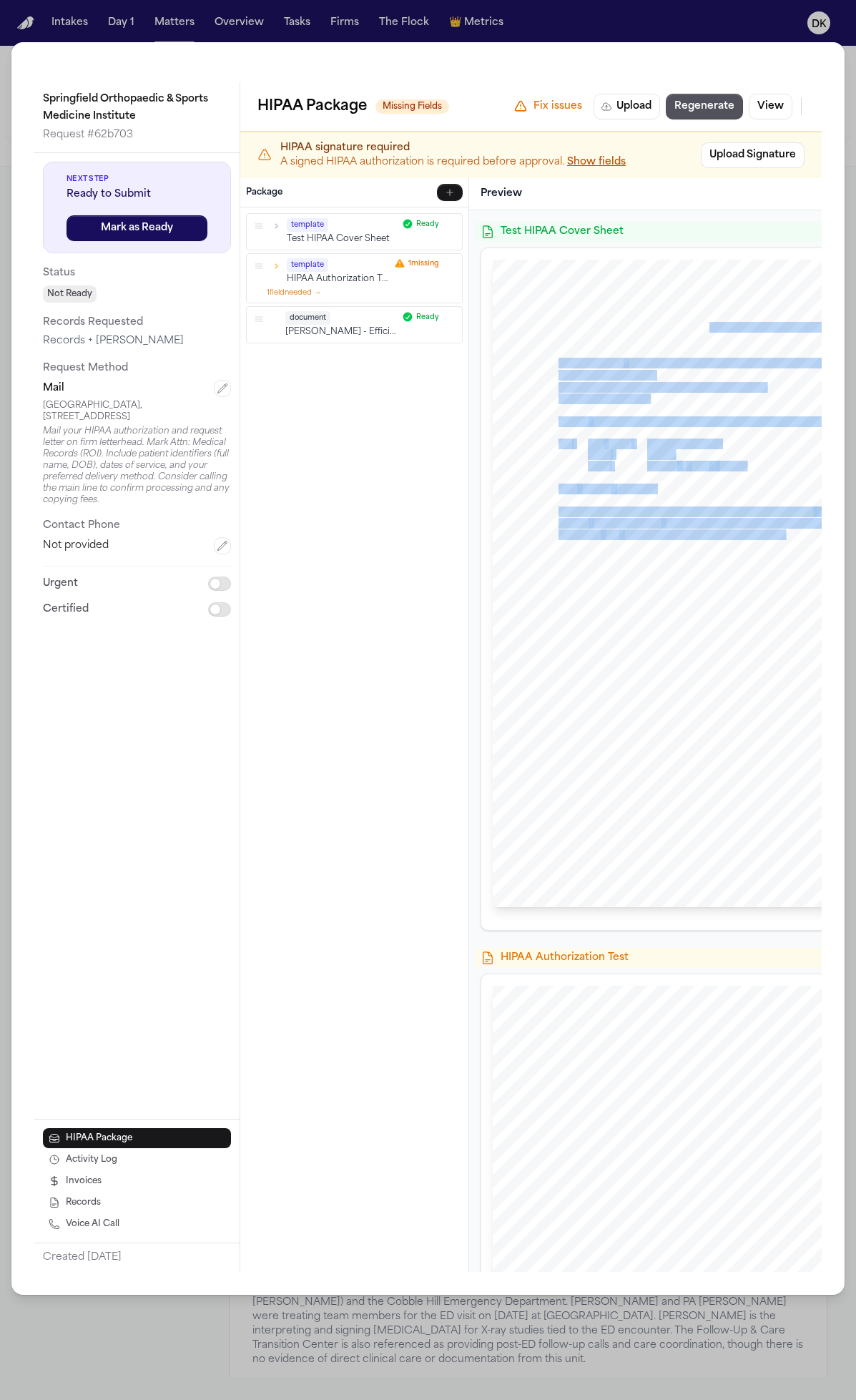
drag, startPoint x: 786, startPoint y: 530, endPoint x: 839, endPoint y: 522, distance: 53.6
click at [839, 522] on div "Springfield Orthopaedic & Sports Medicine Institute Request # 62b703 Next Step …" at bounding box center [428, 669] width 833 height 1253
click at [783, 532] on span "The matter for which they are requesting records does not" at bounding box center [736, 535] width 227 height 10
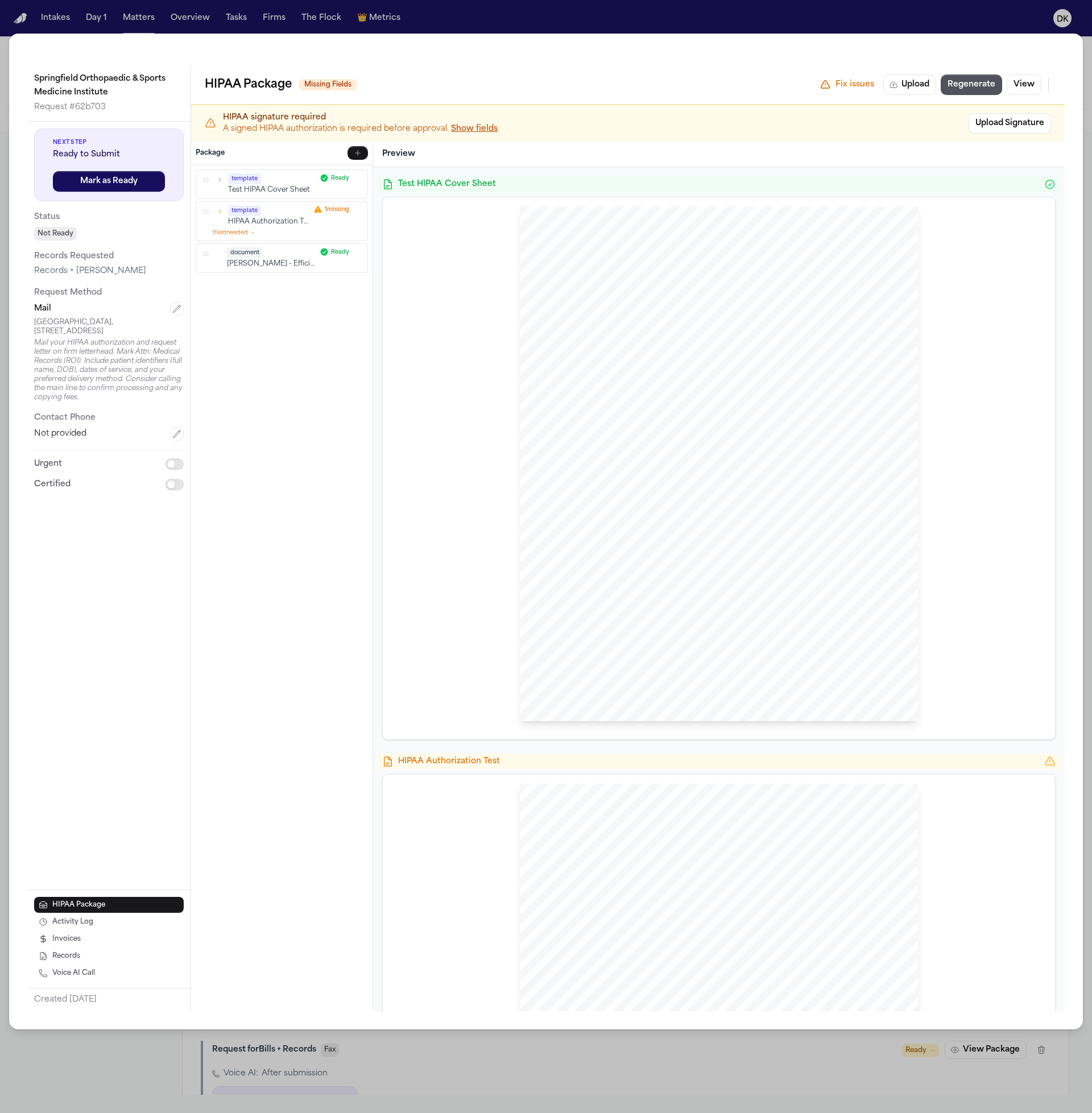
click at [633, 757] on span "HIPAA Authorization Test" at bounding box center [719, 761] width 641 height 12
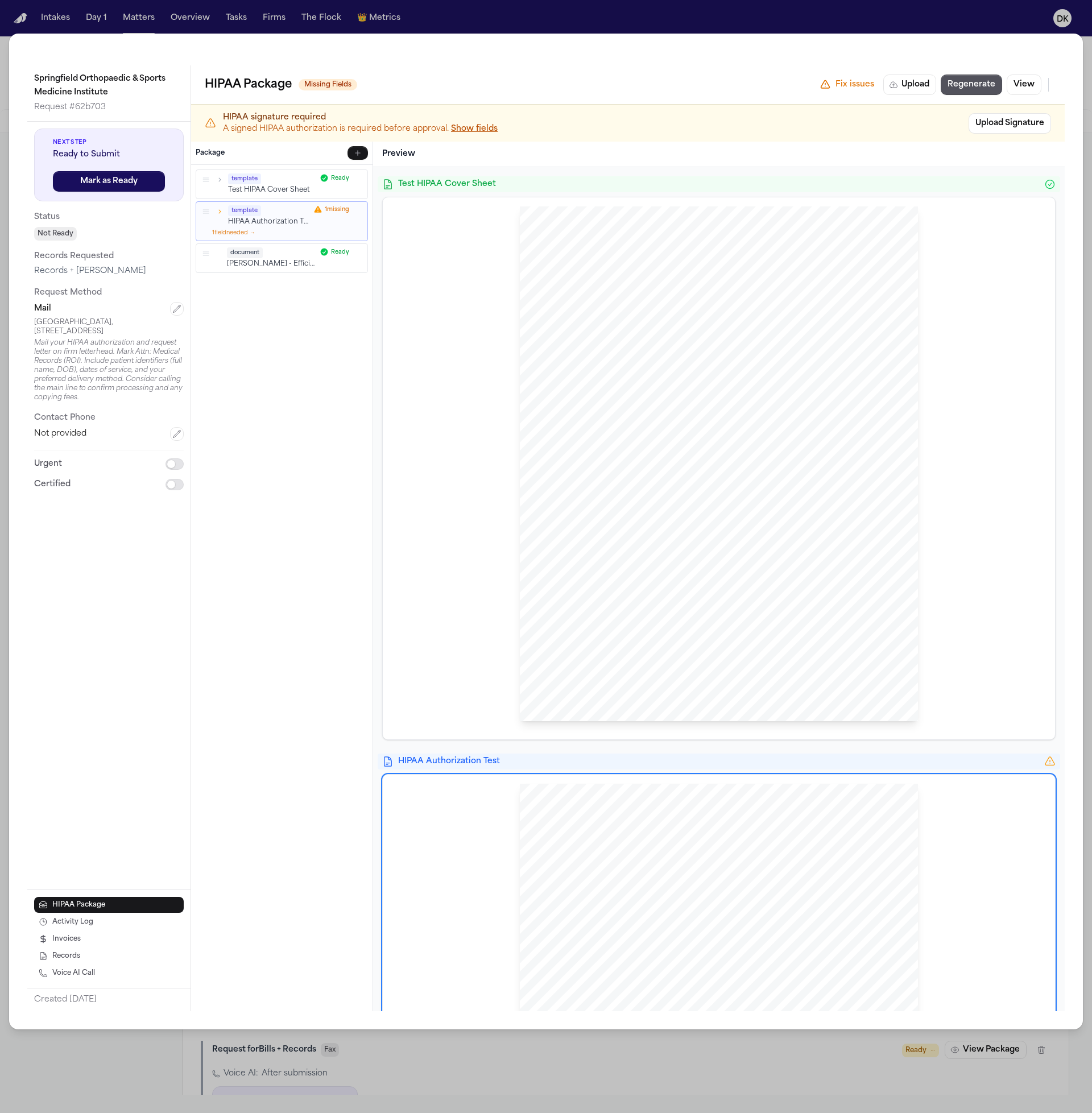
click at [591, 791] on div "HIPAA Privacy Authorization For Disclosure of Protected Health Information Rele…" at bounding box center [719, 1041] width 398 height 515
click at [488, 776] on div "HIPAA Privacy Authorization For Disclosure of Protected Health Information Rele…" at bounding box center [719, 1045] width 672 height 542
click at [478, 758] on span "HIPAA Authorization Test" at bounding box center [719, 761] width 641 height 12
click at [383, 655] on div "[PERSON_NAME] Law Firm Sent Via MAIL: [GEOGRAPHIC_DATA], [STREET_ADDRESS] [GEOG…" at bounding box center [719, 468] width 672 height 542
click at [261, 245] on div "document [PERSON_NAME] - Efficiency Chart - Avg Reply Time Ready" at bounding box center [282, 258] width 171 height 28
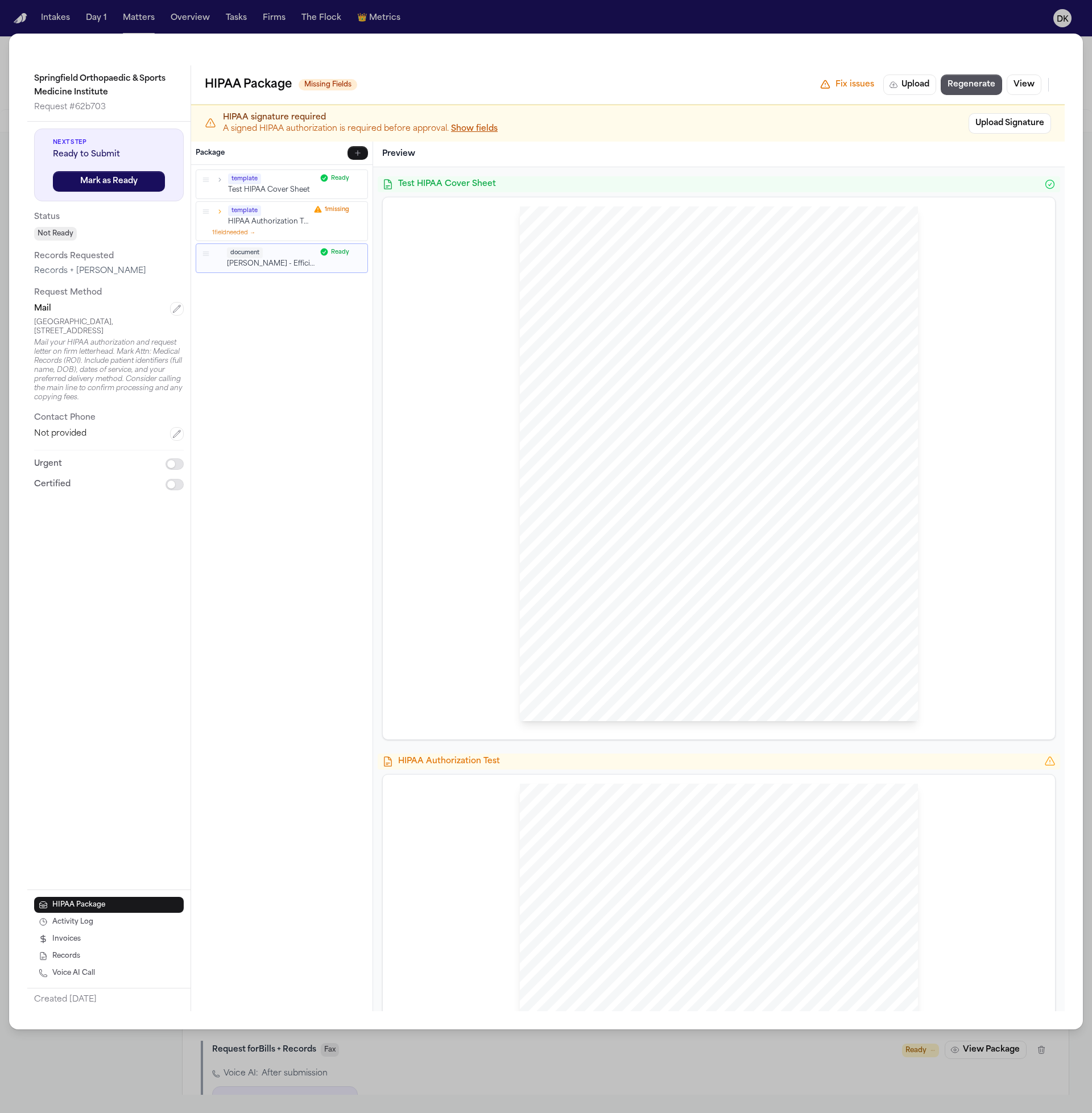
click at [259, 223] on p "HIPAA Authorization Test" at bounding box center [269, 222] width 82 height 10
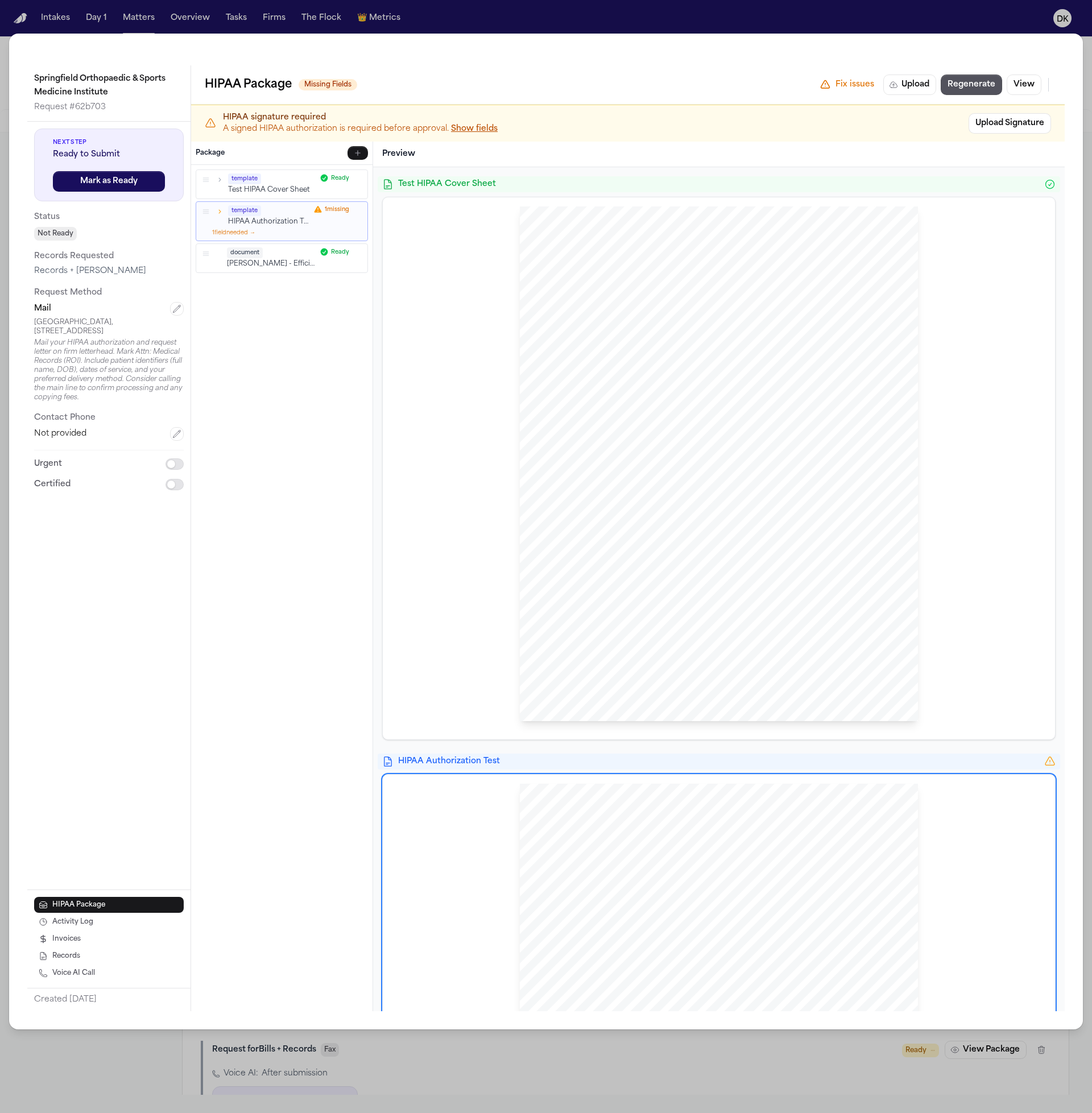
click at [259, 246] on div "document [PERSON_NAME] - Efficiency Chart - Avg Reply Time Ready" at bounding box center [282, 258] width 171 height 28
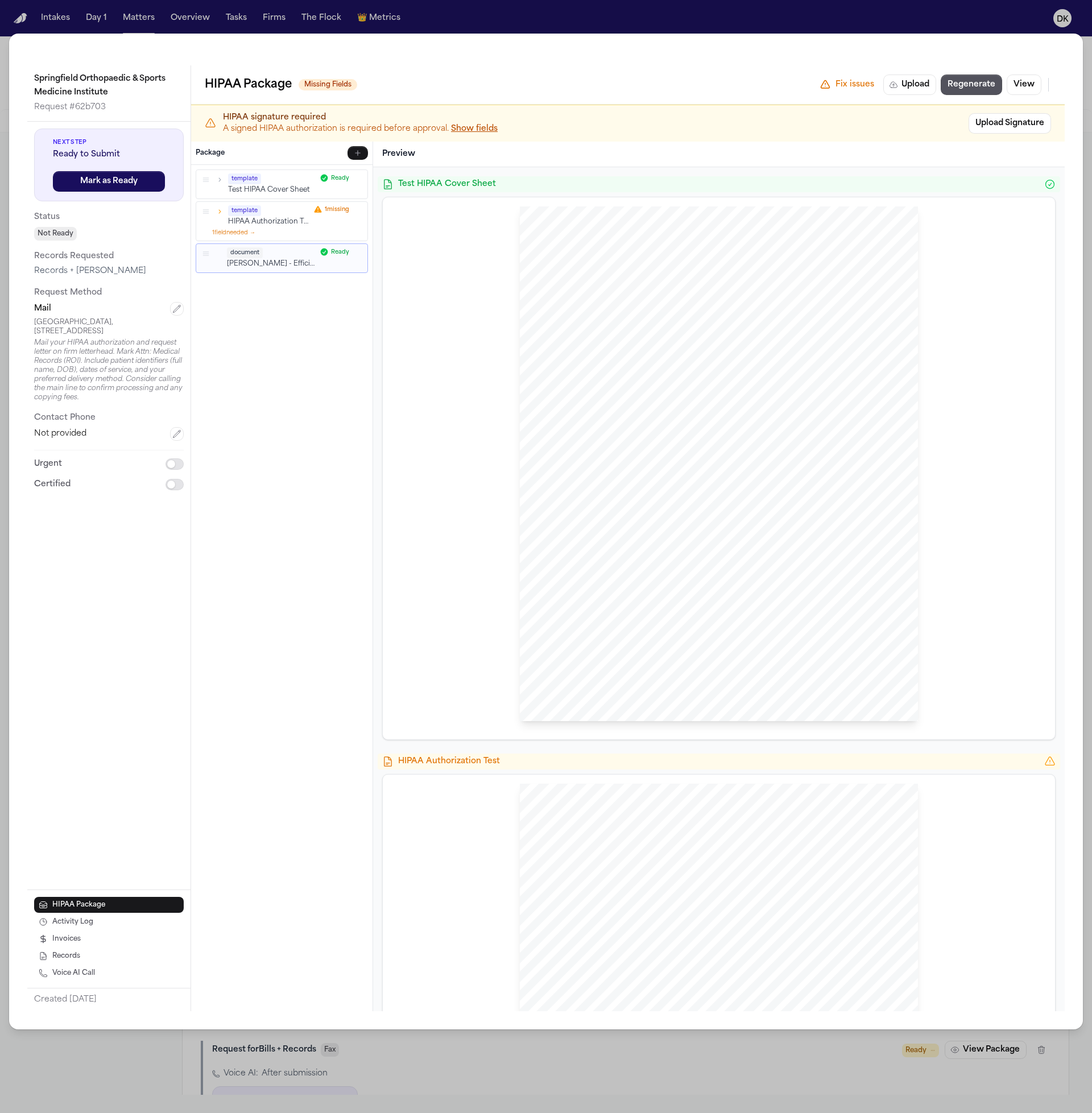
click at [257, 222] on p "HIPAA Authorization Test" at bounding box center [269, 222] width 82 height 10
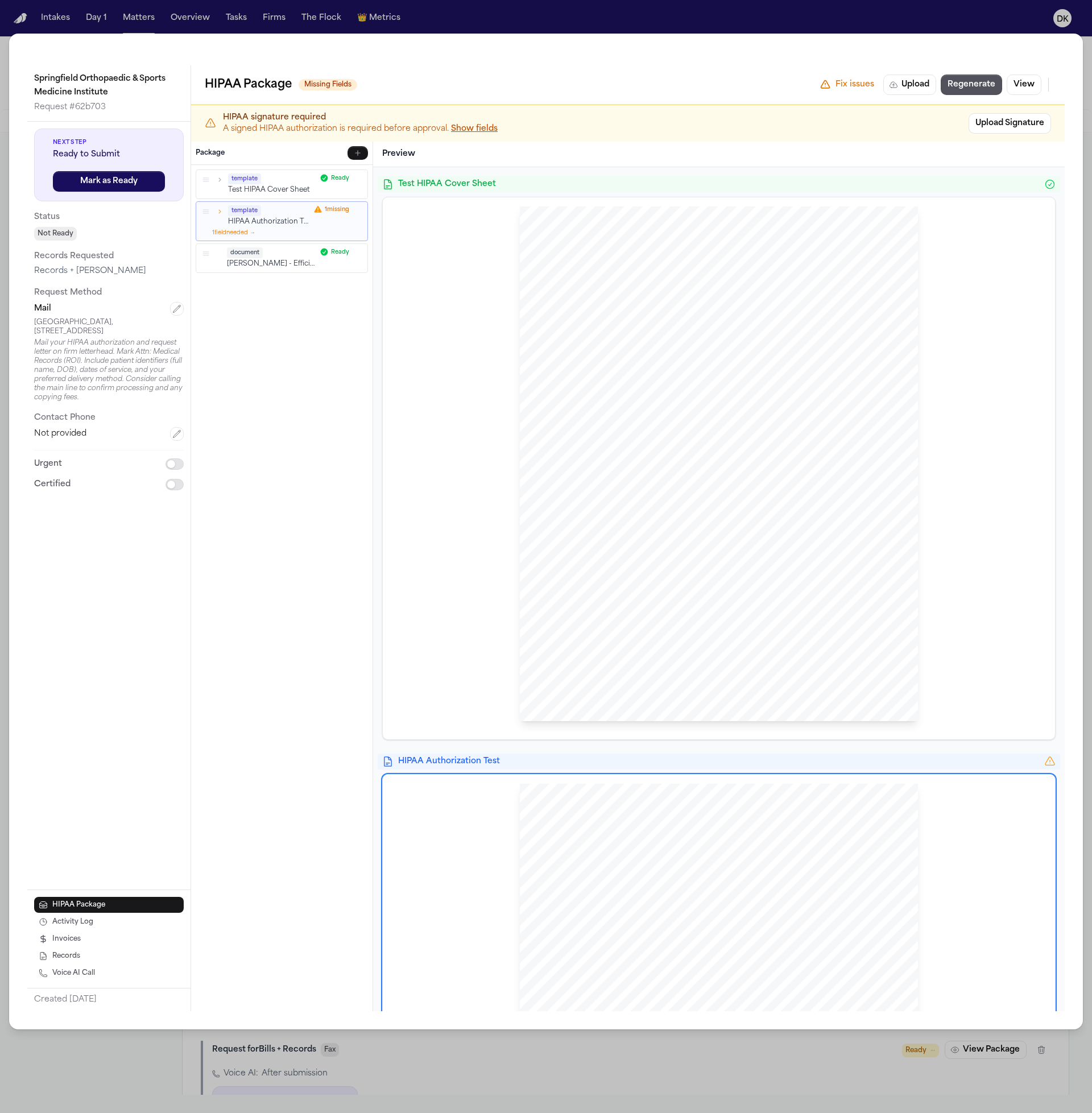
click at [249, 231] on button "1 field needed →" at bounding box center [234, 233] width 43 height 9
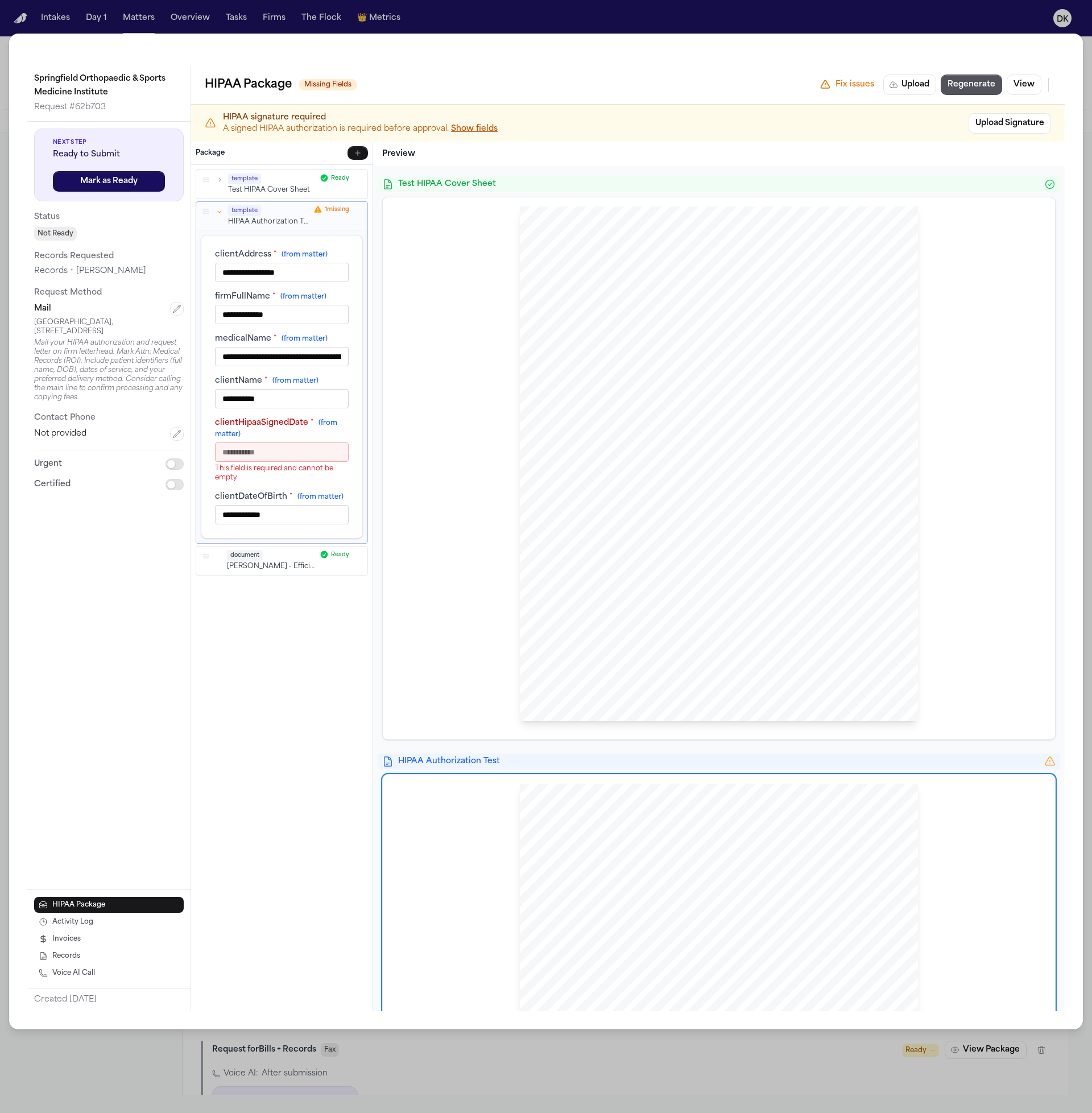
click at [264, 219] on p "HIPAA Authorization Test" at bounding box center [269, 222] width 82 height 10
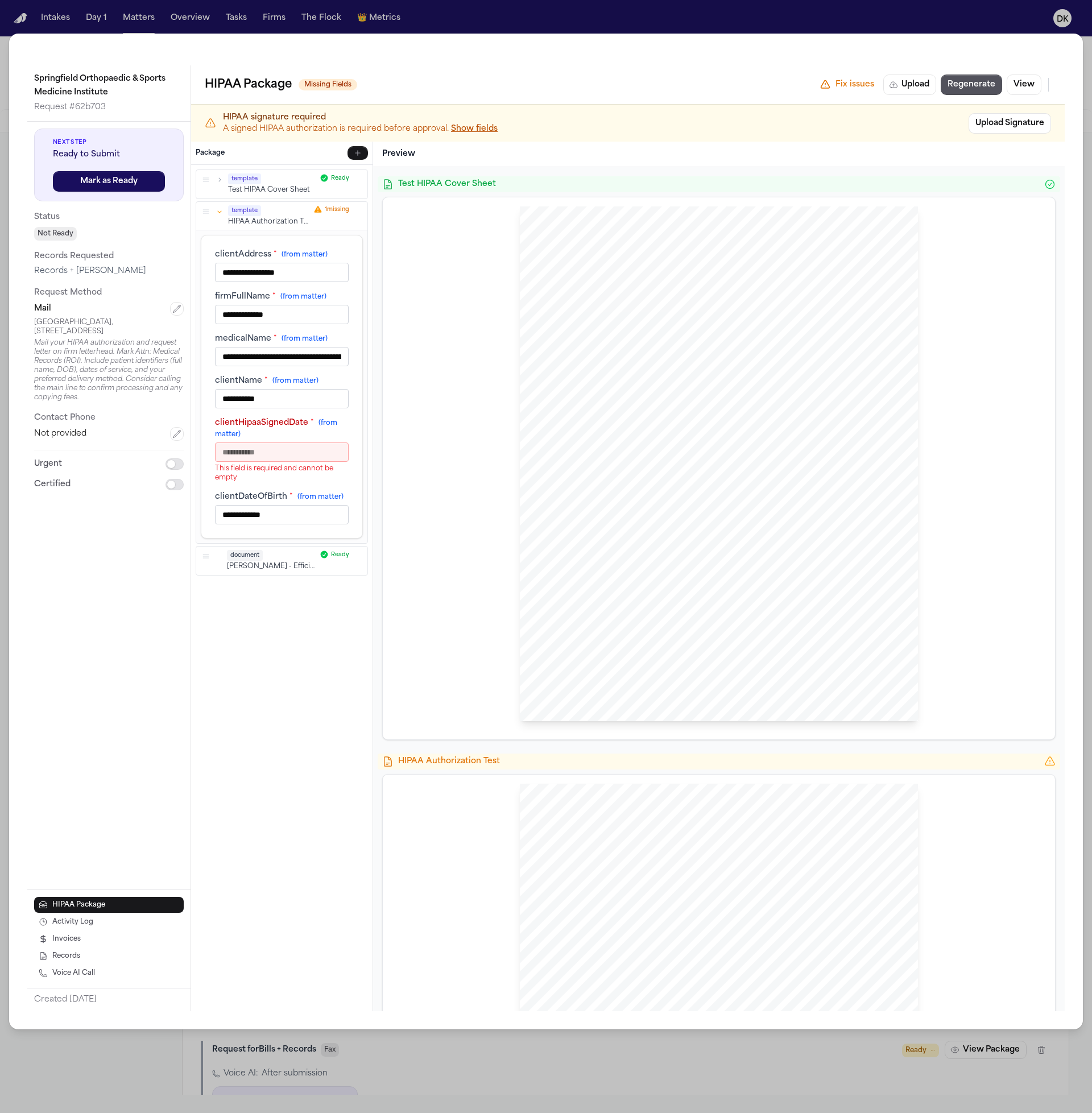
click at [215, 212] on icon "button" at bounding box center [219, 211] width 8 height 8
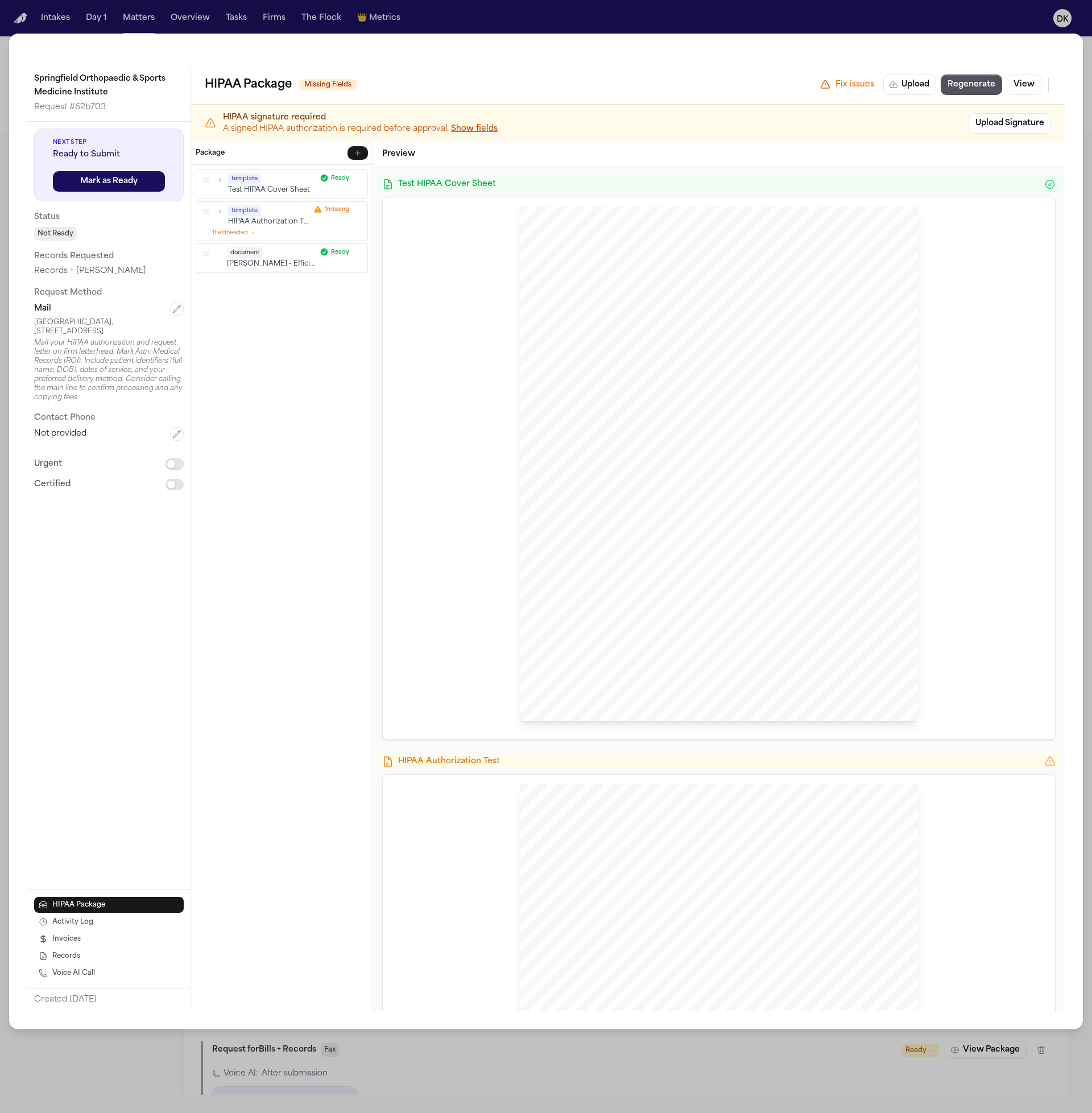
click at [227, 211] on div "template HIPAA Authorization Test 1 missing" at bounding box center [282, 215] width 162 height 21
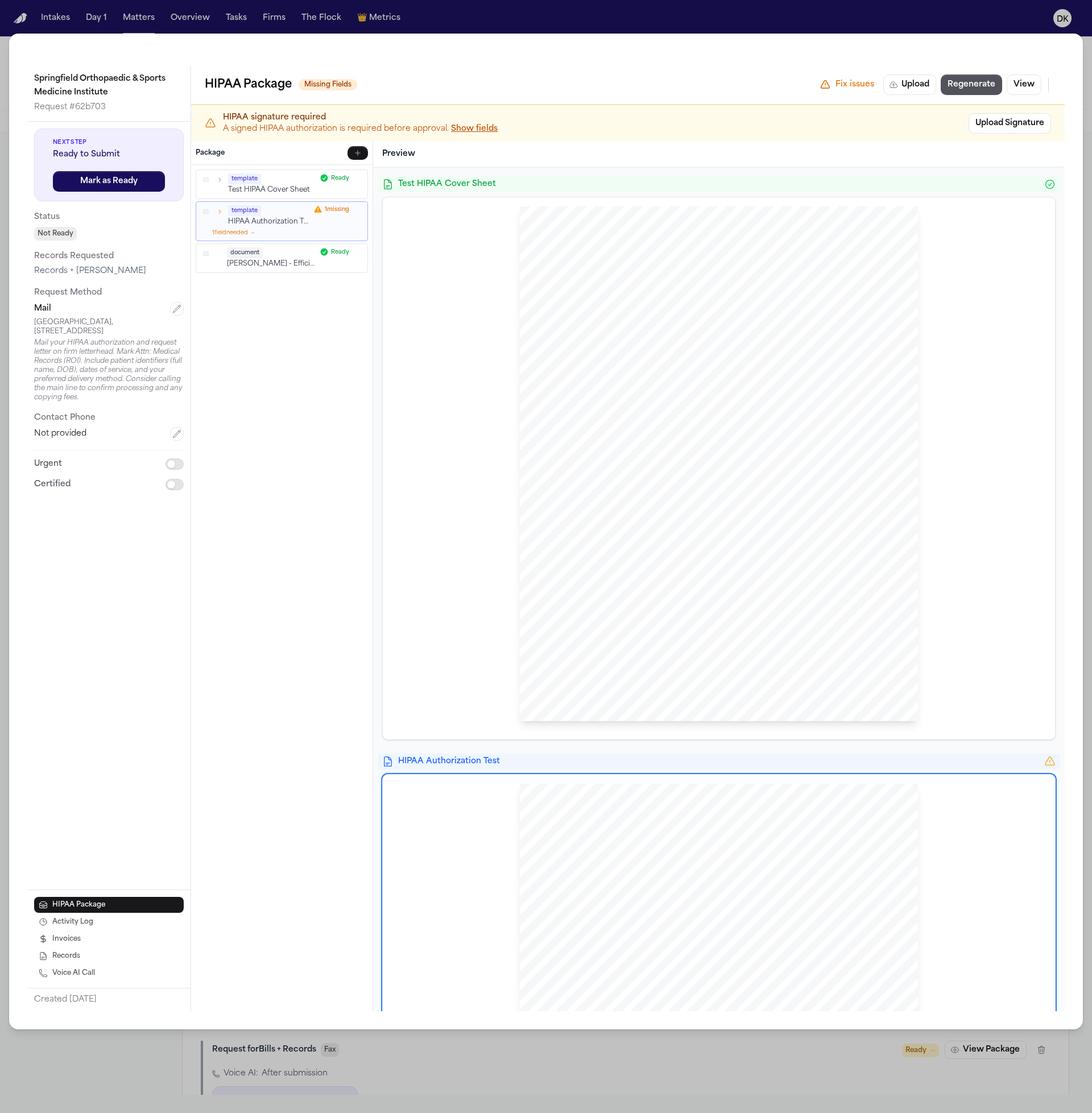
click at [225, 212] on div "template HIPAA Authorization Test 1 missing" at bounding box center [282, 215] width 162 height 21
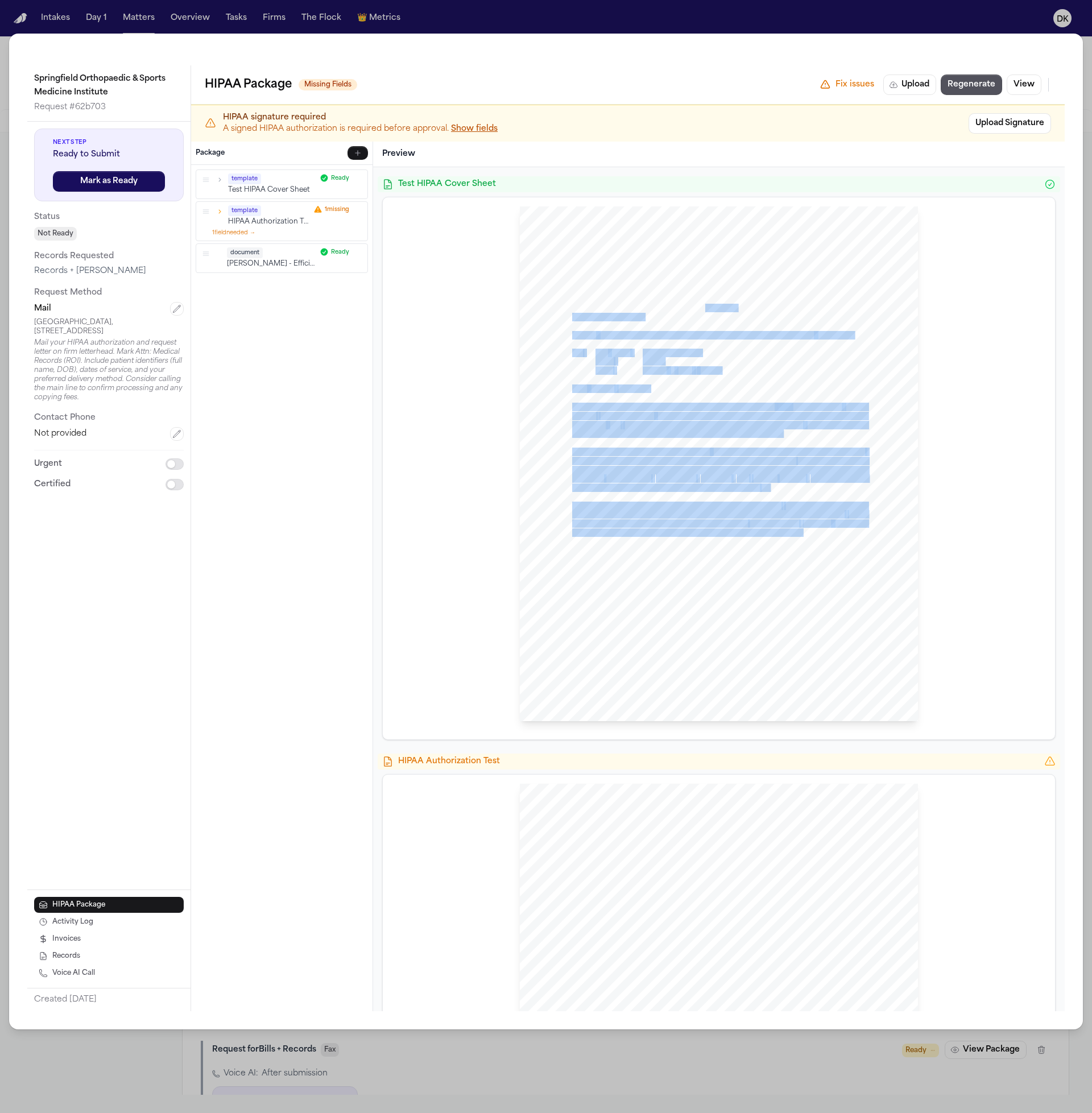
drag, startPoint x: 788, startPoint y: 537, endPoint x: 702, endPoint y: 305, distance: 247.4
click at [702, 305] on div "[PERSON_NAME] Law Firm Sent Via MAIL: [GEOGRAPHIC_DATA], [STREET_ADDRESS] [GEOG…" at bounding box center [719, 463] width 398 height 515
click at [694, 452] on span "I am specifically requesting that you provide" at bounding box center [641, 452] width 137 height 8
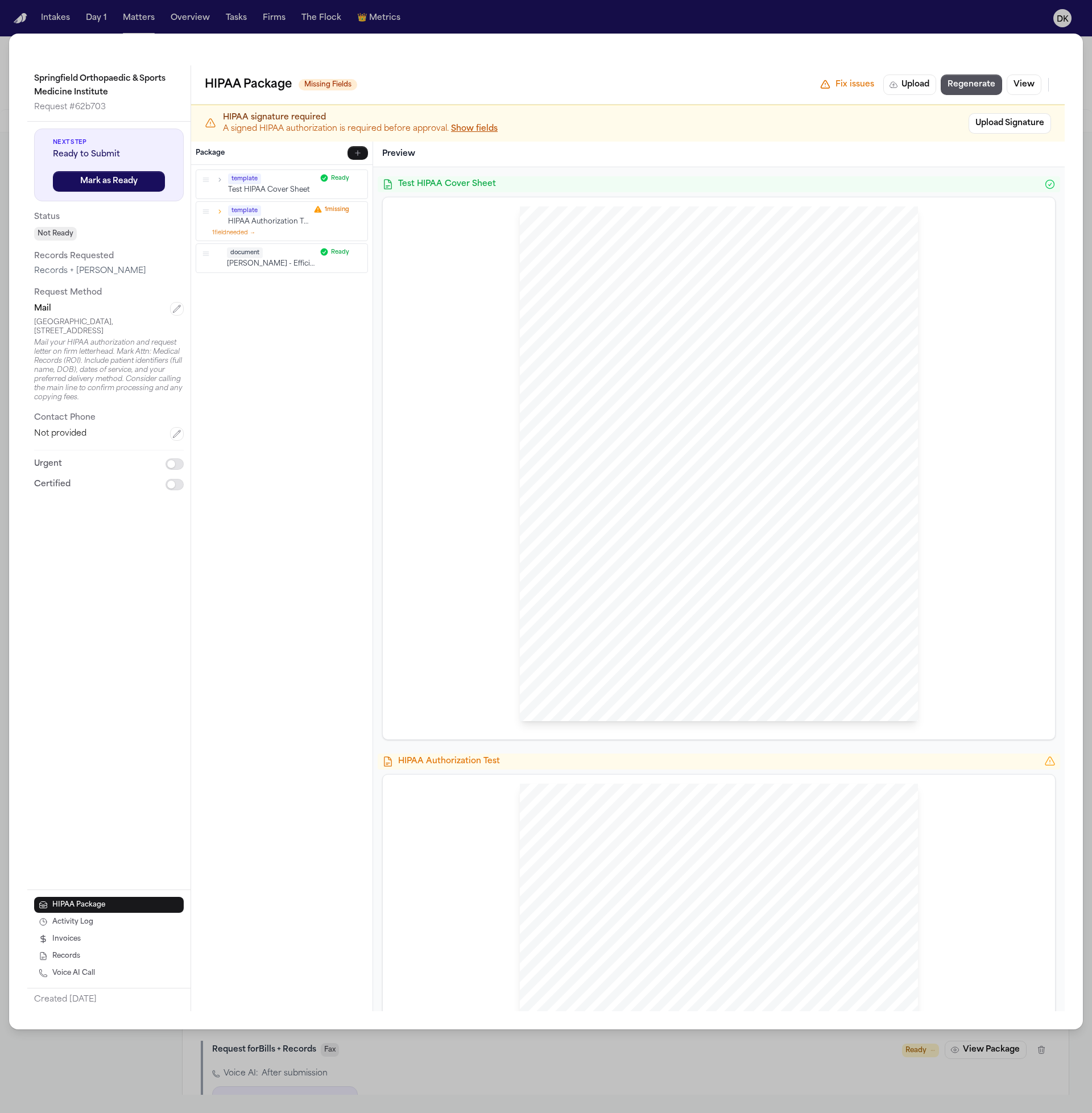
click at [695, 422] on span "The matter for which they are requesting records does not" at bounding box center [713, 425] width 180 height 8
click at [696, 422] on span "The matter for which they are requesting records does not" at bounding box center [713, 425] width 180 height 8
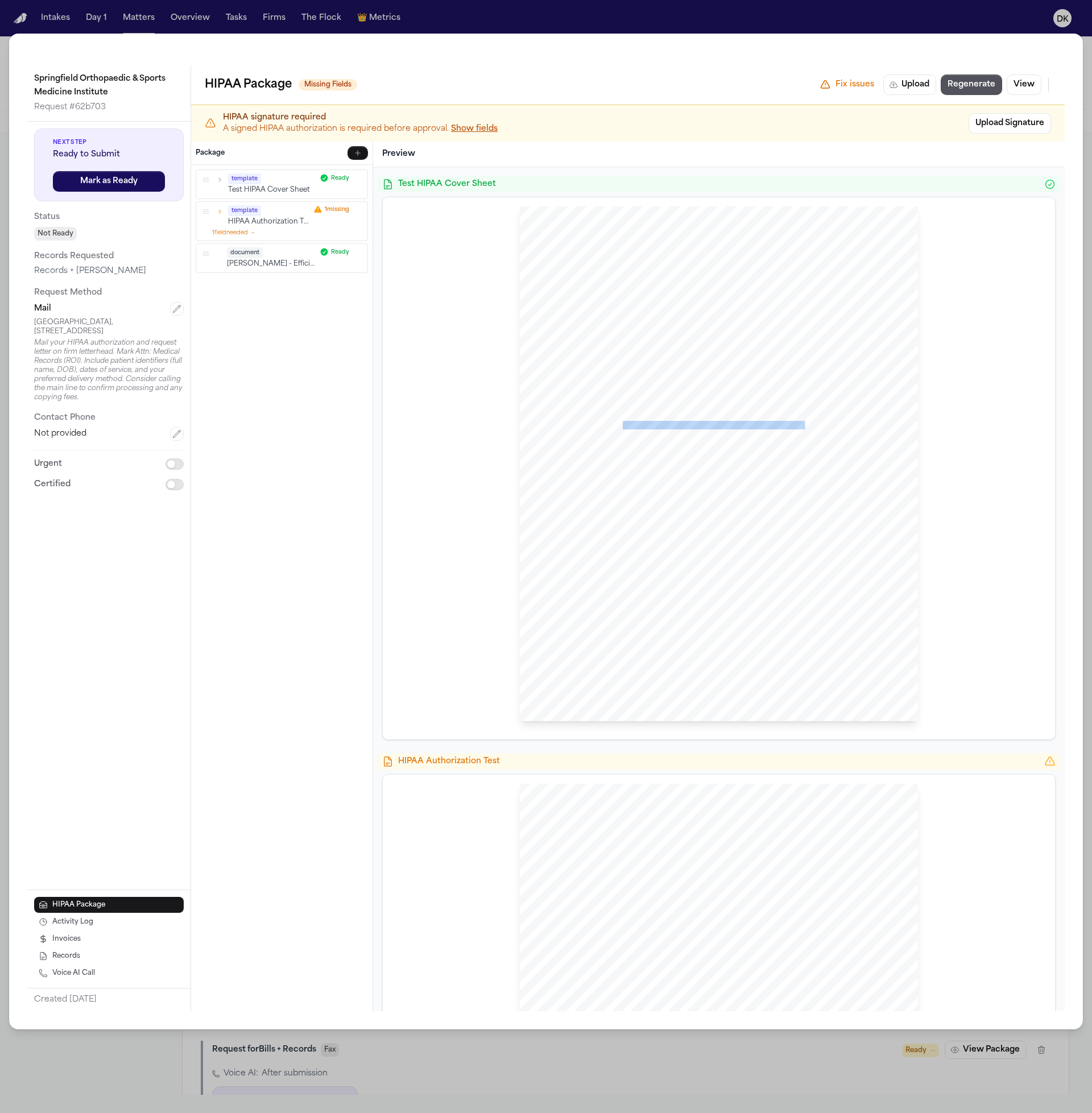
click at [637, 511] on span "45 CFR 164.524(c)(4). These include reasonable charges for labor, supplies and …" at bounding box center [708, 515] width 273 height 8
click at [724, 293] on span "Springfield Orthopaedic & [GEOGRAPHIC_DATA], [STREET_ADDRESS]," at bounding box center [748, 289] width 244 height 8
click at [659, 307] on span "Springfield Orthopaedic & Sports Medicine Institute" at bounding box center [654, 309] width 165 height 8
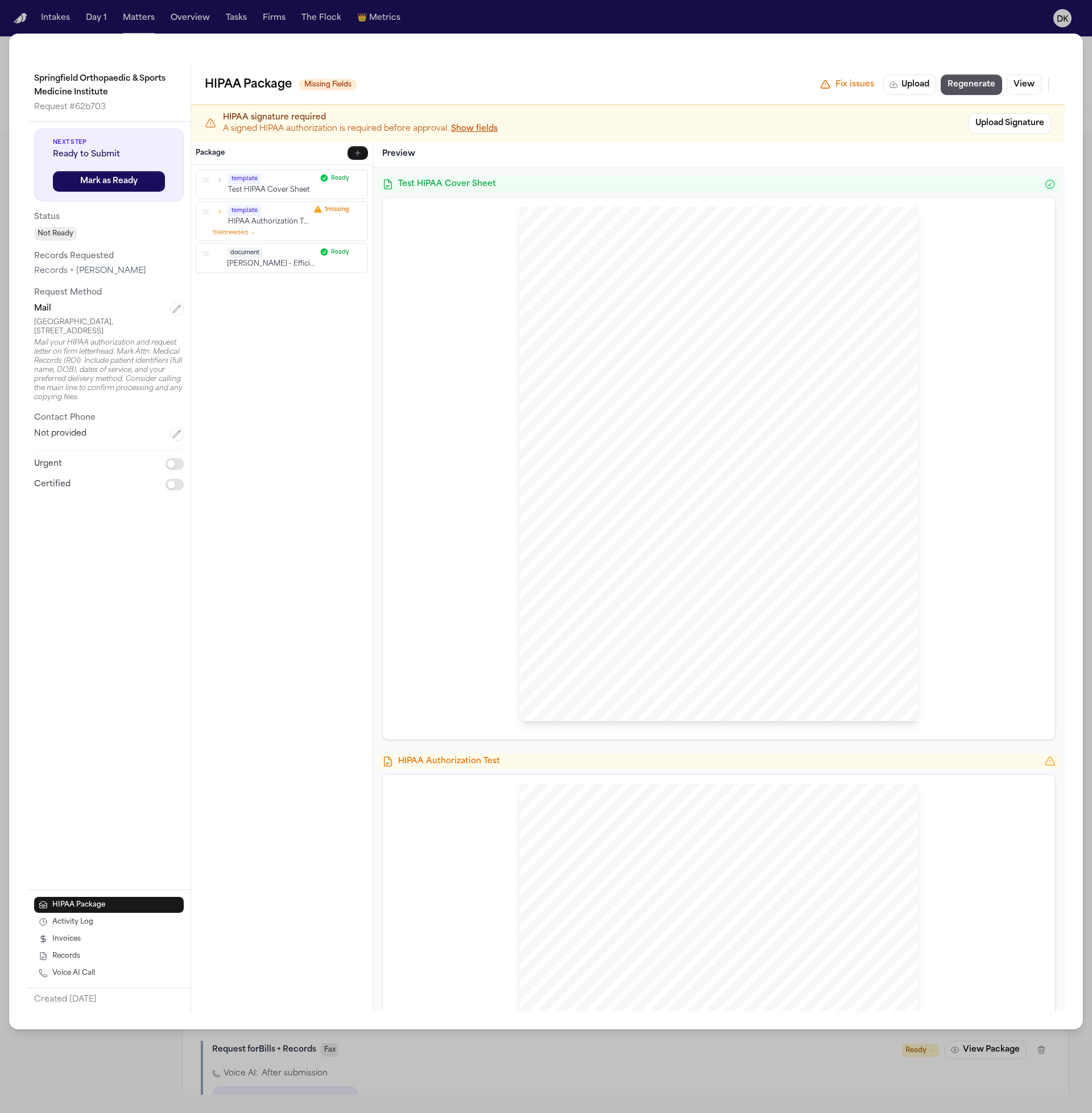
click at [673, 285] on span "Springfield Orthopaedic & [GEOGRAPHIC_DATA], [STREET_ADDRESS]," at bounding box center [748, 289] width 244 height 8
click at [713, 305] on span "Springfield Orthopaedic & Sports Medicine Institute" at bounding box center [654, 309] width 165 height 8
drag, startPoint x: 717, startPoint y: 304, endPoint x: 517, endPoint y: 274, distance: 202.2
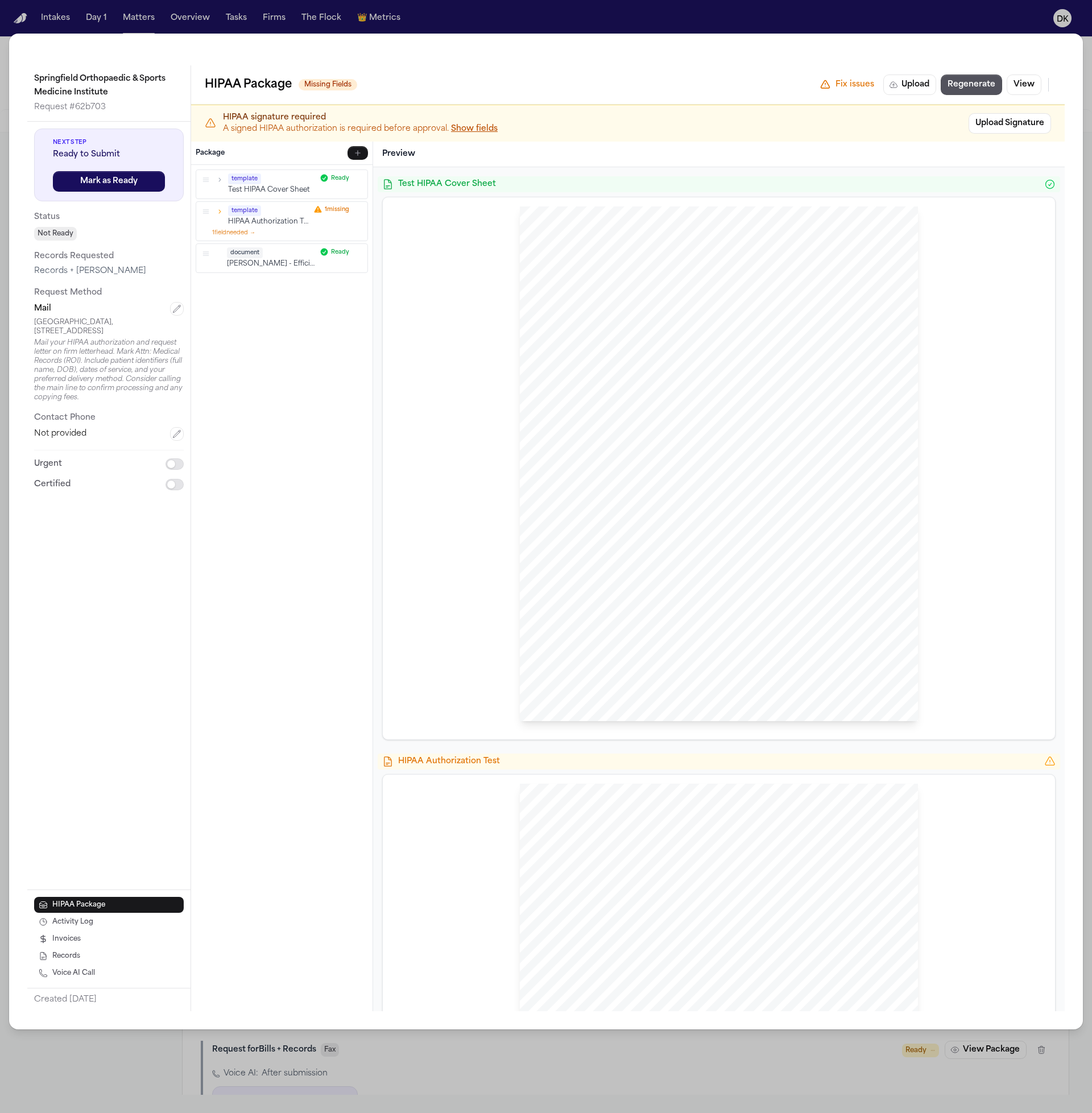
click at [520, 274] on div "[PERSON_NAME] Law Firm Sent Via MAIL: [GEOGRAPHIC_DATA], [STREET_ADDRESS] [GEOG…" at bounding box center [719, 463] width 398 height 515
click at [595, 291] on span "Sent Via MAIL:" at bounding box center [598, 289] width 52 height 8
drag, startPoint x: 565, startPoint y: 288, endPoint x: 700, endPoint y: 316, distance: 137.9
click at [692, 316] on div "[PERSON_NAME] Law Firm Sent Via MAIL: [GEOGRAPHIC_DATA], [STREET_ADDRESS] [GEOG…" at bounding box center [719, 463] width 398 height 515
click at [698, 309] on span "Springfield Orthopaedic & Sports Medicine Institute" at bounding box center [654, 309] width 165 height 8
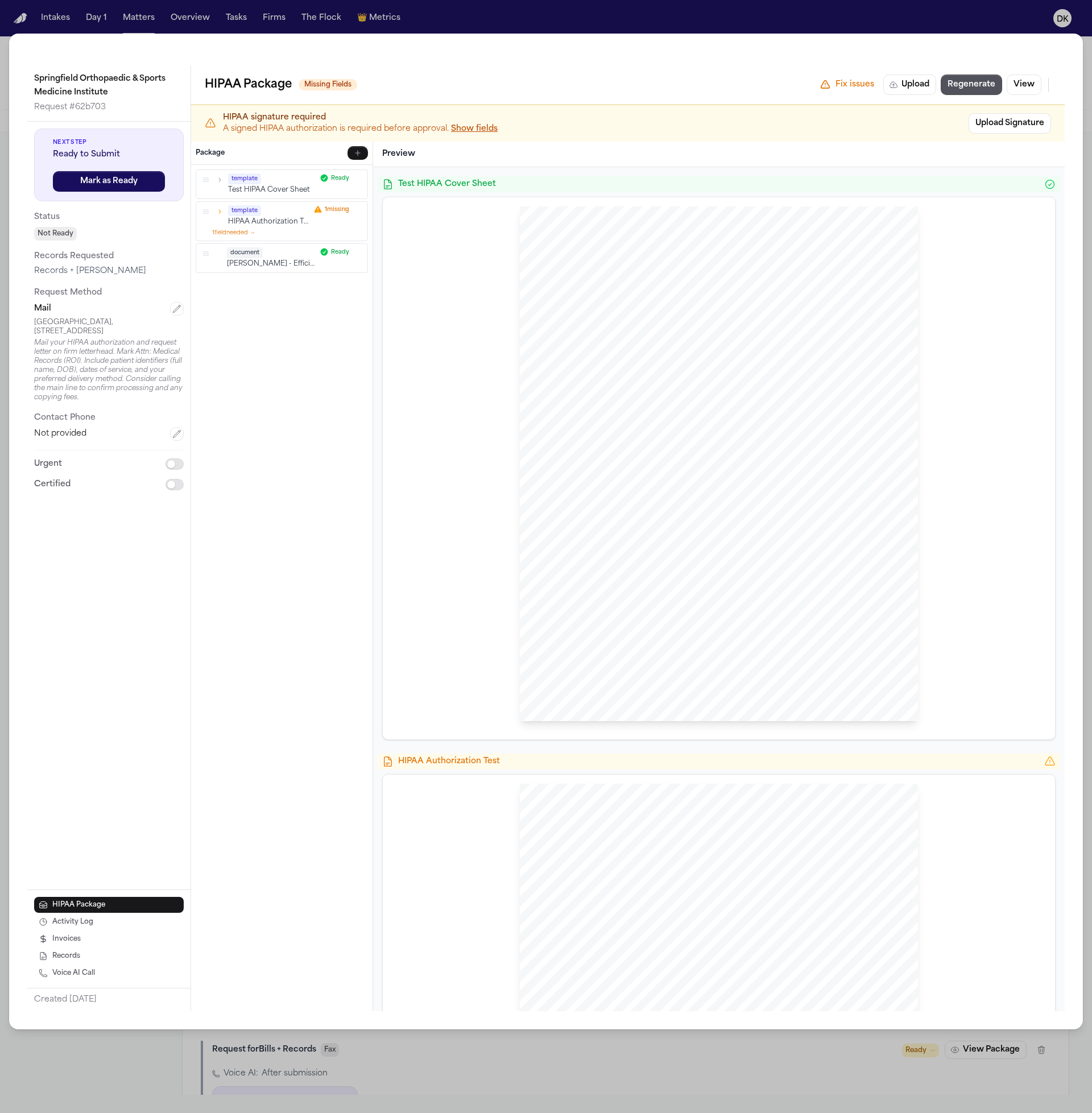
drag, startPoint x: 696, startPoint y: 303, endPoint x: 559, endPoint y: 290, distance: 137.6
click at [559, 290] on div "[PERSON_NAME] Law Firm Sent Via MAIL: [GEOGRAPHIC_DATA], [STREET_ADDRESS] [GEOG…" at bounding box center [719, 463] width 398 height 515
click at [572, 295] on span "[GEOGRAPHIC_DATA]" at bounding box center [610, 299] width 76 height 8
drag, startPoint x: 568, startPoint y: 289, endPoint x: 692, endPoint y: 299, distance: 124.4
click at [692, 299] on div "[PERSON_NAME] Law Firm Sent Via MAIL: [GEOGRAPHIC_DATA], [STREET_ADDRESS] [GEOG…" at bounding box center [719, 463] width 398 height 515
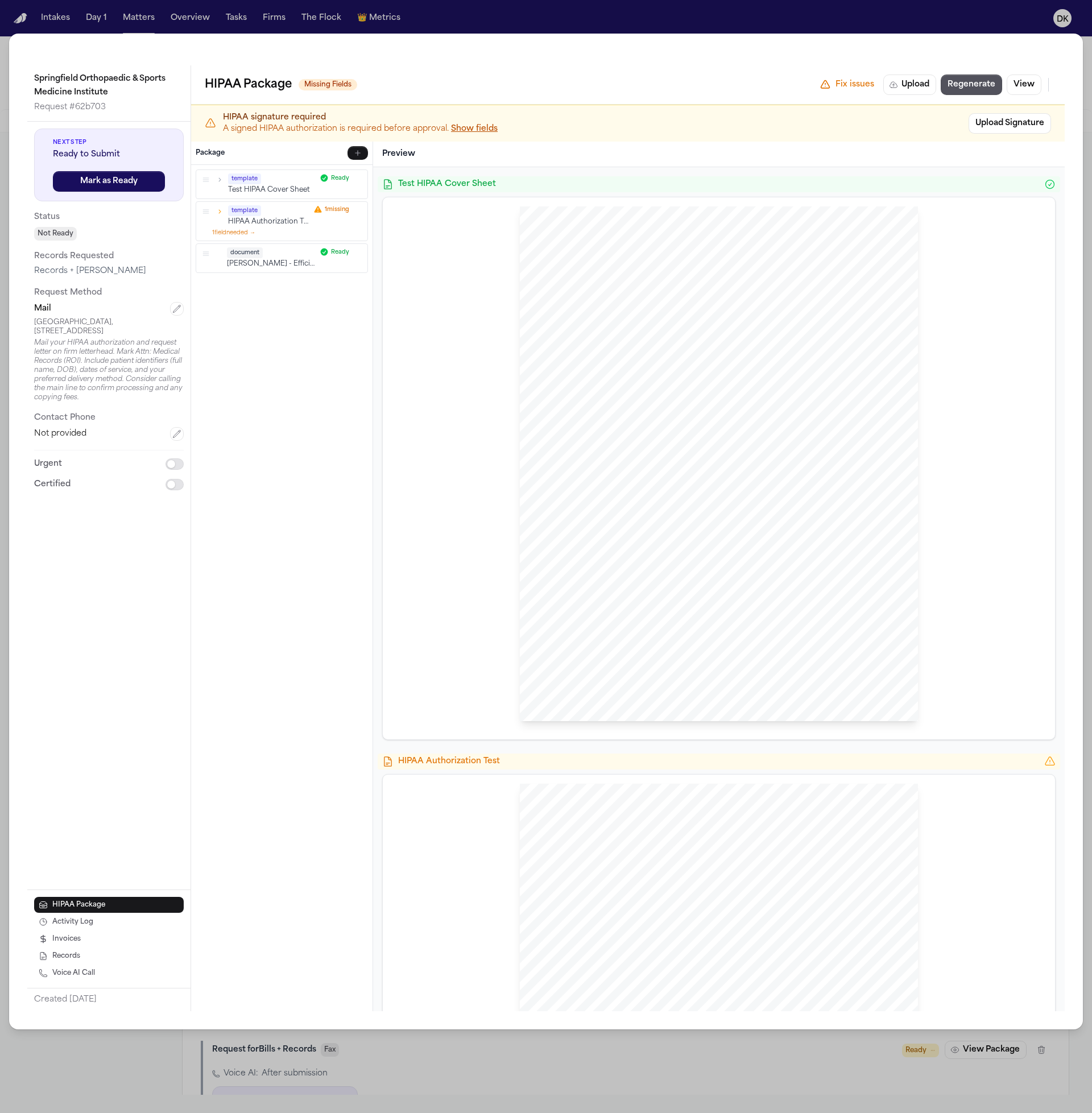
click at [648, 299] on span "[GEOGRAPHIC_DATA]" at bounding box center [610, 299] width 76 height 8
drag, startPoint x: 696, startPoint y: 300, endPoint x: 553, endPoint y: 292, distance: 143.2
click at [553, 292] on div "[PERSON_NAME] Law Firm Sent Via MAIL: [GEOGRAPHIC_DATA], [STREET_ADDRESS] [GEOG…" at bounding box center [719, 463] width 398 height 515
click at [588, 292] on span "Sent Via MAIL:" at bounding box center [598, 289] width 52 height 8
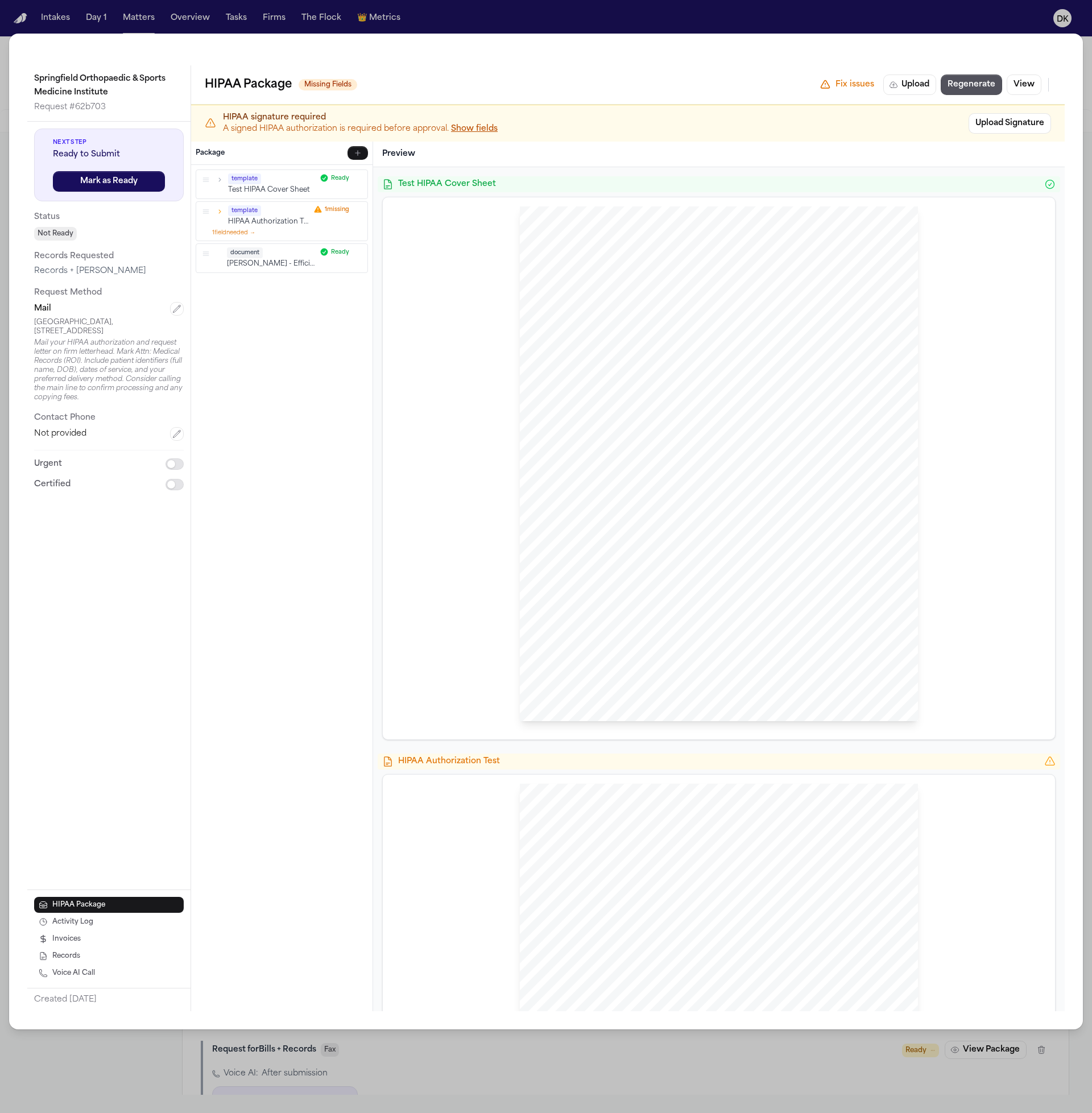
drag, startPoint x: 569, startPoint y: 290, endPoint x: 692, endPoint y: 298, distance: 123.3
click at [692, 298] on div "[PERSON_NAME] Law Firm Sent Via MAIL: [GEOGRAPHIC_DATA], [STREET_ADDRESS] [GEOG…" at bounding box center [719, 463] width 398 height 515
click at [648, 298] on span "[GEOGRAPHIC_DATA]" at bounding box center [610, 299] width 76 height 8
drag, startPoint x: 693, startPoint y: 298, endPoint x: 568, endPoint y: 290, distance: 125.3
click at [568, 290] on div "[PERSON_NAME] Law Firm Sent Via MAIL: [GEOGRAPHIC_DATA], [STREET_ADDRESS] [GEOG…" at bounding box center [719, 463] width 398 height 515
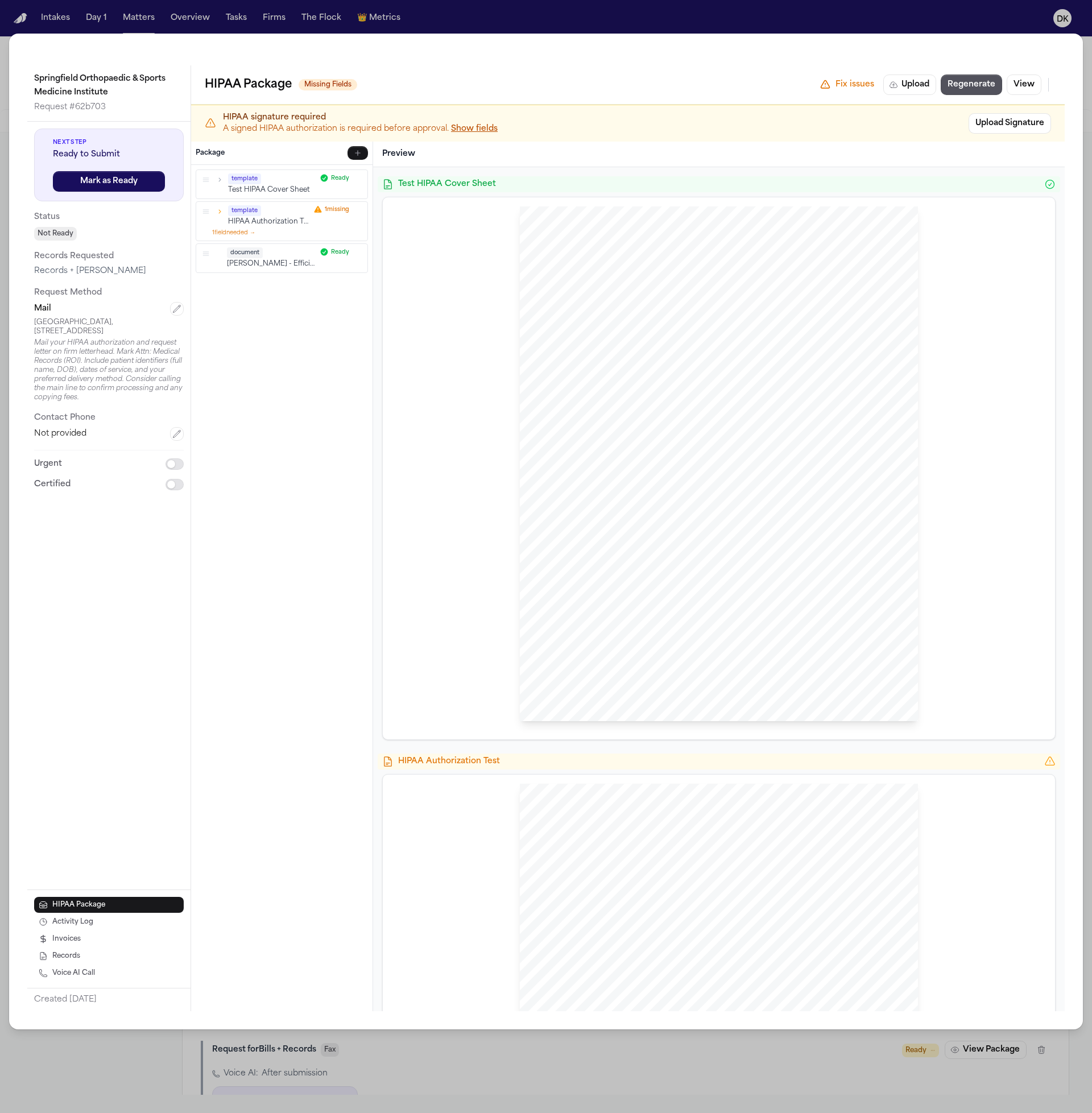
click at [572, 290] on span "Sent Via MAIL:" at bounding box center [598, 289] width 52 height 8
drag, startPoint x: 568, startPoint y: 290, endPoint x: 688, endPoint y: 297, distance: 120.2
click at [688, 297] on div "[PERSON_NAME] Law Firm Sent Via MAIL: [GEOGRAPHIC_DATA], [STREET_ADDRESS] [GEOG…" at bounding box center [719, 463] width 398 height 515
click at [648, 297] on span "[GEOGRAPHIC_DATA]" at bounding box center [610, 299] width 76 height 8
drag, startPoint x: 694, startPoint y: 297, endPoint x: 575, endPoint y: 291, distance: 119.2
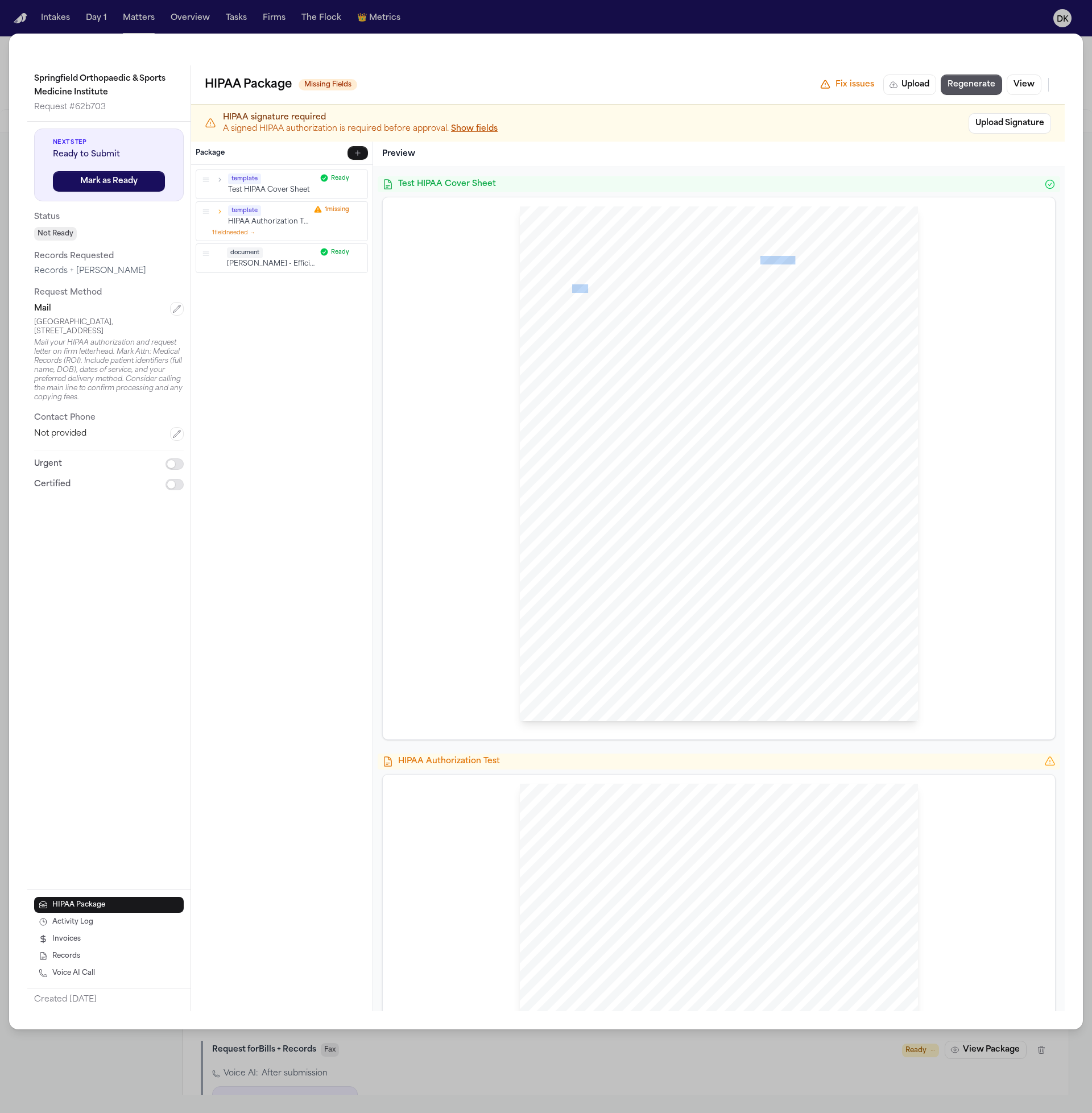
click at [575, 291] on div "[PERSON_NAME] Law Firm Sent Via MAIL: [GEOGRAPHIC_DATA], [STREET_ADDRESS] [GEOG…" at bounding box center [719, 463] width 398 height 515
click at [591, 295] on span "[GEOGRAPHIC_DATA]" at bounding box center [610, 299] width 76 height 8
click at [273, 21] on div "Springfield Orthopaedic & Sports Medicine Institute Request # 62b703 Next Step …" at bounding box center [546, 556] width 1092 height 1113
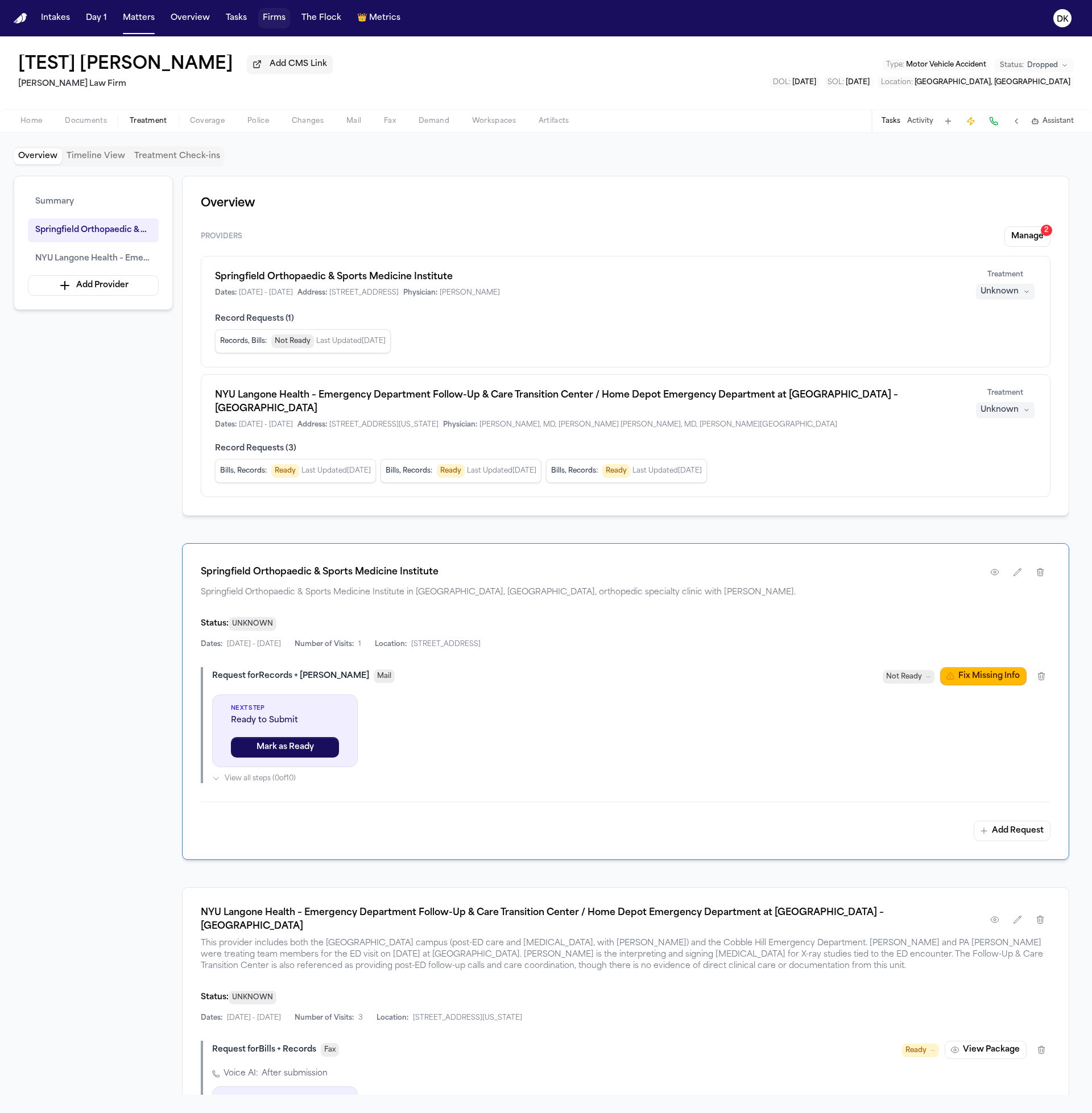
click at [276, 17] on button "Firms" at bounding box center [274, 18] width 32 height 20
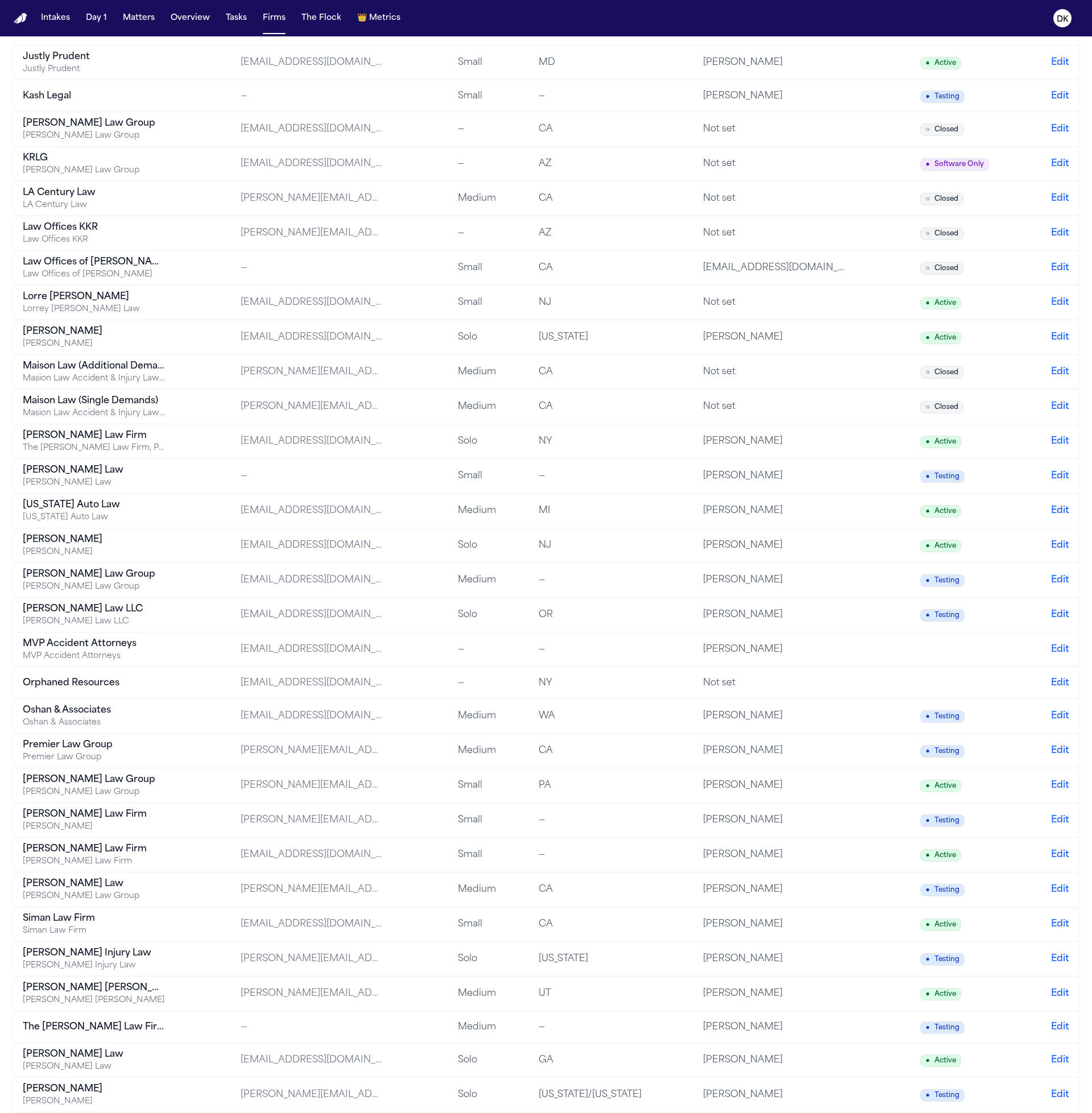
scroll to position [1286, 0]
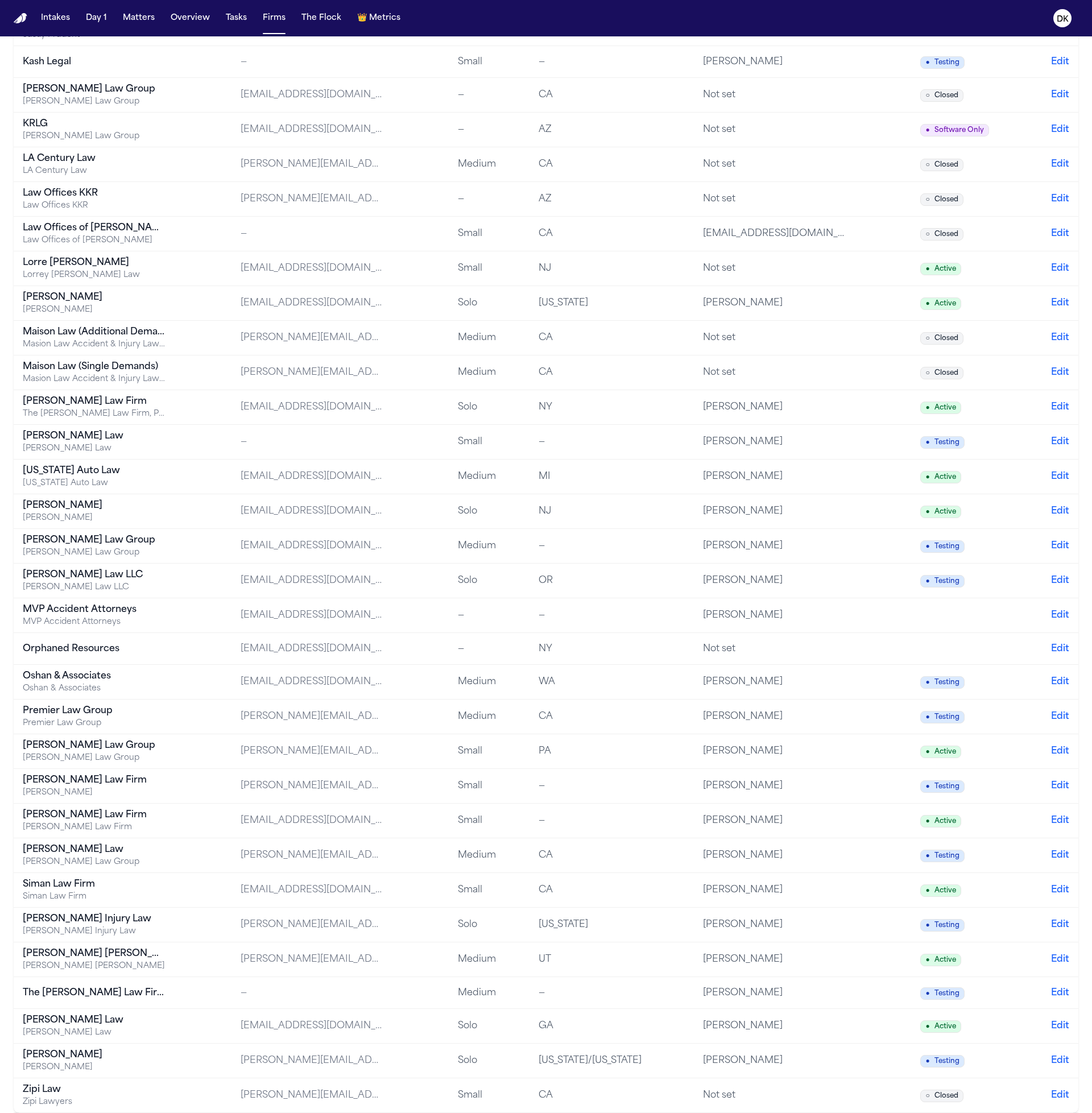
click at [133, 744] on div "[PERSON_NAME] Law Group" at bounding box center [94, 746] width 142 height 14
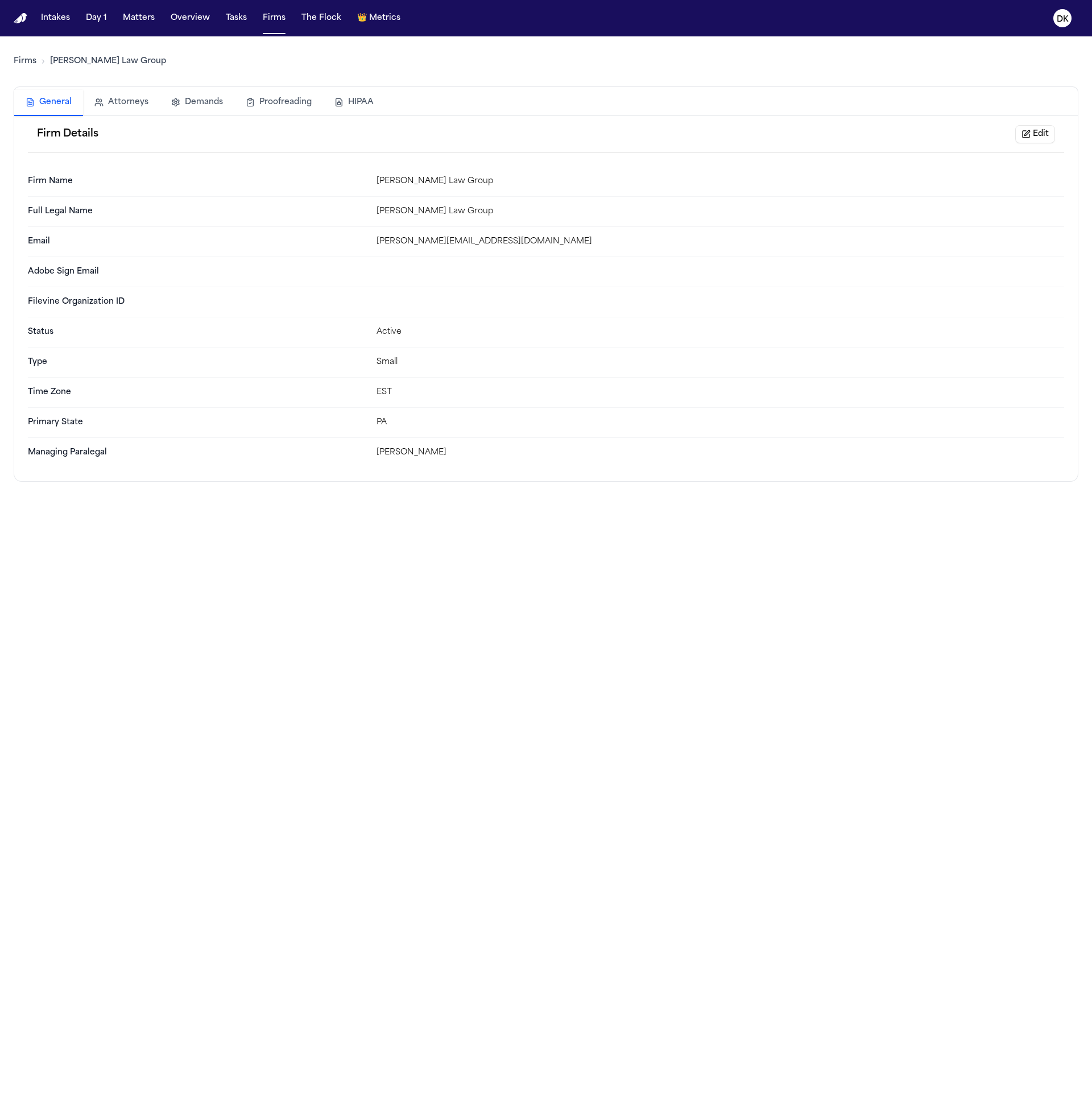
click at [354, 101] on button "HIPAA" at bounding box center [354, 102] width 62 height 25
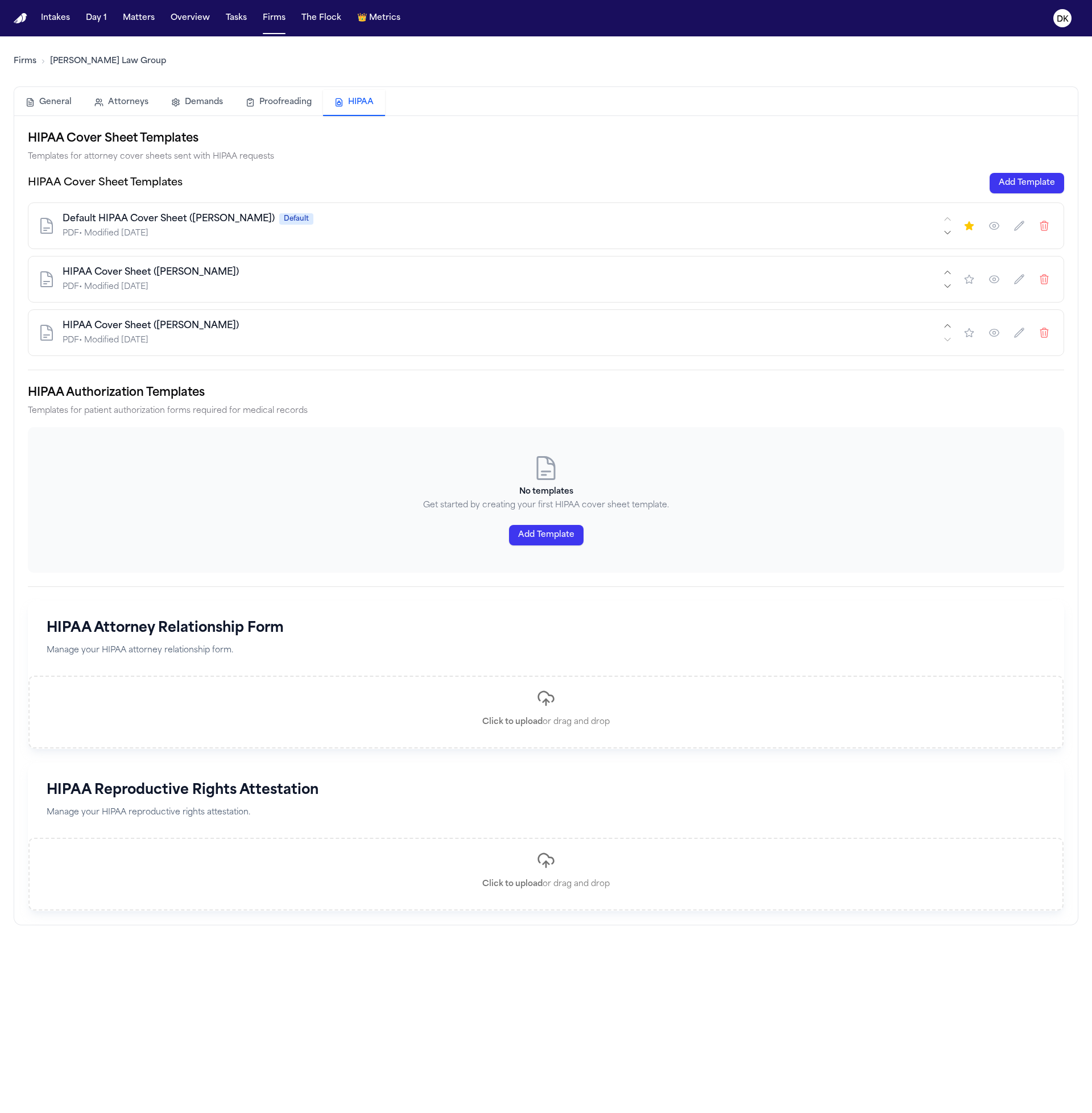
click at [988, 226] on icon "button" at bounding box center [994, 226] width 12 height 12
click at [989, 282] on icon "button" at bounding box center [994, 279] width 12 height 12
click at [989, 283] on icon "button" at bounding box center [994, 279] width 12 height 12
click at [1020, 195] on div "HIPAA Cover Sheet Templates Add Template Default HIPAA Cover Sheet (Romanow) De…" at bounding box center [546, 265] width 1036 height 183
click at [1022, 187] on button "Add Template" at bounding box center [1026, 183] width 74 height 20
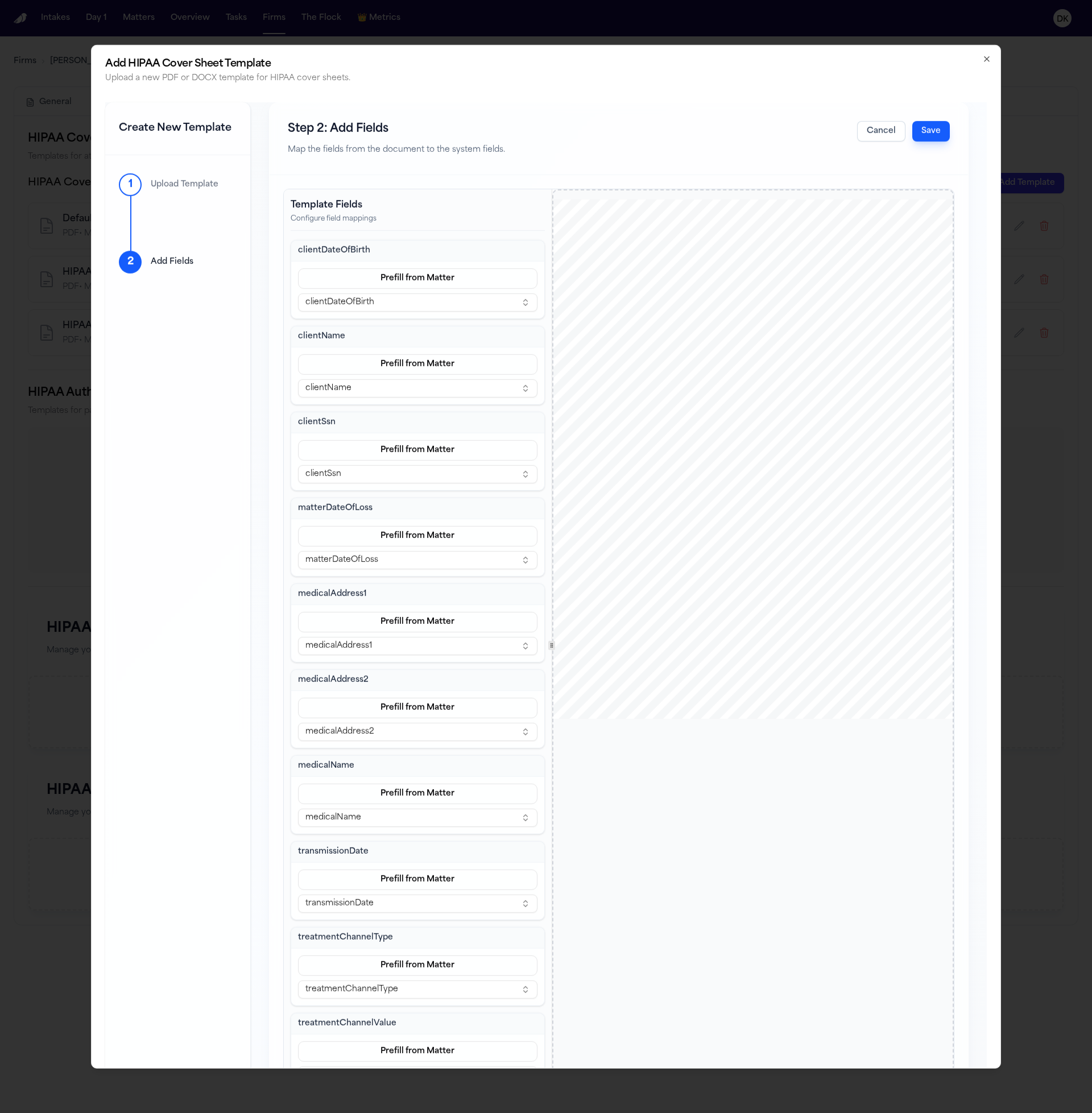
click at [939, 126] on button "Save" at bounding box center [931, 130] width 37 height 20
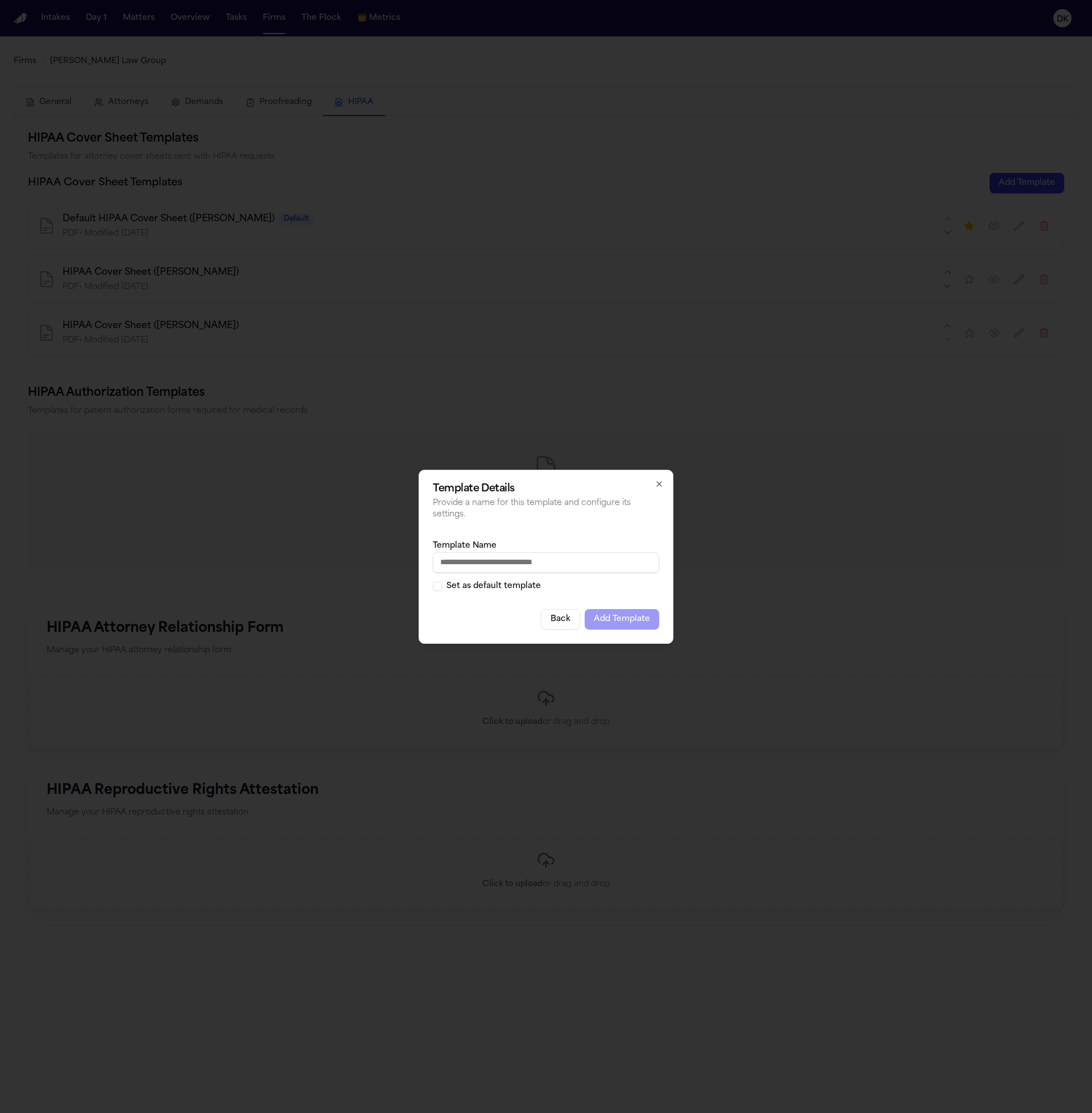
type input "*"
type input "**********"
click at [634, 614] on button "Add Template" at bounding box center [621, 619] width 74 height 20
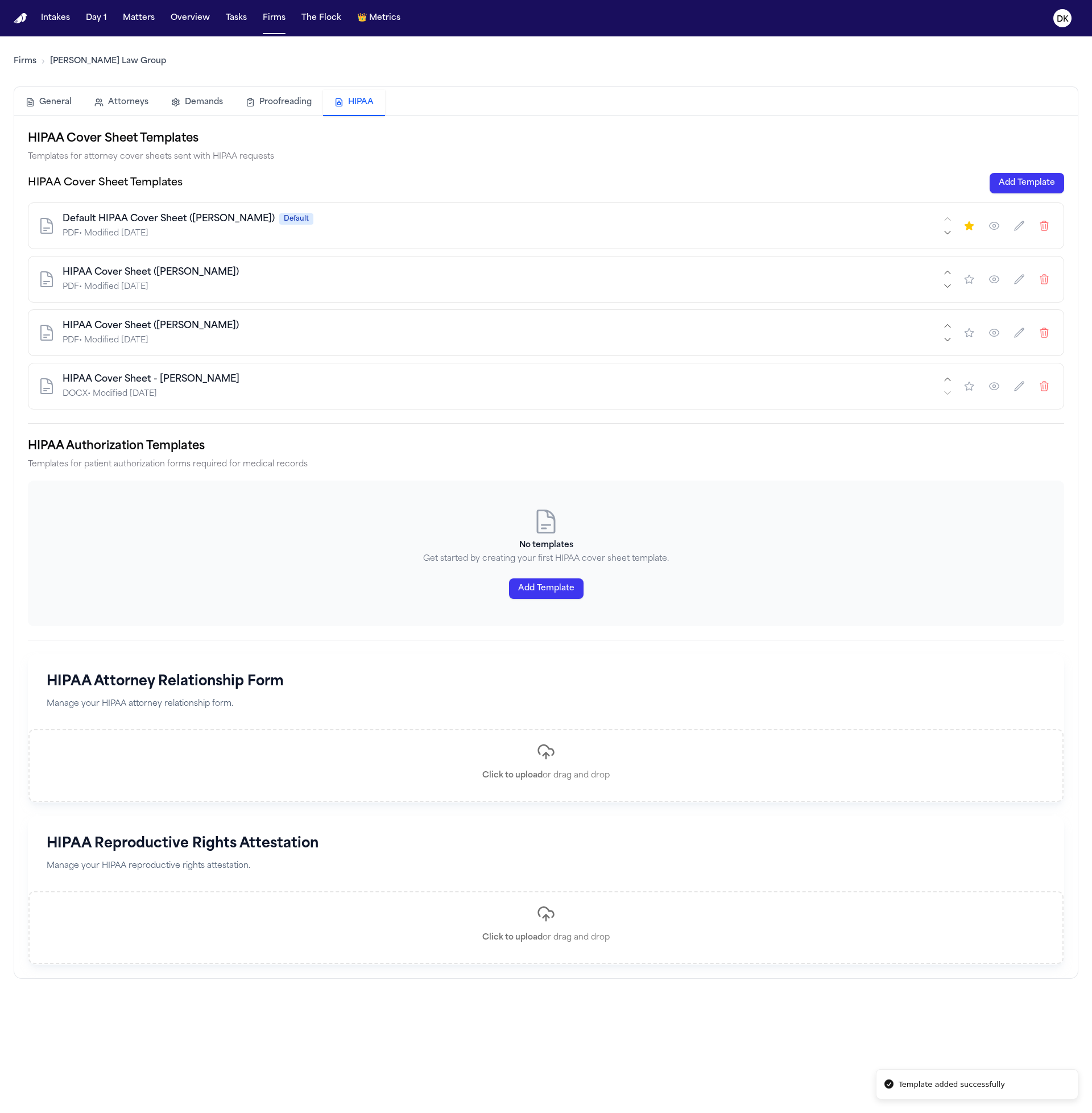
click at [1041, 282] on icon "button" at bounding box center [1044, 279] width 12 height 12
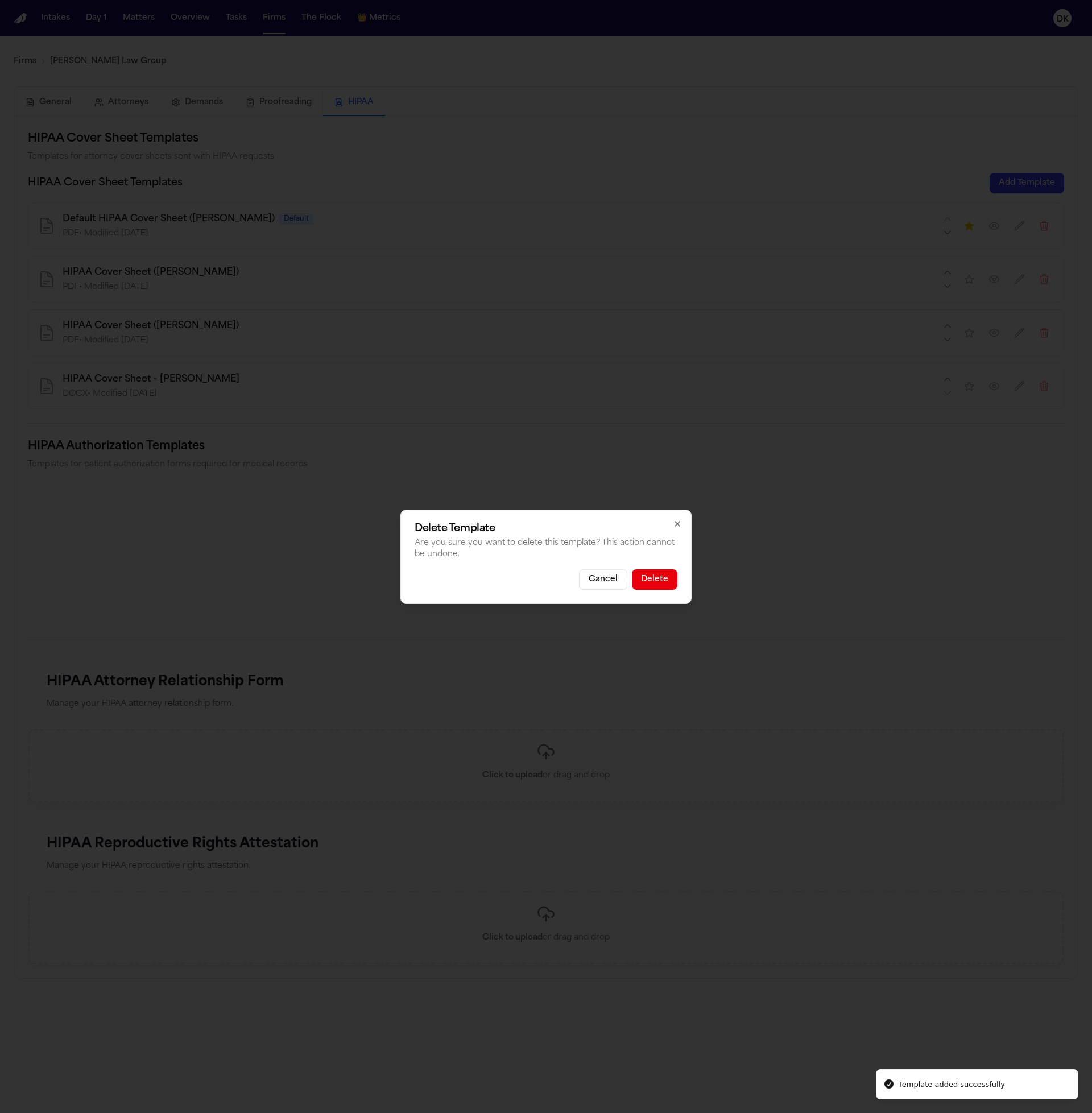
click at [667, 583] on button "Delete" at bounding box center [654, 579] width 45 height 20
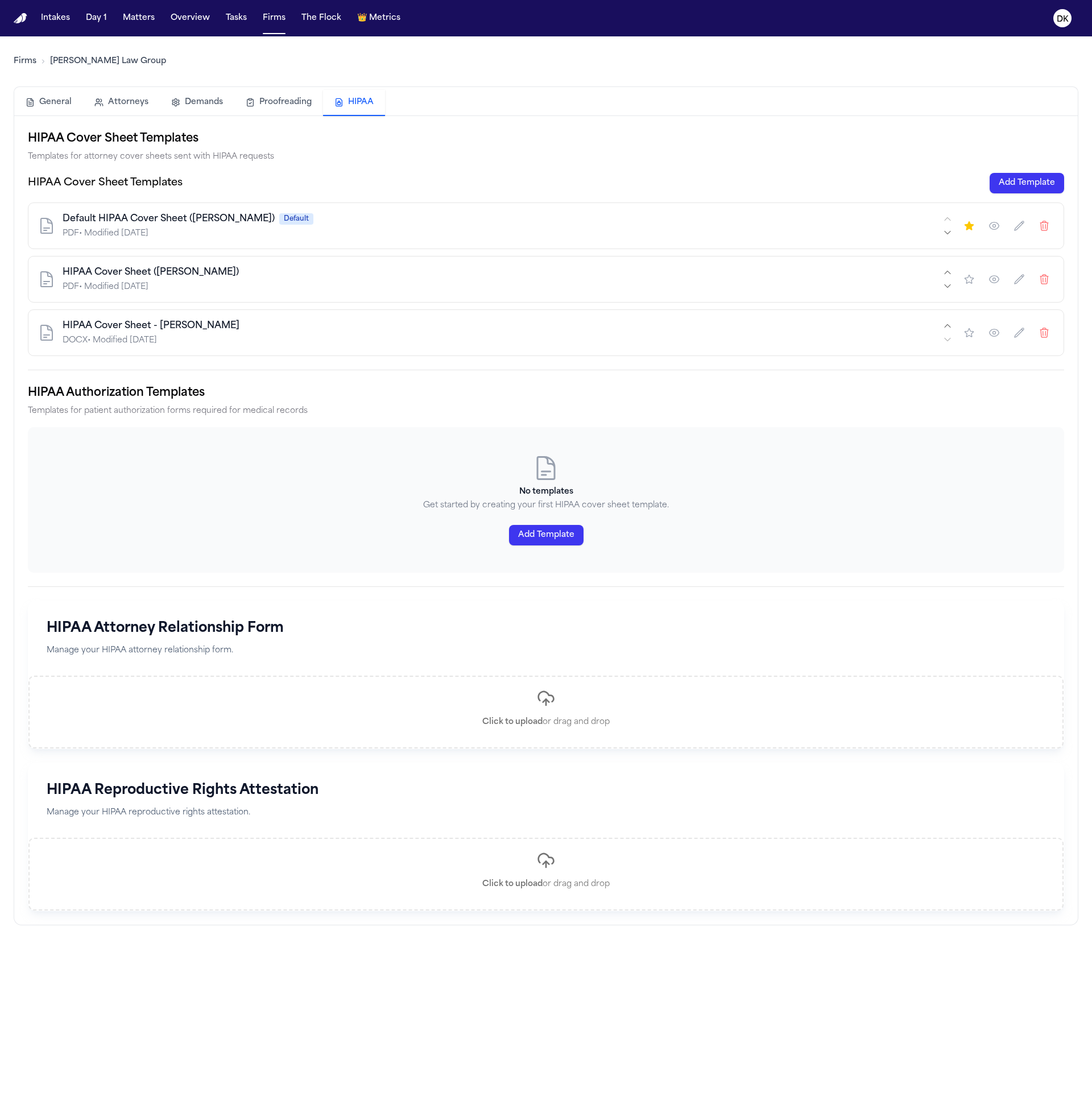
click at [351, 319] on div "HIPAA Cover Sheet - Guzzardo" at bounding box center [501, 326] width 878 height 14
click at [245, 349] on div "HIPAA Cover Sheet - Guzzardo DOCX • Modified 10/3/2025" at bounding box center [546, 333] width 1036 height 47
click at [543, 530] on button "Add Template" at bounding box center [546, 535] width 74 height 20
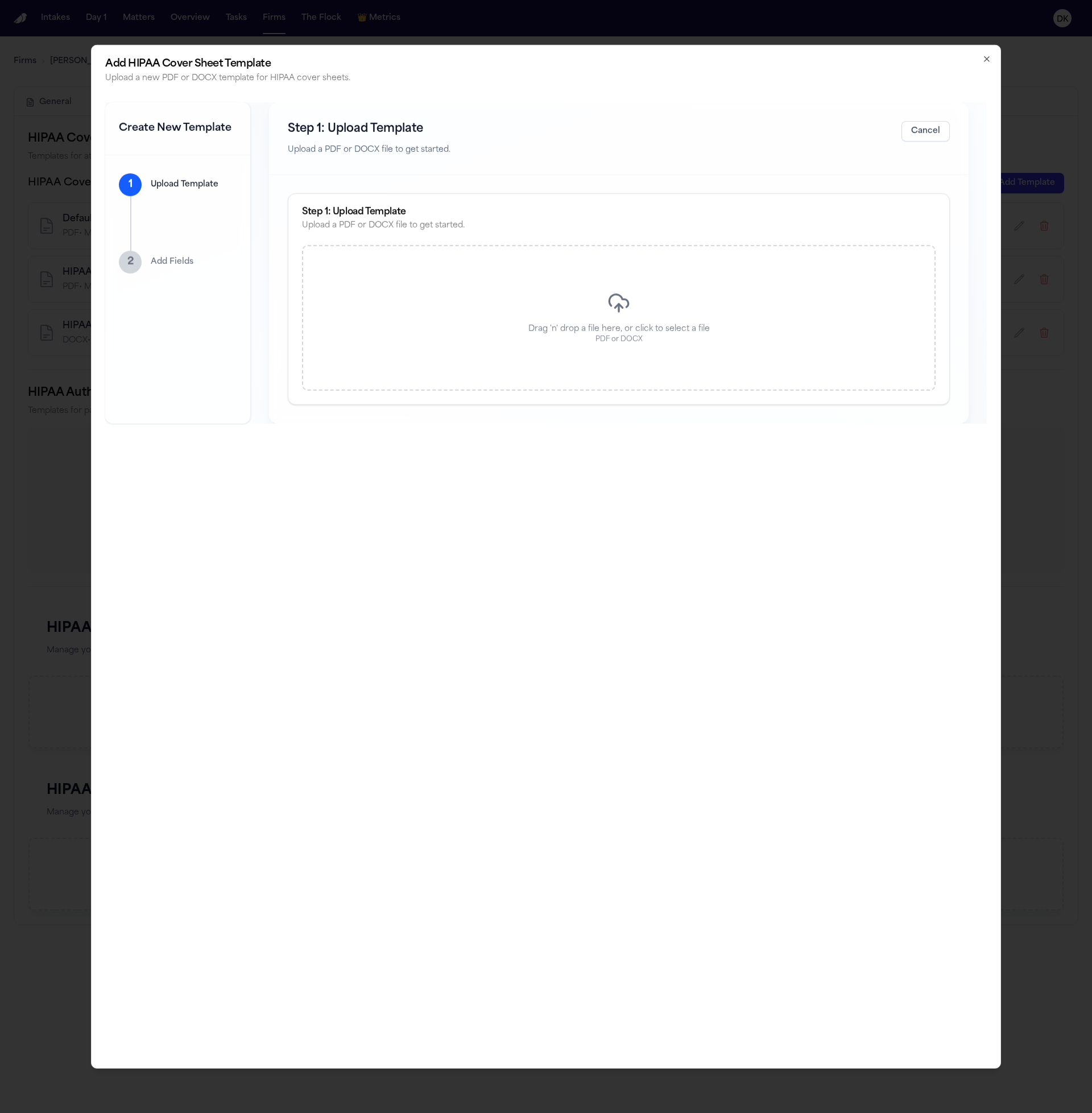
click at [555, 327] on p "Drag 'n' drop a file here, or click to select a file" at bounding box center [619, 329] width 182 height 12
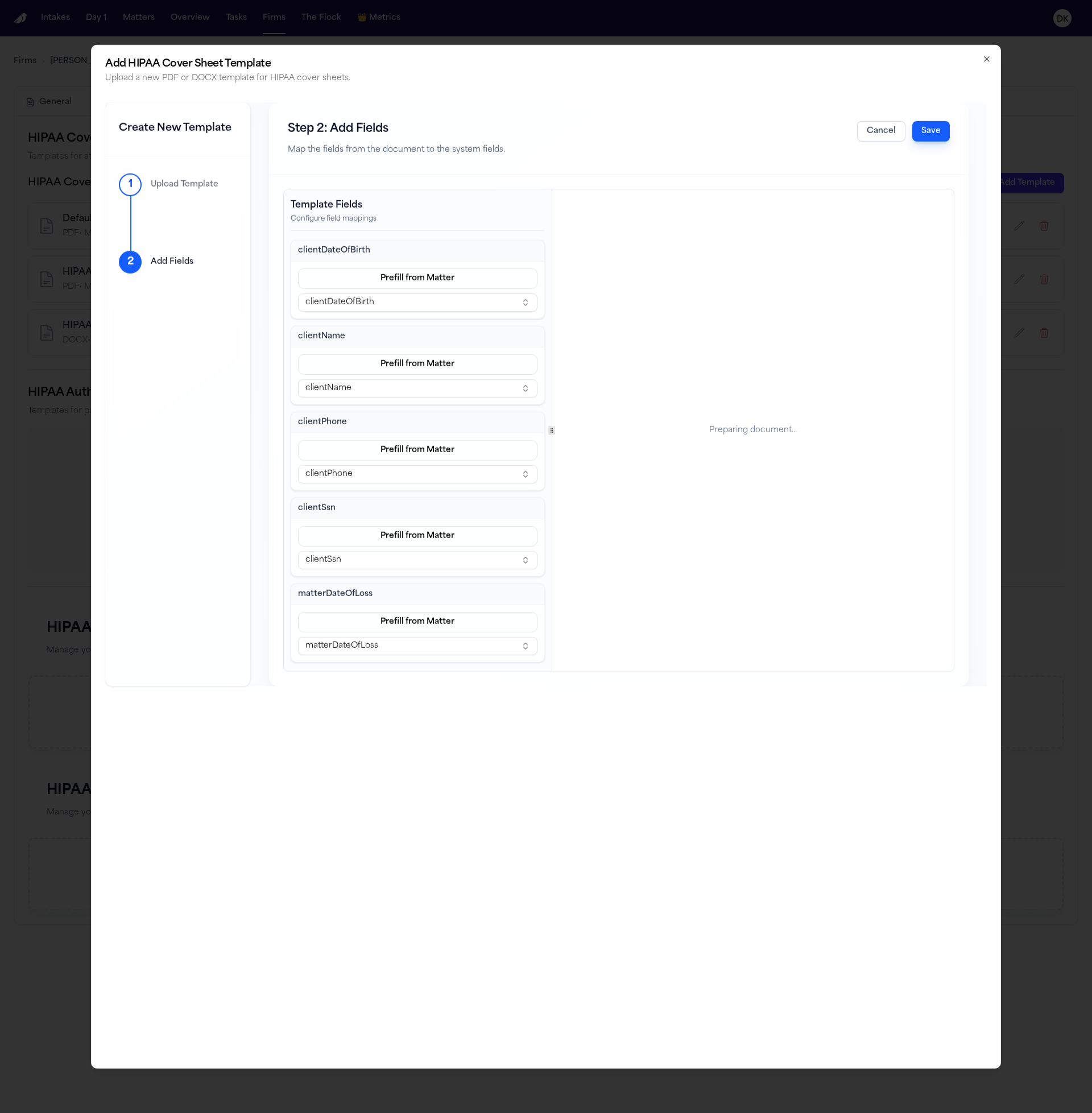
click at [553, 433] on div at bounding box center [551, 430] width 7 height 9
click at [503, 440] on div "Template Fields Configure field mappings clientDateOfBirth Prefill from Matter …" at bounding box center [618, 431] width 670 height 483
click at [689, 426] on div "Preparing document..." at bounding box center [736, 431] width 435 height 483
click at [694, 436] on div "Preparing document..." at bounding box center [736, 430] width 88 height 12
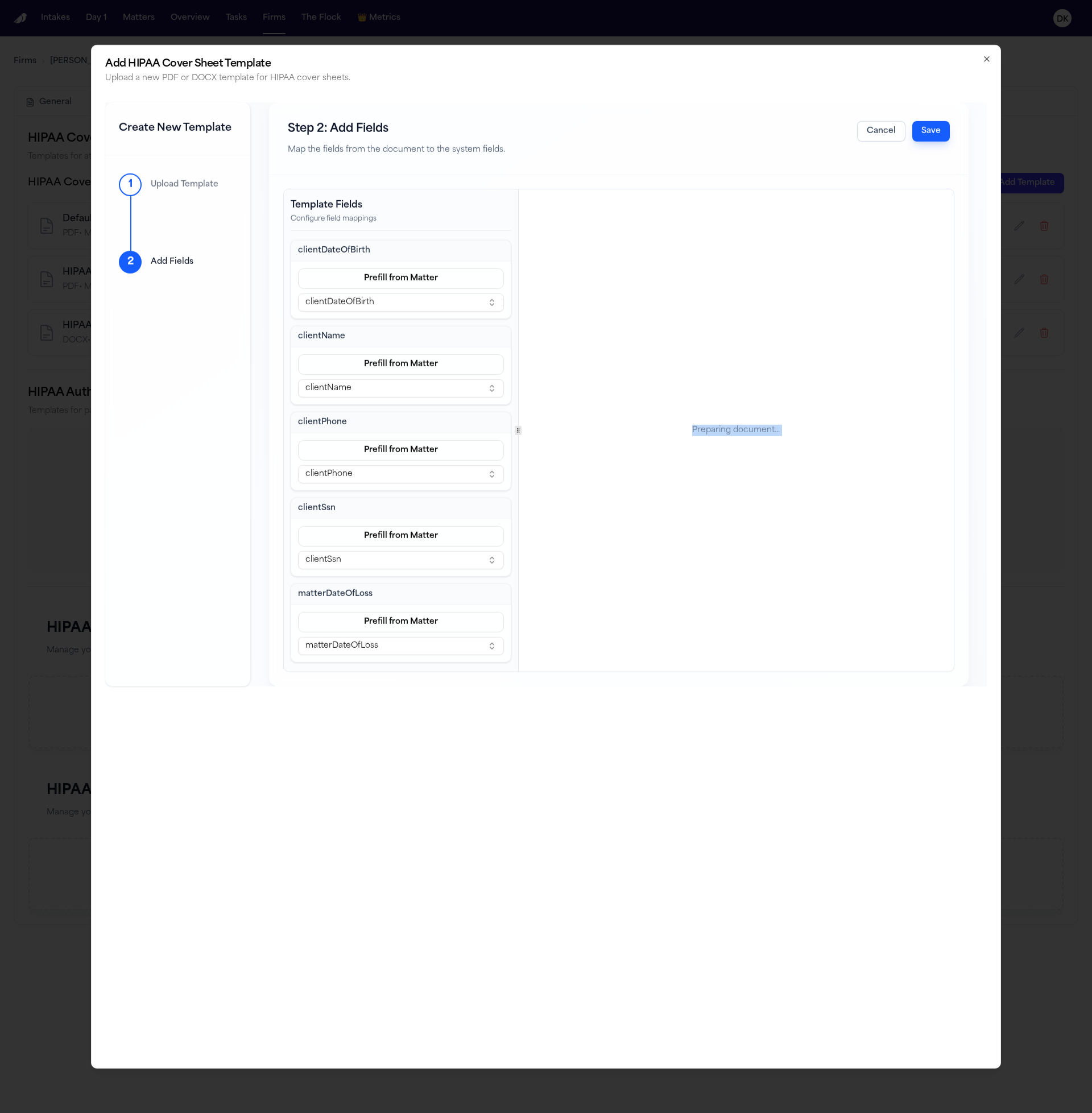
click at [694, 436] on div "Preparing document..." at bounding box center [736, 430] width 88 height 12
click at [680, 467] on div "Preparing document..." at bounding box center [736, 431] width 435 height 483
click at [748, 429] on div "Preparing document..." at bounding box center [736, 430] width 88 height 12
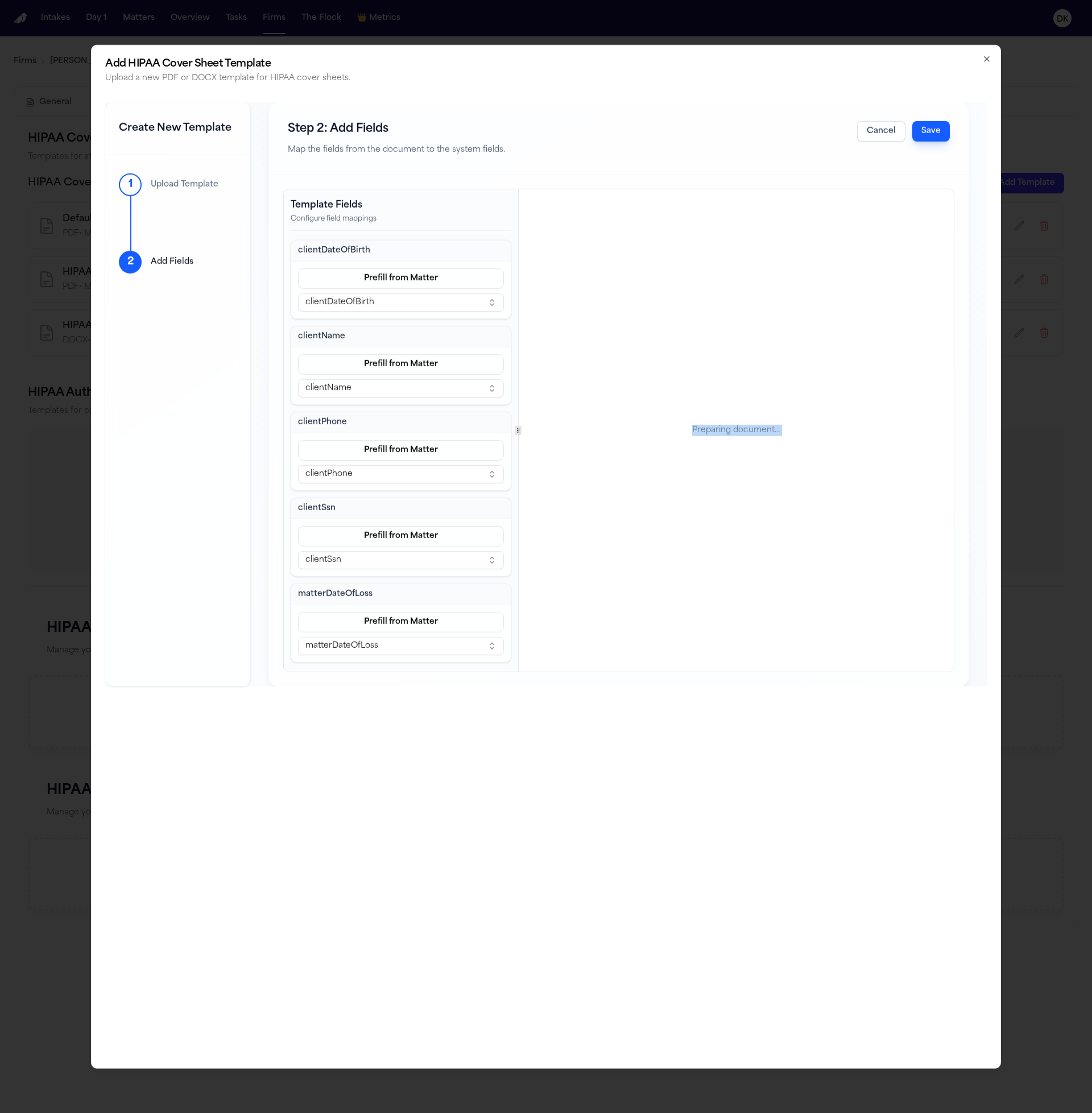
click at [706, 459] on div "Preparing document..." at bounding box center [736, 431] width 435 height 483
click at [557, 431] on icon at bounding box center [559, 430] width 6 height 6
click at [786, 358] on div "Preparing document..." at bounding box center [757, 431] width 394 height 483
click at [680, 834] on div "11. SIGNATURE AUTHORIZATION I understand that, if this information is disclosed…" at bounding box center [757, 964] width 394 height 510
click at [681, 817] on span "form. I understand that I may revoke this authorization at any time in writing,…" at bounding box center [748, 818] width 252 height 6
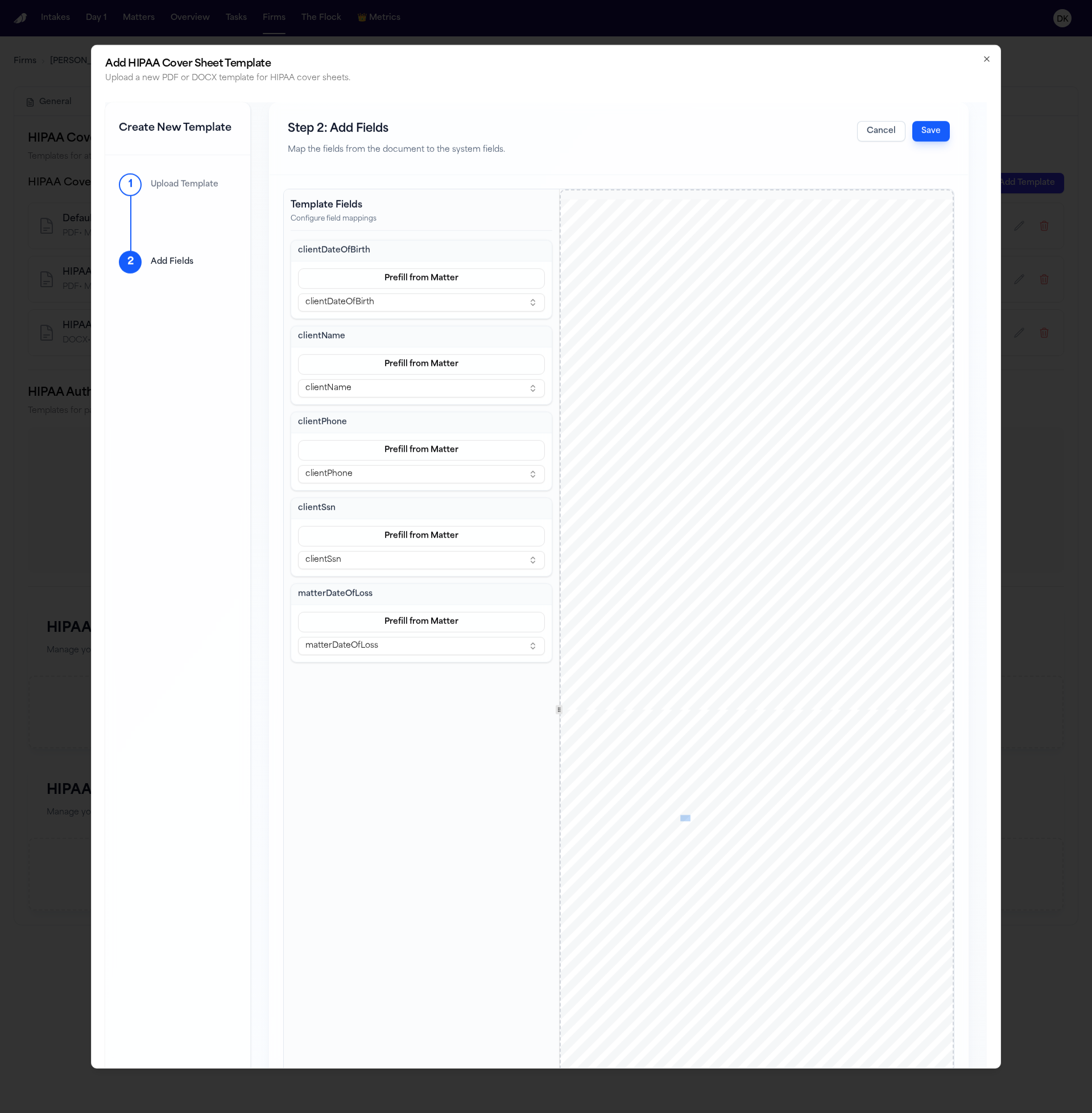
click at [681, 817] on span "form. I understand that I may revoke this authorization at any time in writing,…" at bounding box center [748, 818] width 252 height 6
click at [682, 823] on span "y actions taken by Provider prior to receiving the revocation." at bounding box center [719, 825] width 141 height 6
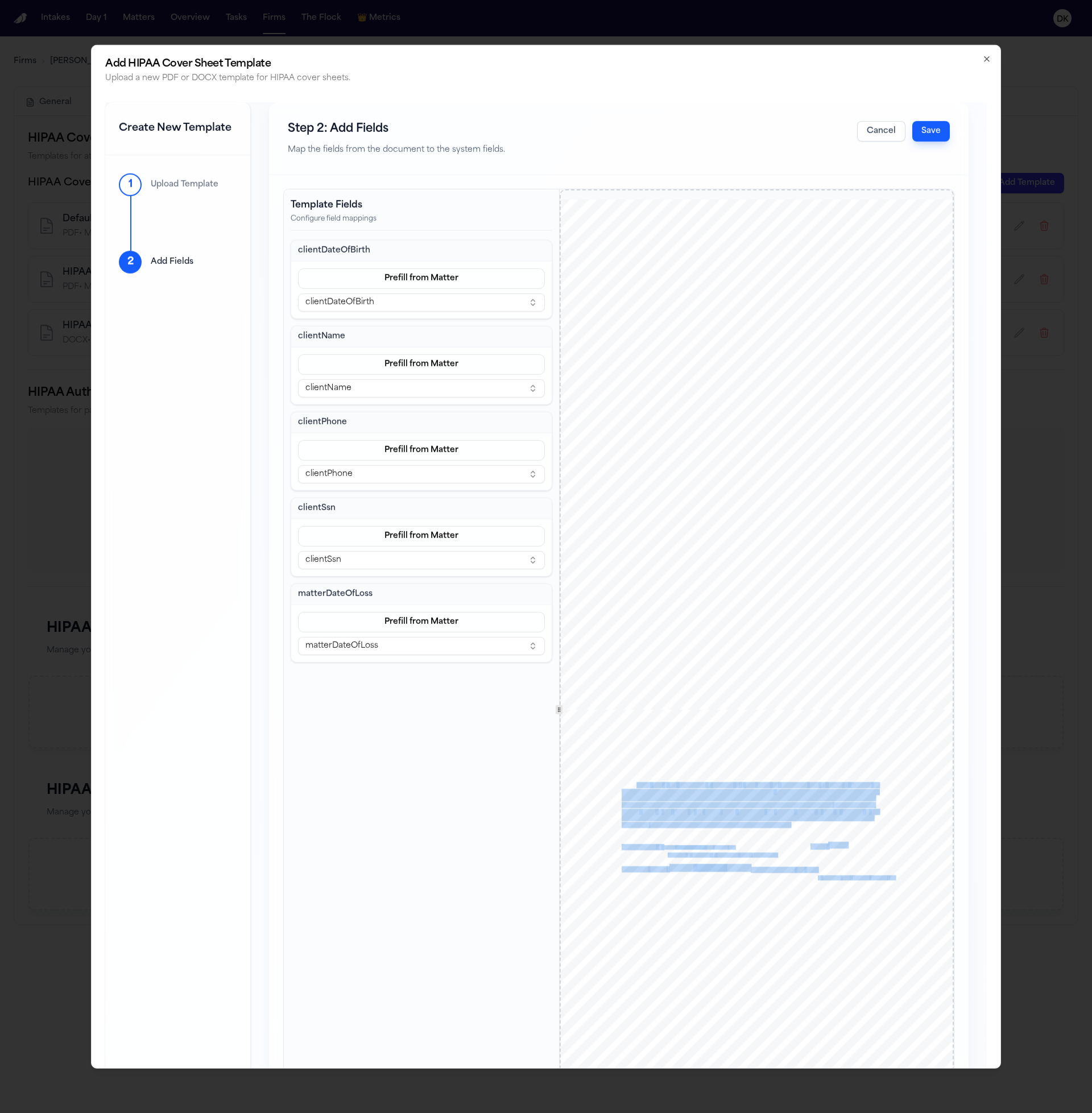
drag, startPoint x: 800, startPoint y: 826, endPoint x: 637, endPoint y: 787, distance: 167.6
click at [637, 787] on div "11. SIGNATURE AUTHORIZATION I understand that, if this information is disclosed…" at bounding box center [757, 964] width 394 height 510
click at [637, 787] on span "understand" at bounding box center [638, 785] width 26 height 6
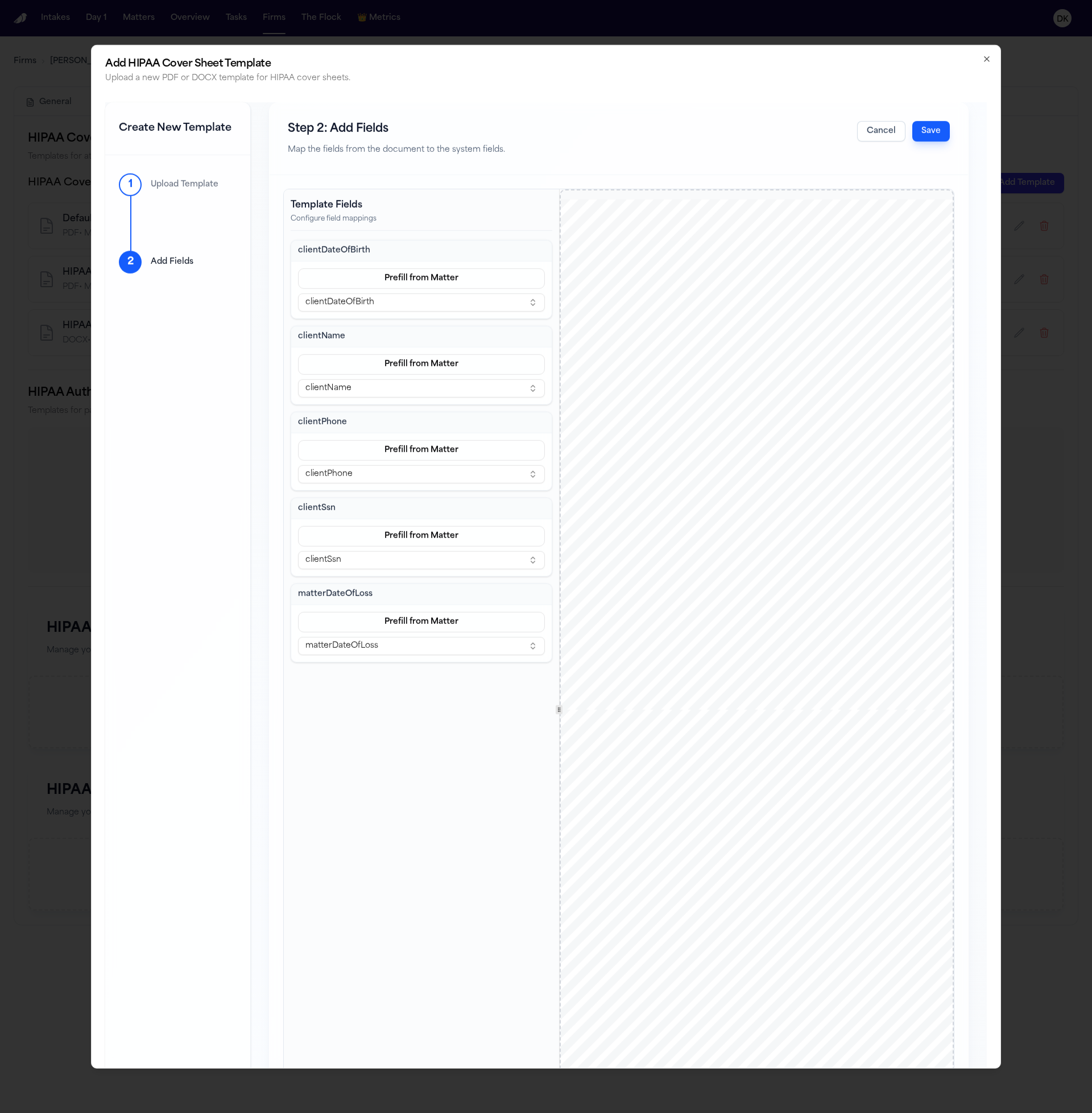
drag, startPoint x: 724, startPoint y: 861, endPoint x: 631, endPoint y: 753, distance: 142.5
click at [631, 753] on div "11. SIGNATURE AUTHORIZATION I understand that, if this information is disclosed…" at bounding box center [757, 964] width 394 height 510
click at [633, 761] on div "11. SIGNATURE AUTHORIZATION I understand that, if this information is disclosed…" at bounding box center [757, 964] width 394 height 510
click at [878, 127] on button "Cancel" at bounding box center [881, 130] width 48 height 20
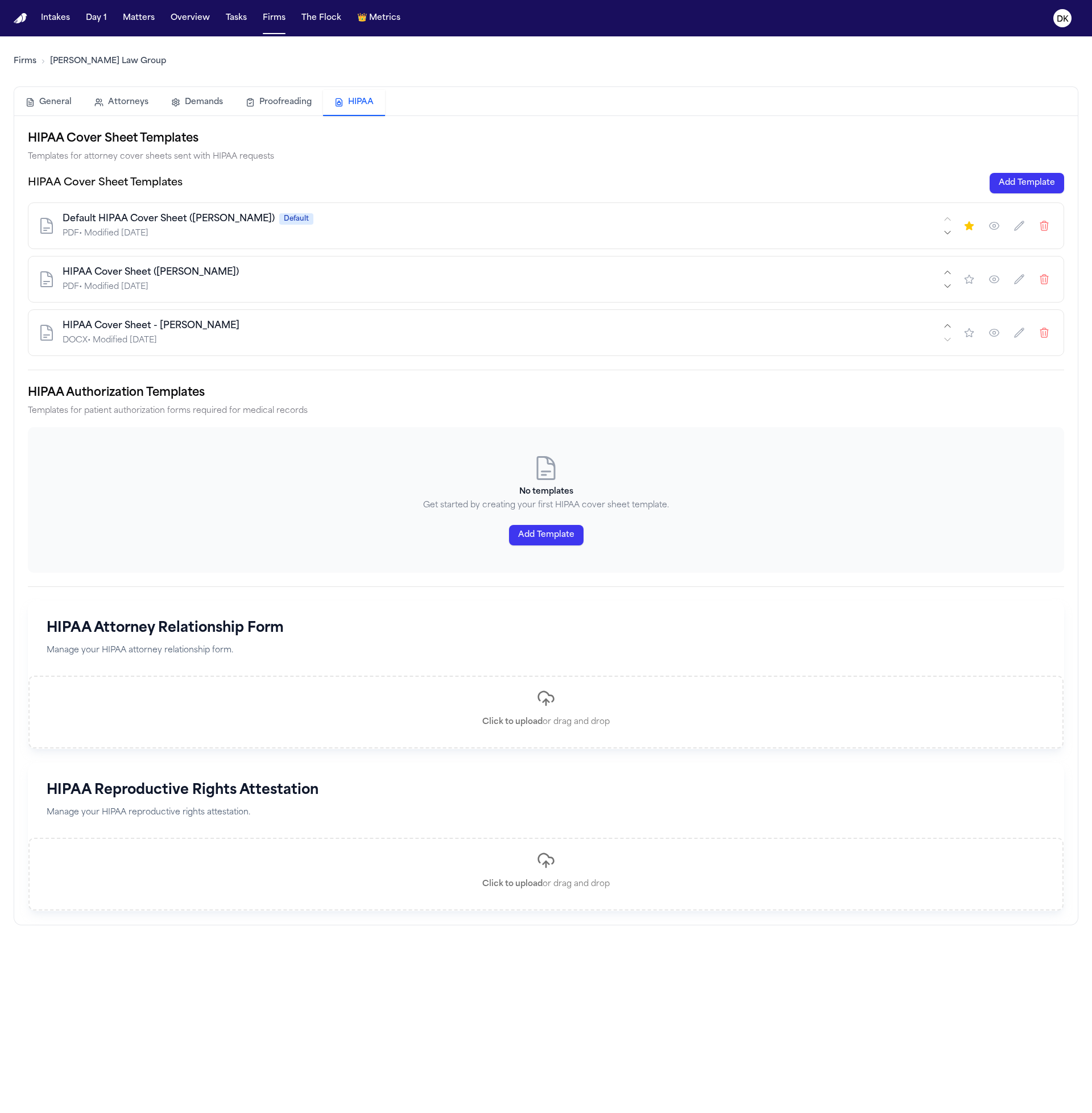
click at [561, 537] on button "Add Template" at bounding box center [546, 535] width 74 height 20
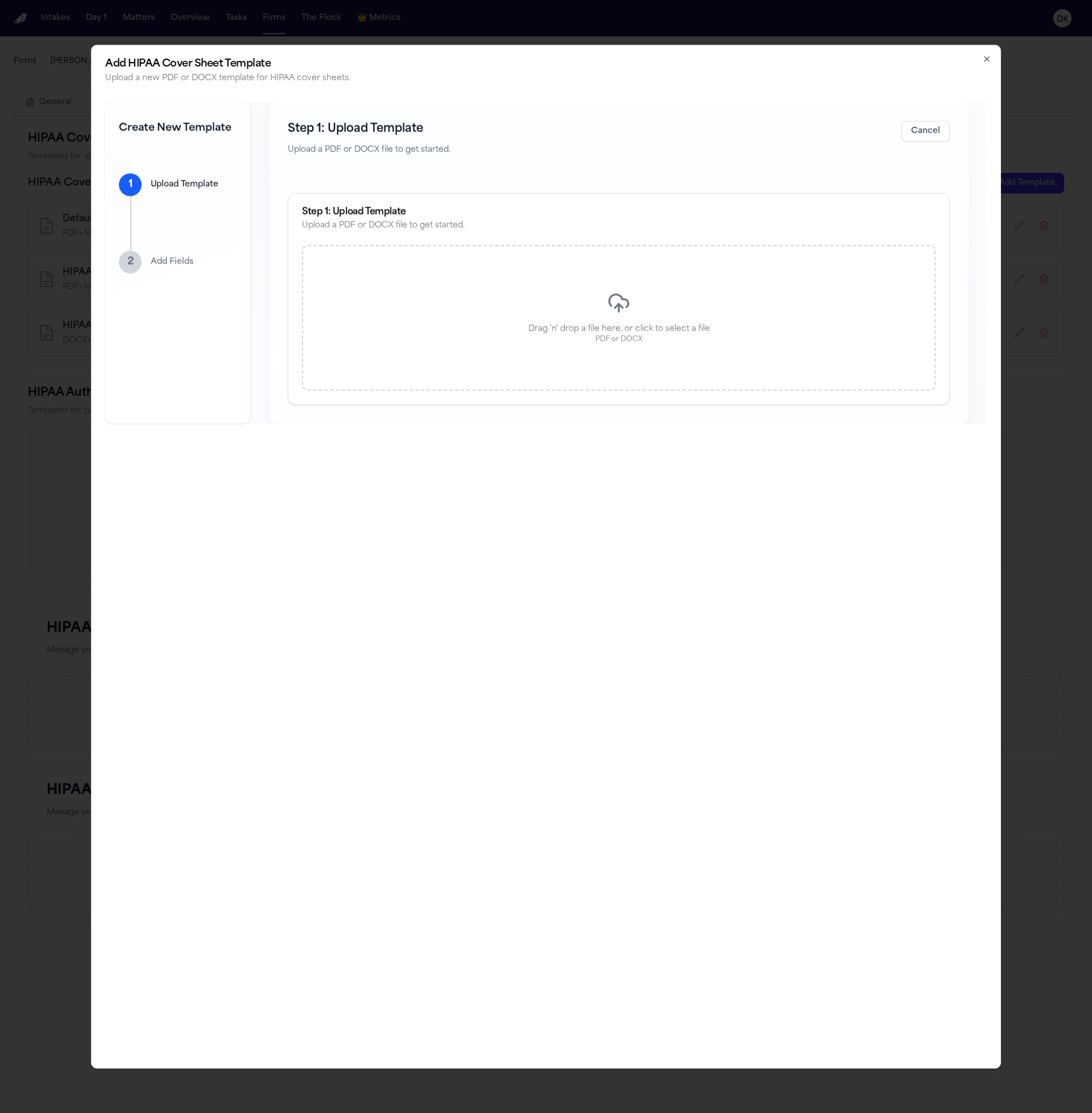
click at [492, 291] on div "Drag 'n' drop a file here, or click to select a file PDF or DOCX" at bounding box center [619, 317] width 633 height 145
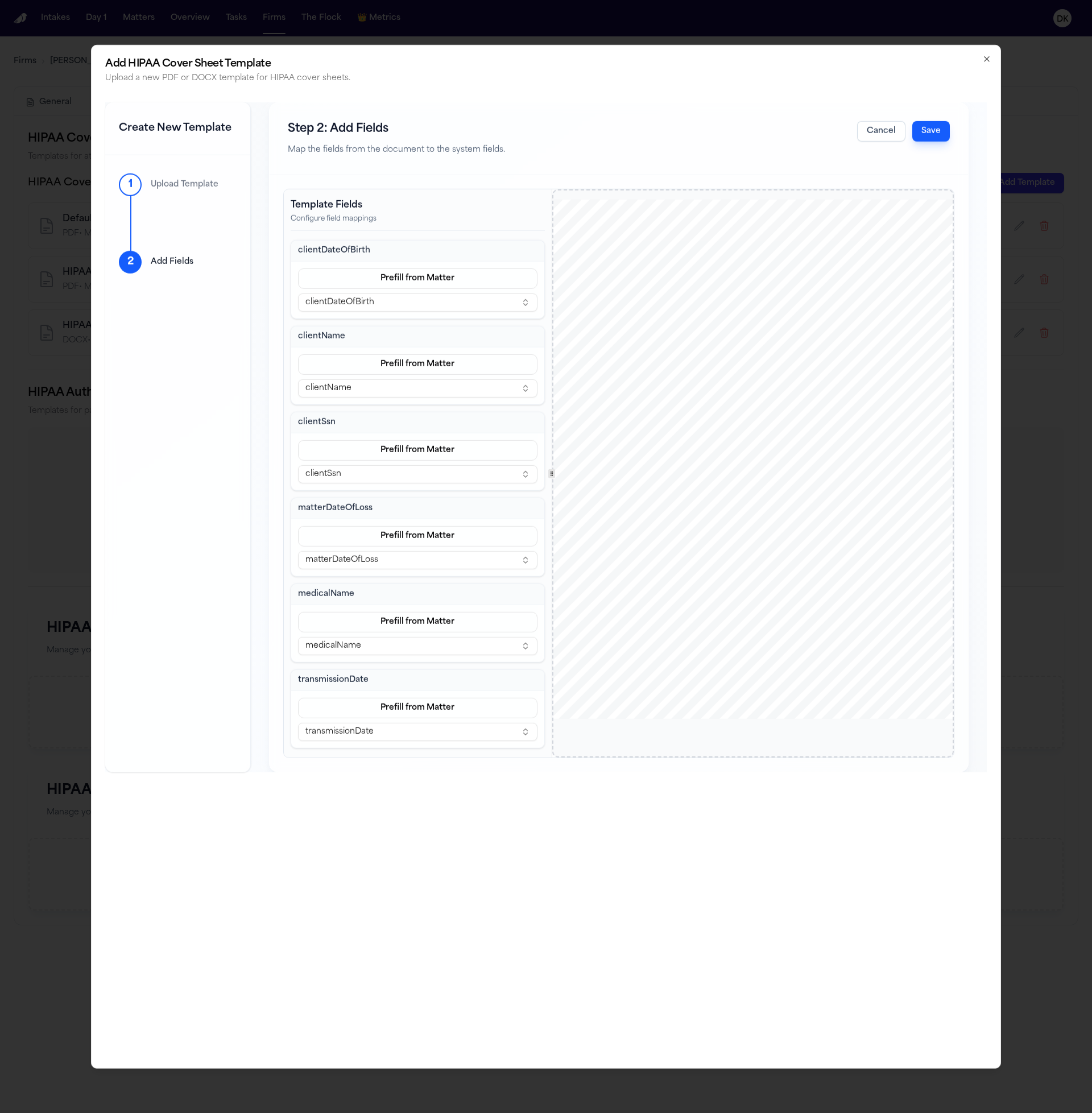
click at [935, 133] on button "Save" at bounding box center [931, 130] width 37 height 20
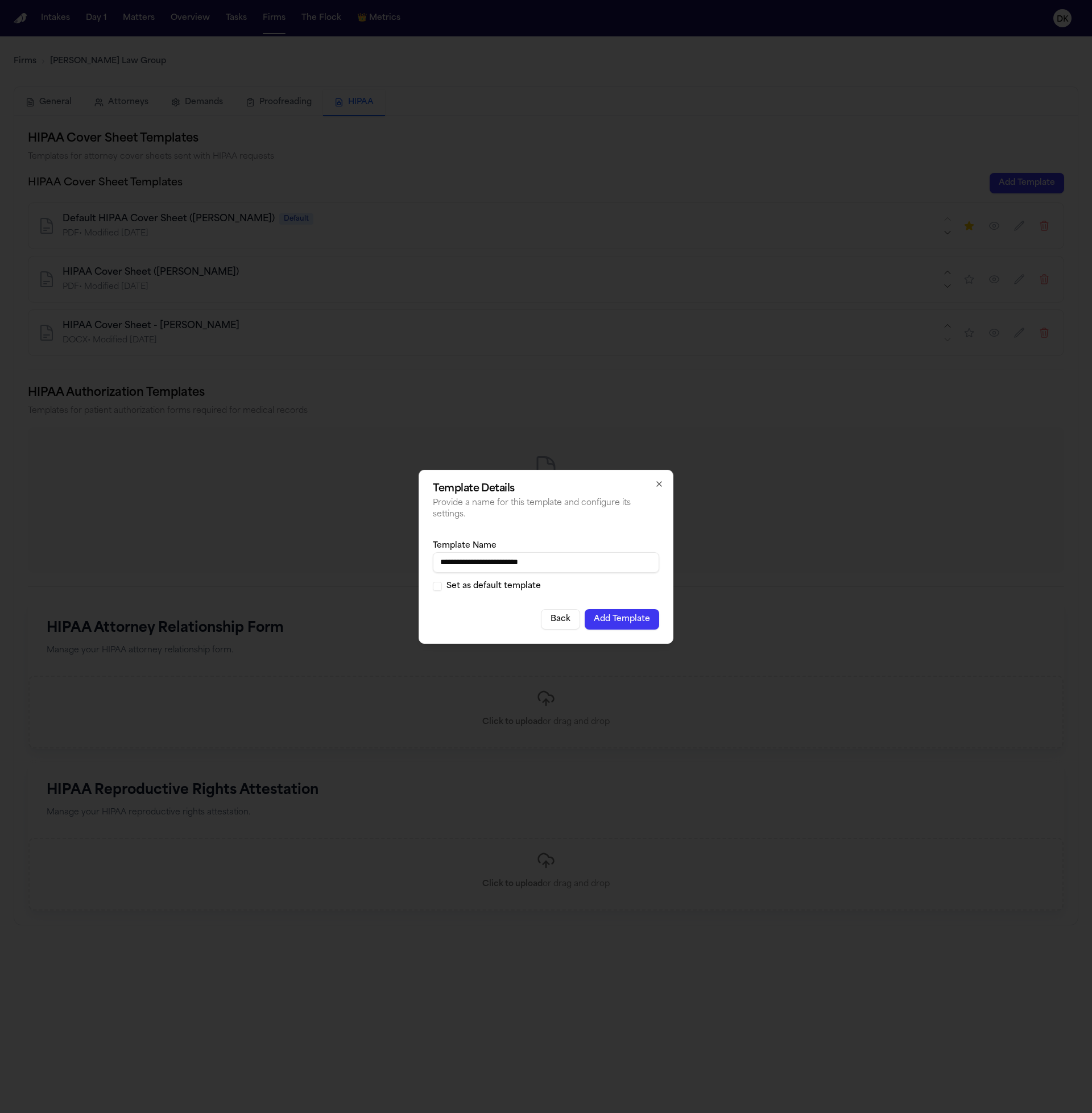
type input "**********"
click at [497, 584] on label "Set as default template" at bounding box center [494, 586] width 95 height 8
click at [442, 584] on button "Set as default template" at bounding box center [437, 586] width 9 height 9
click at [629, 617] on button "Add Template" at bounding box center [621, 619] width 74 height 20
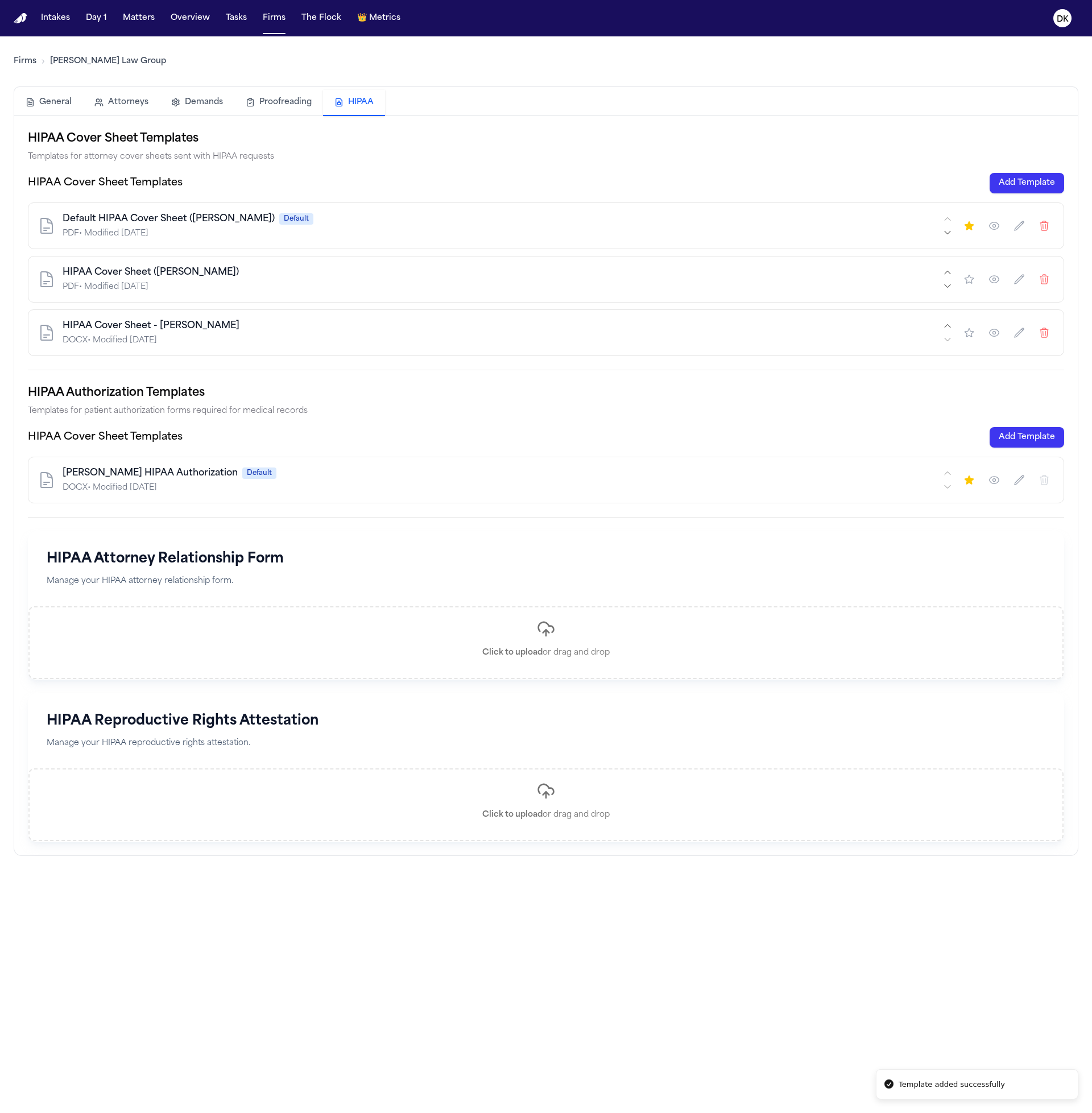
click at [533, 441] on div "HIPAA Cover Sheet Templates Add Template" at bounding box center [546, 437] width 1036 height 20
click at [143, 438] on h3 "HIPAA Cover Sheet Templates" at bounding box center [105, 438] width 155 height 16
click at [190, 578] on p "Manage your HIPAA attorney relationship form." at bounding box center [546, 581] width 999 height 13
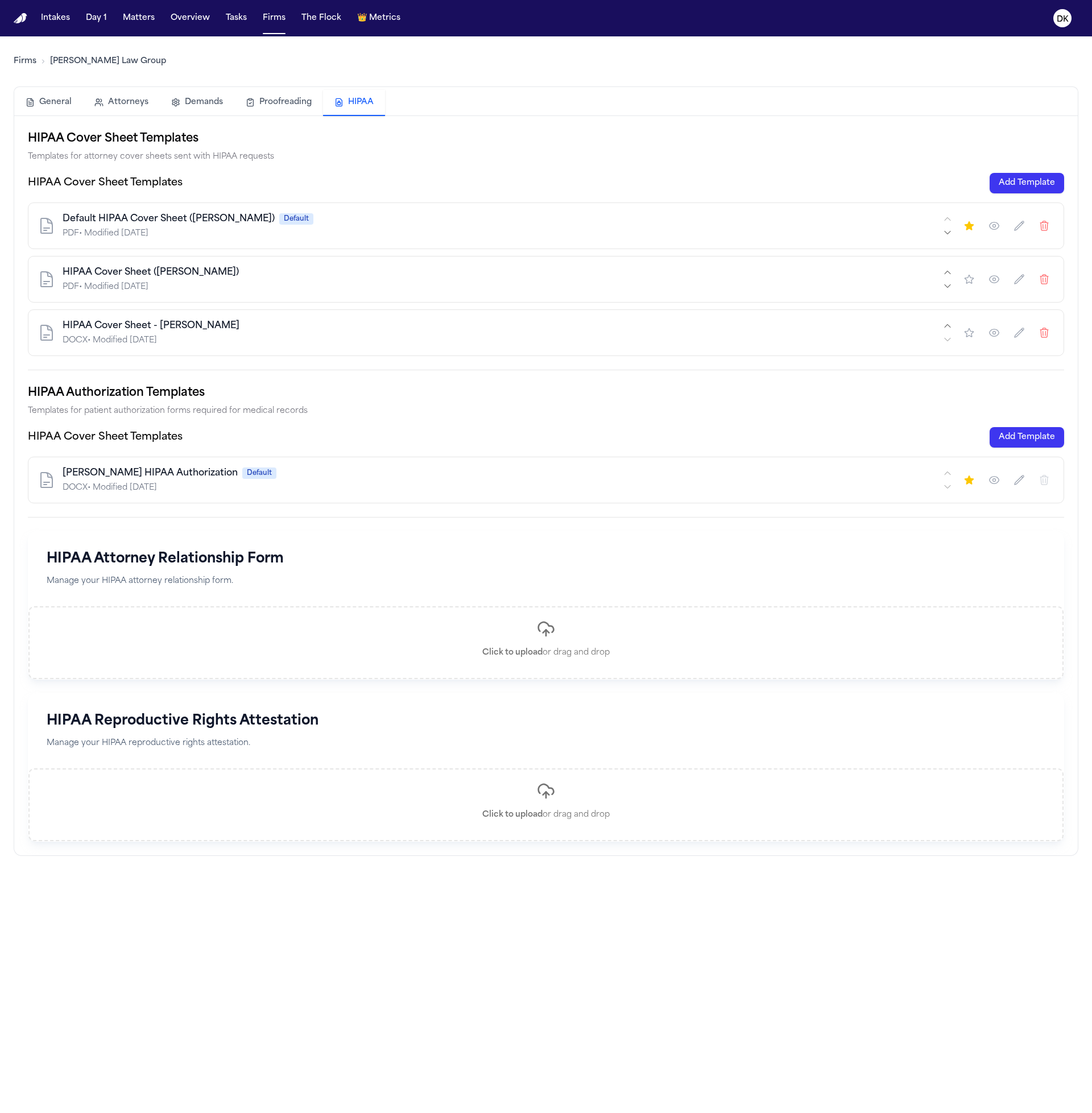
click at [223, 336] on div "DOCX • Modified [DATE]" at bounding box center [501, 341] width 878 height 12
click at [225, 268] on div "HIPAA Cover Sheet ([PERSON_NAME])" at bounding box center [501, 273] width 878 height 14
click at [228, 228] on div "PDF • Modified [DATE]" at bounding box center [501, 234] width 878 height 12
drag, startPoint x: 255, startPoint y: 297, endPoint x: 245, endPoint y: 267, distance: 31.6
click at [255, 297] on div "HIPAA Cover Sheet ([PERSON_NAME]) PDF • Modified [DATE]" at bounding box center [546, 279] width 1036 height 47
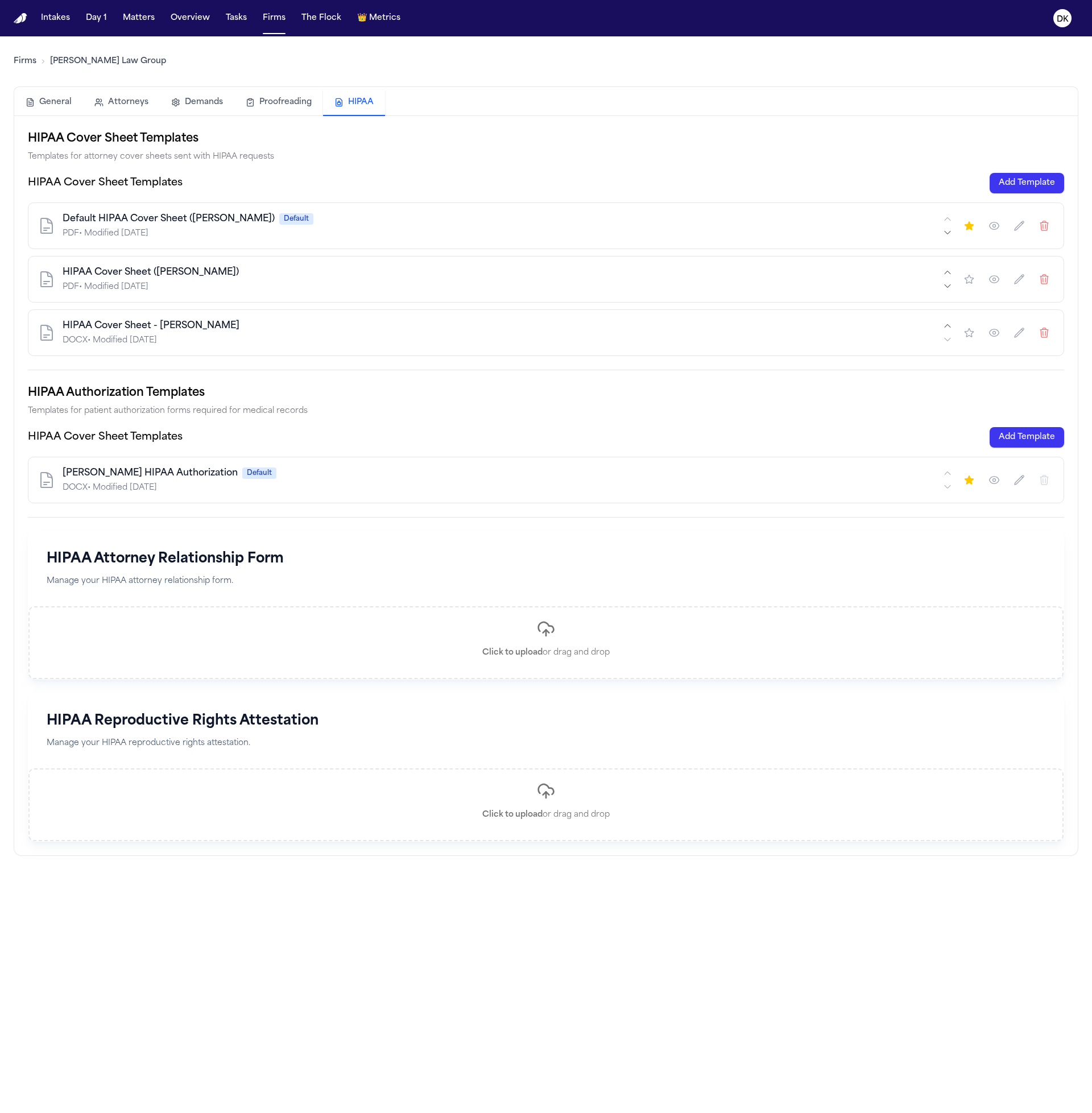
click at [225, 228] on div "PDF • Modified [DATE]" at bounding box center [501, 234] width 878 height 12
click at [217, 319] on div "HIPAA Cover Sheet - Guzzardo" at bounding box center [501, 326] width 878 height 14
click at [296, 340] on div "DOCX • Modified [DATE]" at bounding box center [501, 341] width 878 height 12
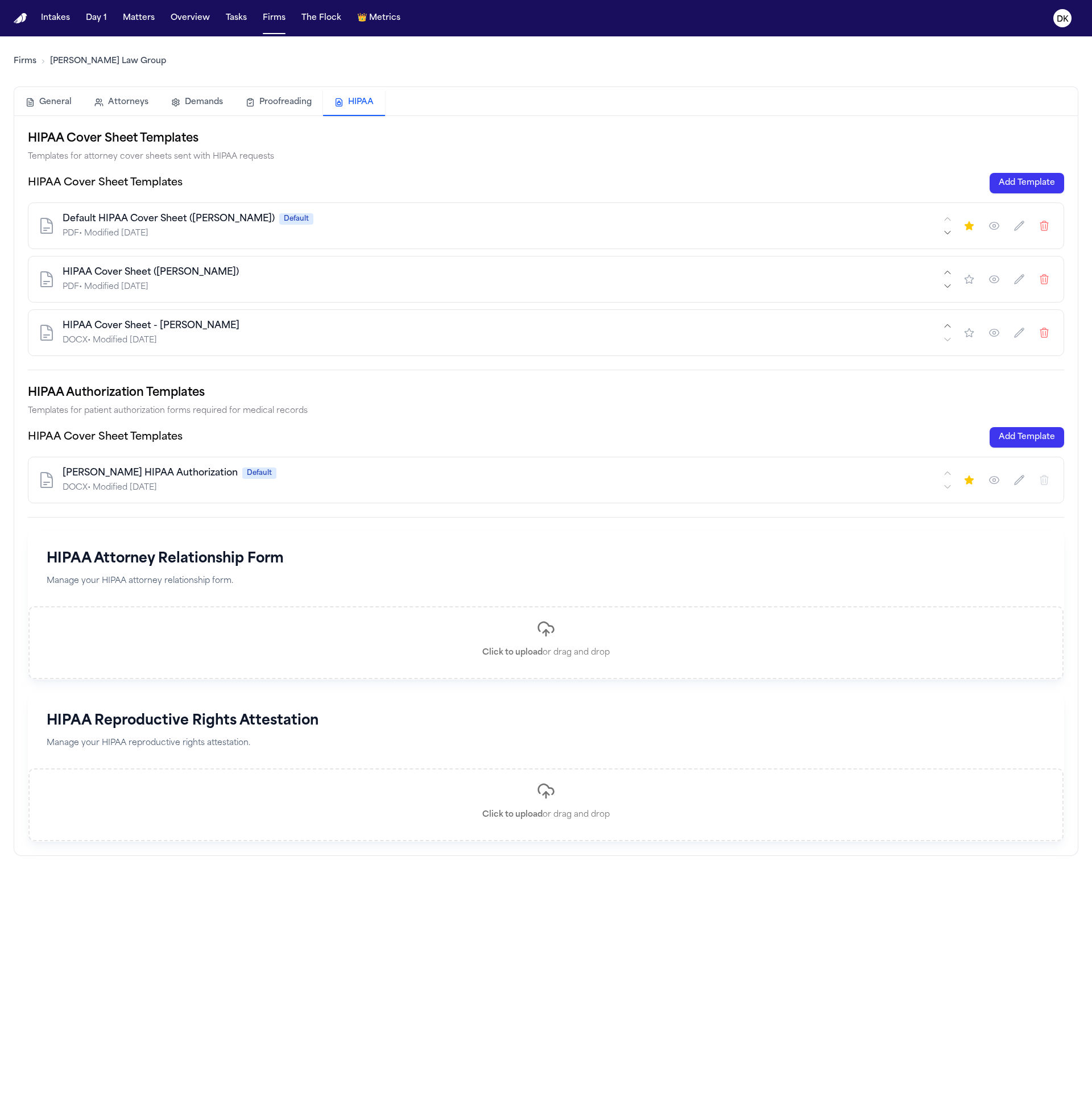
click at [269, 327] on div "HIPAA Cover Sheet - Guzzardo" at bounding box center [501, 326] width 878 height 14
click at [219, 1005] on main "Firms Romanow Law Group General Attorneys Demands Proofreading HIPAA HIPAA Cove…" at bounding box center [546, 575] width 1092 height 1077
click at [1054, 26] on button "DK" at bounding box center [1063, 18] width 32 height 25
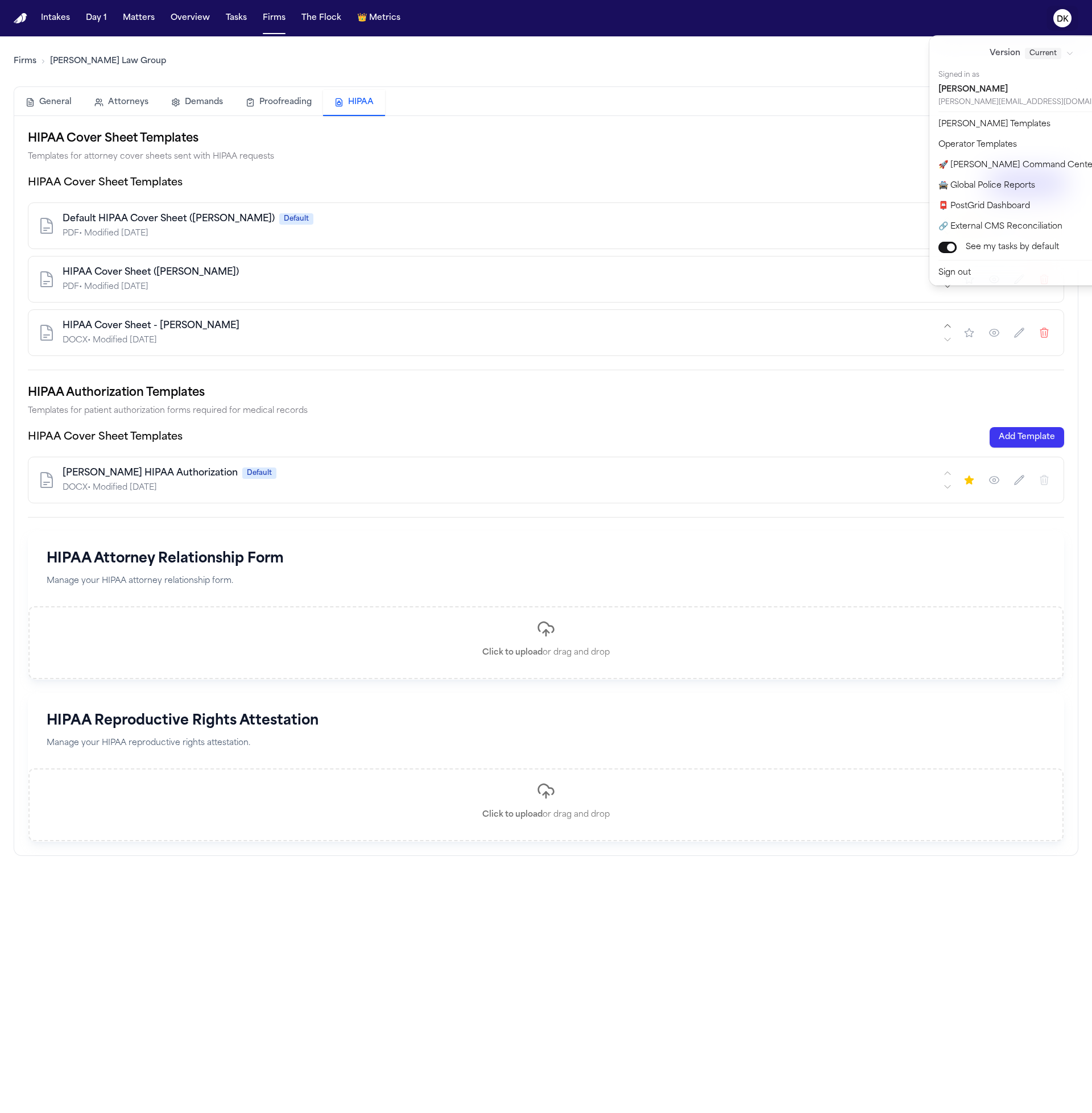
click at [568, 56] on div "Intakes Day 1 Matters Overview Tasks Firms The Flock 👑 Metrics DK Firms Romanow…" at bounding box center [546, 556] width 1092 height 1113
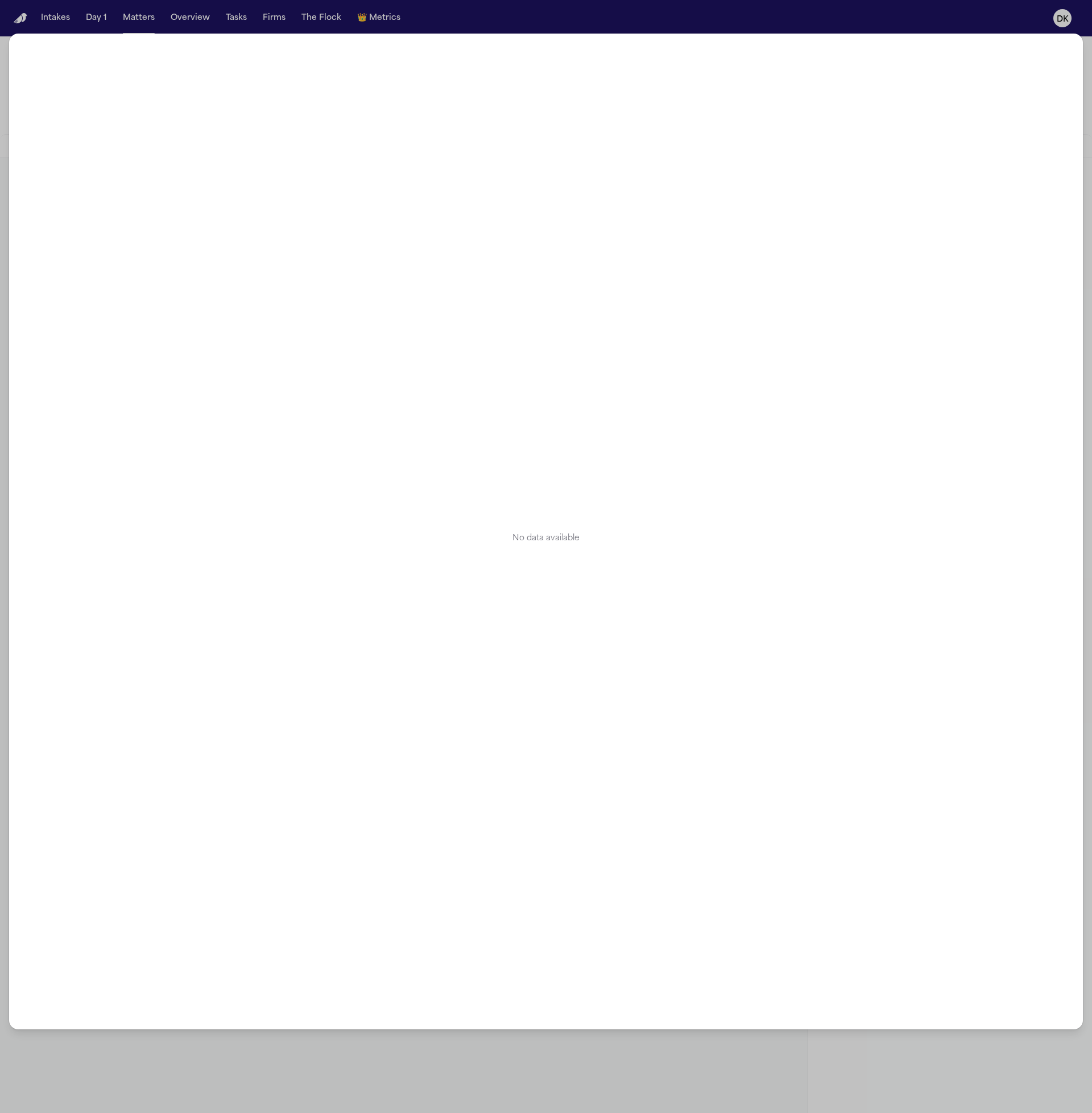
click at [153, 39] on div "No data available" at bounding box center [546, 532] width 1074 height 996
click at [145, 17] on div "No data available" at bounding box center [546, 556] width 1092 height 1113
